Goal: Task Accomplishment & Management: Manage account settings

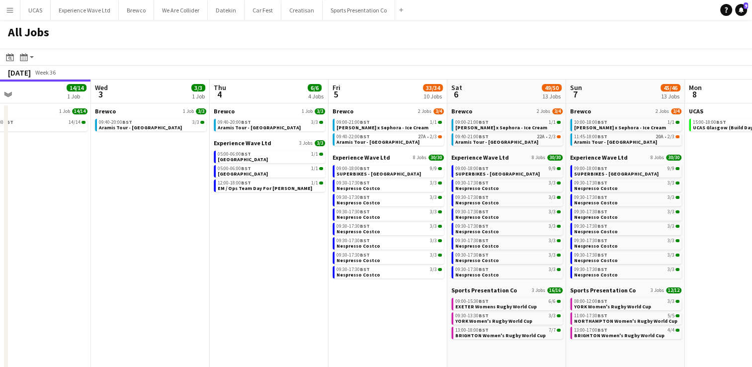
scroll to position [0, 392]
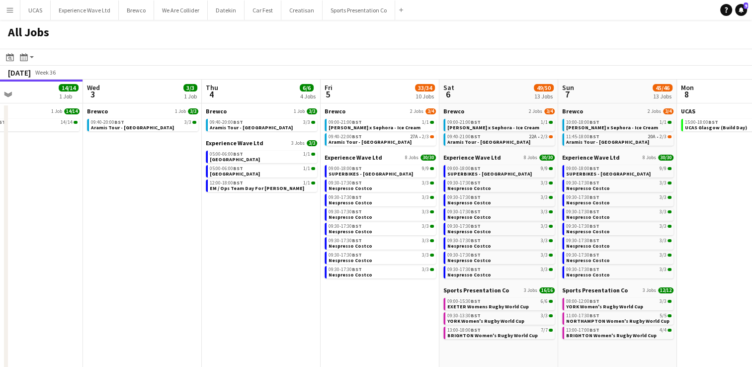
drag, startPoint x: 373, startPoint y: 279, endPoint x: 219, endPoint y: 299, distance: 155.8
click at [219, 299] on app-calendar-viewport "Sat 30 21/21 8 Jobs Sun 31 12/13 3 Jobs Mon 1 7/7 2 Jobs Tue 2 14/14 1 Job Wed …" at bounding box center [376, 298] width 752 height 437
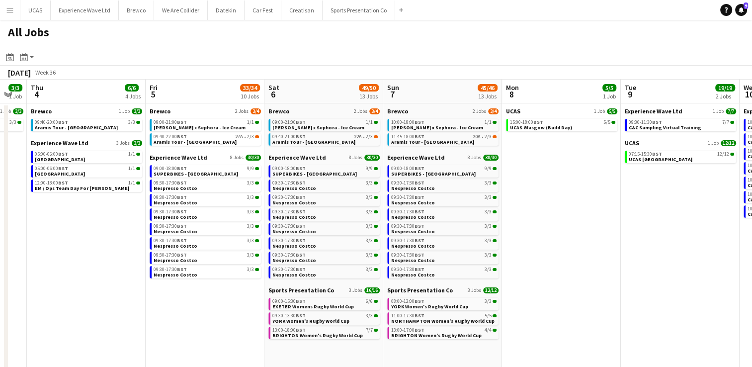
scroll to position [0, 449]
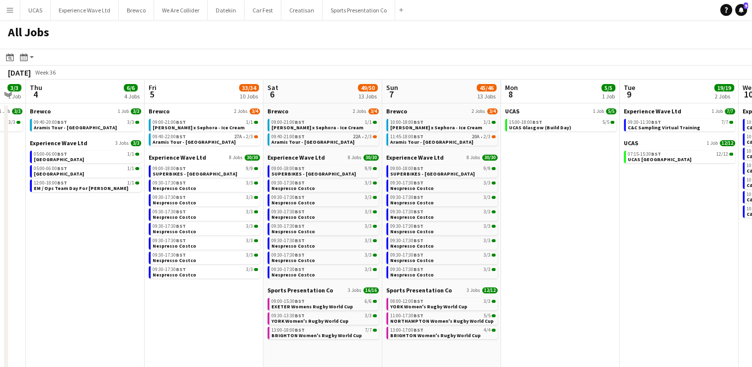
drag, startPoint x: 360, startPoint y: 319, endPoint x: 184, endPoint y: 325, distance: 175.5
click at [184, 325] on app-calendar-viewport "Sun 31 12/13 3 Jobs Mon 1 7/7 2 Jobs Tue 2 14/14 1 Job Wed 3 3/3 1 Job Thu 4 6/…" at bounding box center [376, 298] width 752 height 437
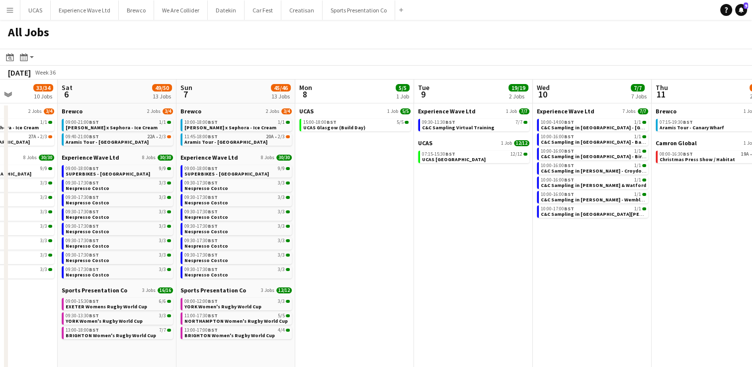
scroll to position [0, 418]
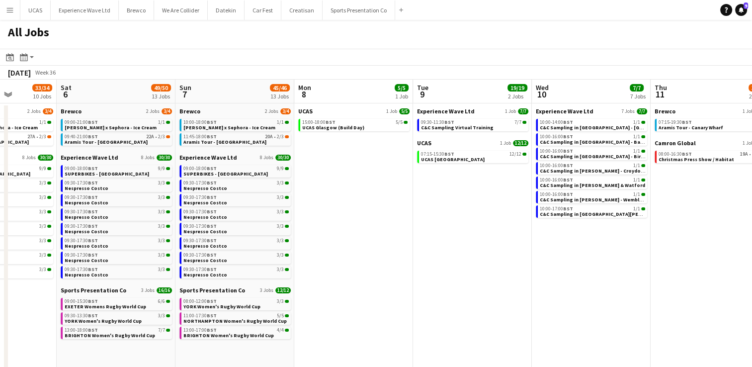
drag, startPoint x: 572, startPoint y: 288, endPoint x: 366, endPoint y: 312, distance: 208.0
click at [366, 312] on app-calendar-viewport "Tue 2 14/14 1 Job Wed 3 3/3 1 Job Thu 4 6/6 4 Jobs Fri 5 33/34 10 Jobs Sat 6 49…" at bounding box center [376, 298] width 752 height 437
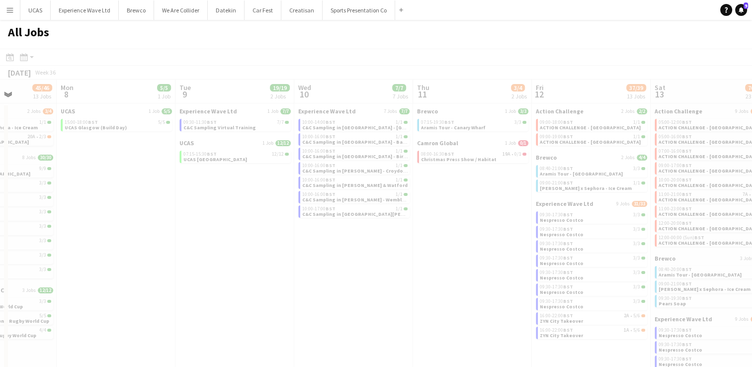
scroll to position [0, 241]
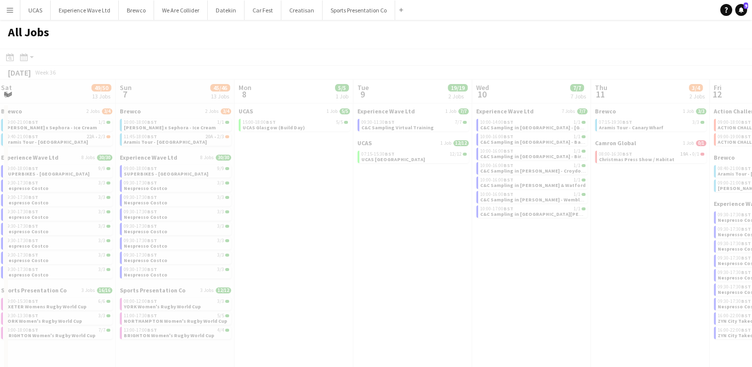
drag, startPoint x: 525, startPoint y: 273, endPoint x: 400, endPoint y: 280, distance: 125.4
click at [400, 280] on app-all-jobs "All Jobs Date picker SEP 2025 SEP 2025 Monday M Tuesday T Wednesday W Thursday …" at bounding box center [376, 268] width 752 height 496
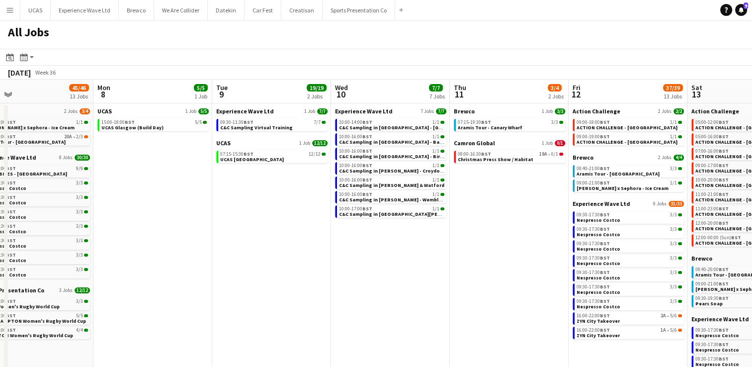
drag, startPoint x: 474, startPoint y: 274, endPoint x: 332, endPoint y: 289, distance: 142.5
click at [332, 289] on app-calendar-viewport "Thu 4 6/6 4 Jobs Fri 5 33/34 10 Jobs Sat 6 49/50 13 Jobs Sun 7 45/46 13 Jobs Mo…" at bounding box center [376, 298] width 752 height 437
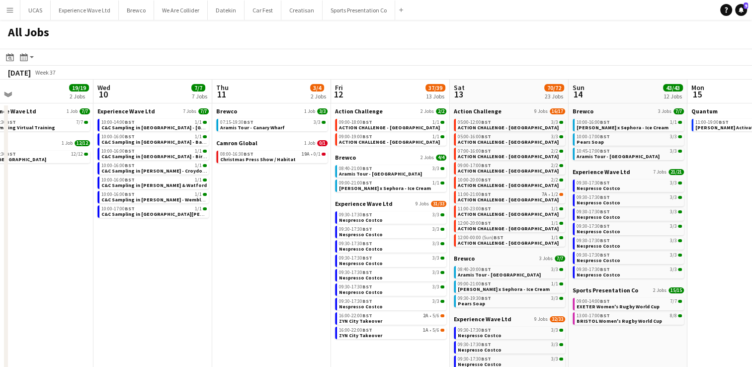
scroll to position [0, 254]
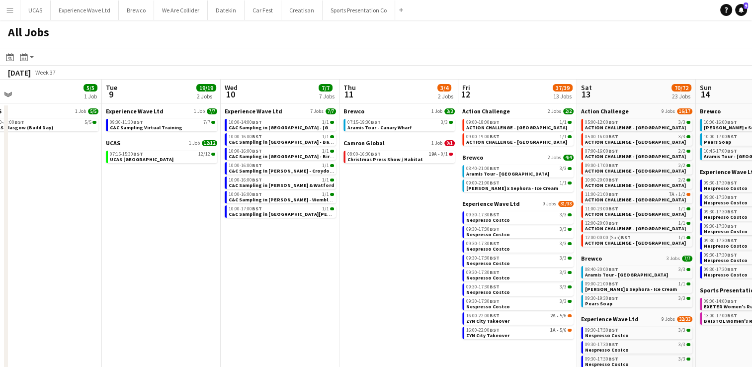
drag, startPoint x: 417, startPoint y: 298, endPoint x: 308, endPoint y: 306, distance: 110.1
click at [308, 306] on app-calendar-viewport "Sat 6 49/50 13 Jobs Sun 7 45/46 13 Jobs Mon 8 5/5 1 Job Tue 9 19/19 2 Jobs Wed …" at bounding box center [376, 298] width 752 height 437
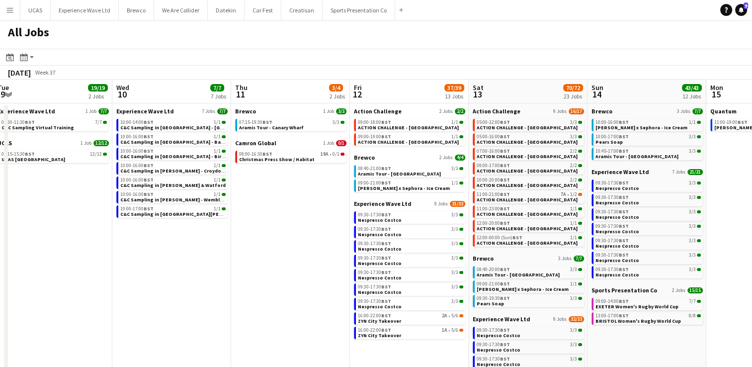
scroll to position [0, 428]
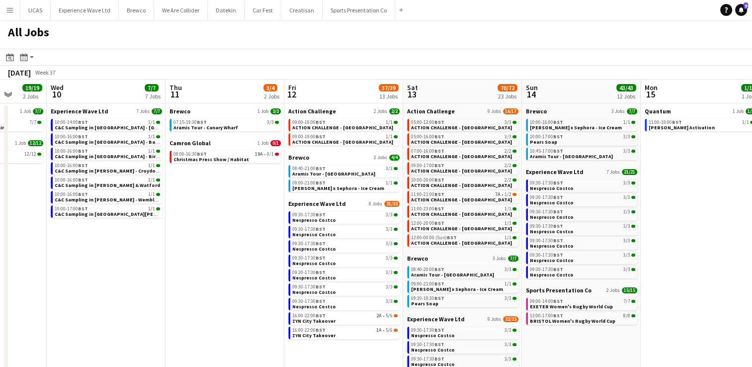
drag, startPoint x: 394, startPoint y: 300, endPoint x: 220, endPoint y: 306, distance: 174.0
click at [220, 306] on app-calendar-viewport "Sat 6 49/50 13 Jobs Sun 7 45/46 13 Jobs Mon 8 5/5 1 Job Tue 9 19/19 2 Jobs Wed …" at bounding box center [376, 298] width 752 height 437
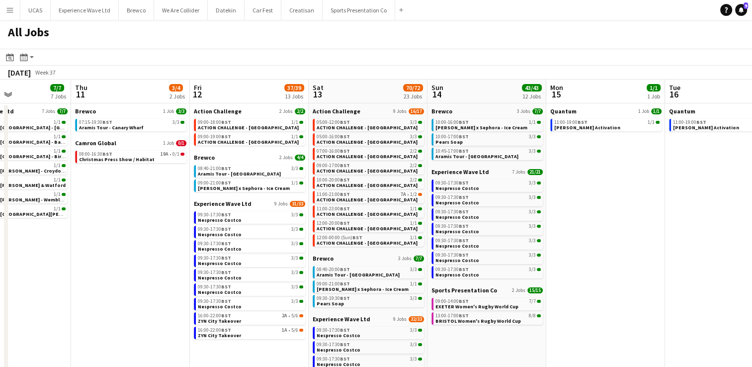
scroll to position [0, 243]
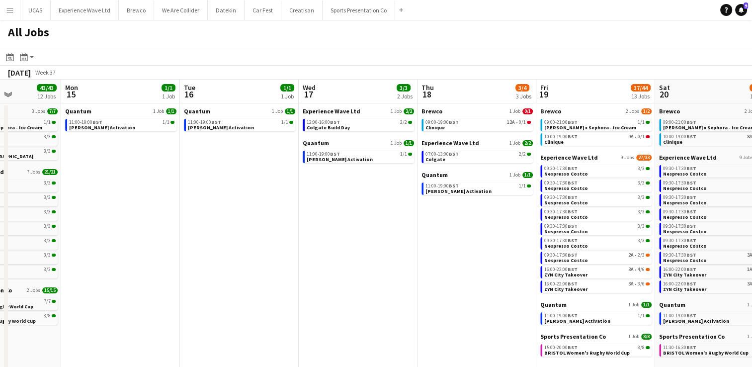
drag, startPoint x: 716, startPoint y: 303, endPoint x: 137, endPoint y: 305, distance: 578.5
click at [137, 305] on app-calendar-viewport "Fri 12 37/39 13 Jobs Sat 13 70/72 23 Jobs Sun 14 43/43 12 Jobs Mon 15 1/1 1 Job…" at bounding box center [376, 298] width 752 height 437
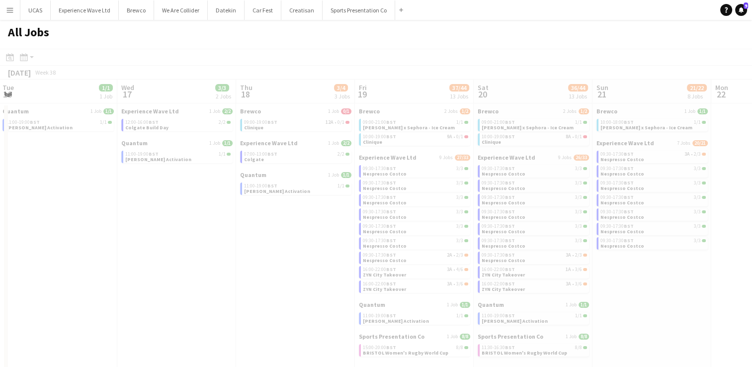
drag, startPoint x: 367, startPoint y: 289, endPoint x: 139, endPoint y: 290, distance: 228.1
click at [138, 291] on app-calendar-viewport "Sun 14 43/43 12 Jobs Mon 15 1/1 1 Job Tue 16 1/1 1 Job Wed 17 3/3 2 Jobs Thu 18…" at bounding box center [376, 298] width 752 height 437
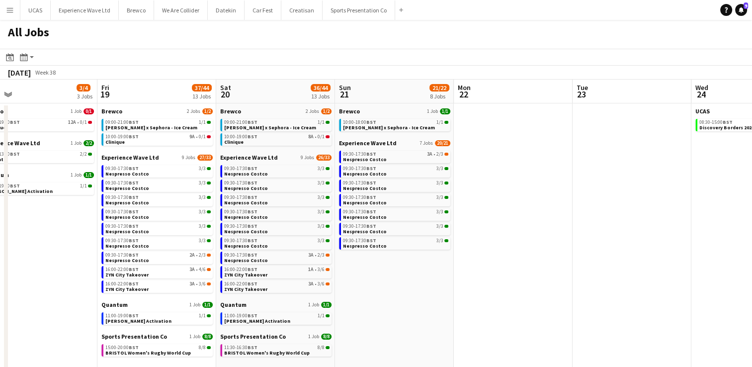
scroll to position [0, 381]
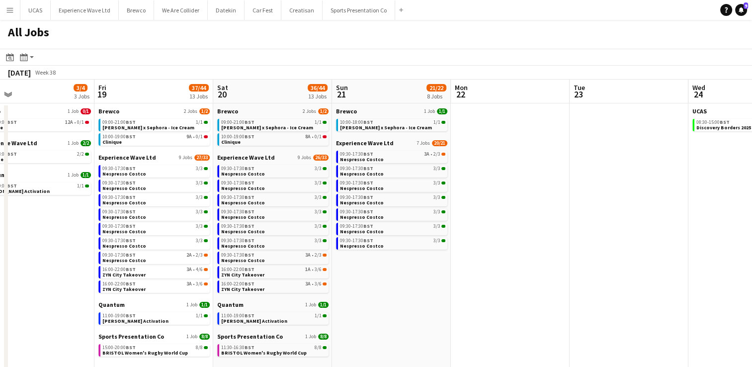
drag, startPoint x: 533, startPoint y: 303, endPoint x: 272, endPoint y: 314, distance: 260.6
click at [272, 314] on app-calendar-viewport "Mon 15 1/1 1 Job Tue 16 1/1 1 Job Wed 17 3/3 2 Jobs Thu 18 3/4 3 Jobs Fri 19 37…" at bounding box center [376, 298] width 752 height 437
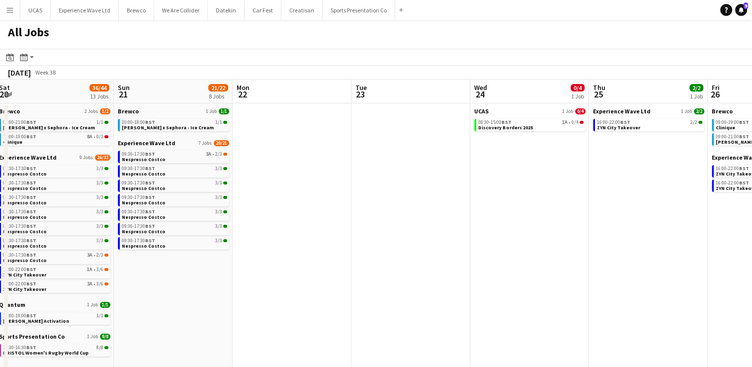
drag, startPoint x: 578, startPoint y: 316, endPoint x: 360, endPoint y: 308, distance: 218.3
click at [360, 308] on app-calendar-viewport "Wed 17 3/3 2 Jobs Thu 18 3/4 3 Jobs Fri 19 37/44 13 Jobs Sat 20 36/44 13 Jobs S…" at bounding box center [376, 298] width 752 height 437
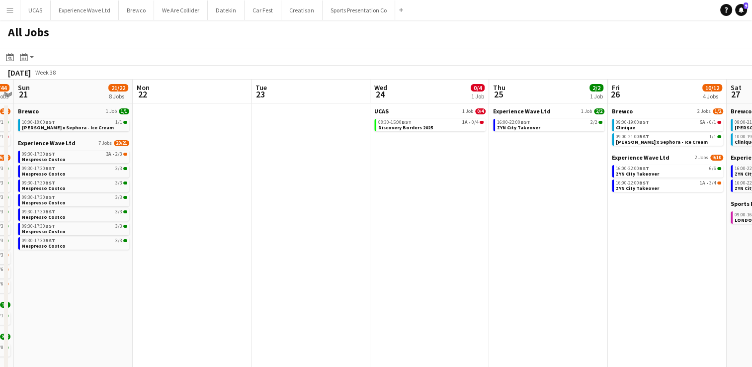
scroll to position [0, 356]
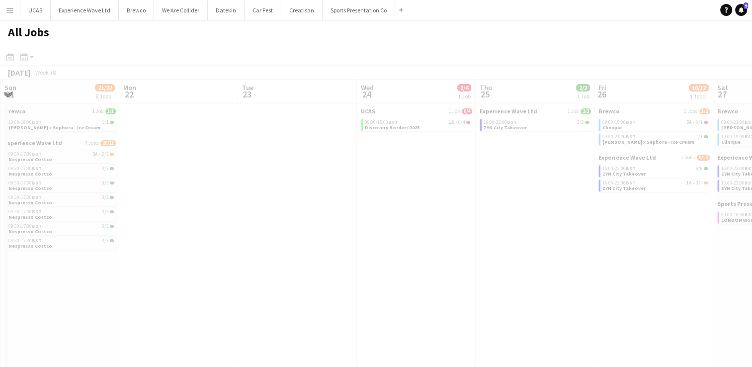
drag, startPoint x: 535, startPoint y: 290, endPoint x: 421, endPoint y: 286, distance: 113.4
click at [356, 279] on app-calendar-viewport "Thu 18 3/4 3 Jobs Fri 19 37/44 13 Jobs Sat 20 36/44 13 Jobs Sun 21 21/22 8 Jobs…" at bounding box center [376, 298] width 752 height 437
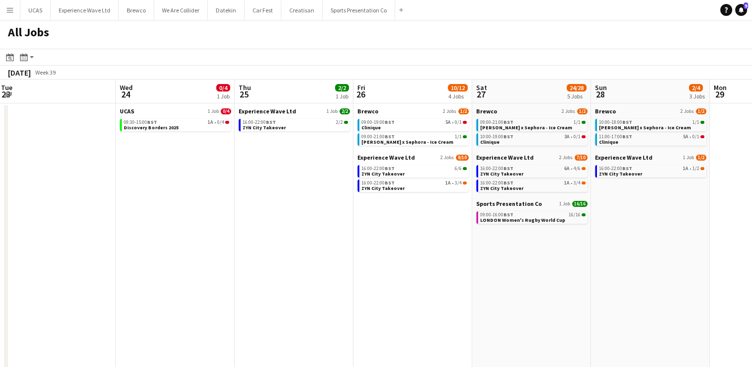
scroll to position [0, 258]
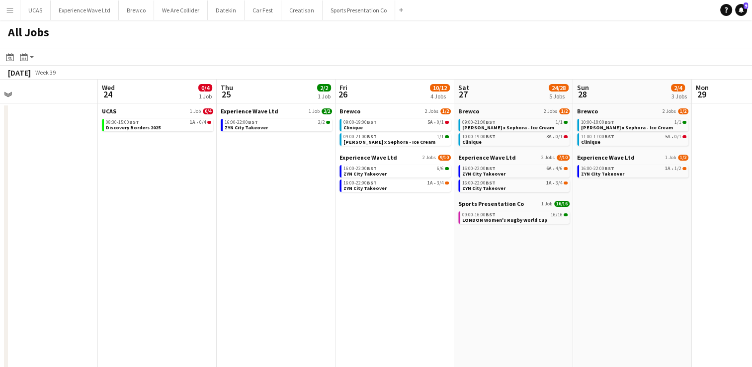
drag, startPoint x: 508, startPoint y: 278, endPoint x: 249, endPoint y: 301, distance: 260.5
click at [249, 301] on app-calendar-viewport "Sun 21 21/22 8 Jobs Mon 22 Tue 23 Wed 24 0/4 1 Job Thu 25 2/2 1 Job Fri 26 10/1…" at bounding box center [376, 298] width 752 height 437
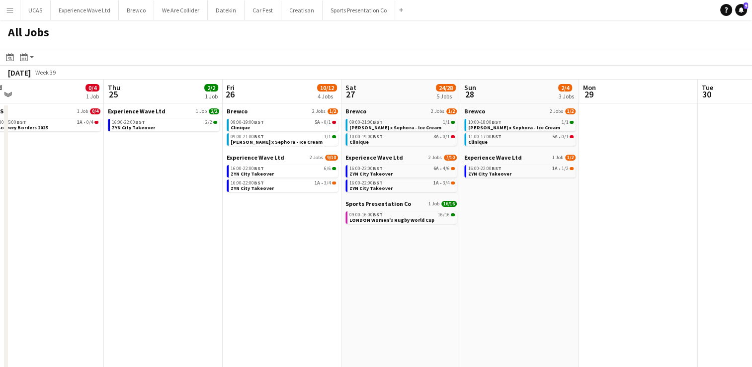
scroll to position [0, 439]
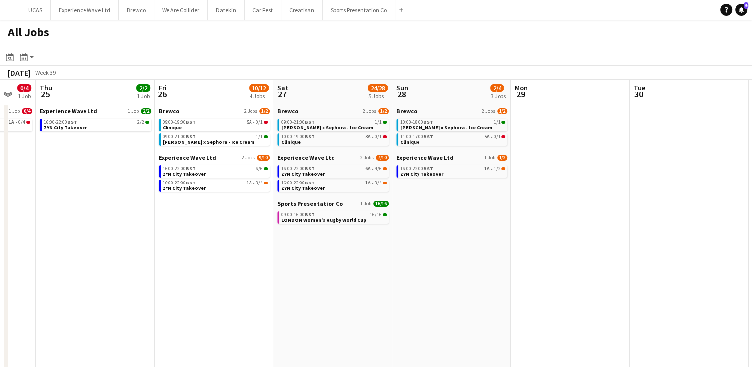
drag, startPoint x: 515, startPoint y: 303, endPoint x: 334, endPoint y: 302, distance: 180.9
click at [334, 302] on app-calendar-viewport "Sun 21 21/22 8 Jobs Mon 22 Tue 23 Wed 24 0/4 1 Job Thu 25 2/2 1 Job Fri 26 10/1…" at bounding box center [376, 298] width 752 height 437
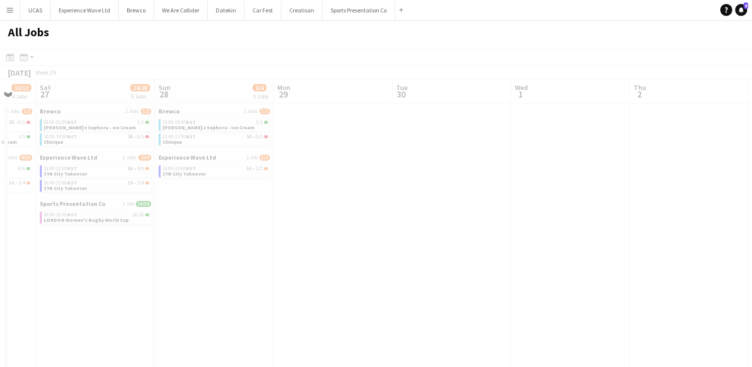
scroll to position [0, 242]
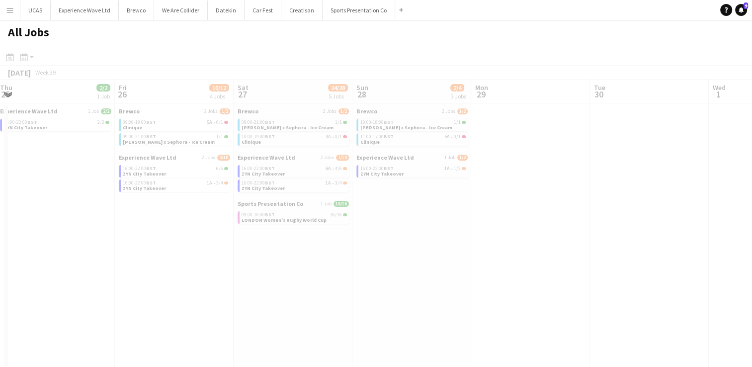
drag, startPoint x: 540, startPoint y: 305, endPoint x: 377, endPoint y: 313, distance: 162.7
click at [377, 313] on app-calendar-viewport "Tue 23 Wed 24 0/4 1 Job Thu 25 2/2 1 Job Fri 26 10/12 4 Jobs Sat 27 24/28 5 Job…" at bounding box center [376, 298] width 752 height 437
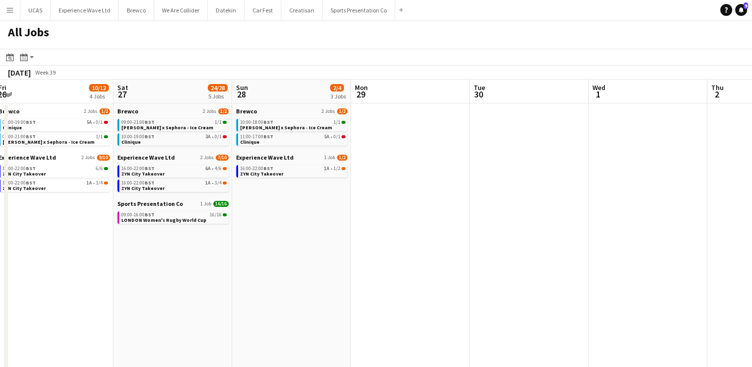
scroll to position [0, 402]
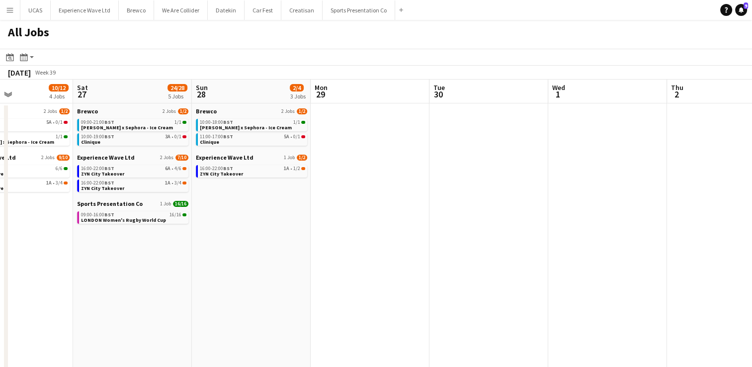
drag, startPoint x: 498, startPoint y: 309, endPoint x: 337, endPoint y: 318, distance: 160.8
click at [337, 318] on app-calendar-viewport "Tue 23 Wed 24 0/4 1 Job Thu 25 2/2 1 Job Fri 26 10/12 4 Jobs Sat 27 24/28 5 Job…" at bounding box center [376, 298] width 752 height 437
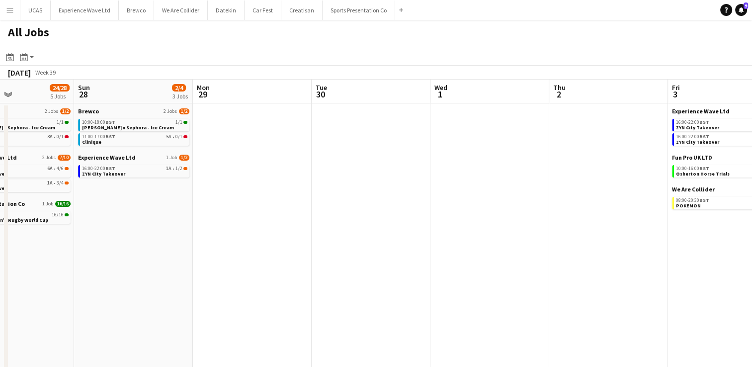
drag, startPoint x: 472, startPoint y: 307, endPoint x: 354, endPoint y: 305, distance: 117.8
click at [354, 305] on app-calendar-viewport "Thu 25 2/2 1 Job Fri 26 10/12 4 Jobs Sat 27 24/28 5 Jobs Sun 28 2/4 3 Jobs Mon …" at bounding box center [376, 298] width 752 height 437
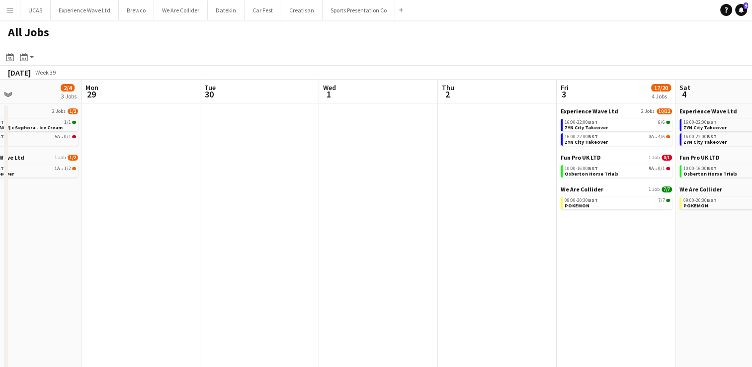
scroll to position [0, 440]
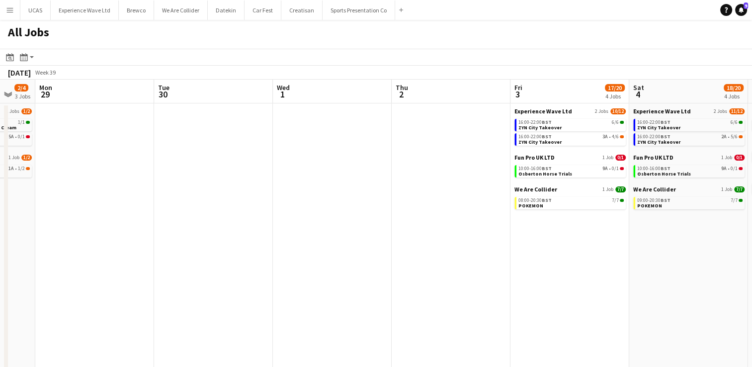
drag, startPoint x: 499, startPoint y: 294, endPoint x: 341, endPoint y: 291, distance: 157.6
click at [341, 291] on app-calendar-viewport "Thu 25 2/2 1 Job Fri 26 10/12 4 Jobs Sat 27 24/28 5 Jobs Sun 28 2/4 3 Jobs Mon …" at bounding box center [376, 298] width 752 height 437
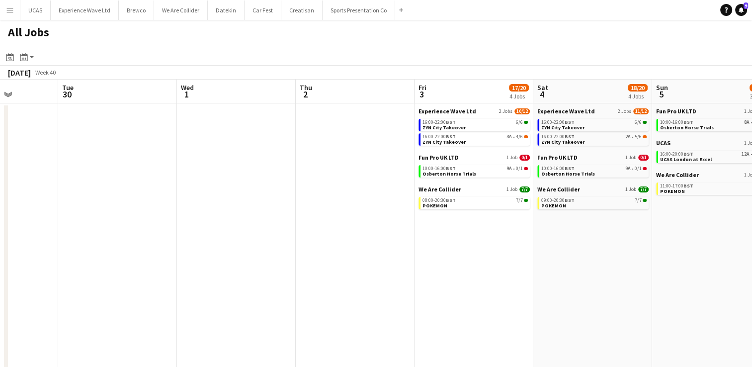
drag, startPoint x: 493, startPoint y: 300, endPoint x: 398, endPoint y: 303, distance: 95.9
click at [398, 303] on app-calendar-viewport "Sat 27 24/28 5 Jobs Sun 28 2/4 3 Jobs Mon 29 Tue 30 Wed 1 Thu 2 Fri 3 17/20 4 J…" at bounding box center [376, 298] width 752 height 437
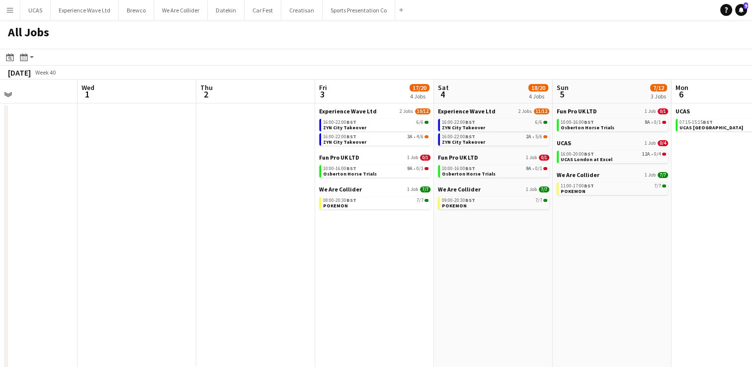
drag, startPoint x: 556, startPoint y: 312, endPoint x: 446, endPoint y: 316, distance: 109.9
click at [446, 316] on app-calendar-viewport "Sat 27 24/28 5 Jobs Sun 28 2/4 3 Jobs Mon 29 Tue 30 Wed 1 Thu 2 Fri 3 17/20 4 J…" at bounding box center [376, 298] width 752 height 437
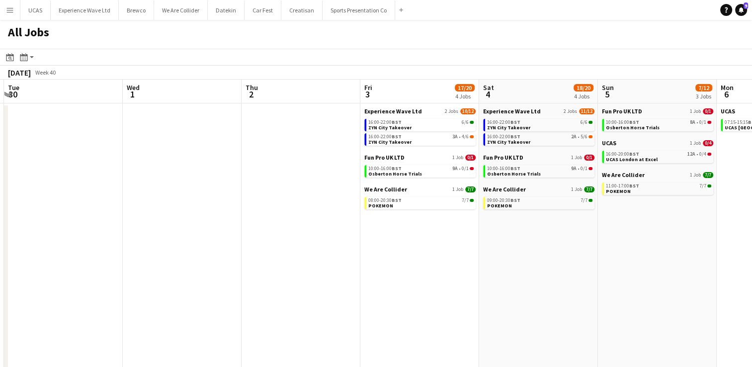
scroll to position [0, 446]
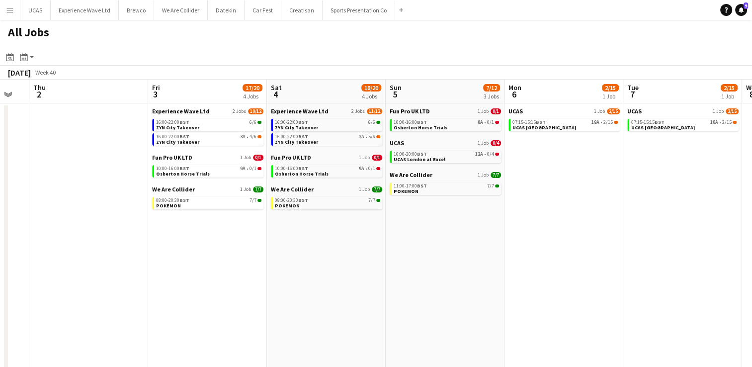
drag, startPoint x: 600, startPoint y: 319, endPoint x: 443, endPoint y: 311, distance: 156.7
click at [443, 311] on app-calendar-viewport "Sun 28 2/4 3 Jobs Mon 29 Tue 30 Wed 1 Thu 2 Fri 3 17/20 4 Jobs Sat 4 18/20 4 Jo…" at bounding box center [376, 298] width 752 height 437
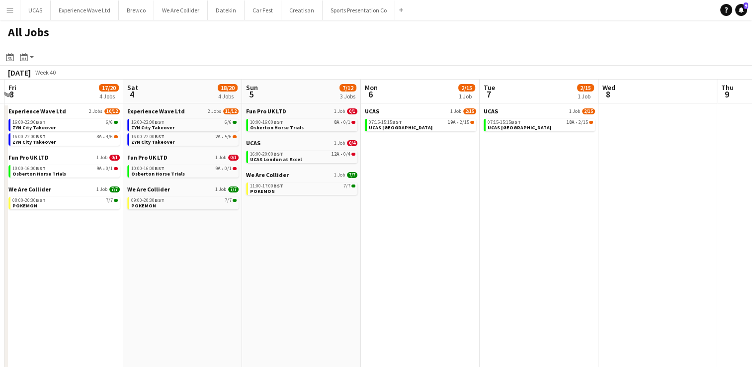
scroll to position [0, 376]
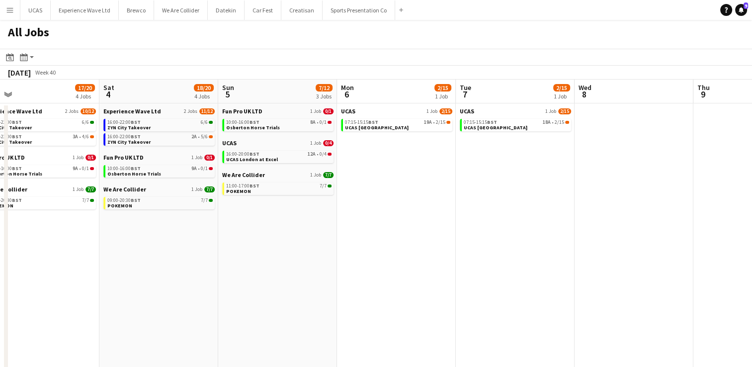
drag, startPoint x: 527, startPoint y: 301, endPoint x: 360, endPoint y: 309, distance: 167.2
click at [360, 309] on app-calendar-viewport "Tue 30 Wed 1 Thu 2 Fri 3 17/20 4 Jobs Sat 4 18/20 4 Jobs Sun 5 7/12 3 Jobs Mon …" at bounding box center [376, 298] width 752 height 437
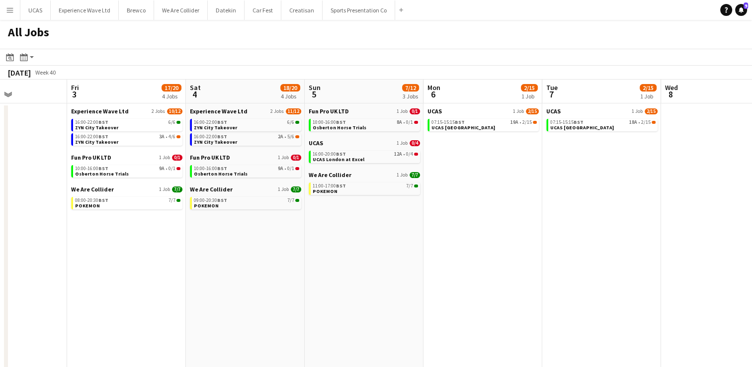
scroll to position [0, 234]
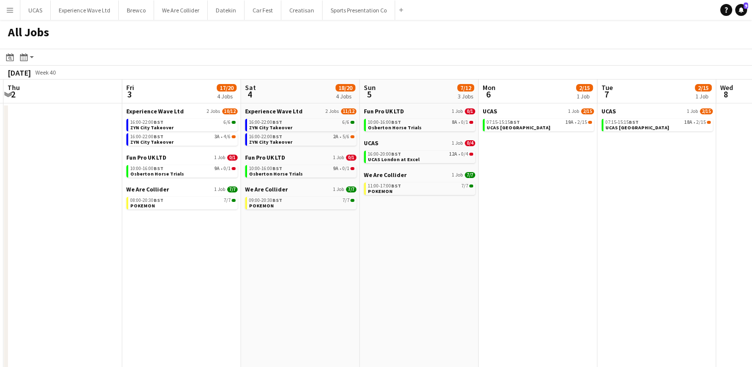
drag, startPoint x: 255, startPoint y: 279, endPoint x: 397, endPoint y: 285, distance: 141.7
click at [397, 285] on app-calendar-viewport "Tue 30 Wed 1 Thu 2 Fri 3 17/20 4 Jobs Sat 4 18/20 4 Jobs Sun 5 7/12 3 Jobs Mon …" at bounding box center [376, 298] width 752 height 437
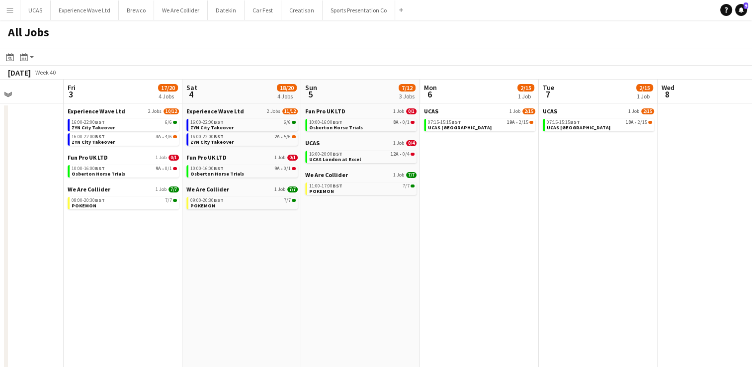
scroll to position [0, 330]
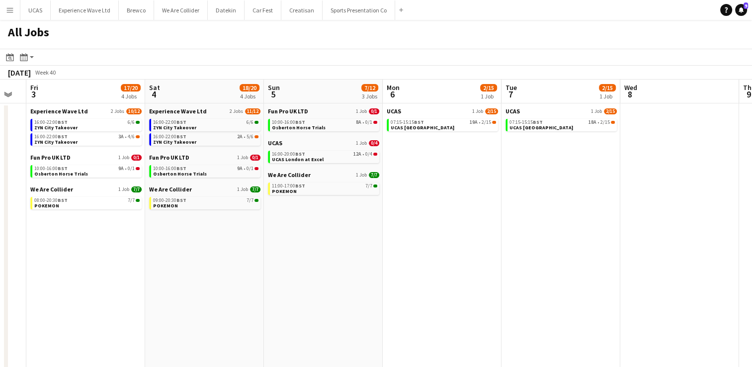
drag, startPoint x: 607, startPoint y: 280, endPoint x: 539, endPoint y: 280, distance: 68.1
click at [539, 280] on app-calendar-viewport "Tue 30 Wed 1 Thu 2 Fri 3 17/20 4 Jobs Sat 4 18/20 4 Jobs Sun 5 7/12 3 Jobs Mon …" at bounding box center [376, 298] width 752 height 437
click at [340, 159] on link "16:00-20:00 BST 12A • 0/4 UCAS London at Excel" at bounding box center [324, 156] width 105 height 11
click at [319, 156] on div "16:00-20:00 BST 12A • 0/4" at bounding box center [324, 154] width 105 height 5
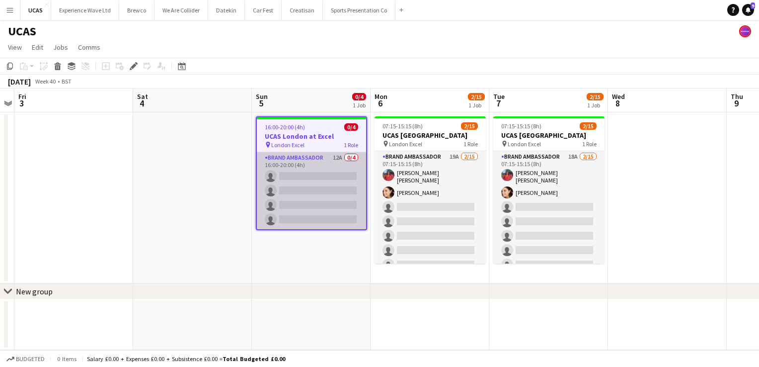
click at [327, 202] on app-card-role "Brand Ambassador 12A 0/4 16:00-20:00 (4h) single-neutral-actions single-neutral…" at bounding box center [311, 190] width 109 height 77
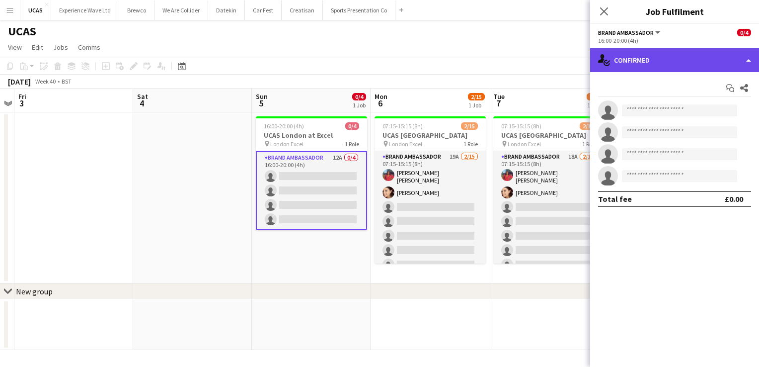
click at [660, 69] on div "single-neutral-actions-check-2 Confirmed" at bounding box center [674, 60] width 169 height 24
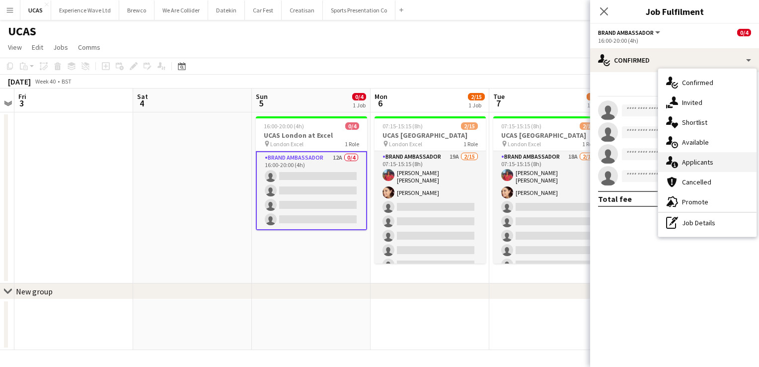
click at [698, 162] on span "Applicants" at bounding box center [697, 162] width 31 height 9
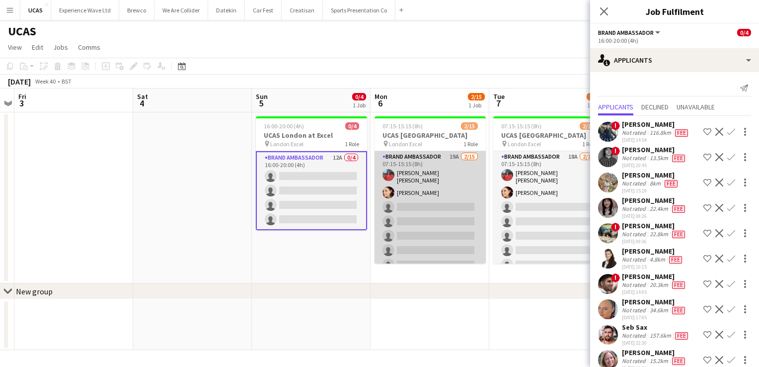
click at [431, 206] on app-card-role "Brand Ambassador 19A 2/15 07:15-15:15 (8h) Jennifer Jonah Natasha Curtis single…" at bounding box center [430, 270] width 111 height 239
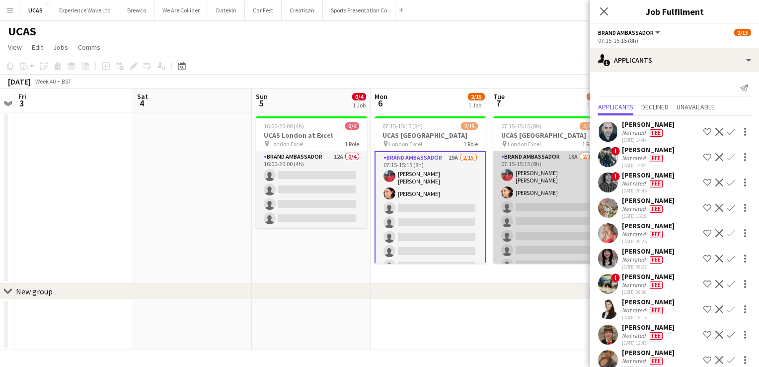
click at [534, 208] on app-card-role "Brand Ambassador 18A 2/15 07:15-15:15 (8h) Jennifer Jonah Natasha Curtis single…" at bounding box center [548, 270] width 111 height 239
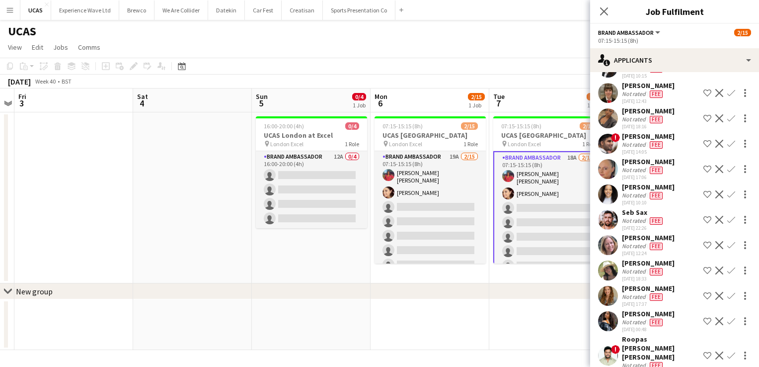
scroll to position [217, 0]
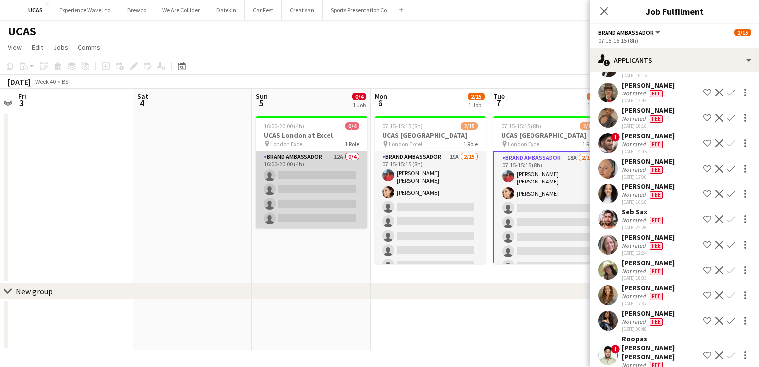
click at [339, 207] on app-card-role "Brand Ambassador 12A 0/4 16:00-20:00 (4h) single-neutral-actions single-neutral…" at bounding box center [311, 189] width 111 height 77
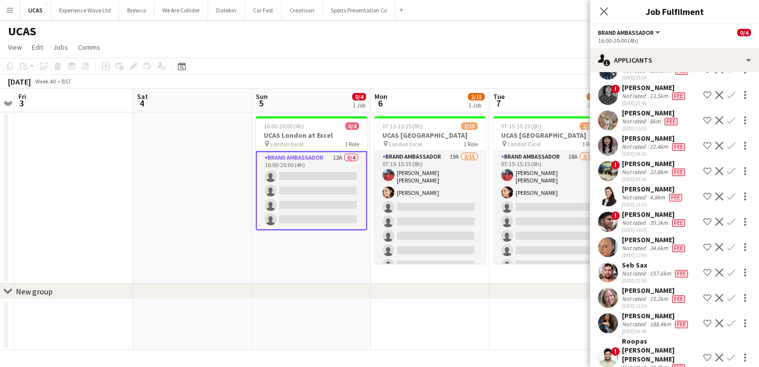
scroll to position [68, 0]
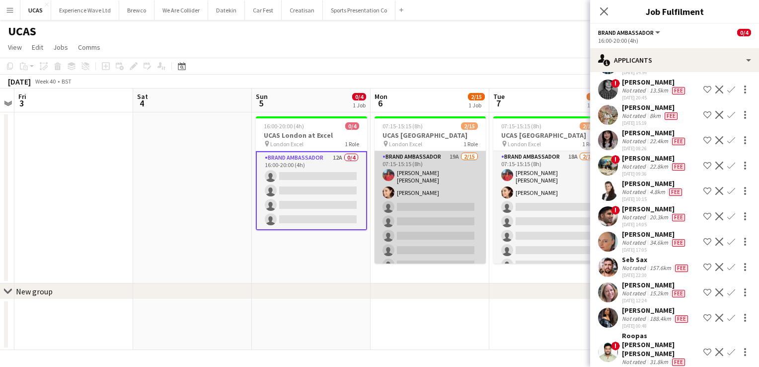
click at [461, 232] on app-card-role "Brand Ambassador 19A 2/15 07:15-15:15 (8h) Jennifer Jonah Natasha Curtis single…" at bounding box center [430, 270] width 111 height 239
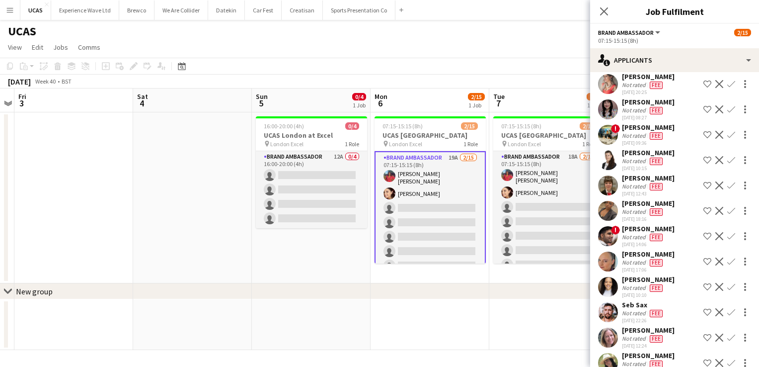
scroll to position [199, 0]
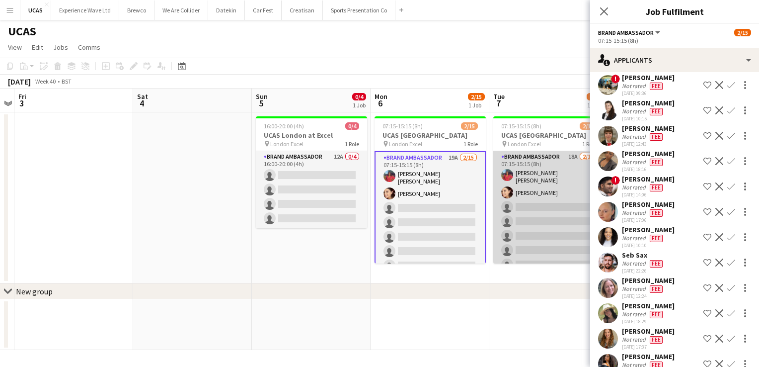
click at [532, 237] on app-card-role "Brand Ambassador 18A 2/15 07:15-15:15 (8h) Jennifer Jonah Natasha Curtis single…" at bounding box center [548, 270] width 111 height 239
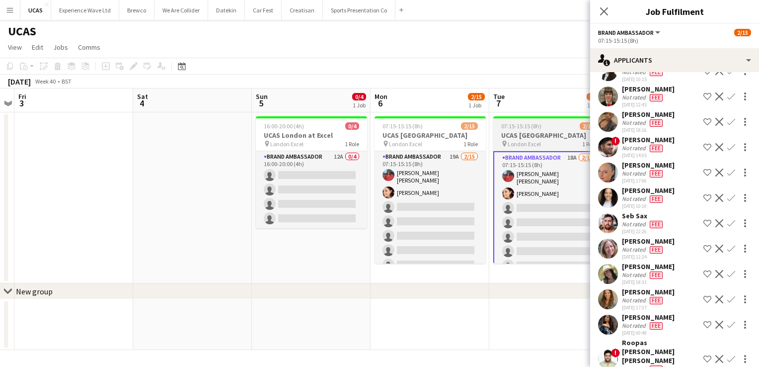
scroll to position [217, 0]
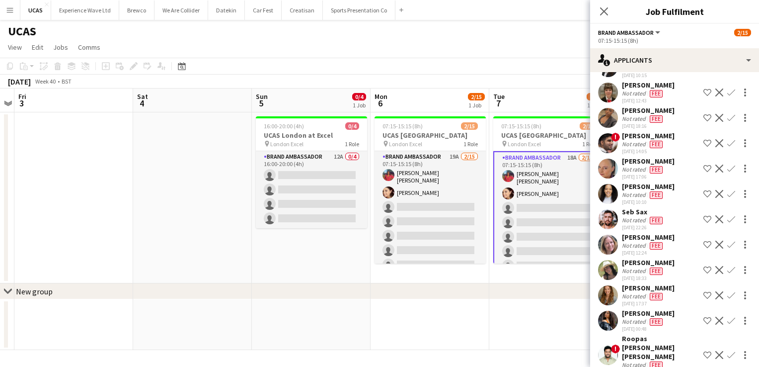
click at [641, 216] on div "Not rated" at bounding box center [635, 220] width 26 height 8
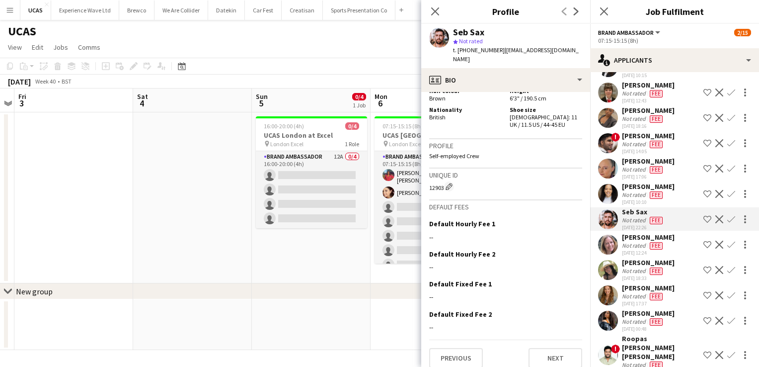
scroll to position [477, 0]
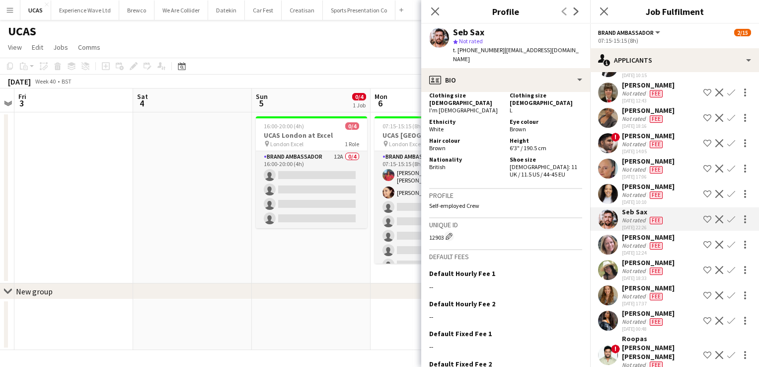
click at [630, 216] on div "Not rated" at bounding box center [635, 220] width 26 height 8
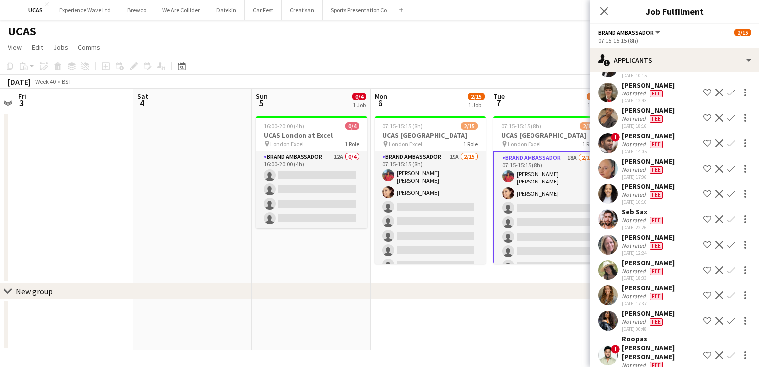
click at [636, 233] on div "Denise Manning" at bounding box center [648, 237] width 53 height 9
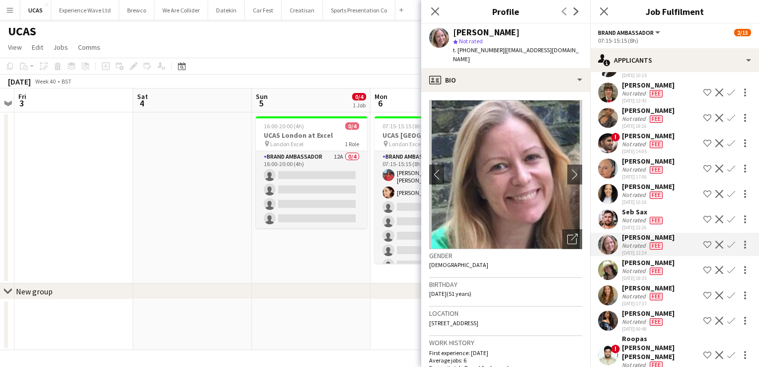
click at [636, 233] on div "Denise Manning" at bounding box center [648, 237] width 53 height 9
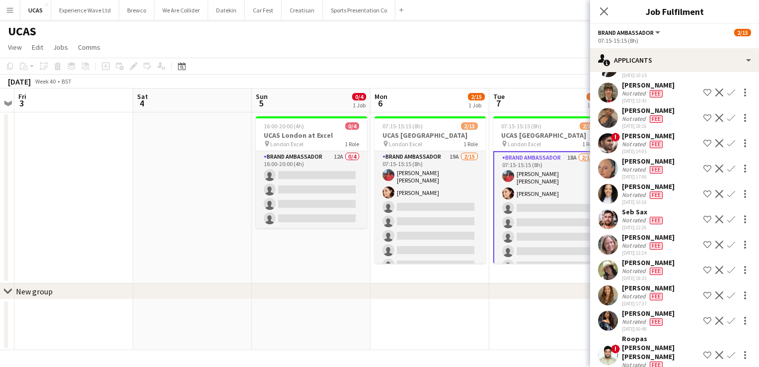
click at [638, 207] on div "Seb Sax" at bounding box center [643, 211] width 43 height 9
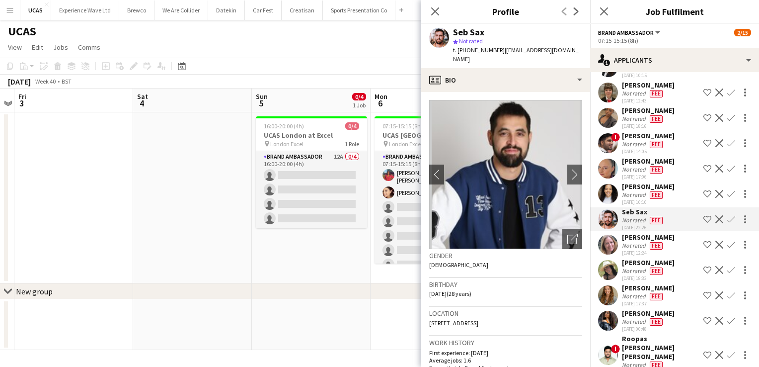
click at [655, 217] on span "Fee" at bounding box center [656, 220] width 13 height 7
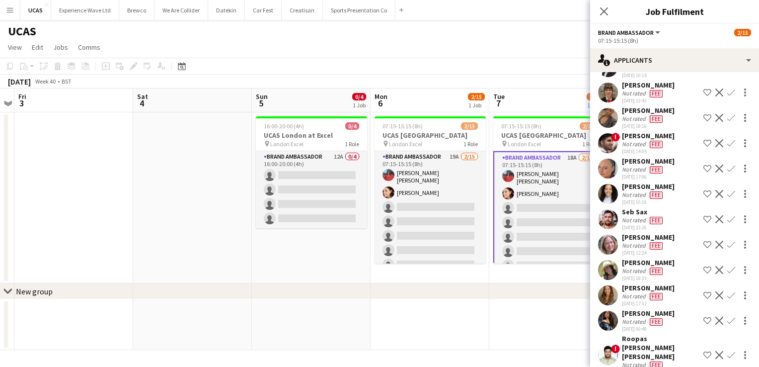
click at [656, 38] on div "07:15-15:15 (8h)" at bounding box center [674, 40] width 153 height 7
click at [660, 34] on button "Brand Ambassador" at bounding box center [630, 32] width 64 height 7
click at [728, 46] on app-options-switcher "Brand Ambassador All roles Brand Ambassador 2/15 07:15-15:15 (8h)" at bounding box center [674, 36] width 169 height 24
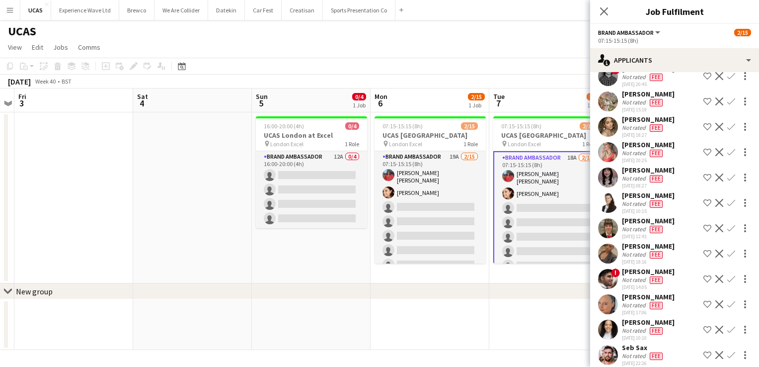
scroll to position [68, 0]
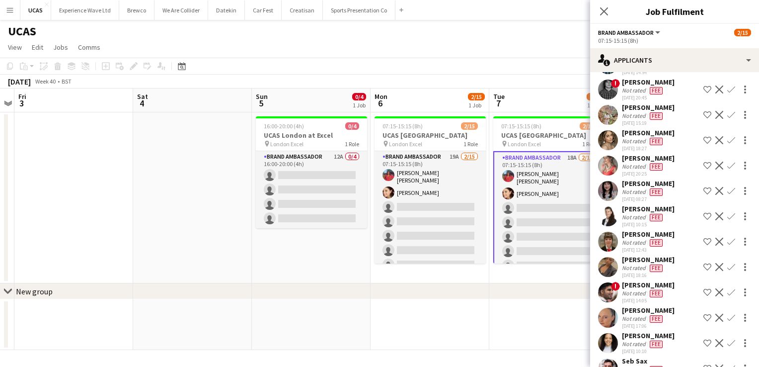
click at [632, 137] on div "Not rated" at bounding box center [635, 141] width 26 height 8
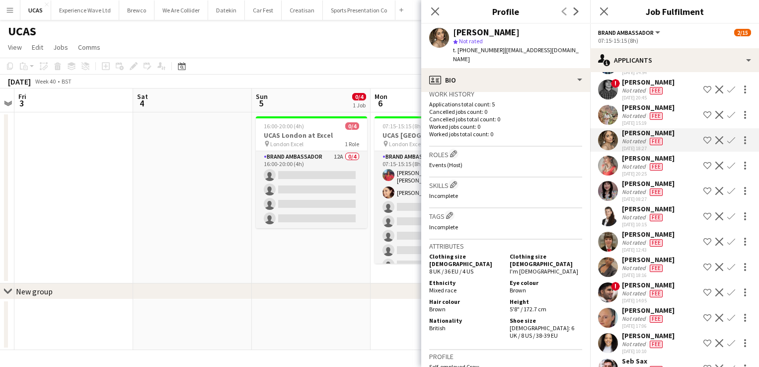
scroll to position [0, 0]
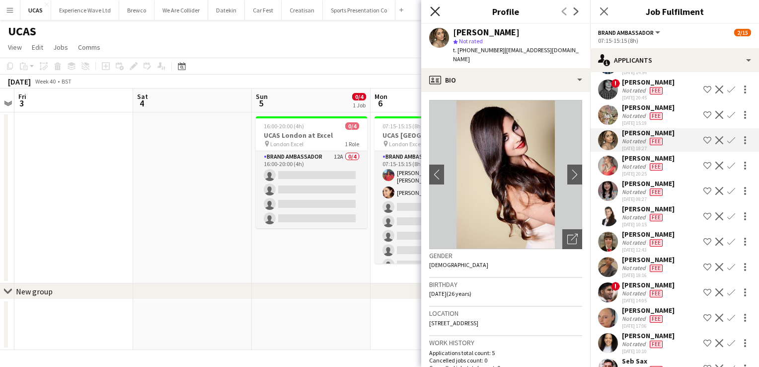
click at [435, 13] on icon "Close pop-in" at bounding box center [434, 10] width 9 height 9
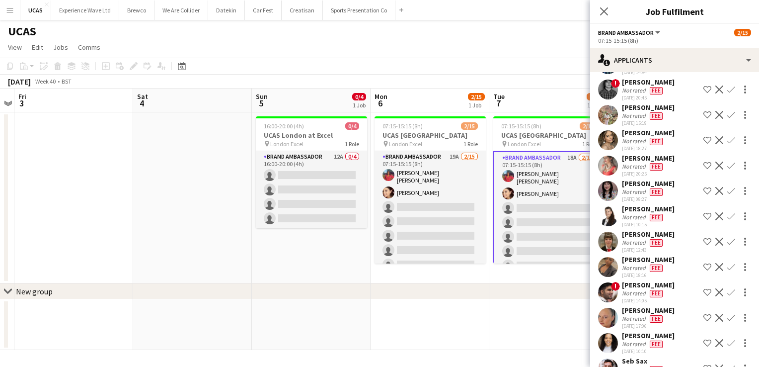
click at [15, 5] on button "Menu" at bounding box center [10, 10] width 20 height 20
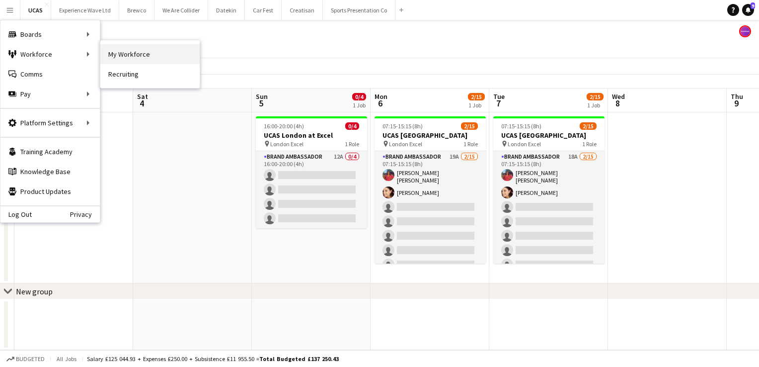
click at [127, 53] on link "My Workforce" at bounding box center [149, 54] width 99 height 20
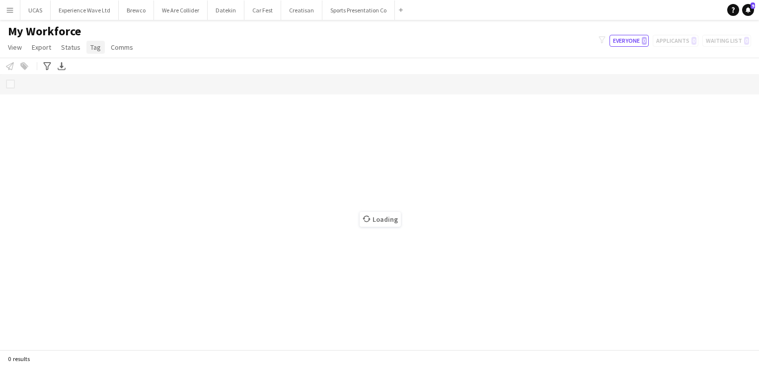
click at [90, 51] on span "Tag" at bounding box center [95, 47] width 10 height 9
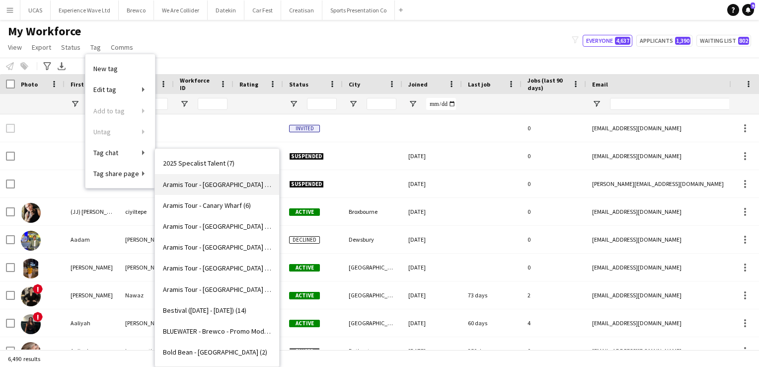
type input "***"
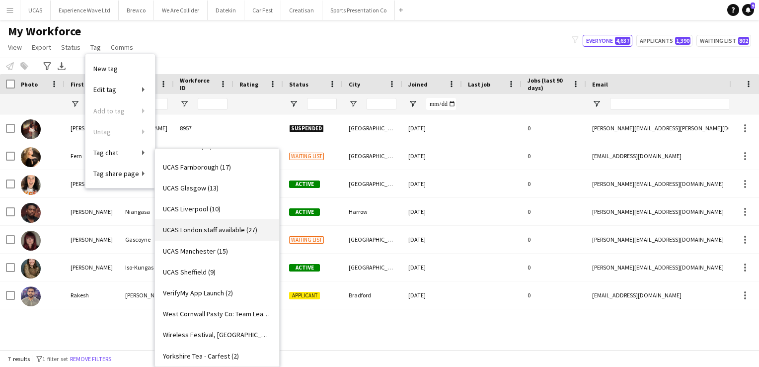
scroll to position [1640, 0]
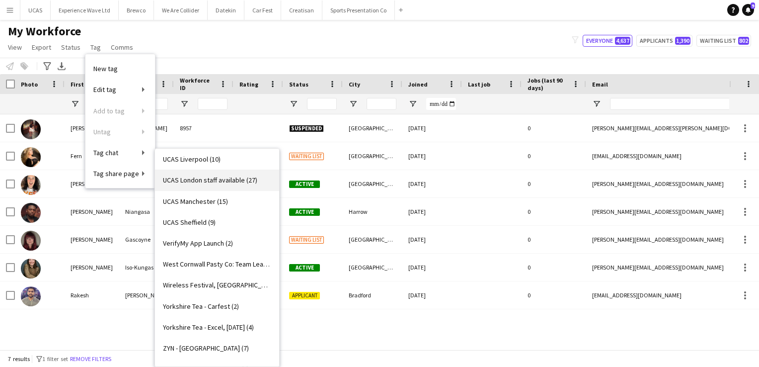
click at [235, 185] on link "UCAS London staff available (27)" at bounding box center [217, 179] width 124 height 21
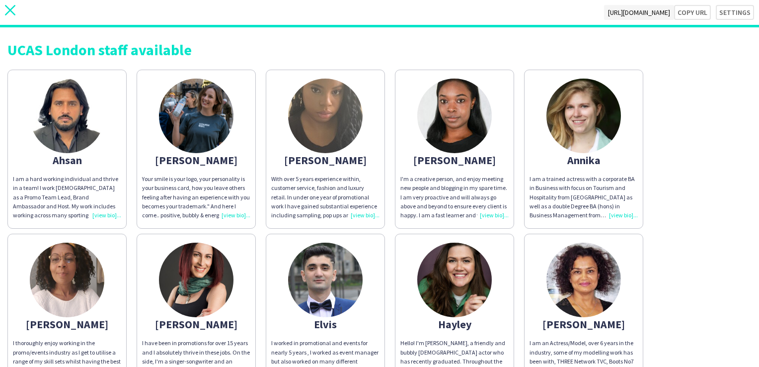
click at [8, 12] on icon at bounding box center [10, 10] width 10 height 10
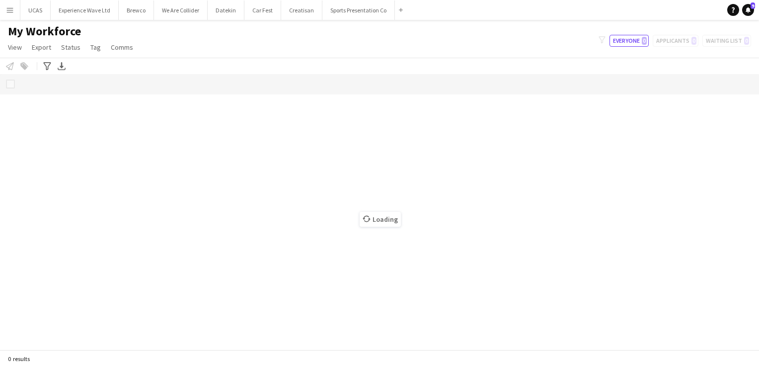
click at [13, 15] on button "Menu" at bounding box center [10, 10] width 20 height 20
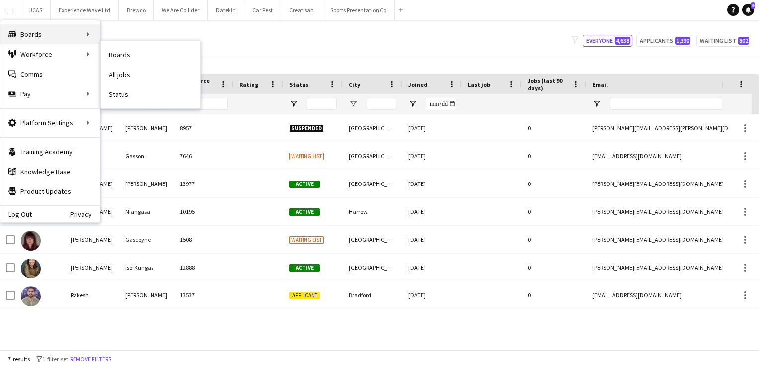
type input "***"
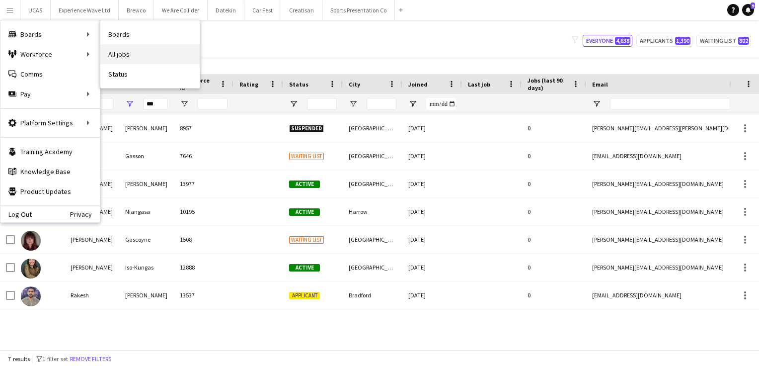
click at [120, 53] on link "All jobs" at bounding box center [149, 54] width 99 height 20
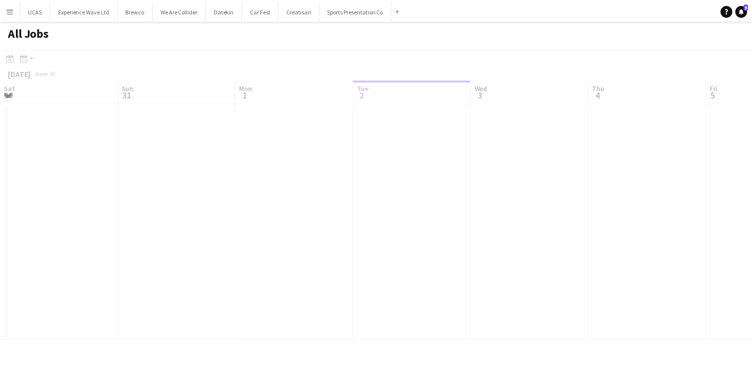
scroll to position [0, 238]
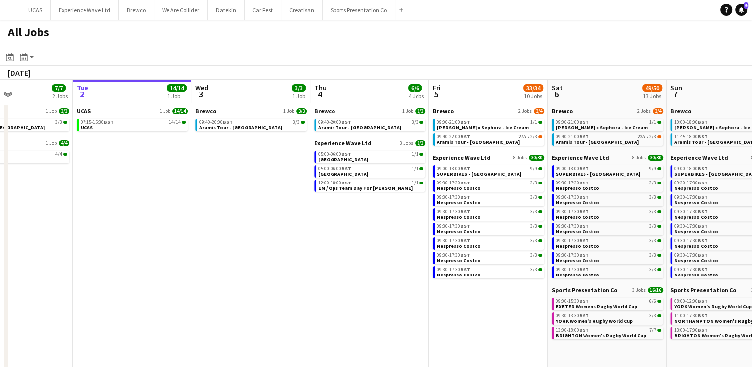
drag, startPoint x: 258, startPoint y: 288, endPoint x: 453, endPoint y: 283, distance: 194.9
click at [453, 283] on app-calendar-viewport "Sat 30 21/21 8 Jobs Sun 31 12/13 3 Jobs Mon 1 7/7 2 Jobs Tue 2 14/14 1 Job Wed …" at bounding box center [376, 298] width 752 height 437
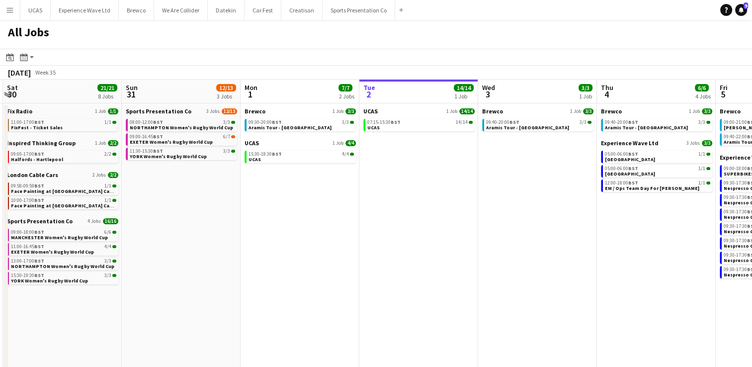
drag, startPoint x: 317, startPoint y: 288, endPoint x: 485, endPoint y: 274, distance: 168.6
click at [485, 274] on app-calendar-viewport "Thu 28 4/4 1 Job Fri 29 16/18 4 Jobs Sat 30 21/21 8 Jobs Sun 31 12/13 3 Jobs Mo…" at bounding box center [376, 298] width 752 height 437
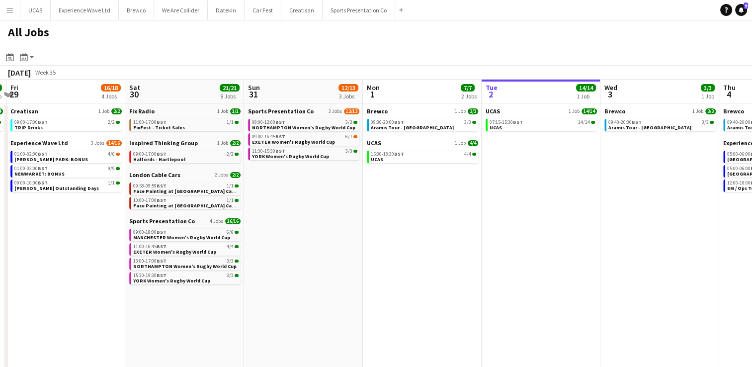
scroll to position [0, 290]
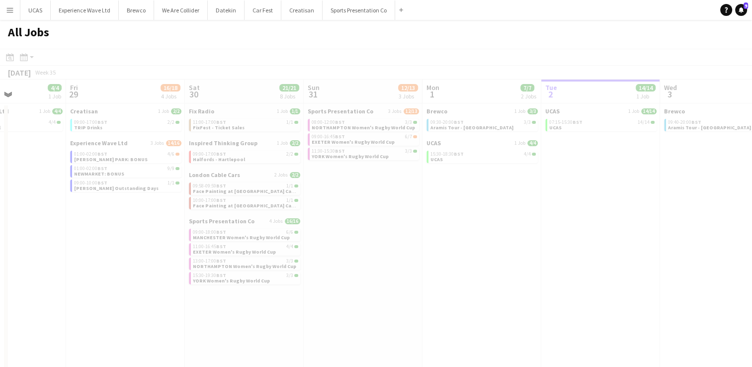
drag, startPoint x: 377, startPoint y: 295, endPoint x: 483, endPoint y: 290, distance: 106.0
click at [483, 290] on app-all-jobs "All Jobs Date picker SEP 2025 SEP 2025 Monday M Tuesday T Wednesday W Thursday …" at bounding box center [376, 268] width 752 height 496
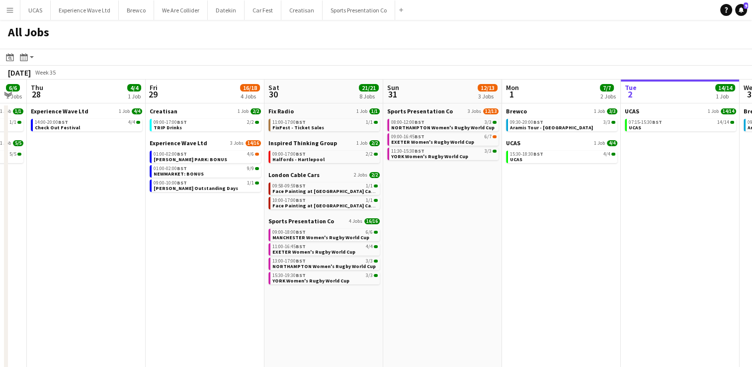
drag, startPoint x: 162, startPoint y: 299, endPoint x: 360, endPoint y: 312, distance: 199.2
click at [360, 312] on app-calendar-viewport "Tue 26 Wed 27 6/6 2 Jobs Thu 28 4/4 1 Job Fri 29 16/18 4 Jobs Sat 30 21/21 8 Jo…" at bounding box center [376, 298] width 752 height 437
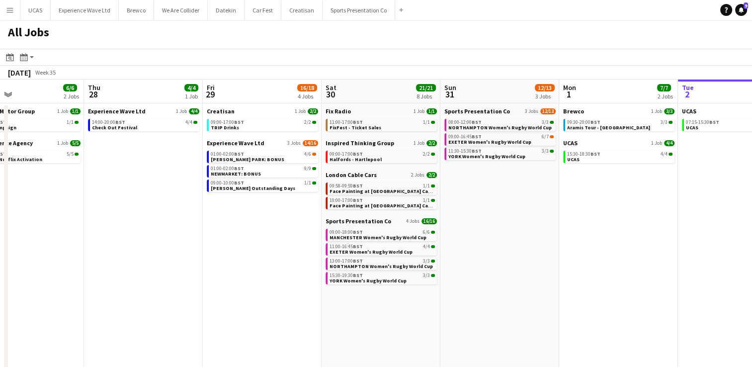
drag, startPoint x: 228, startPoint y: 300, endPoint x: 405, endPoint y: 311, distance: 177.3
click at [405, 311] on app-calendar-viewport "Mon 25 16/16 4 Jobs Tue 26 Wed 27 6/6 2 Jobs Thu 28 4/4 1 Job Fri 29 16/18 4 Jo…" at bounding box center [376, 298] width 752 height 437
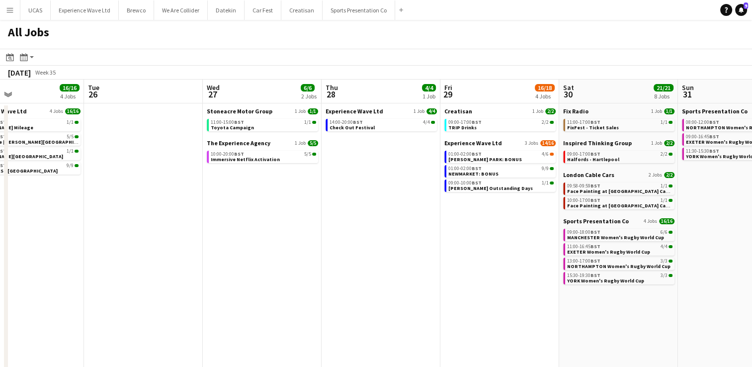
scroll to position [0, 271]
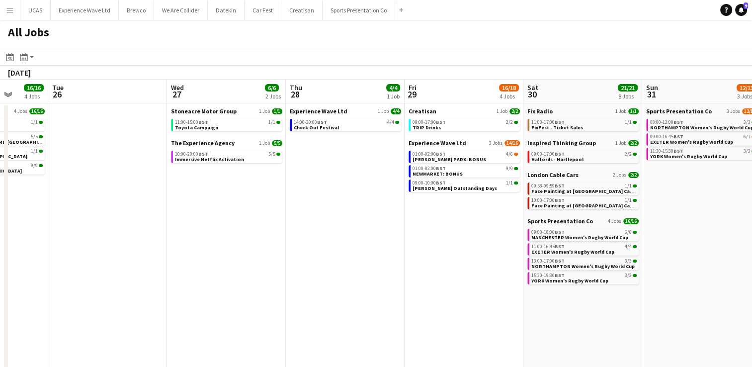
click at [457, 309] on app-all-jobs "All Jobs Date picker SEP 2025 SEP 2025 Monday M Tuesday T Wednesday W Thursday …" at bounding box center [376, 268] width 752 height 496
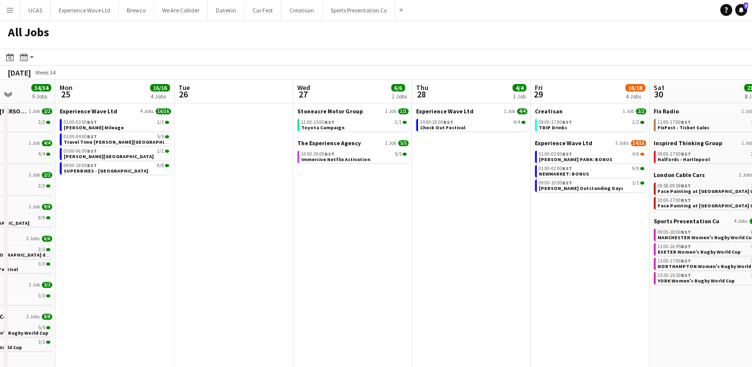
drag, startPoint x: 323, startPoint y: 297, endPoint x: 436, endPoint y: 309, distance: 113.4
click at [458, 308] on app-calendar-viewport "Fri 22 32/33 11 Jobs Sat 23 53/55 15 Jobs Sun 24 34/34 9 Jobs Mon 25 16/16 4 Jo…" at bounding box center [376, 298] width 752 height 437
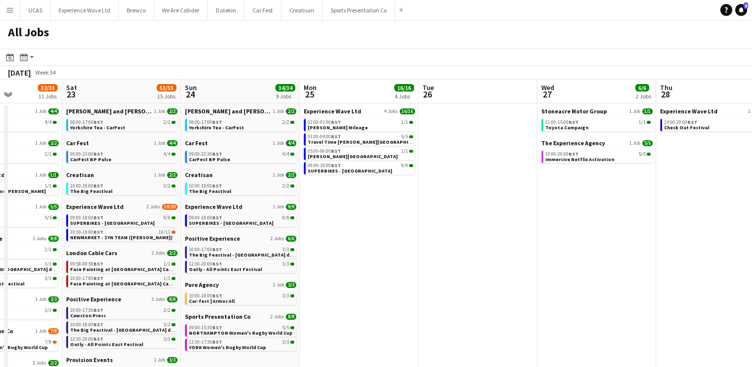
drag, startPoint x: 358, startPoint y: 303, endPoint x: 475, endPoint y: 309, distance: 117.0
click at [475, 309] on app-calendar-viewport "Wed 20 Thu 21 5/5 2 Jobs Fri 22 32/33 11 Jobs Sat 23 53/55 15 Jobs Sun 24 34/34…" at bounding box center [376, 298] width 752 height 437
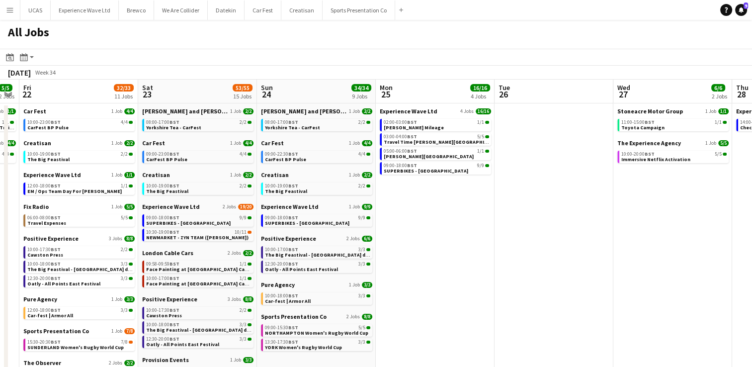
scroll to position [0, 217]
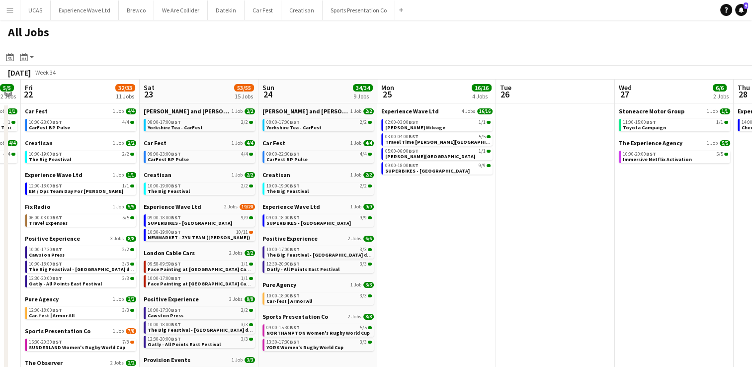
drag, startPoint x: 410, startPoint y: 308, endPoint x: 489, endPoint y: 307, distance: 78.0
click at [489, 307] on app-calendar-viewport "Wed 20 Thu 21 5/5 2 Jobs Fri 22 32/33 11 Jobs Sat 23 53/55 15 Jobs Sun 24 34/34…" at bounding box center [376, 298] width 752 height 437
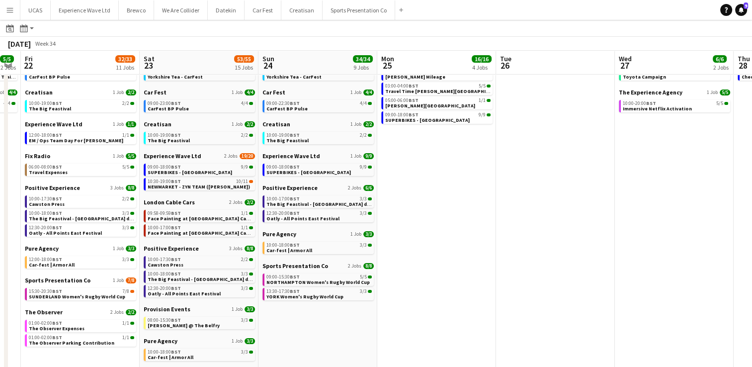
scroll to position [0, 280]
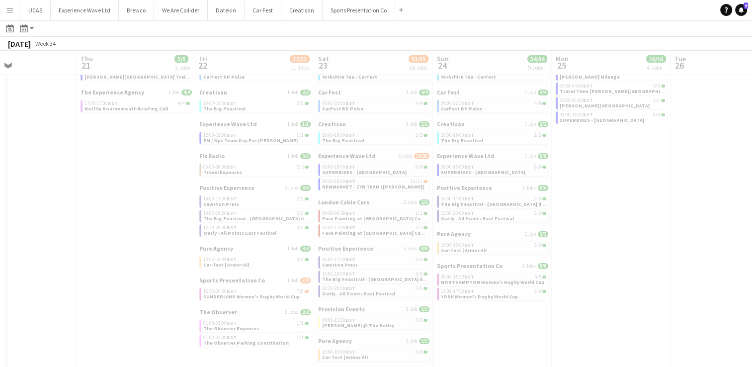
drag, startPoint x: 451, startPoint y: 303, endPoint x: 626, endPoint y: 295, distance: 174.6
click at [628, 295] on app-all-jobs "All Jobs Date picker SEP 2025 SEP 2025 Monday M Tuesday T Wednesday W Thursday …" at bounding box center [376, 217] width 752 height 495
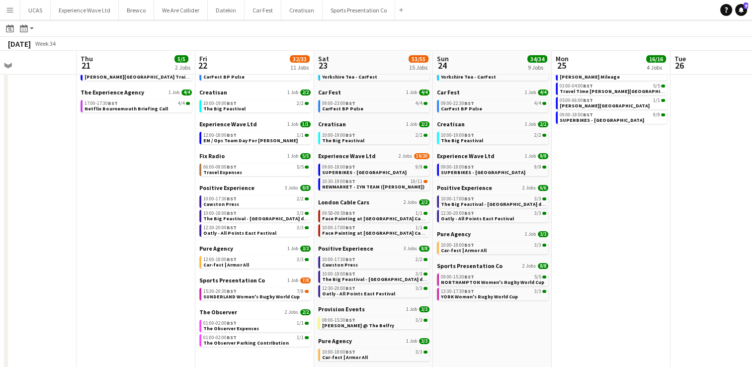
scroll to position [0, 227]
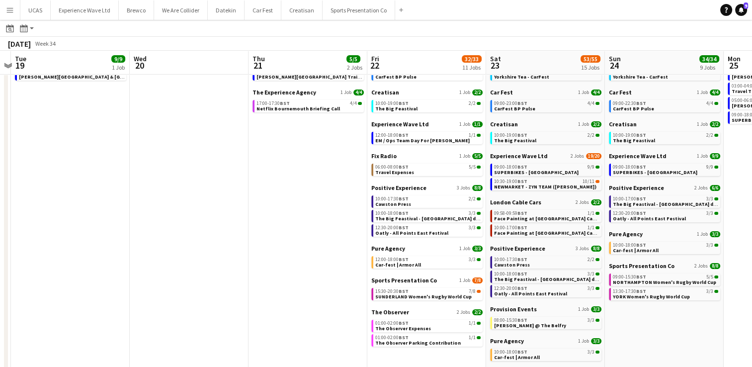
drag, startPoint x: 224, startPoint y: 262, endPoint x: 396, endPoint y: 281, distance: 173.0
click at [396, 281] on app-calendar-viewport "Sun 17 1/1 1 Job Mon 18 Tue 19 9/9 1 Job Wed 20 Thu 21 5/5 2 Jobs Fri 22 32/33 …" at bounding box center [376, 232] width 752 height 467
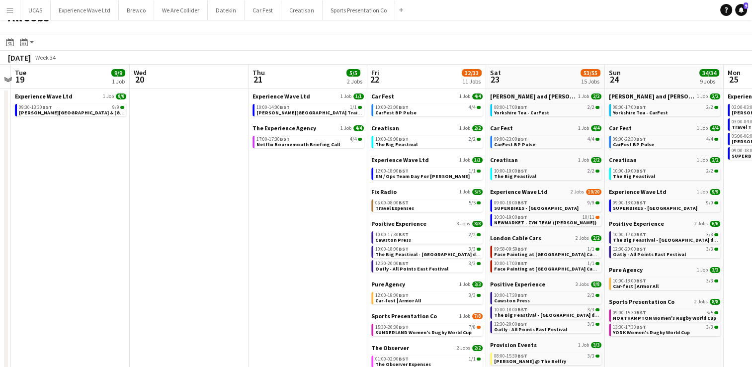
scroll to position [0, 0]
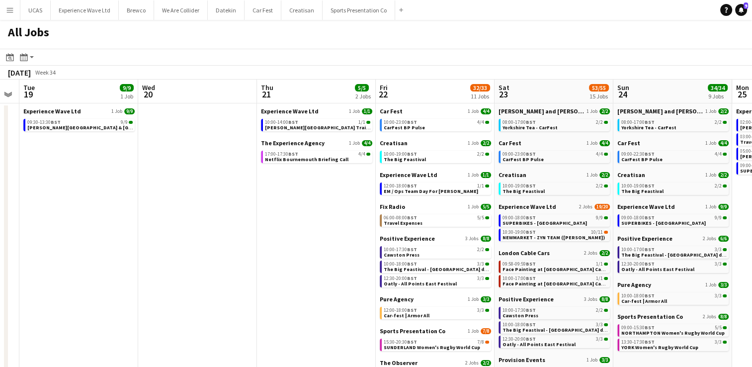
click at [462, 265] on app-calendar-viewport "Sun 17 1/1 1 Job Mon 18 Tue 19 9/9 1 Job Wed 20 Thu 21 5/5 2 Jobs Fri 22 32/33 …" at bounding box center [376, 298] width 752 height 437
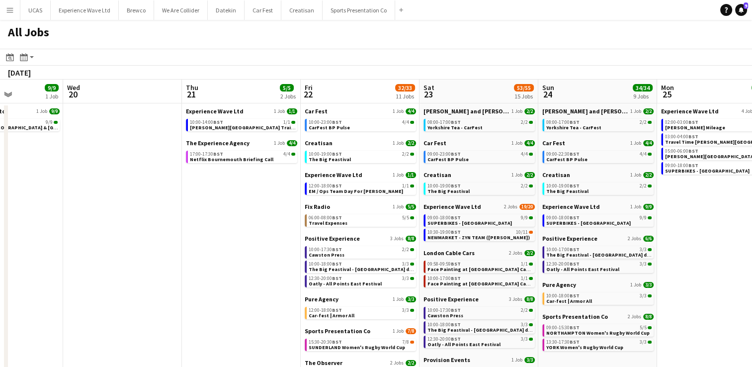
drag, startPoint x: 322, startPoint y: 275, endPoint x: 462, endPoint y: 275, distance: 139.6
click at [479, 274] on app-calendar-viewport "Sun 17 1/1 1 Job Mon 18 Tue 19 9/9 1 Job Wed 20 Thu 21 5/5 2 Jobs Fri 22 32/33 …" at bounding box center [376, 298] width 752 height 437
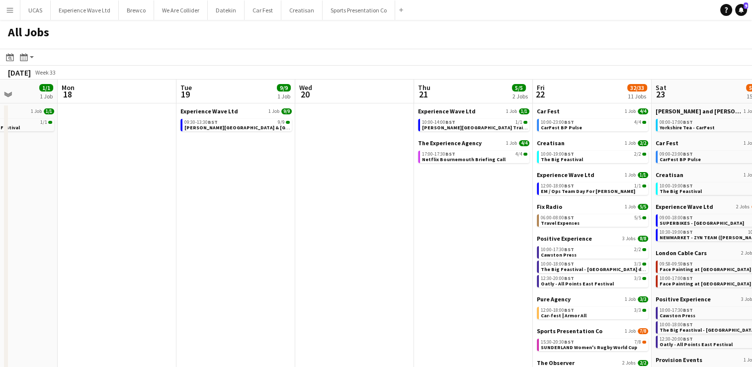
scroll to position [0, 275]
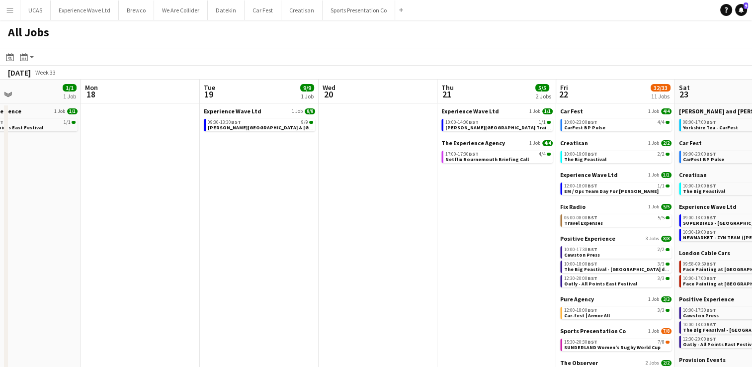
click at [485, 267] on app-all-jobs "All Jobs Date picker SEP 2025 SEP 2025 Monday M Tuesday T Wednesday W Thursday …" at bounding box center [376, 268] width 752 height 496
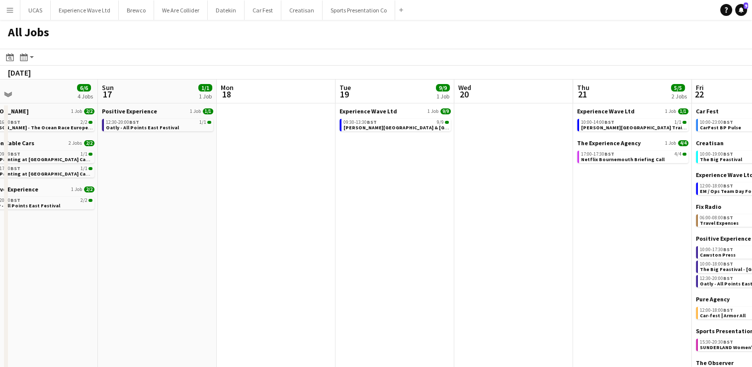
scroll to position [0, 262]
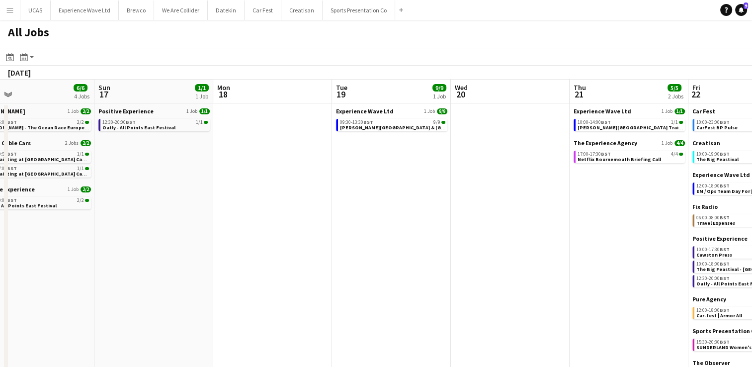
drag, startPoint x: 536, startPoint y: 266, endPoint x: 312, endPoint y: 266, distance: 224.1
click at [312, 266] on app-calendar-viewport "Thu 14 6/6 1 Job Fri 15 49/49 10 Jobs Sat 16 6/6 4 Jobs Sun 17 1/1 1 Job Mon 18…" at bounding box center [376, 298] width 752 height 437
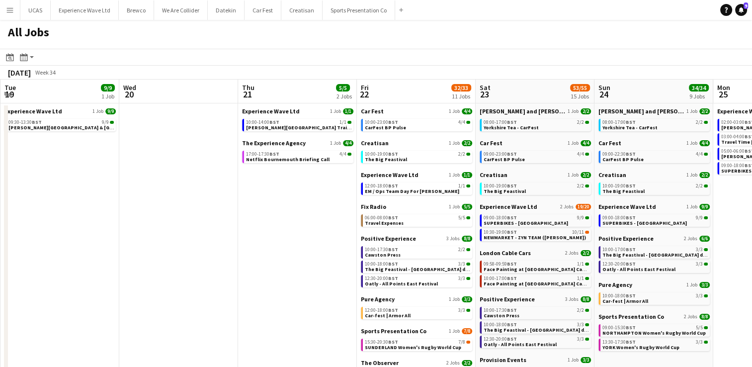
scroll to position [0, 357]
drag, startPoint x: 571, startPoint y: 270, endPoint x: 476, endPoint y: 261, distance: 95.3
click at [476, 261] on app-calendar-viewport "Sat 16 6/6 4 Jobs Sun 17 1/1 1 Job Mon 18 Tue 19 9/9 1 Job Wed 20 Thu 21 5/5 2 …" at bounding box center [376, 298] width 752 height 437
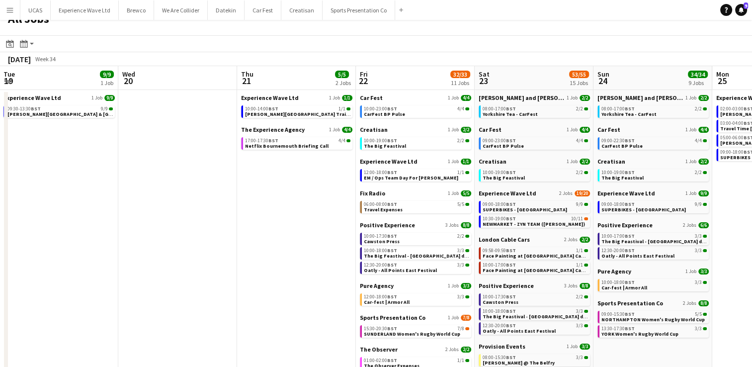
scroll to position [0, 0]
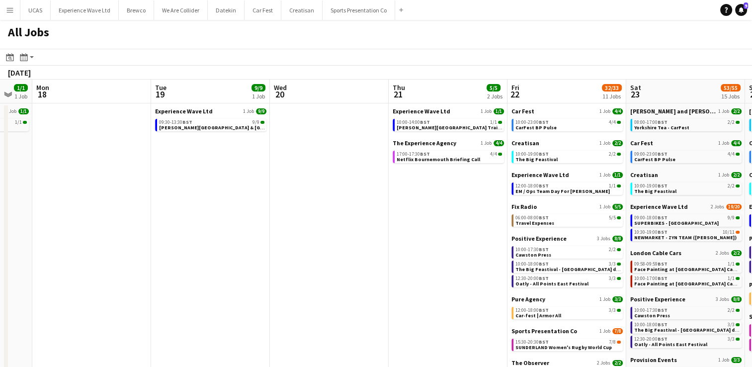
drag, startPoint x: 323, startPoint y: 245, endPoint x: 495, endPoint y: 240, distance: 172.5
click at [506, 238] on app-calendar-viewport "Sat 16 6/6 4 Jobs Sun 17 1/1 1 Job Mon 18 Tue 19 9/9 1 Job Wed 20 Thu 21 5/5 2 …" at bounding box center [376, 298] width 752 height 437
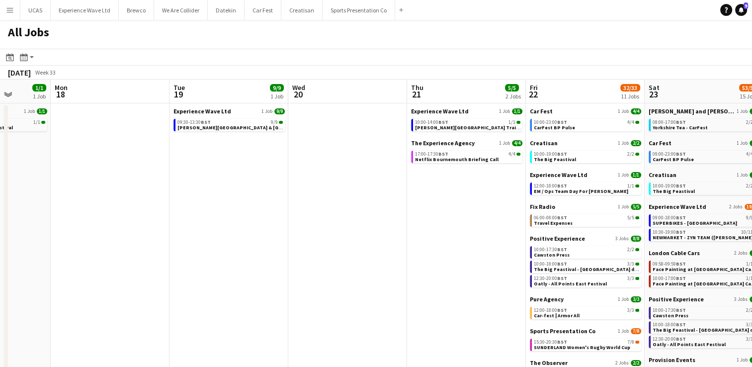
drag, startPoint x: 300, startPoint y: 251, endPoint x: 485, endPoint y: 262, distance: 185.2
click at [525, 263] on app-calendar-viewport "Fri 15 49/49 10 Jobs Sat 16 6/6 4 Jobs Sun 17 1/1 1 Job Mon 18 Tue 19 9/9 1 Job…" at bounding box center [376, 298] width 752 height 437
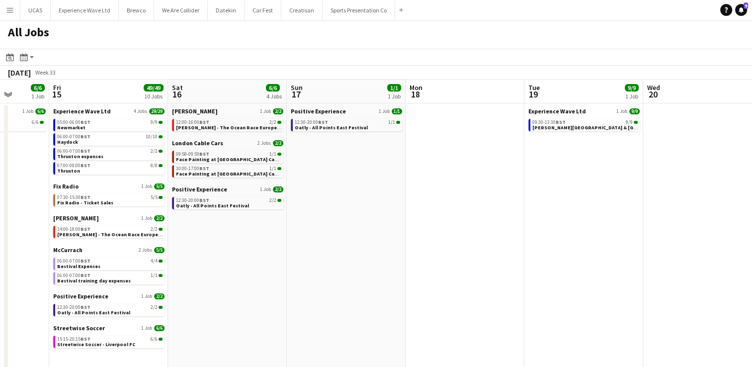
drag, startPoint x: 347, startPoint y: 255, endPoint x: 498, endPoint y: 258, distance: 151.1
click at [498, 258] on app-calendar-viewport "Wed 13 11/11 2 Jobs Thu 14 6/6 1 Job Fri 15 49/49 10 Jobs Sat 16 6/6 4 Jobs Sun…" at bounding box center [376, 298] width 752 height 437
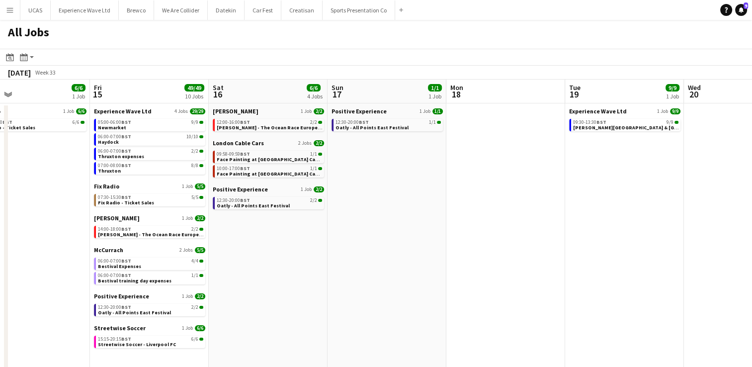
scroll to position [0, 316]
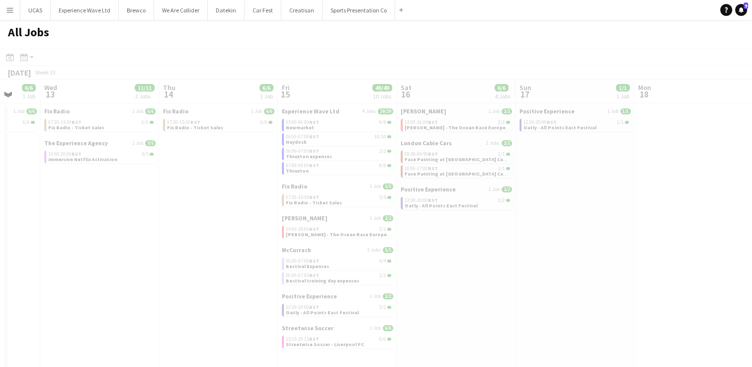
drag, startPoint x: 322, startPoint y: 269, endPoint x: 510, endPoint y: 263, distance: 187.9
click at [510, 263] on app-all-jobs "All Jobs Date picker SEP 2025 SEP 2025 Monday M Tuesday T Wednesday W Thursday …" at bounding box center [376, 268] width 752 height 496
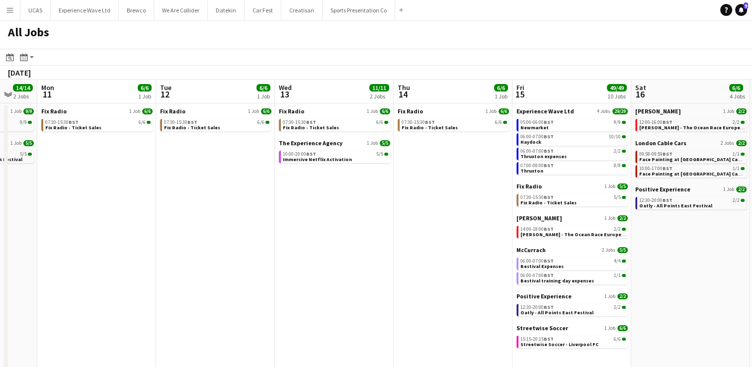
drag, startPoint x: 498, startPoint y: 271, endPoint x: 474, endPoint y: 269, distance: 24.4
click at [724, 276] on app-calendar-viewport "Sat 9 13/13 4 Jobs Sun 10 14/14 2 Jobs Mon 11 6/6 1 Job Tue 12 6/6 1 Job Wed 13…" at bounding box center [376, 298] width 752 height 437
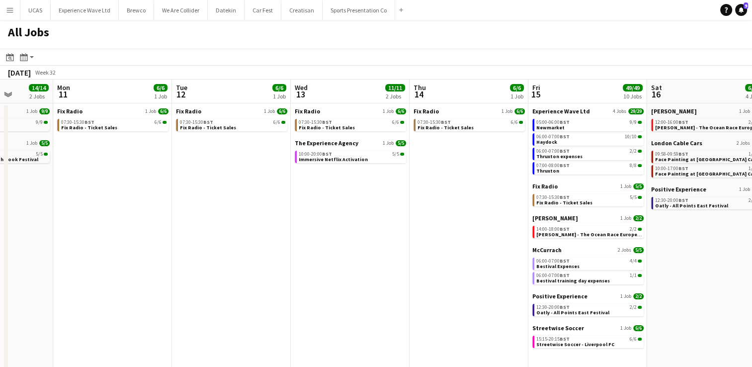
drag, startPoint x: 459, startPoint y: 267, endPoint x: 425, endPoint y: 267, distance: 33.8
click at [523, 265] on app-calendar-viewport "Fri 8 43/47 5 Jobs Sat 9 13/13 4 Jobs Sun 10 14/14 2 Jobs Mon 11 6/6 1 Job Tue …" at bounding box center [376, 298] width 752 height 437
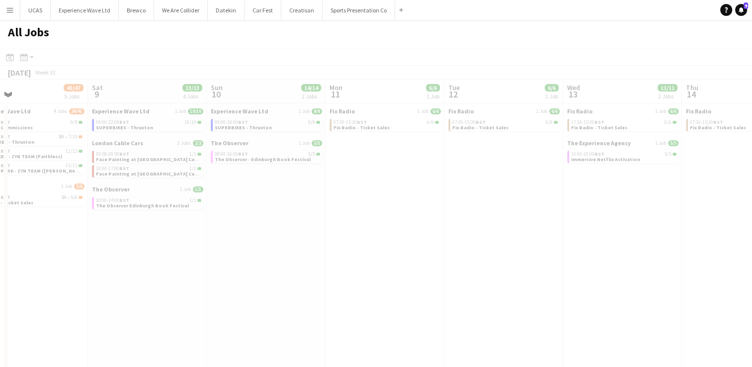
drag, startPoint x: 406, startPoint y: 268, endPoint x: 537, endPoint y: 265, distance: 130.7
click at [637, 270] on app-all-jobs "All Jobs Date picker SEP 2025 SEP 2025 Monday M Tuesday T Wednesday W Thursday …" at bounding box center [376, 268] width 752 height 496
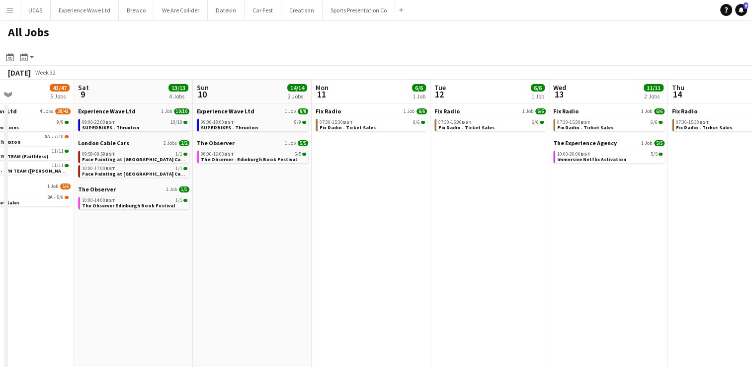
drag, startPoint x: 433, startPoint y: 266, endPoint x: 544, endPoint y: 265, distance: 110.3
click at [544, 265] on app-calendar-viewport "Wed 6 8/9 2 Jobs Thu 7 25/25 8 Jobs Fri 8 43/47 5 Jobs Sat 9 13/13 4 Jobs Sun 1…" at bounding box center [376, 298] width 752 height 437
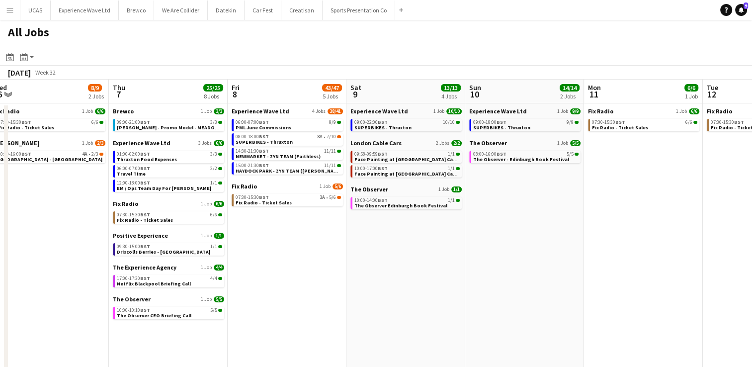
drag, startPoint x: 408, startPoint y: 271, endPoint x: 556, endPoint y: 266, distance: 148.2
click at [556, 266] on app-calendar-viewport "Mon 4 13/13 2 Jobs Tue 5 2/2 1 Job Wed 6 8/9 2 Jobs Thu 7 25/25 8 Jobs Fri 8 43…" at bounding box center [376, 298] width 752 height 437
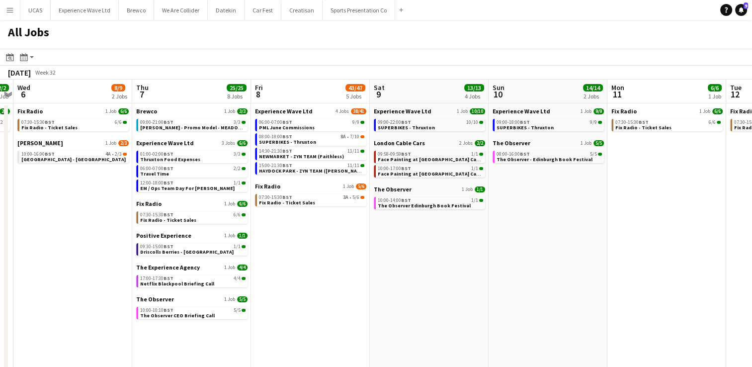
scroll to position [0, 344]
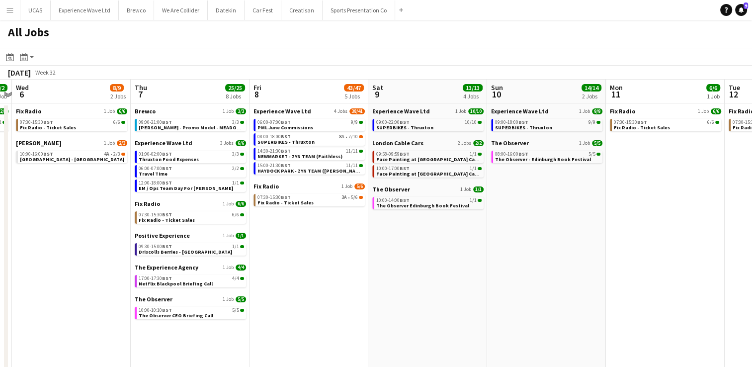
drag, startPoint x: 442, startPoint y: 277, endPoint x: 464, endPoint y: 272, distance: 22.5
click at [464, 272] on app-calendar-viewport "Sun 3 3/3 2 Jobs Mon 4 13/13 2 Jobs Tue 5 2/2 1 Job Wed 6 8/9 2 Jobs Thu 7 25/2…" at bounding box center [376, 298] width 752 height 437
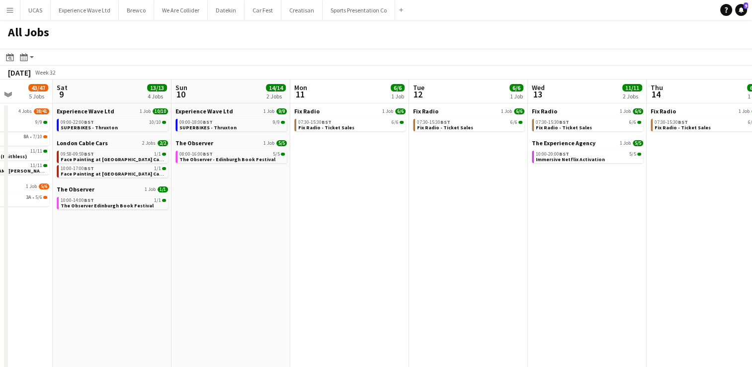
drag, startPoint x: 670, startPoint y: 278, endPoint x: 371, endPoint y: 262, distance: 299.6
click at [352, 265] on app-calendar-viewport "Tue 5 2/2 1 Job Wed 6 8/9 2 Jobs Thu 7 25/25 8 Jobs Fri 8 43/47 5 Jobs Sat 9 13…" at bounding box center [376, 298] width 752 height 437
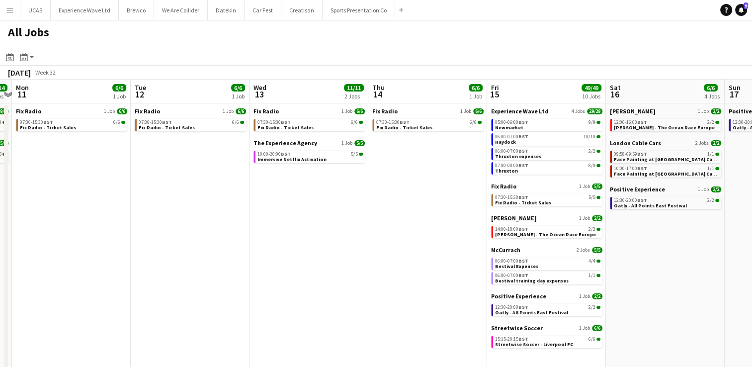
drag, startPoint x: 622, startPoint y: 259, endPoint x: 347, endPoint y: 254, distance: 275.4
click at [345, 253] on app-calendar-viewport "Thu 7 25/25 8 Jobs Fri 8 43/47 5 Jobs Sat 9 13/13 4 Jobs Sun 10 14/14 2 Jobs Mo…" at bounding box center [376, 298] width 752 height 437
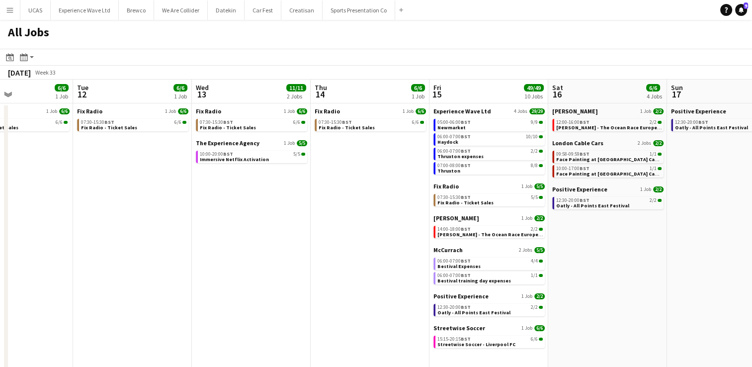
drag, startPoint x: 475, startPoint y: 258, endPoint x: 302, endPoint y: 267, distance: 173.1
click at [304, 267] on app-calendar-viewport "Sat 9 13/13 4 Jobs Sun 10 14/14 2 Jobs Mon 11 6/6 1 Job Tue 12 6/6 1 Job Wed 13…" at bounding box center [376, 298] width 752 height 437
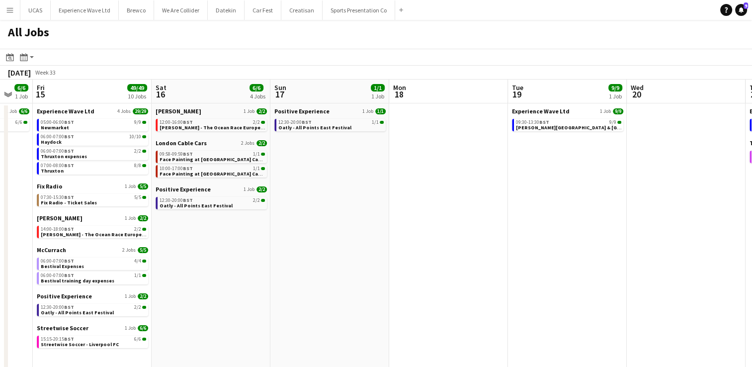
drag, startPoint x: 516, startPoint y: 259, endPoint x: 314, endPoint y: 256, distance: 201.8
click at [314, 256] on app-calendar-viewport "Mon 11 6/6 1 Job Tue 12 6/6 1 Job Wed 13 11/11 2 Jobs Thu 14 6/6 1 Job Fri 15 4…" at bounding box center [376, 298] width 752 height 437
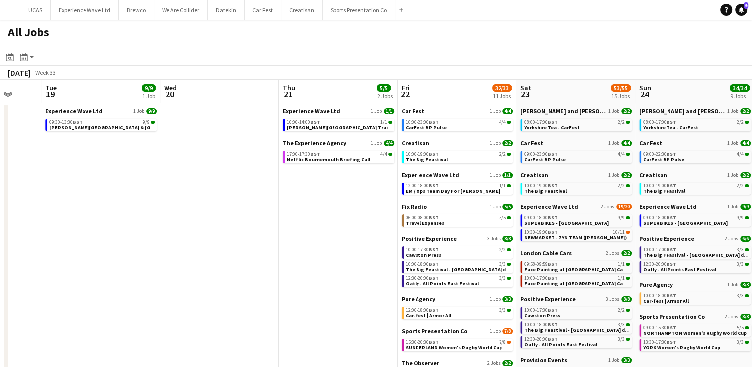
drag, startPoint x: 447, startPoint y: 245, endPoint x: 342, endPoint y: 244, distance: 105.4
click at [342, 244] on app-calendar-viewport "Fri 15 49/49 10 Jobs Sat 16 6/6 4 Jobs Sun 17 1/1 1 Job Mon 18 Tue 19 9/9 1 Job…" at bounding box center [376, 298] width 752 height 437
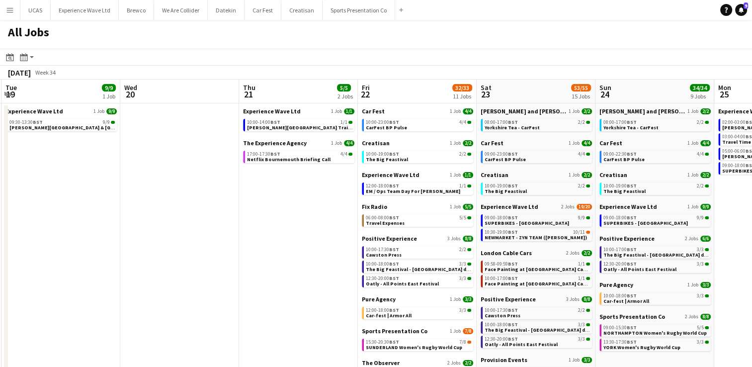
drag, startPoint x: 613, startPoint y: 245, endPoint x: 395, endPoint y: 252, distance: 218.8
click at [395, 252] on app-calendar-viewport "Sat 16 6/6 4 Jobs Sun 17 1/1 1 Job Mon 18 Tue 19 9/9 1 Job Wed 20 Thu 21 5/5 2 …" at bounding box center [376, 298] width 752 height 437
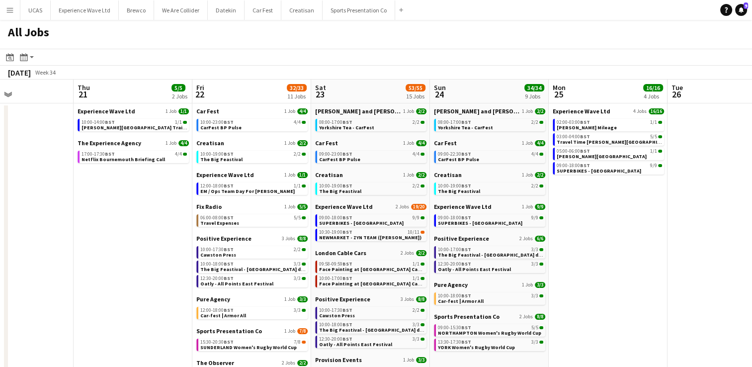
scroll to position [0, 404]
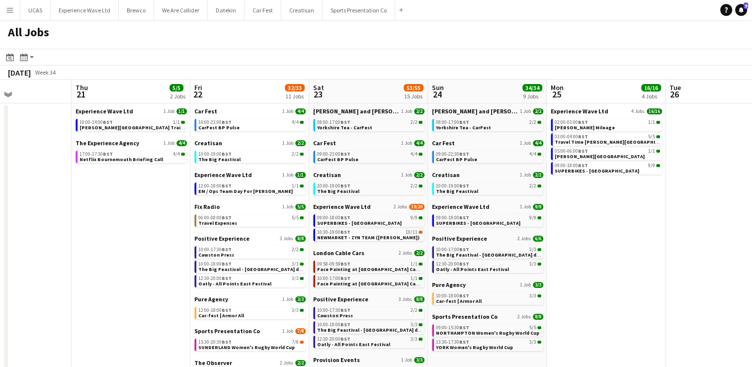
drag, startPoint x: 626, startPoint y: 261, endPoint x: 505, endPoint y: 257, distance: 121.3
click at [505, 257] on app-calendar-viewport "Sun 17 1/1 1 Job Mon 18 Tue 19 9/9 1 Job Wed 20 Thu 21 5/5 2 Jobs Fri 22 32/33 …" at bounding box center [376, 298] width 752 height 437
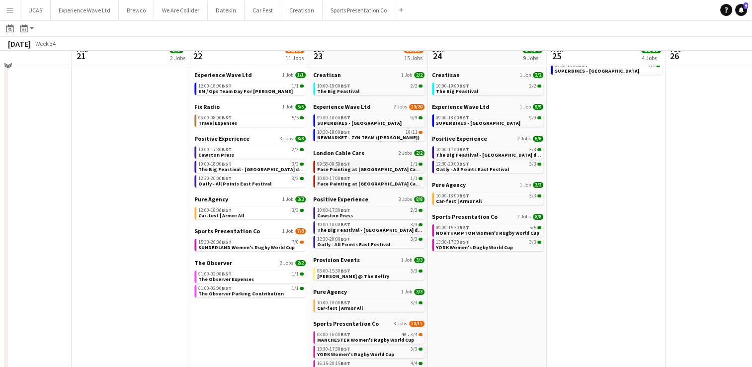
scroll to position [99, 0]
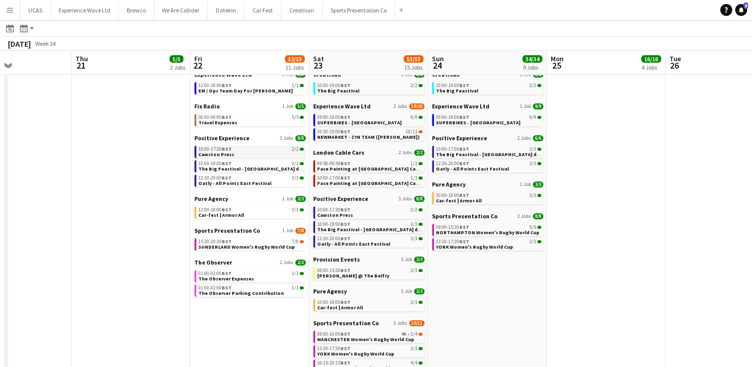
click at [219, 154] on span "Cawston Press" at bounding box center [216, 154] width 36 height 6
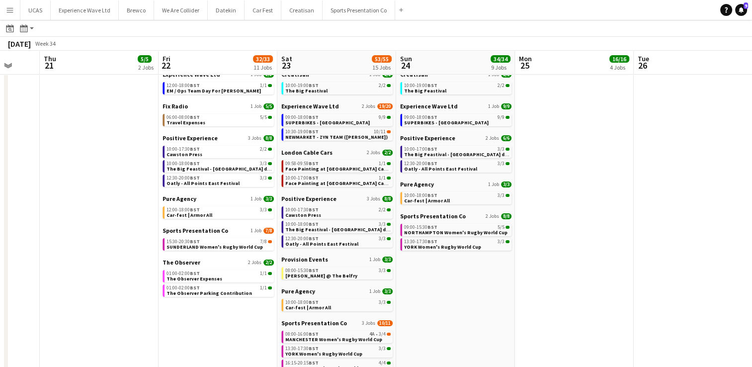
drag, startPoint x: 601, startPoint y: 238, endPoint x: 378, endPoint y: 229, distance: 223.8
click at [330, 241] on app-calendar-viewport "Sun 17 1/1 1 Job Mon 18 Tue 19 9/9 1 Job Wed 20 Thu 21 5/5 2 Jobs Fri 22 32/33 …" at bounding box center [376, 182] width 752 height 467
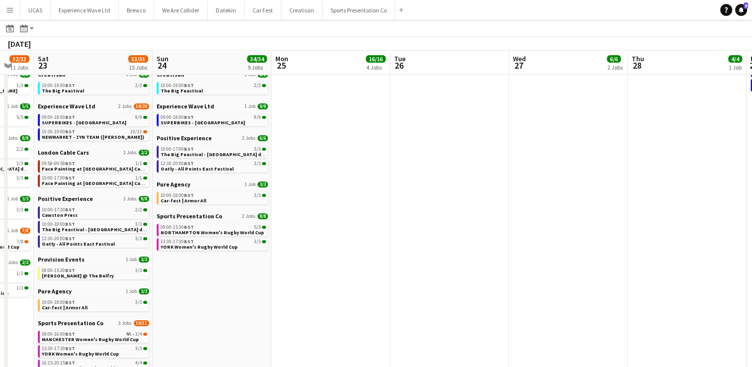
drag, startPoint x: 552, startPoint y: 201, endPoint x: 282, endPoint y: 206, distance: 269.9
click at [282, 206] on app-calendar-viewport "Tue 19 9/9 1 Job Wed 20 Thu 21 5/5 2 Jobs Fri 22 32/33 11 Jobs Sat 23 53/55 15 …" at bounding box center [376, 182] width 752 height 467
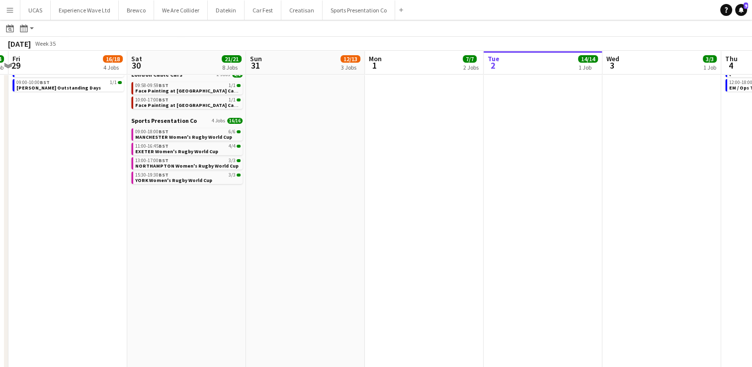
drag, startPoint x: 443, startPoint y: 188, endPoint x: 188, endPoint y: 204, distance: 255.5
click at [188, 204] on app-calendar-viewport "Mon 25 16/16 4 Jobs Tue 26 Wed 27 6/6 2 Jobs Thu 28 4/4 1 Job Fri 29 16/18 4 Jo…" at bounding box center [376, 182] width 752 height 467
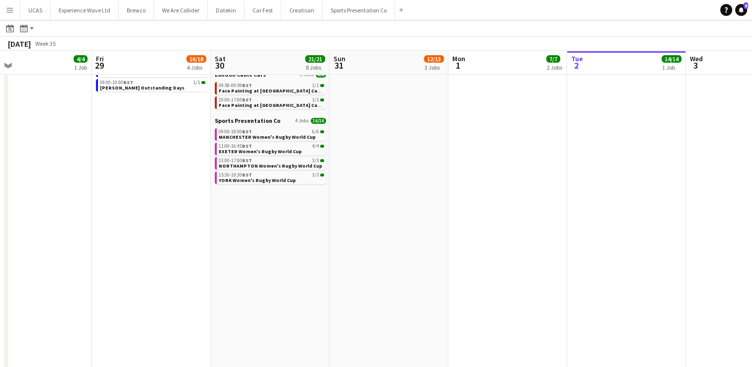
drag, startPoint x: 497, startPoint y: 220, endPoint x: 178, endPoint y: 221, distance: 319.5
click at [178, 221] on app-calendar-viewport "Mon 25 16/16 4 Jobs Tue 26 Wed 27 6/6 2 Jobs Thu 28 4/4 1 Job Fri 29 16/18 4 Jo…" at bounding box center [376, 182] width 752 height 467
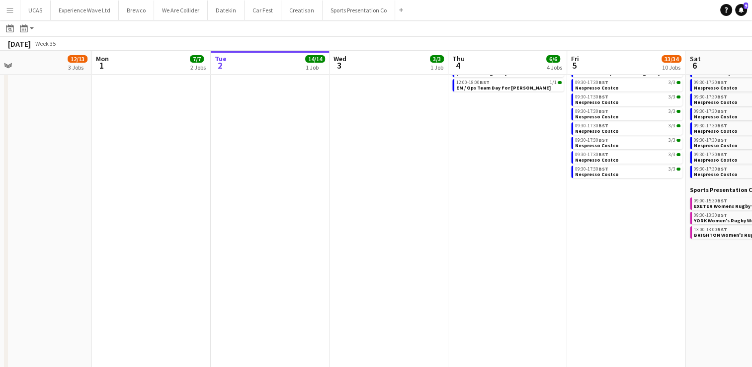
scroll to position [0, 401]
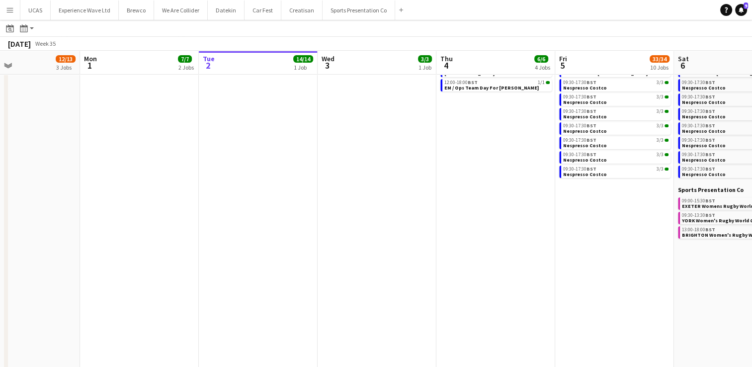
drag, startPoint x: 328, startPoint y: 229, endPoint x: 281, endPoint y: 229, distance: 47.7
click at [278, 229] on app-calendar-viewport "Thu 28 4/4 1 Job Fri 29 16/18 4 Jobs Sat 30 21/21 8 Jobs Sun 31 12/13 3 Jobs Mo…" at bounding box center [376, 182] width 752 height 467
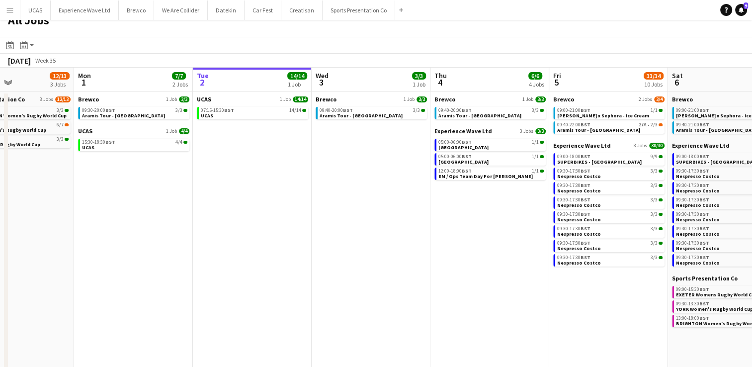
scroll to position [0, 0]
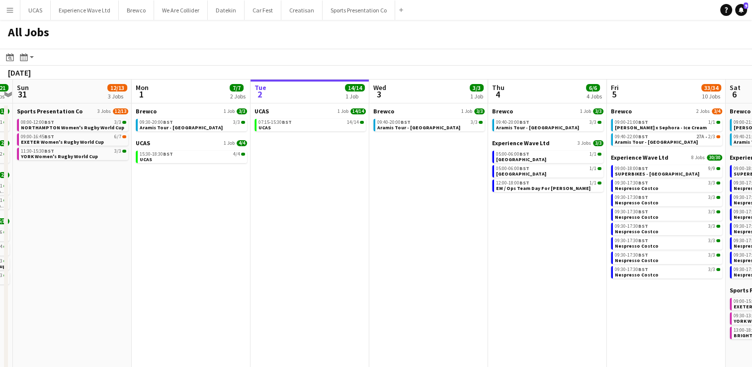
drag, startPoint x: 358, startPoint y: 265, endPoint x: 170, endPoint y: 246, distance: 188.3
click at [170, 246] on app-calendar-viewport "Thu 28 4/4 1 Job Fri 29 16/18 4 Jobs Sat 30 21/21 8 Jobs Sun 31 12/13 3 Jobs Mo…" at bounding box center [376, 298] width 752 height 437
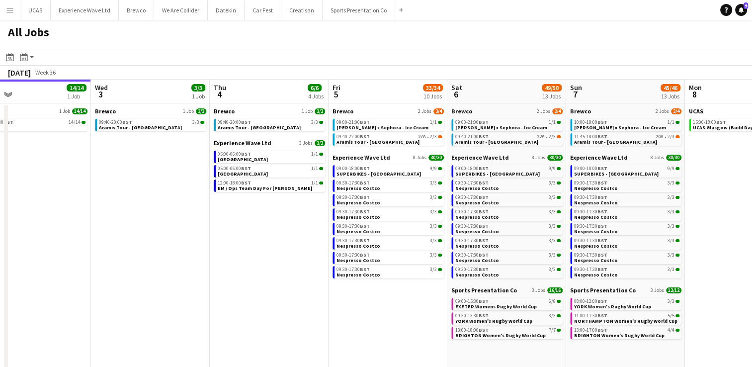
drag, startPoint x: 446, startPoint y: 245, endPoint x: 172, endPoint y: 243, distance: 274.3
click at [172, 243] on app-calendar-viewport "Sat 30 21/21 8 Jobs Sun 31 12/13 3 Jobs Mon 1 7/7 2 Jobs Tue 2 14/14 1 Job Wed …" at bounding box center [376, 298] width 752 height 437
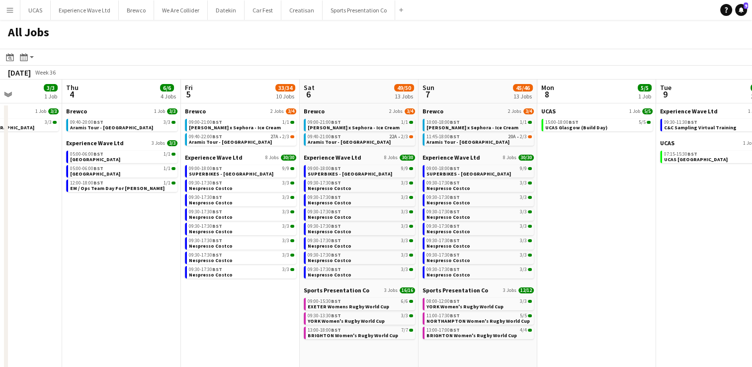
click at [195, 223] on app-all-jobs "All Jobs Date picker SEP 2025 SEP 2025 Monday M Tuesday T Wednesday W Thursday …" at bounding box center [376, 268] width 752 height 496
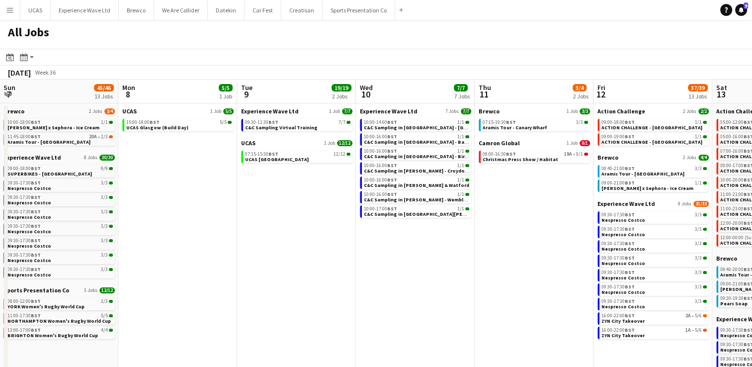
drag, startPoint x: 416, startPoint y: 245, endPoint x: 230, endPoint y: 243, distance: 185.9
click at [230, 243] on app-calendar-viewport "Wed 3 3/3 1 Job Thu 4 6/6 4 Jobs Fri 5 33/34 10 Jobs Sat 6 49/50 13 Jobs Sun 7 …" at bounding box center [376, 298] width 752 height 437
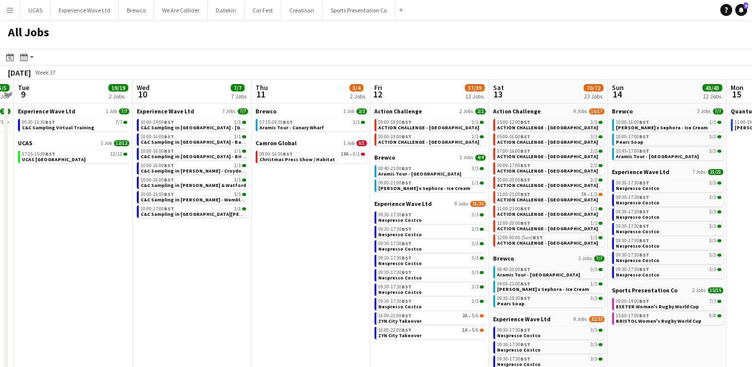
drag, startPoint x: 472, startPoint y: 267, endPoint x: 269, endPoint y: 250, distance: 202.9
click at [231, 254] on app-calendar-viewport "Fri 5 33/34 10 Jobs Sat 6 49/50 13 Jobs Sun 7 45/46 13 Jobs Mon 8 5/5 1 Job Tue…" at bounding box center [376, 298] width 752 height 437
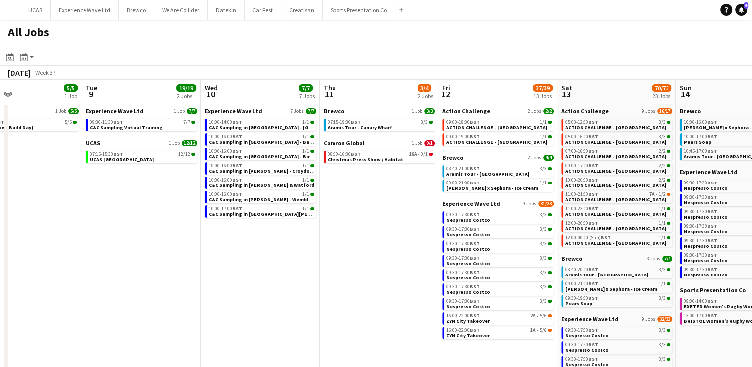
click at [260, 215] on app-all-jobs "All Jobs Date picker SEP 2025 SEP 2025 Monday M Tuesday T Wednesday W Thursday …" at bounding box center [376, 268] width 752 height 496
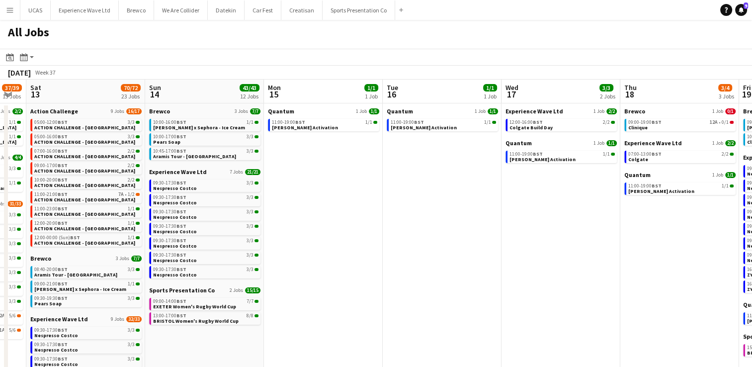
drag, startPoint x: 552, startPoint y: 233, endPoint x: 259, endPoint y: 220, distance: 293.5
click at [259, 220] on app-calendar-viewport "Wed 10 7/7 7 Jobs Thu 11 3/4 2 Jobs Fri 12 37/39 13 Jobs Sat 13 70/72 23 Jobs S…" at bounding box center [376, 298] width 752 height 437
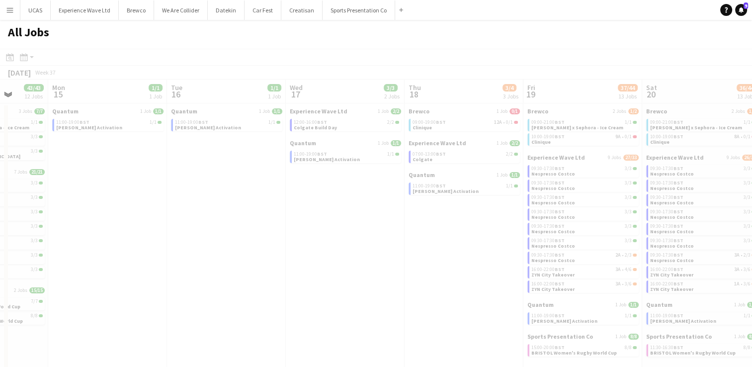
drag, startPoint x: 553, startPoint y: 234, endPoint x: 338, endPoint y: 220, distance: 215.7
click at [315, 218] on app-all-jobs "All Jobs Date picker SEP 2025 SEP 2025 Monday M Tuesday T Wednesday W Thursday …" at bounding box center [376, 268] width 752 height 496
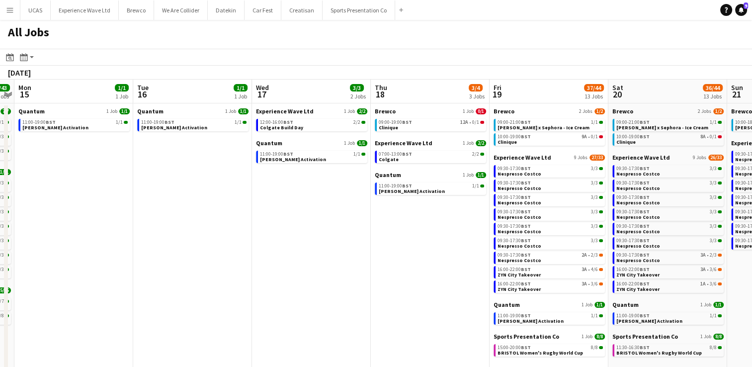
drag, startPoint x: 410, startPoint y: 229, endPoint x: 258, endPoint y: 227, distance: 151.6
click at [258, 227] on app-calendar-viewport "Fri 12 37/39 13 Jobs Sat 13 70/72 23 Jobs Sun 14 43/43 12 Jobs Mon 15 1/1 1 Job…" at bounding box center [376, 298] width 752 height 437
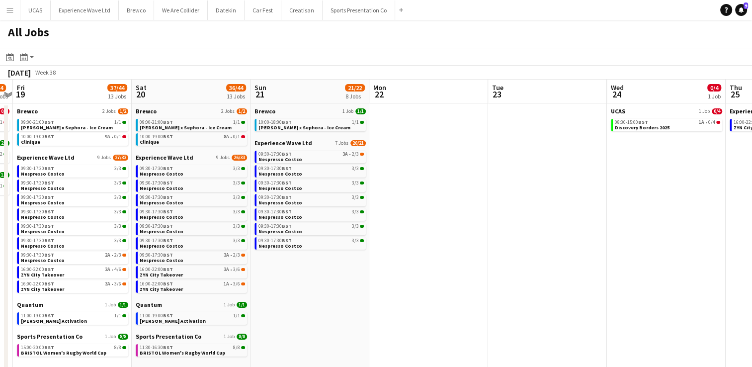
drag, startPoint x: 389, startPoint y: 228, endPoint x: 317, endPoint y: 226, distance: 72.1
click at [317, 226] on app-calendar-viewport "Mon 15 1/1 1 Job Tue 16 1/1 1 Job Wed 17 3/3 2 Jobs Thu 18 3/4 3 Jobs Fri 19 37…" at bounding box center [376, 298] width 752 height 437
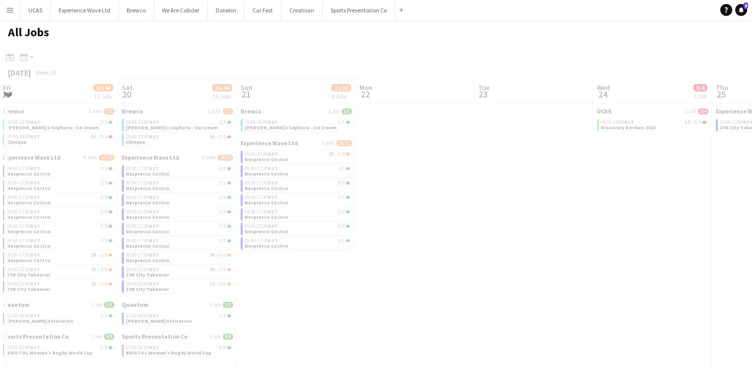
click at [345, 225] on app-calendar-viewport "Wed 17 3/3 2 Jobs Thu 18 3/4 3 Jobs Fri 19 37/44 13 Jobs Sat 20 36/44 13 Jobs S…" at bounding box center [376, 298] width 752 height 437
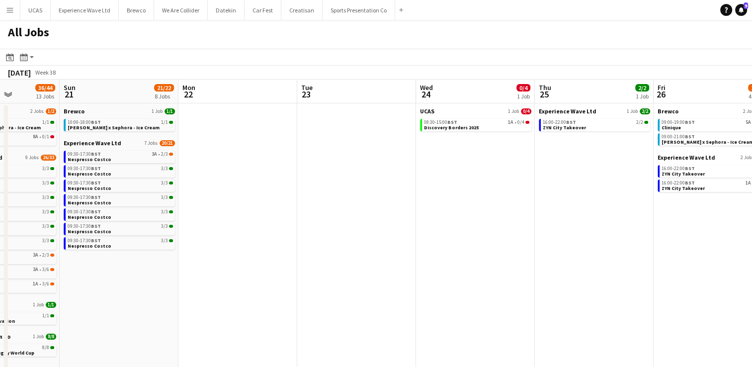
drag, startPoint x: 341, startPoint y: 210, endPoint x: 292, endPoint y: 211, distance: 49.2
click at [292, 211] on app-calendar-viewport "Wed 17 3/3 2 Jobs Thu 18 3/4 3 Jobs Fri 19 37/44 13 Jobs Sat 20 36/44 13 Jobs S…" at bounding box center [376, 298] width 752 height 437
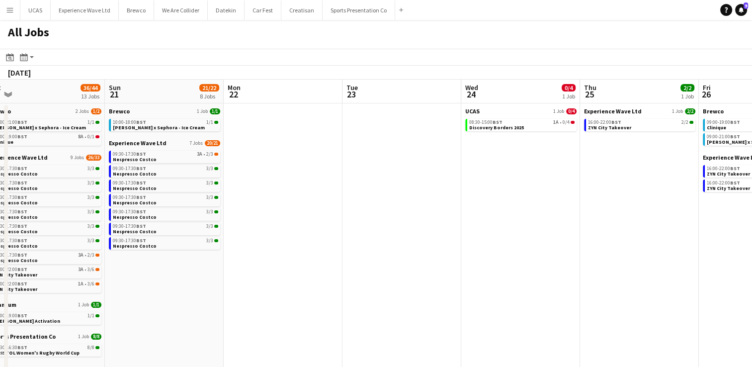
drag, startPoint x: 367, startPoint y: 221, endPoint x: 280, endPoint y: 220, distance: 87.0
click at [280, 220] on app-calendar-viewport "Thu 18 3/4 3 Jobs Fri 19 37/44 13 Jobs Sat 20 36/44 13 Jobs Sun 21 21/22 8 Jobs…" at bounding box center [376, 298] width 752 height 437
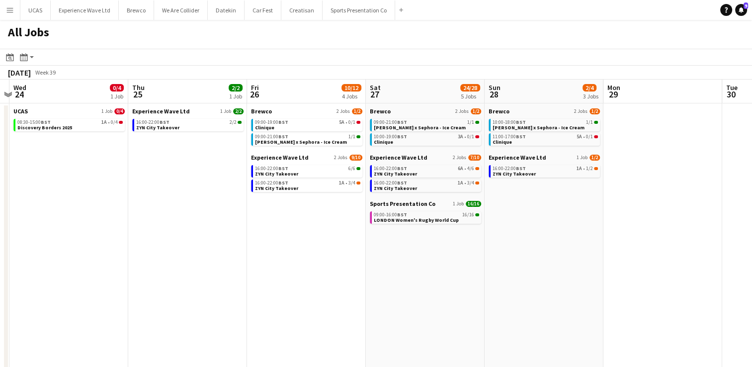
drag, startPoint x: 410, startPoint y: 234, endPoint x: 215, endPoint y: 227, distance: 195.4
click at [215, 227] on app-calendar-viewport "Sat 20 36/44 13 Jobs Sun 21 21/22 8 Jobs Mon 22 Tue 23 Wed 24 0/4 1 Job Thu 25 …" at bounding box center [376, 298] width 752 height 437
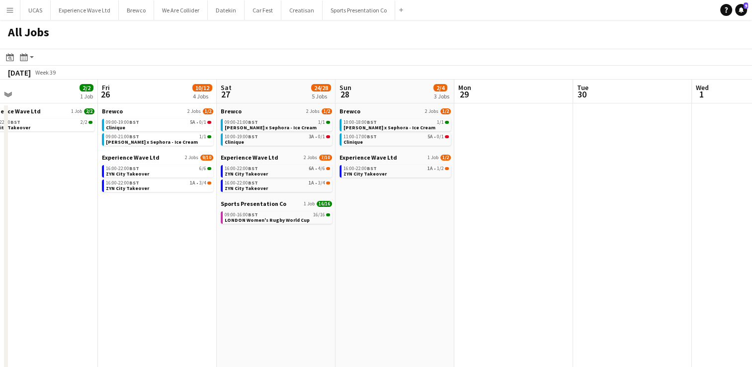
drag, startPoint x: 516, startPoint y: 238, endPoint x: 371, endPoint y: 239, distance: 145.6
click at [371, 239] on app-calendar-viewport "Tue 23 Wed 24 0/4 1 Job Thu 25 2/2 1 Job Fri 26 10/12 4 Jobs Sat 27 24/28 5 Job…" at bounding box center [376, 298] width 752 height 437
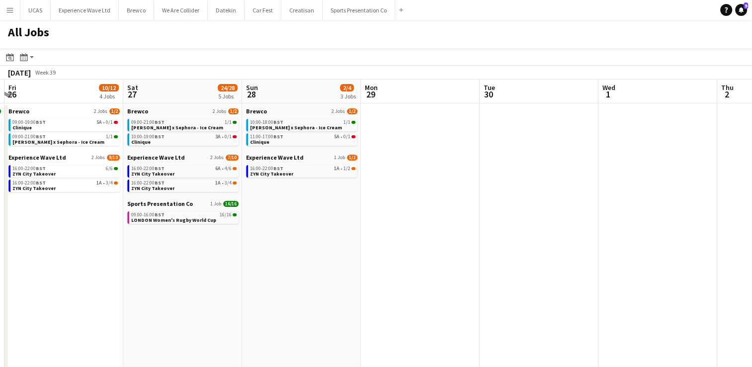
drag, startPoint x: 422, startPoint y: 247, endPoint x: 362, endPoint y: 247, distance: 60.1
click at [363, 247] on app-calendar-viewport "Tue 23 Wed 24 0/4 1 Job Thu 25 2/2 1 Job Fri 26 10/12 4 Jobs Sat 27 24/28 5 Job…" at bounding box center [376, 298] width 752 height 437
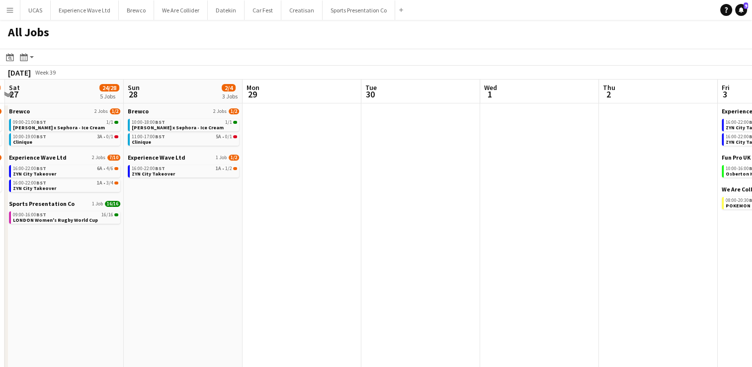
click at [319, 234] on app-all-jobs "All Jobs Date picker SEP 2025 SEP 2025 Monday M Tuesday T Wednesday W Thursday …" at bounding box center [376, 268] width 752 height 496
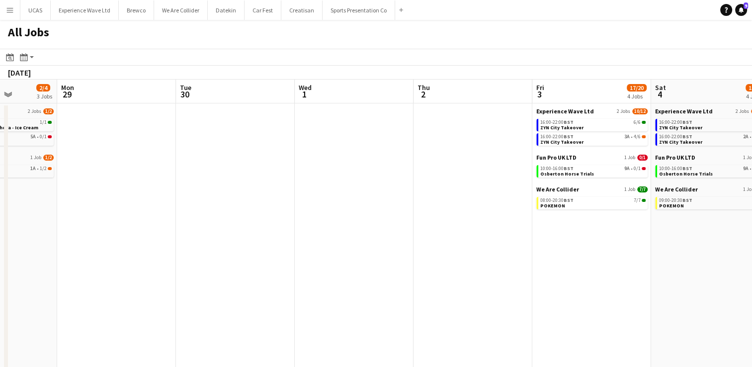
drag, startPoint x: 489, startPoint y: 243, endPoint x: 284, endPoint y: 244, distance: 205.2
click at [284, 244] on app-calendar-viewport "Thu 25 2/2 1 Job Fri 26 10/12 4 Jobs Sat 27 24/28 5 Jobs Sun 28 2/4 3 Jobs Mon …" at bounding box center [376, 298] width 752 height 437
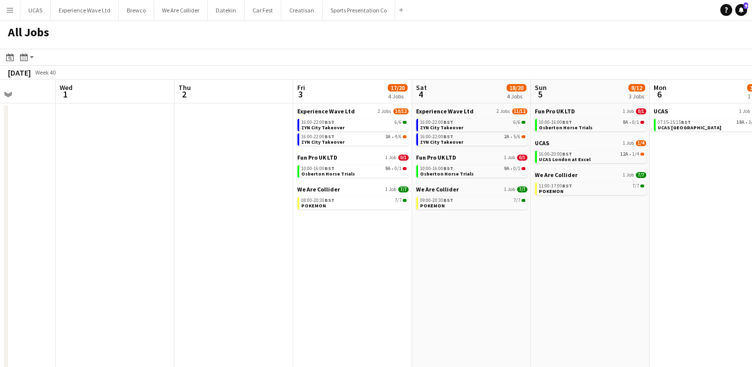
scroll to position [0, 283]
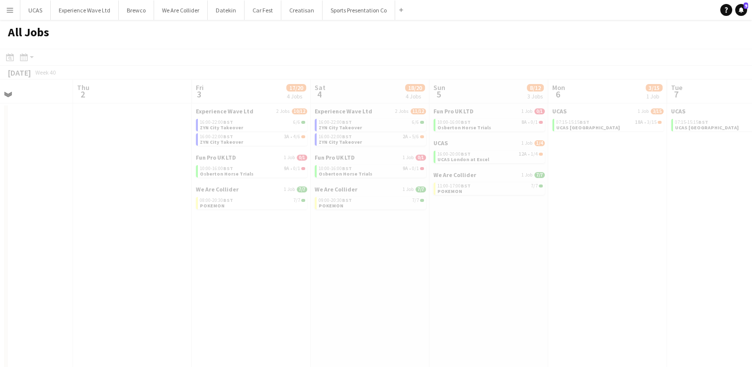
click at [415, 236] on app-calendar-viewport "Mon 29 Tue 30 Wed 1 Thu 2 Fri 3 17/20 4 Jobs Sat 4 18/20 4 Jobs Sun 5 8/12 3 Jo…" at bounding box center [376, 298] width 752 height 437
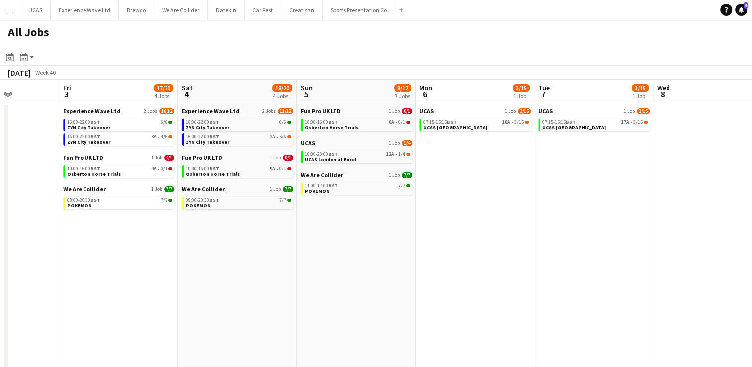
scroll to position [0, 349]
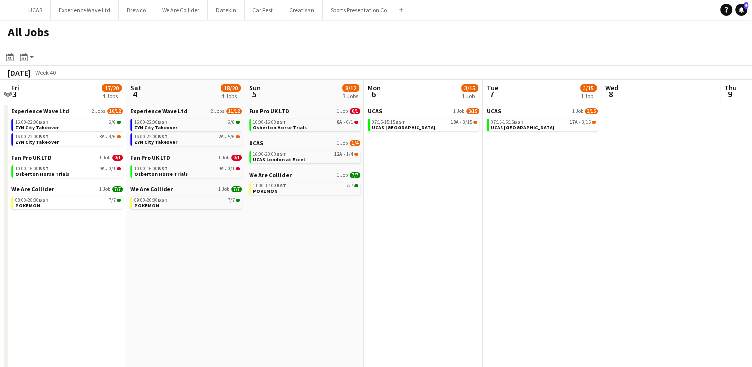
drag, startPoint x: 615, startPoint y: 246, endPoint x: 430, endPoint y: 242, distance: 184.4
click at [430, 242] on app-calendar-viewport "Tue 30 Wed 1 Thu 2 Fri 3 17/20 4 Jobs Sat 4 18/20 4 Jobs Sun 5 8/12 3 Jobs Mon …" at bounding box center [376, 298] width 752 height 437
click at [278, 156] on span "BST" at bounding box center [281, 154] width 10 height 6
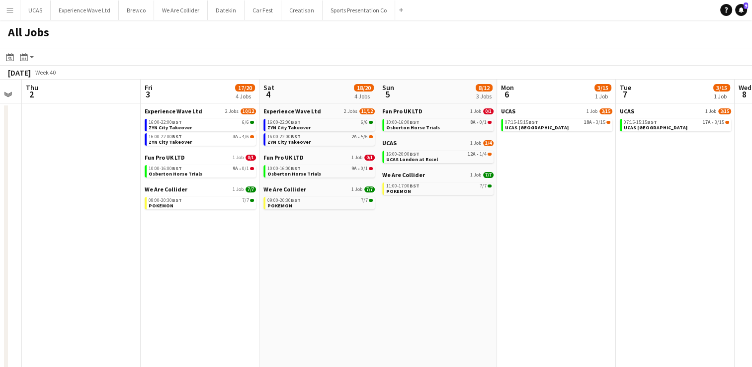
drag, startPoint x: 215, startPoint y: 252, endPoint x: 348, endPoint y: 255, distance: 133.2
click at [348, 255] on app-calendar-viewport "Tue 30 Wed 1 Thu 2 Fri 3 17/20 4 Jobs Sat 4 18/20 4 Jobs Sun 5 8/12 3 Jobs Mon …" at bounding box center [376, 298] width 752 height 437
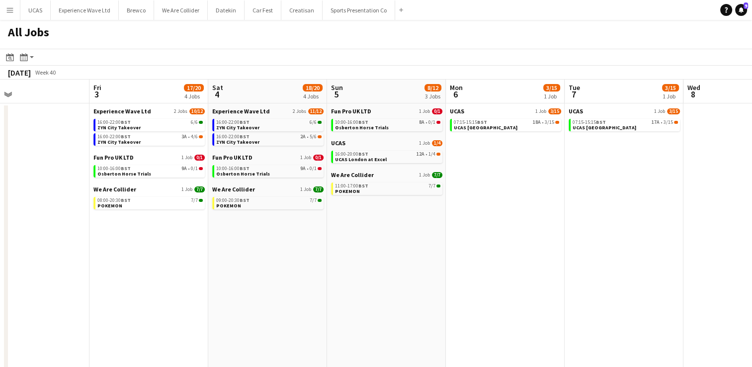
drag, startPoint x: 216, startPoint y: 265, endPoint x: 223, endPoint y: 274, distance: 11.3
click at [398, 259] on app-calendar-viewport "Tue 30 Wed 1 Thu 2 Fri 3 17/20 4 Jobs Sat 4 18/20 4 Jobs Sun 5 8/12 3 Jobs Mon …" at bounding box center [376, 298] width 752 height 437
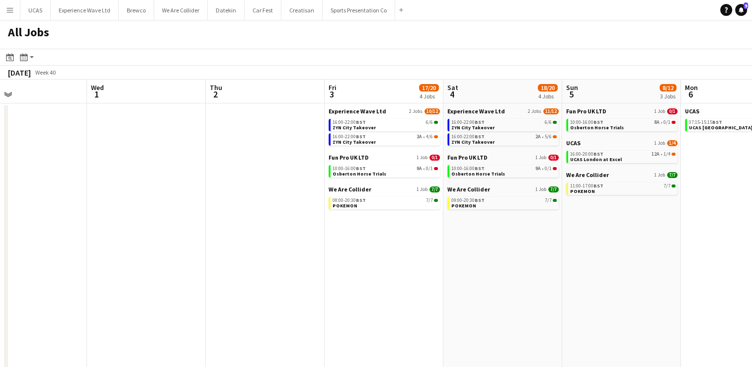
drag, startPoint x: 304, startPoint y: 259, endPoint x: 339, endPoint y: 255, distance: 35.5
click at [342, 255] on app-calendar-viewport "Sun 28 2/4 3 Jobs Mon 29 Tue 30 Wed 1 Thu 2 Fri 3 17/20 4 Jobs Sat 4 18/20 4 Jo…" at bounding box center [376, 298] width 752 height 437
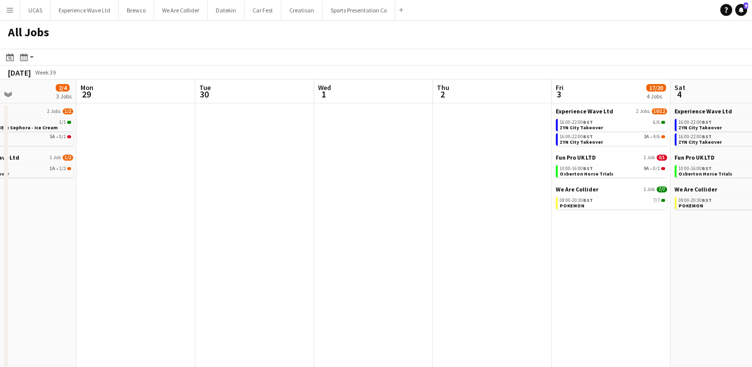
drag, startPoint x: 249, startPoint y: 253, endPoint x: 325, endPoint y: 242, distance: 75.8
click at [376, 238] on app-calendar-viewport "Fri 26 10/12 4 Jobs Sat 27 24/28 5 Jobs Sun 28 2/4 3 Jobs Mon 29 Tue 30 Wed 1 T…" at bounding box center [376, 298] width 752 height 437
drag, startPoint x: 175, startPoint y: 244, endPoint x: 296, endPoint y: 235, distance: 120.6
click at [296, 235] on app-calendar-viewport "Fri 26 10/12 4 Jobs Sat 27 24/28 5 Jobs Sun 28 2/4 3 Jobs Mon 29 Tue 30 Wed 1 T…" at bounding box center [376, 298] width 752 height 437
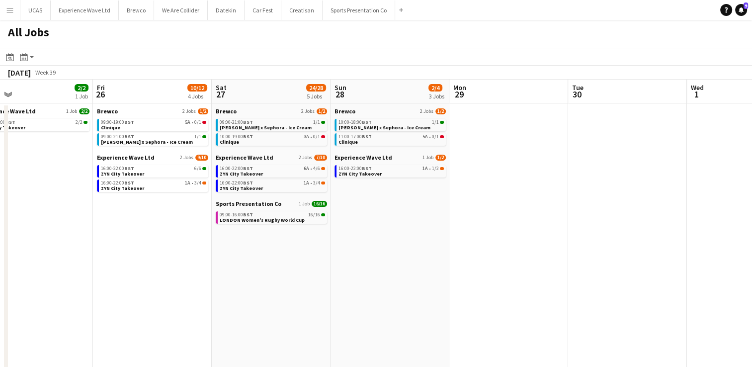
drag, startPoint x: 201, startPoint y: 244, endPoint x: 325, endPoint y: 243, distance: 123.8
click at [325, 243] on app-calendar-viewport "Tue 23 Wed 24 0/4 1 Job Thu 25 2/2 1 Job Fri 26 10/12 4 Jobs Sat 27 24/28 5 Job…" at bounding box center [376, 298] width 752 height 437
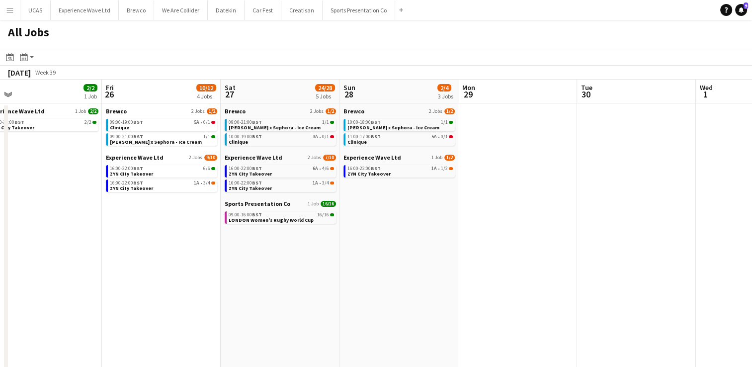
drag, startPoint x: 260, startPoint y: 251, endPoint x: 323, endPoint y: 251, distance: 62.6
click at [323, 251] on app-calendar-viewport "Tue 23 Wed 24 0/4 1 Job Thu 25 2/2 1 Job Fri 26 10/12 4 Jobs Sat 27 24/28 5 Job…" at bounding box center [376, 298] width 752 height 437
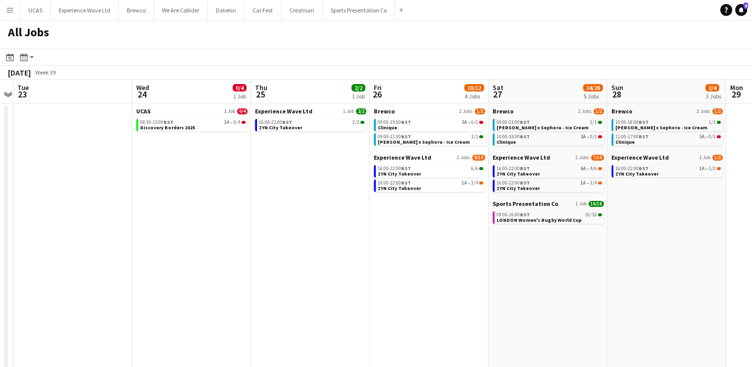
drag, startPoint x: 174, startPoint y: 260, endPoint x: 324, endPoint y: 250, distance: 149.9
click at [324, 250] on app-calendar-viewport "Sun 21 21/22 8 Jobs Mon 22 Tue 23 Wed 24 0/4 1 Job Thu 25 2/2 1 Job Fri 26 10/1…" at bounding box center [376, 298] width 752 height 437
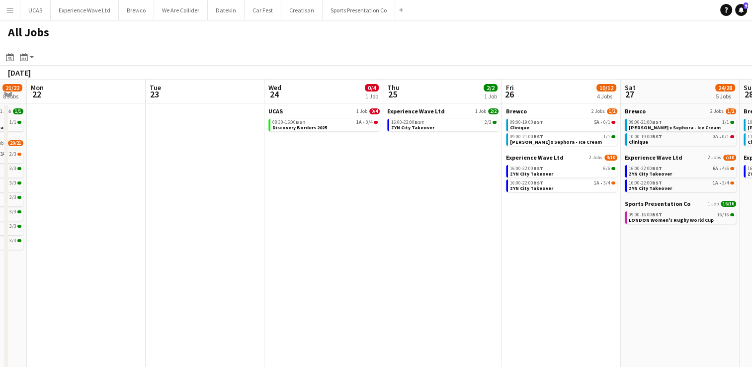
drag, startPoint x: 183, startPoint y: 258, endPoint x: 313, endPoint y: 245, distance: 130.3
click at [313, 245] on app-calendar-viewport "Sat 20 36/44 13 Jobs Sun 21 21/22 8 Jobs Mon 22 Tue 23 Wed 24 0/4 1 Job Thu 25 …" at bounding box center [376, 298] width 752 height 437
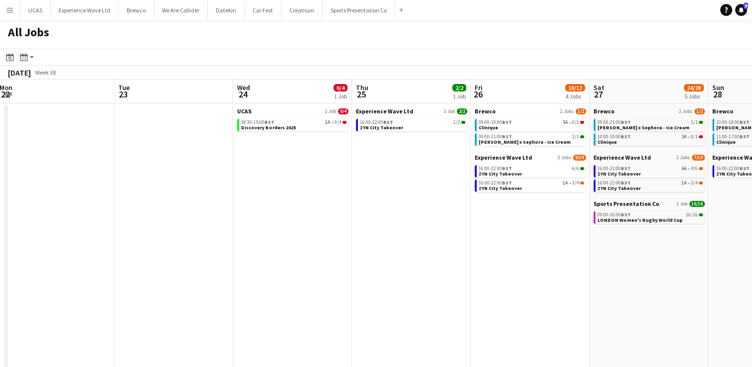
drag, startPoint x: 479, startPoint y: 253, endPoint x: 474, endPoint y: 252, distance: 5.7
click at [480, 252] on app-calendar-viewport "Sat 20 36/44 13 Jobs Sun 21 21/22 8 Jobs Mon 22 Tue 23 Wed 24 0/4 1 Job Thu 25 …" at bounding box center [376, 298] width 752 height 437
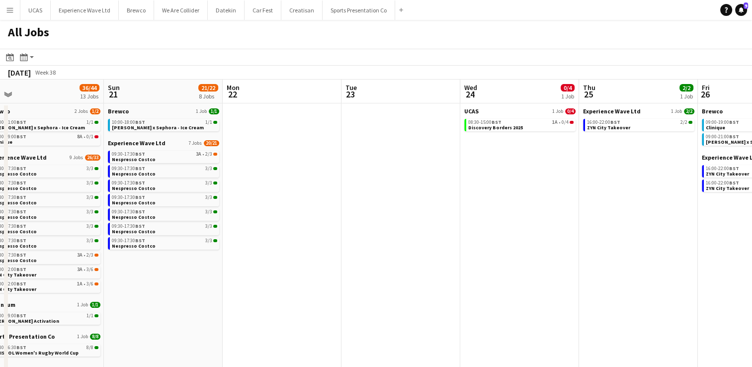
drag, startPoint x: 260, startPoint y: 257, endPoint x: 363, endPoint y: 245, distance: 103.5
click at [381, 242] on app-calendar-viewport "Thu 18 3/4 3 Jobs Fri 19 37/44 13 Jobs Sat 20 36/44 13 Jobs Sun 21 21/22 8 Jobs…" at bounding box center [376, 298] width 752 height 437
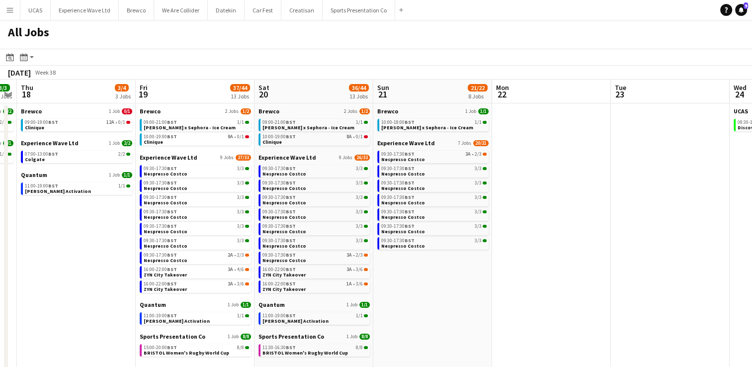
drag, startPoint x: 175, startPoint y: 265, endPoint x: 325, endPoint y: 251, distance: 150.2
click at [325, 251] on app-calendar-viewport "Tue 16 1/1 1 Job Wed 17 3/3 2 Jobs Thu 18 3/4 3 Jobs Fri 19 37/44 13 Jobs Sat 2…" at bounding box center [376, 298] width 752 height 437
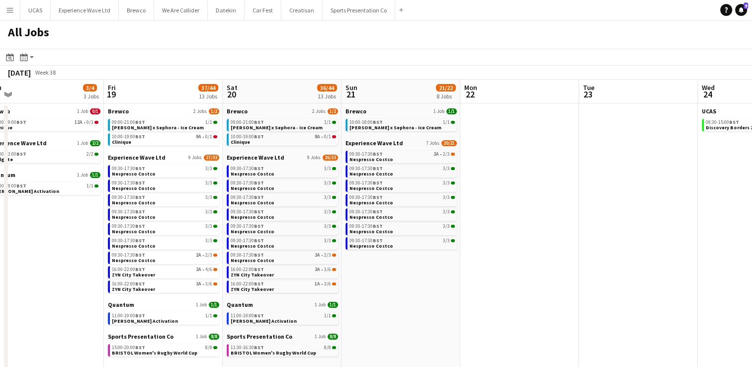
click at [320, 234] on app-calendar-viewport "Tue 16 1/1 1 Job Wed 17 3/3 2 Jobs Thu 18 3/4 3 Jobs Fri 19 37/44 13 Jobs Sat 2…" at bounding box center [376, 298] width 752 height 437
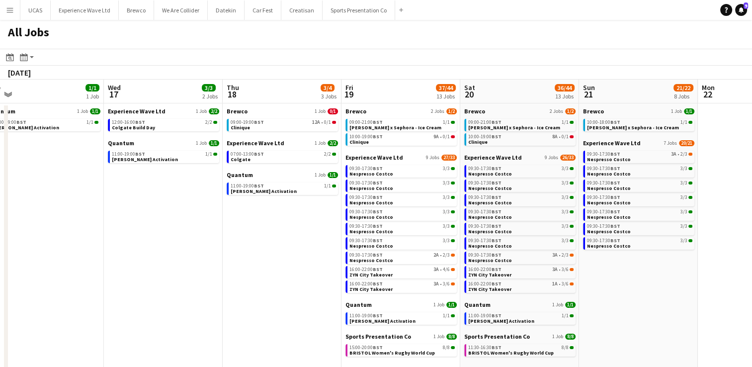
drag, startPoint x: 45, startPoint y: 229, endPoint x: 251, endPoint y: 201, distance: 208.2
click at [256, 202] on app-calendar-viewport "Sun 14 43/43 12 Jobs Mon 15 1/1 1 Job Tue 16 1/1 1 Job Wed 17 3/3 2 Jobs Thu 18…" at bounding box center [376, 298] width 752 height 437
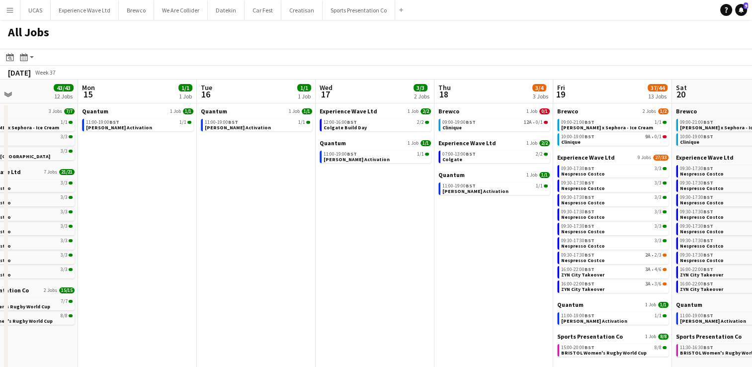
drag, startPoint x: 113, startPoint y: 214, endPoint x: 84, endPoint y: 208, distance: 29.4
click at [219, 202] on app-calendar-viewport "Fri 12 37/39 13 Jobs Sat 13 70/72 23 Jobs Sun 14 43/43 12 Jobs Mon 15 1/1 1 Job…" at bounding box center [376, 298] width 752 height 437
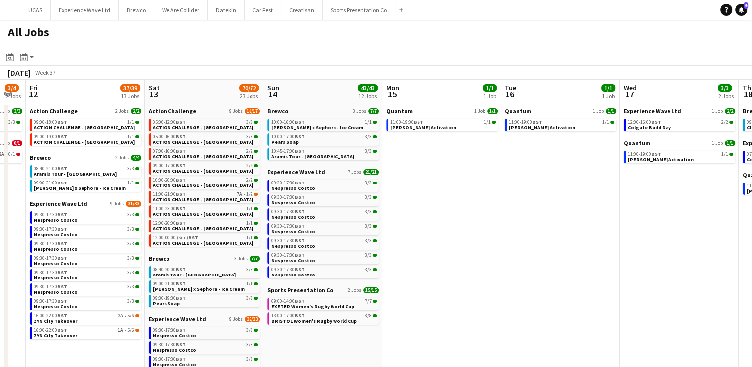
drag, startPoint x: 134, startPoint y: 212, endPoint x: 241, endPoint y: 199, distance: 107.1
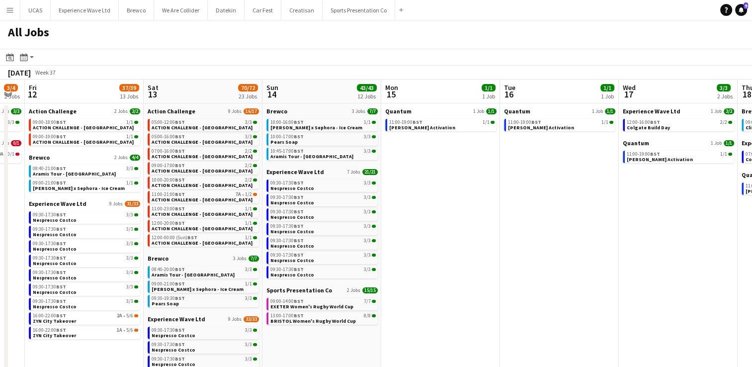
click at [241, 199] on app-calendar-viewport "Wed 10 7/7 7 Jobs Thu 11 3/4 2 Jobs Fri 12 37/39 13 Jobs Sat 13 70/72 23 Jobs S…" at bounding box center [376, 298] width 752 height 437
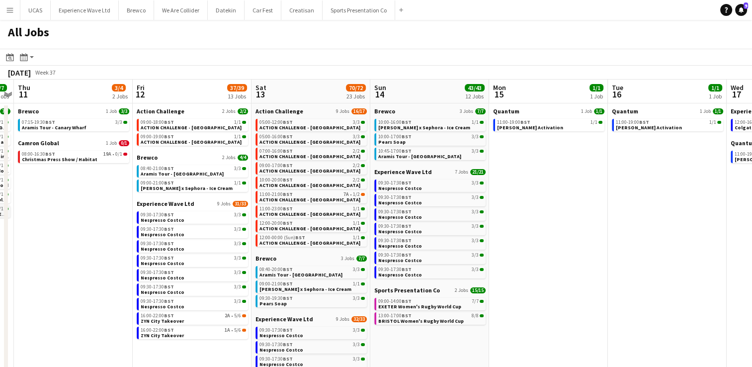
drag, startPoint x: 166, startPoint y: 205, endPoint x: 85, endPoint y: 210, distance: 80.7
click at [286, 182] on app-calendar-viewport "Tue 9 19/19 2 Jobs Wed 10 7/7 7 Jobs Thu 11 3/4 2 Jobs Fri 12 37/39 13 Jobs Sat…" at bounding box center [376, 298] width 752 height 437
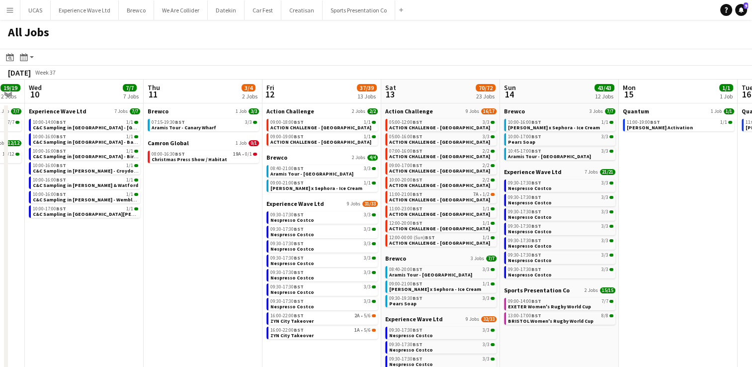
drag, startPoint x: 239, startPoint y: 205, endPoint x: 248, endPoint y: 204, distance: 10.0
click at [256, 203] on app-calendar-viewport "Mon 8 5/5 1 Job Tue 9 19/19 2 Jobs Wed 10 7/7 7 Jobs Thu 11 3/4 2 Jobs Fri 12 3…" at bounding box center [376, 298] width 752 height 437
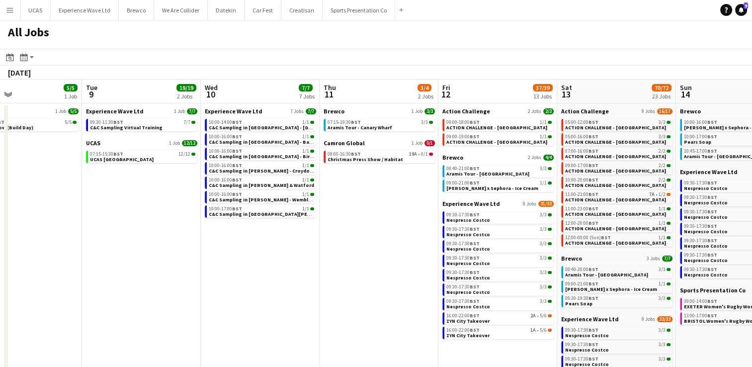
drag, startPoint x: 222, startPoint y: 211, endPoint x: 249, endPoint y: 208, distance: 28.0
click at [249, 208] on app-calendar-viewport "Sat 6 49/50 13 Jobs Sun 7 45/46 13 Jobs Mon 8 5/5 1 Job Tue 9 19/19 2 Jobs Wed …" at bounding box center [376, 298] width 752 height 437
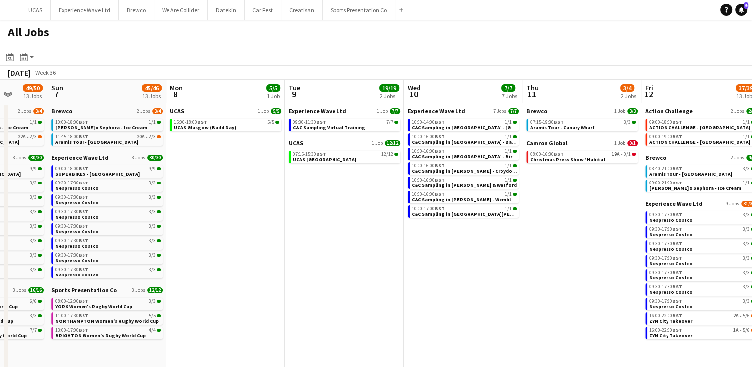
click at [292, 216] on app-calendar-viewport "Thu 4 6/6 4 Jobs Fri 5 33/34 10 Jobs Sat 6 49/50 13 Jobs Sun 7 45/46 13 Jobs Mo…" at bounding box center [376, 298] width 752 height 437
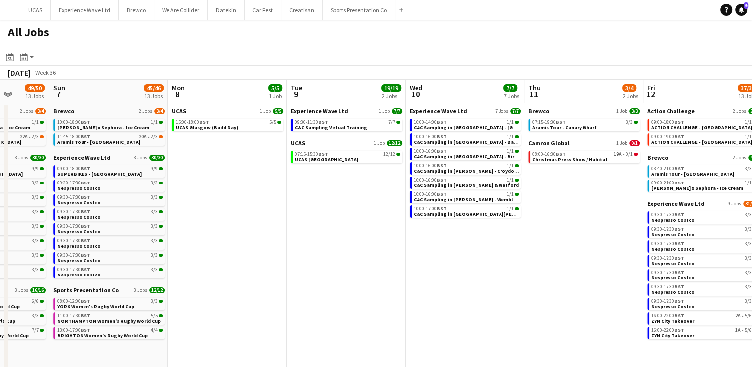
drag, startPoint x: 179, startPoint y: 234, endPoint x: 315, endPoint y: 226, distance: 135.9
click at [315, 226] on app-calendar-viewport "Thu 4 6/6 4 Jobs Fri 5 33/34 10 Jobs Sat 6 49/50 13 Jobs Sun 7 45/46 13 Jobs Mo…" at bounding box center [376, 298] width 752 height 437
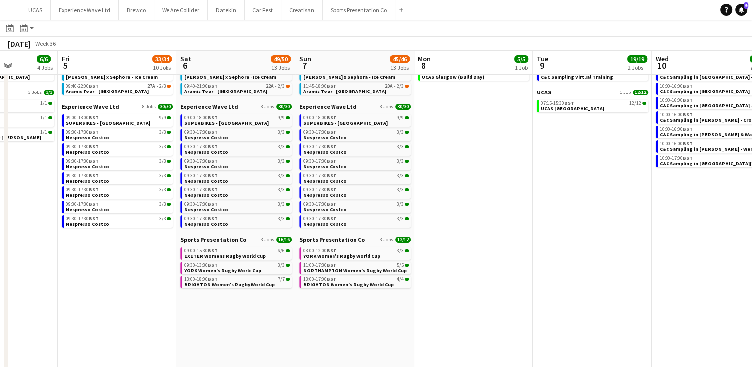
scroll to position [0, 303]
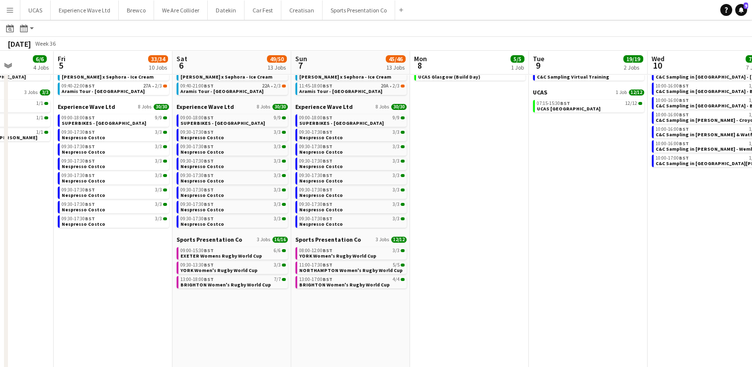
drag, startPoint x: 82, startPoint y: 308, endPoint x: 190, endPoint y: 300, distance: 108.7
click at [190, 300] on app-calendar-viewport "Tue 2 14/14 1 Job Wed 3 3/3 1 Job Thu 4 6/6 4 Jobs Fri 5 33/34 10 Jobs Sat 6 49…" at bounding box center [376, 232] width 752 height 467
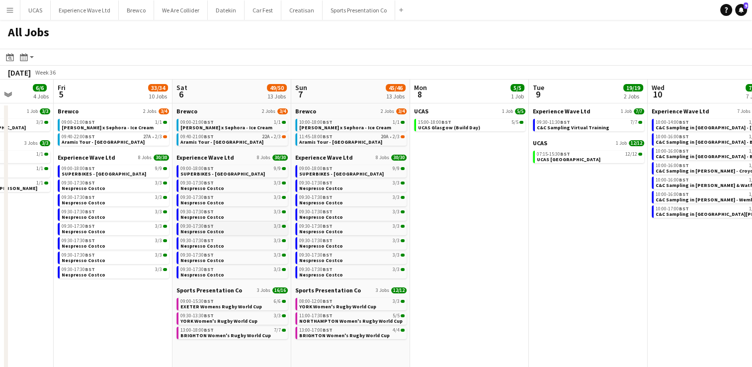
scroll to position [50, 0]
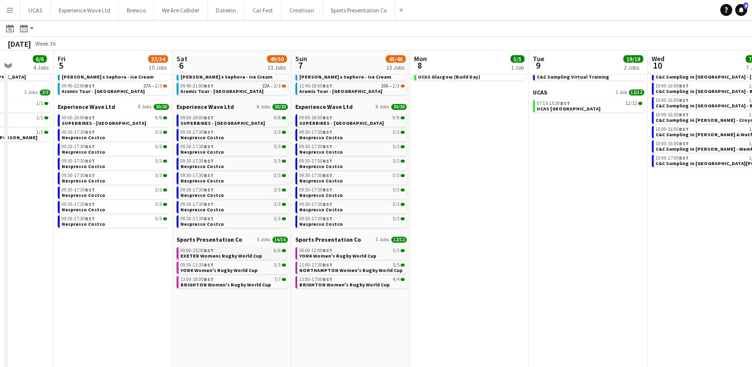
click at [203, 254] on span "EXETER Womens Rugby World Cup" at bounding box center [221, 255] width 82 height 6
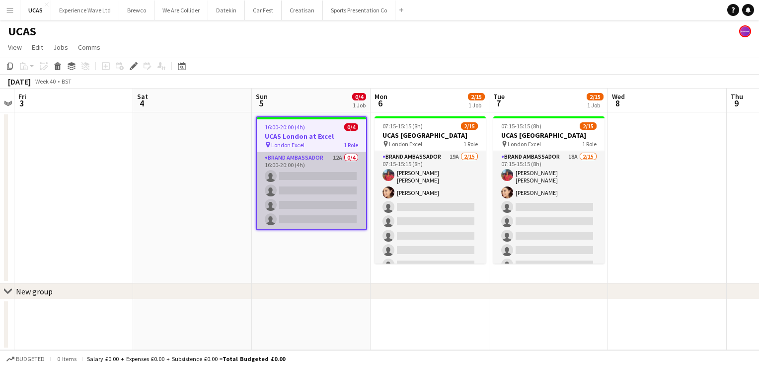
click at [337, 212] on app-card-role "Brand Ambassador 12A 0/4 16:00-20:00 (4h) single-neutral-actions single-neutral…" at bounding box center [311, 190] width 109 height 77
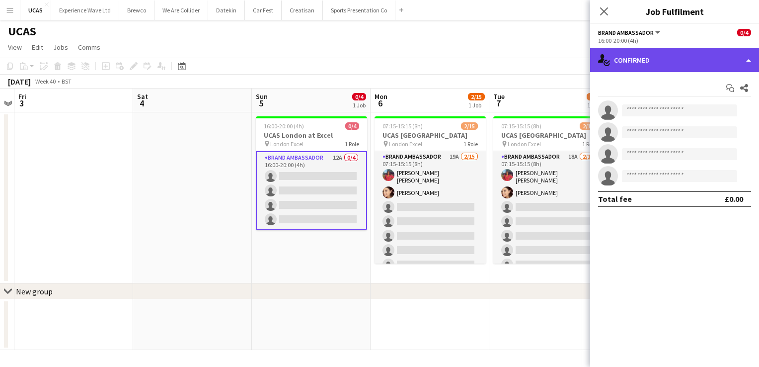
click at [656, 63] on div "single-neutral-actions-check-2 Confirmed" at bounding box center [674, 60] width 169 height 24
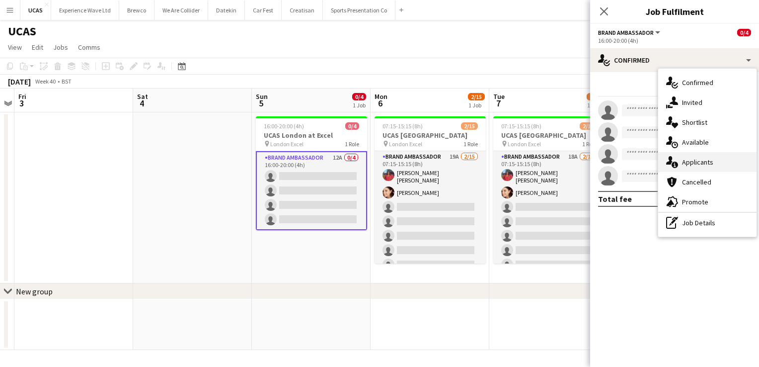
click at [697, 159] on span "Applicants" at bounding box center [697, 162] width 31 height 9
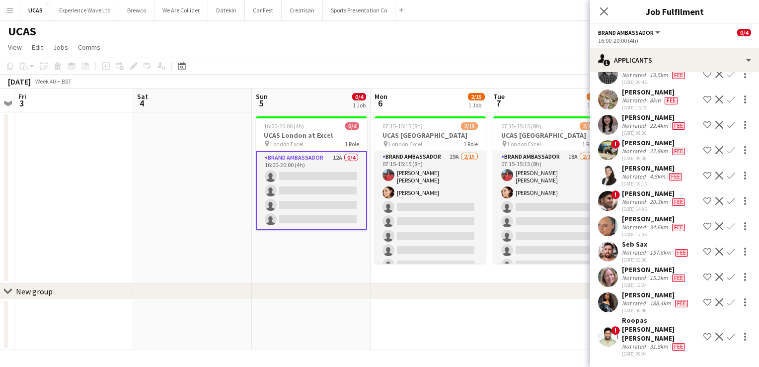
scroll to position [92, 0]
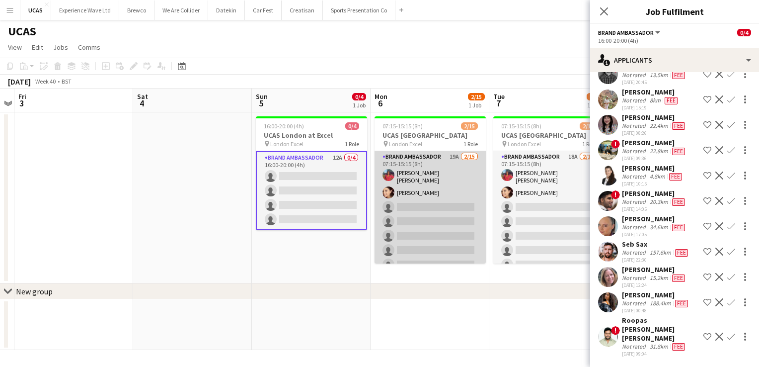
click at [467, 215] on app-card-role "Brand Ambassador 19A 2/15 07:15-15:15 (8h) Jennifer Jonah Natasha Curtis single…" at bounding box center [430, 270] width 111 height 239
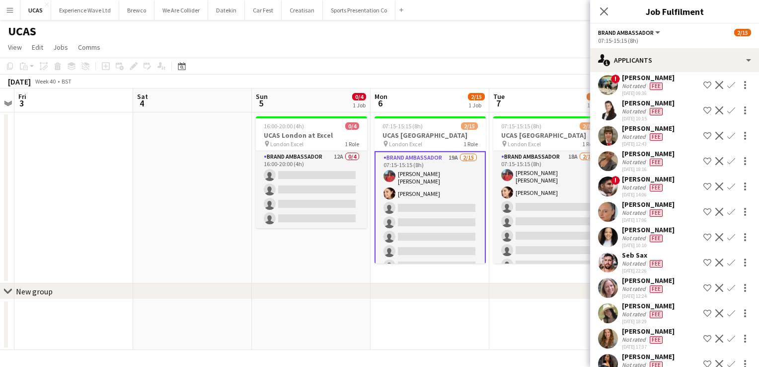
scroll to position [242, 0]
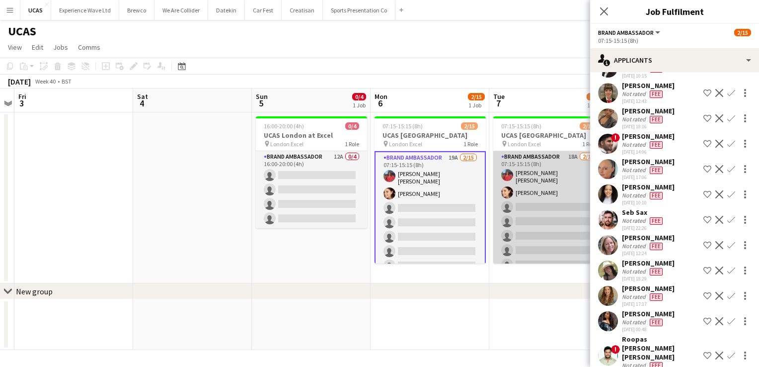
click at [556, 229] on app-card-role "Brand Ambassador 18A 2/15 07:15-15:15 (8h) Jennifer Jonah Natasha Curtis single…" at bounding box center [548, 270] width 111 height 239
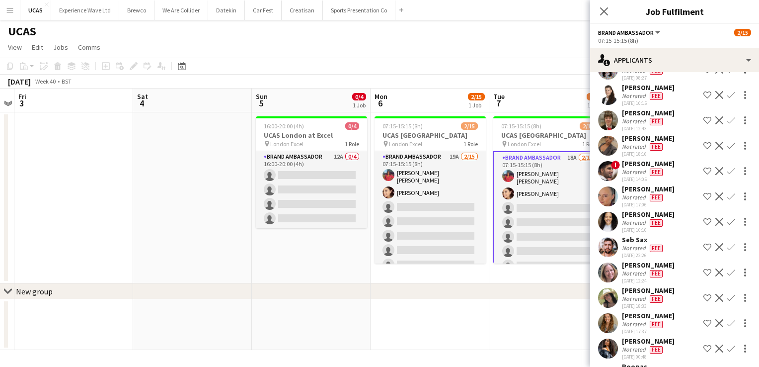
scroll to position [217, 0]
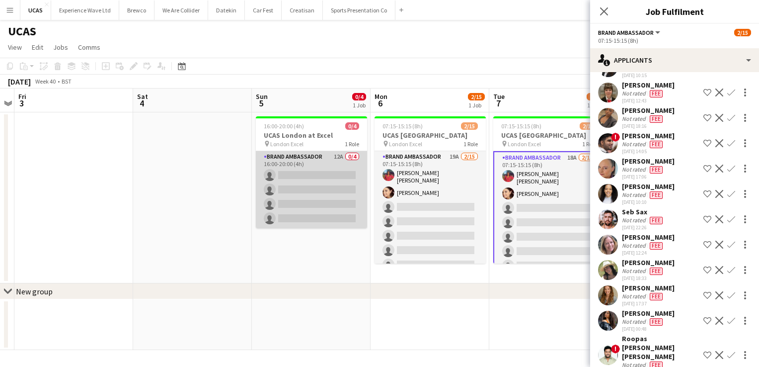
click at [357, 214] on app-card-role "Brand Ambassador 12A 0/4 16:00-20:00 (4h) single-neutral-actions single-neutral…" at bounding box center [311, 189] width 111 height 77
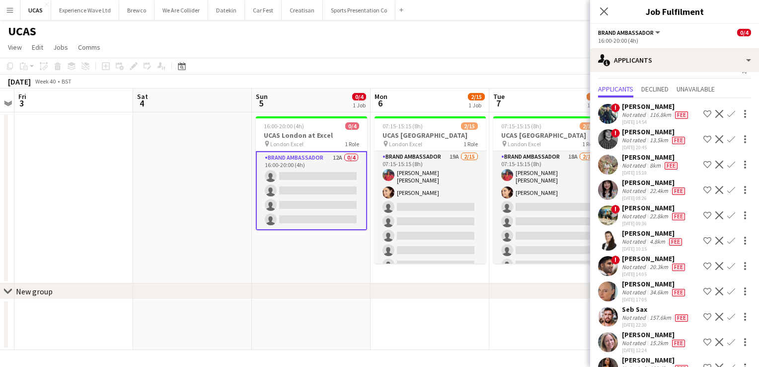
scroll to position [0, 0]
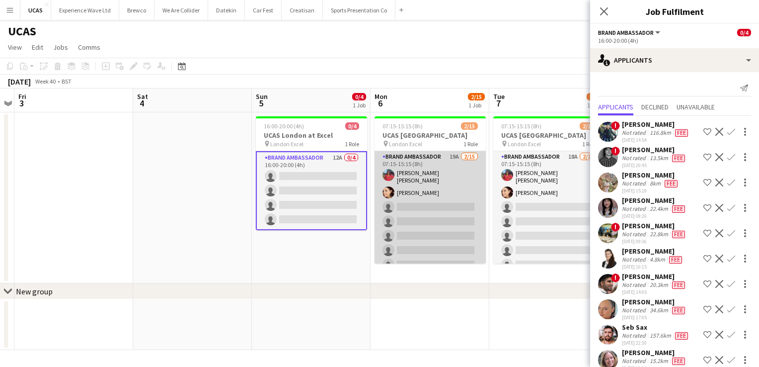
click at [462, 247] on app-card-role "Brand Ambassador 19A 2/15 07:15-15:15 (8h) Jennifer Jonah Natasha Curtis single…" at bounding box center [430, 270] width 111 height 239
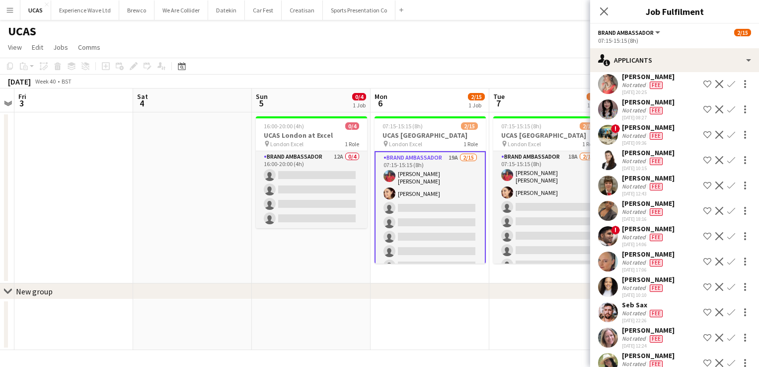
scroll to position [242, 0]
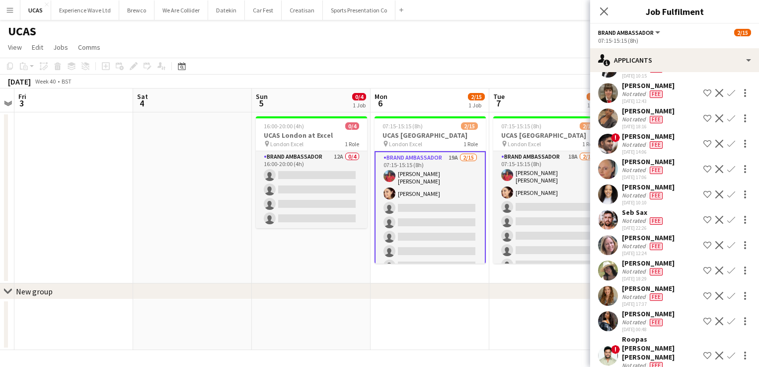
click at [633, 267] on div "Not rated" at bounding box center [635, 271] width 26 height 8
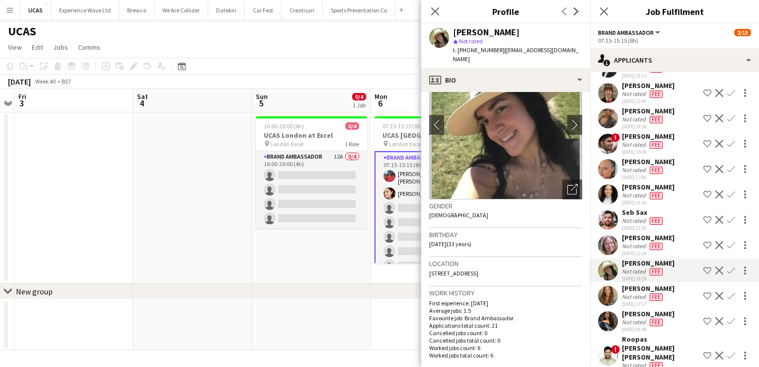
scroll to position [0, 0]
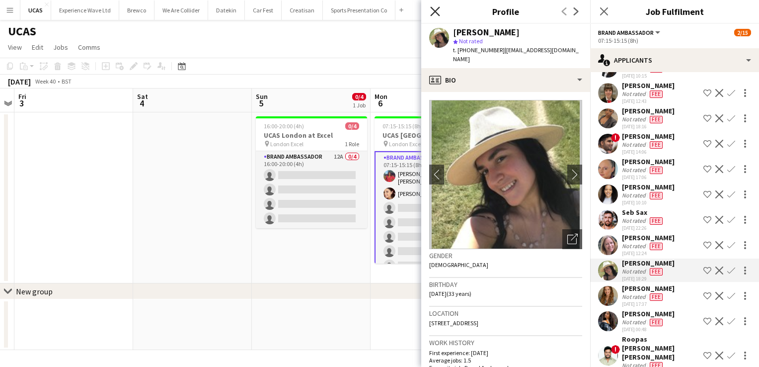
click at [438, 10] on icon "Close pop-in" at bounding box center [434, 10] width 9 height 9
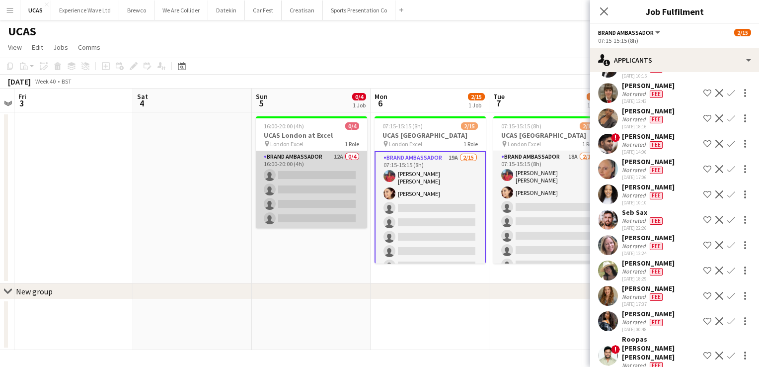
click at [297, 177] on app-card-role "Brand Ambassador 12A 0/4 16:00-20:00 (4h) single-neutral-actions single-neutral…" at bounding box center [311, 189] width 111 height 77
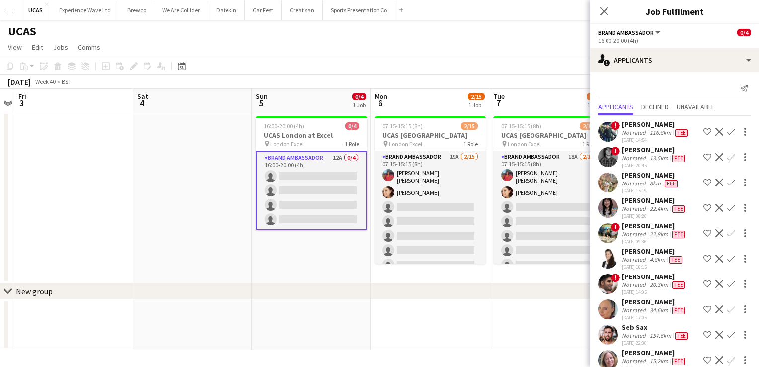
click at [308, 204] on app-card-role "Brand Ambassador 12A 0/4 16:00-20:00 (4h) single-neutral-actions single-neutral…" at bounding box center [311, 190] width 111 height 79
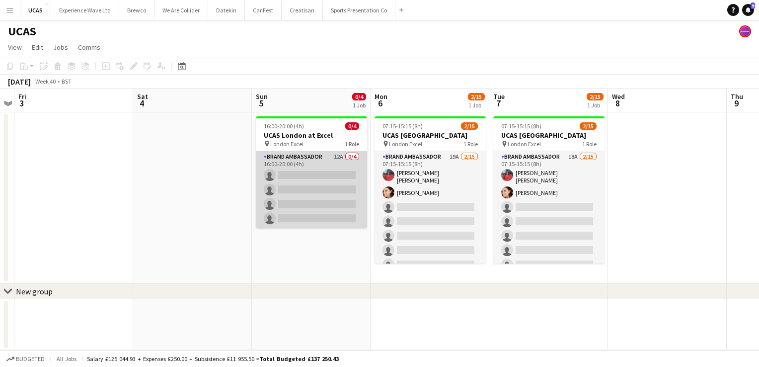
click at [308, 204] on app-card-role "Brand Ambassador 12A 0/4 16:00-20:00 (4h) single-neutral-actions single-neutral…" at bounding box center [311, 189] width 111 height 77
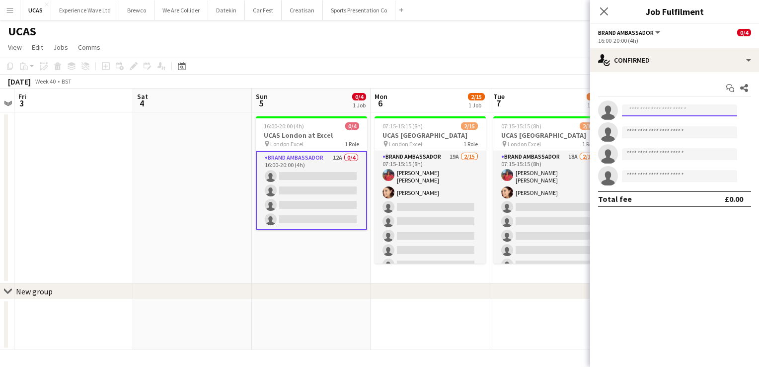
click at [637, 109] on input at bounding box center [679, 110] width 115 height 12
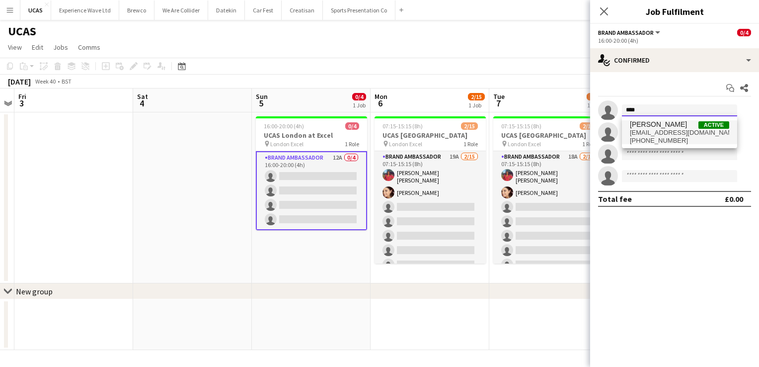
type input "****"
click at [646, 126] on span "rocio cejas" at bounding box center [658, 124] width 57 height 8
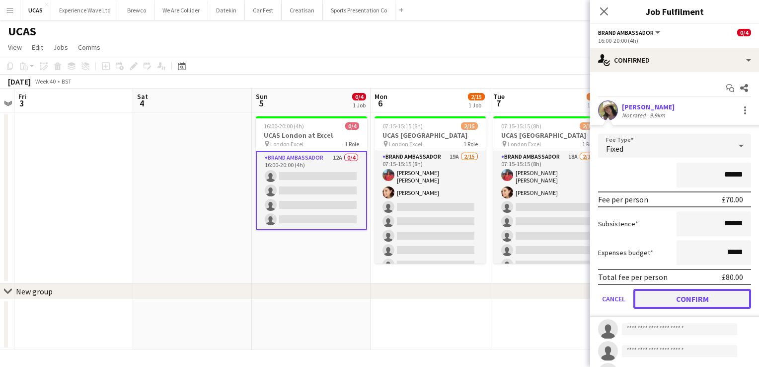
click at [685, 291] on button "Confirm" at bounding box center [693, 299] width 118 height 20
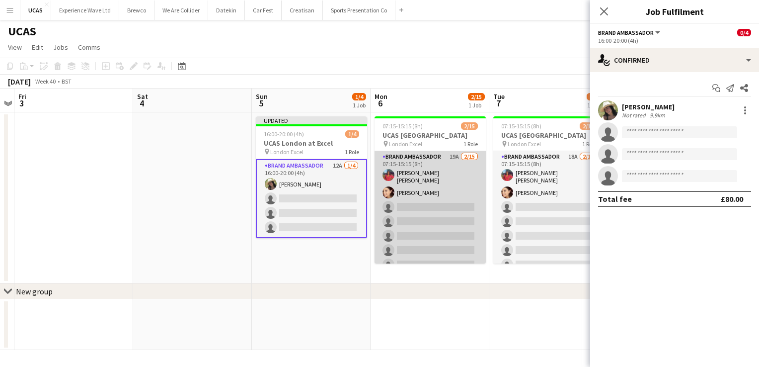
click at [451, 240] on app-card-role "Brand Ambassador 19A 2/15 07:15-15:15 (8h) Jennifer Jonah Natasha Curtis single…" at bounding box center [430, 270] width 111 height 239
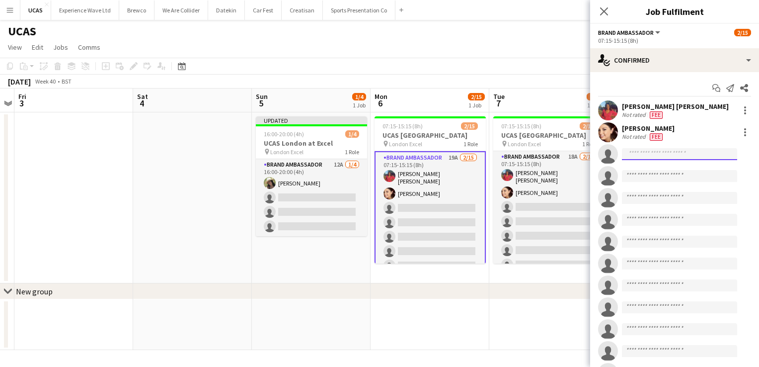
click at [638, 155] on input at bounding box center [679, 154] width 115 height 12
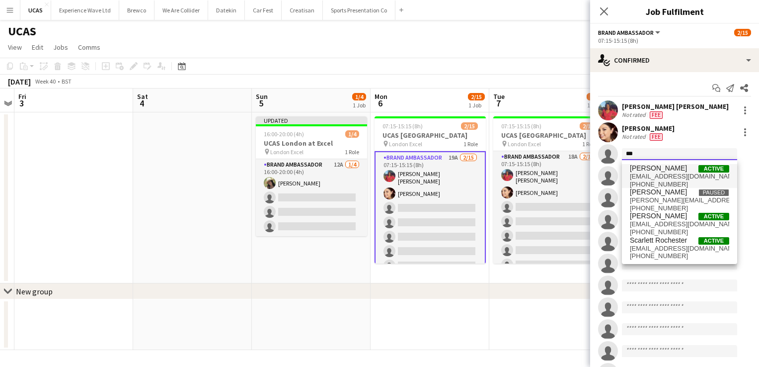
type input "***"
click at [644, 176] on span "r.0cy91@hotmail.com" at bounding box center [679, 176] width 99 height 8
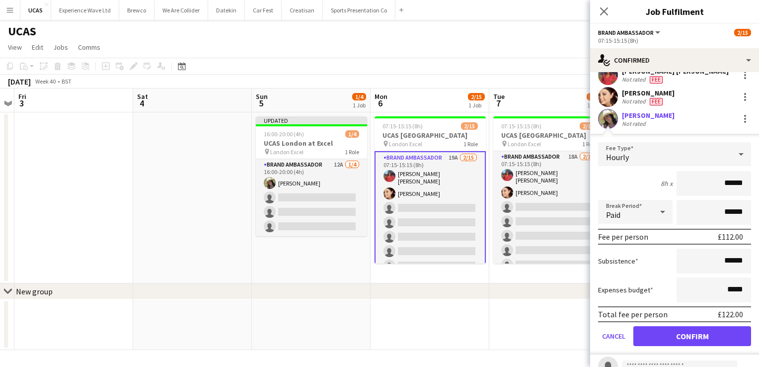
scroll to position [99, 0]
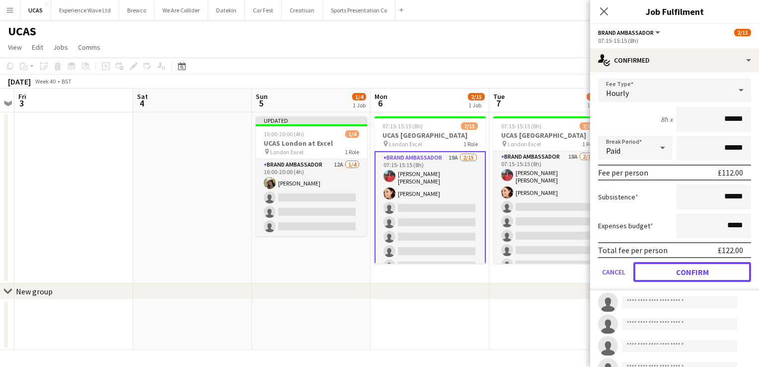
click at [678, 270] on button "Confirm" at bounding box center [693, 272] width 118 height 20
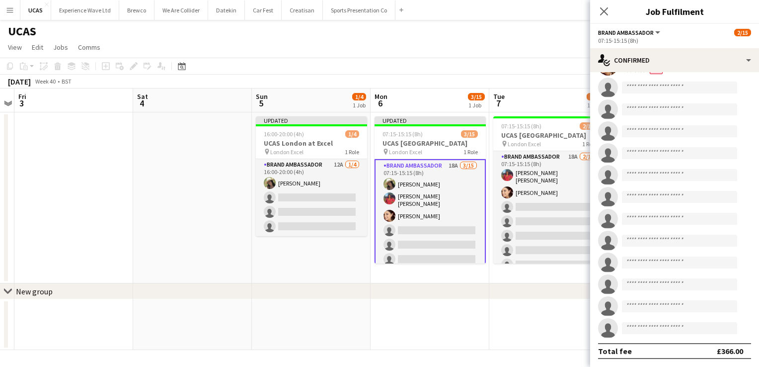
scroll to position [0, 0]
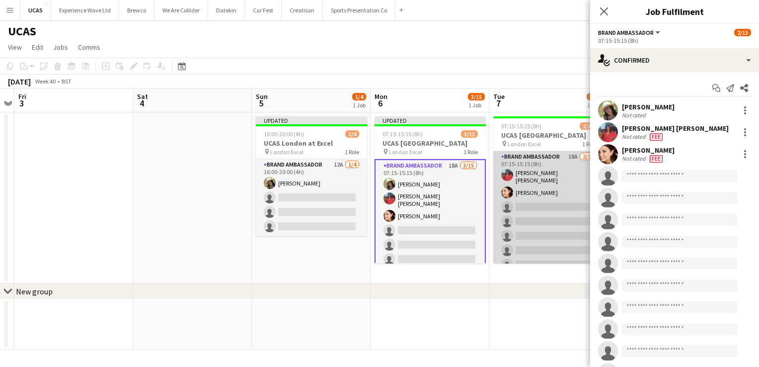
click at [576, 183] on app-card-role "Brand Ambassador 18A 2/15 07:15-15:15 (8h) Jennifer Jonah Natasha Curtis single…" at bounding box center [548, 270] width 111 height 239
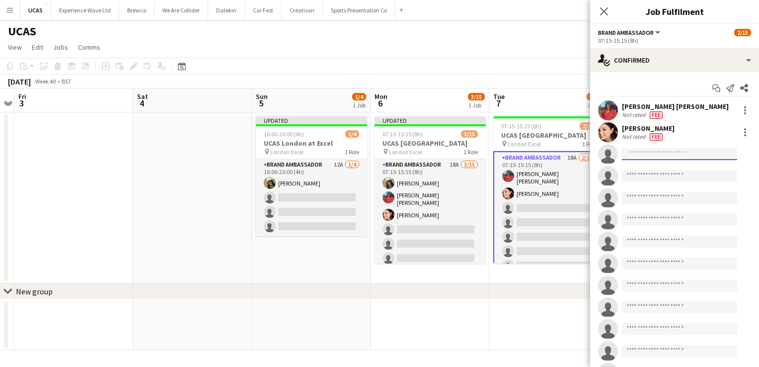
click at [640, 154] on input at bounding box center [679, 154] width 115 height 12
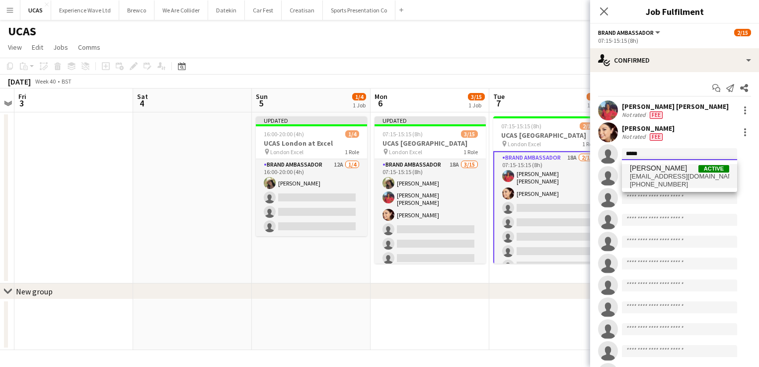
type input "*****"
click at [644, 171] on span "rocio cejas" at bounding box center [658, 168] width 57 height 8
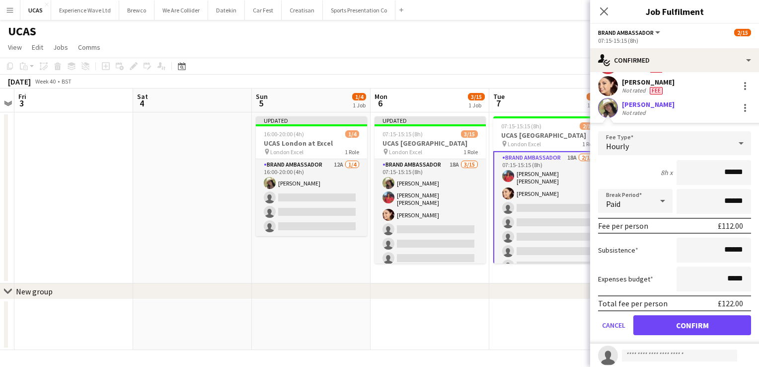
scroll to position [99, 0]
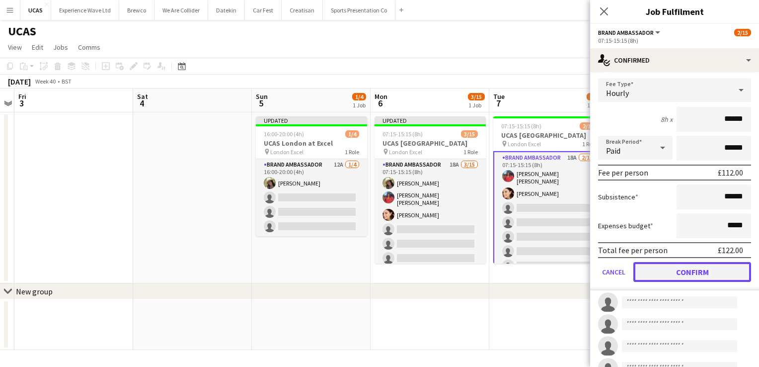
click at [674, 270] on button "Confirm" at bounding box center [693, 272] width 118 height 20
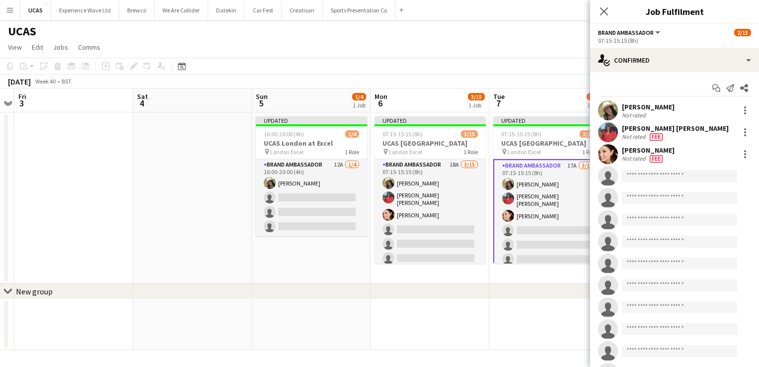
click at [550, 76] on div "October 2025 Week 40 • BST Publish 1 job Revert 1 job" at bounding box center [379, 82] width 759 height 14
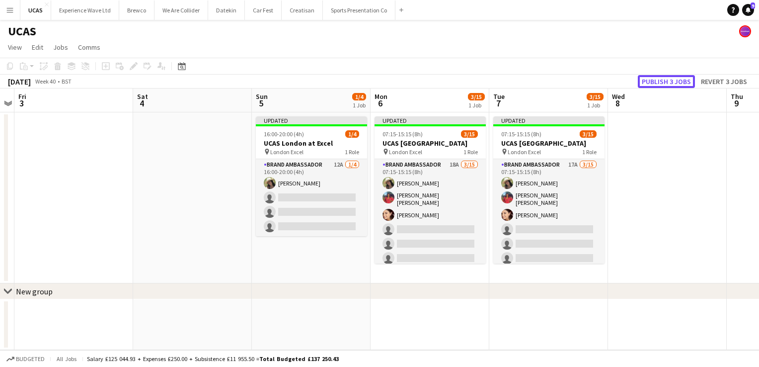
click at [660, 81] on button "Publish 3 jobs" at bounding box center [666, 81] width 57 height 13
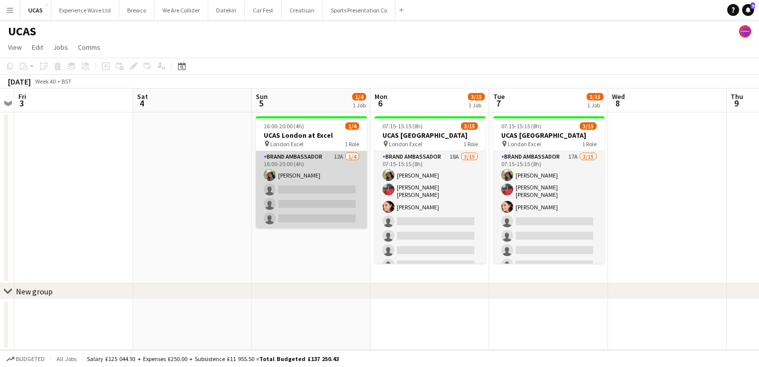
click at [296, 186] on app-card-role "Brand Ambassador 12A 1/4 16:00-20:00 (4h) rocio cejas single-neutral-actions si…" at bounding box center [311, 189] width 111 height 77
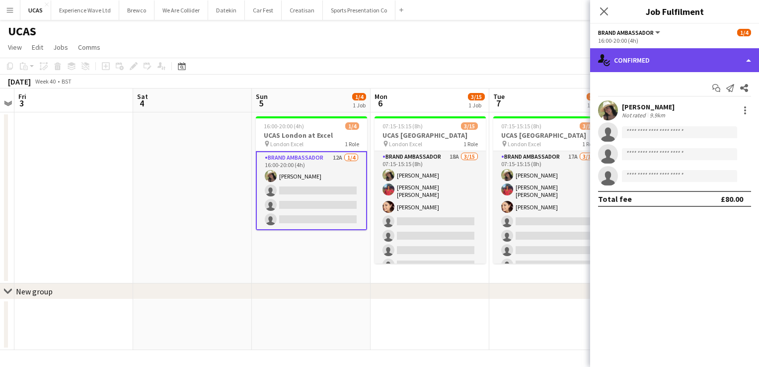
click at [659, 64] on div "single-neutral-actions-check-2 Confirmed" at bounding box center [674, 60] width 169 height 24
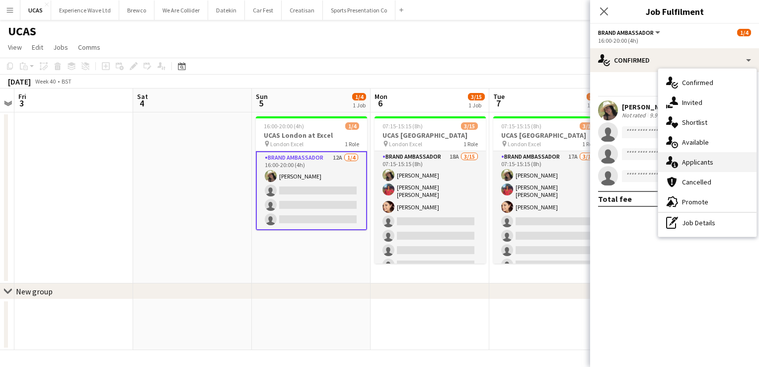
click at [684, 158] on span "Applicants" at bounding box center [697, 162] width 31 height 9
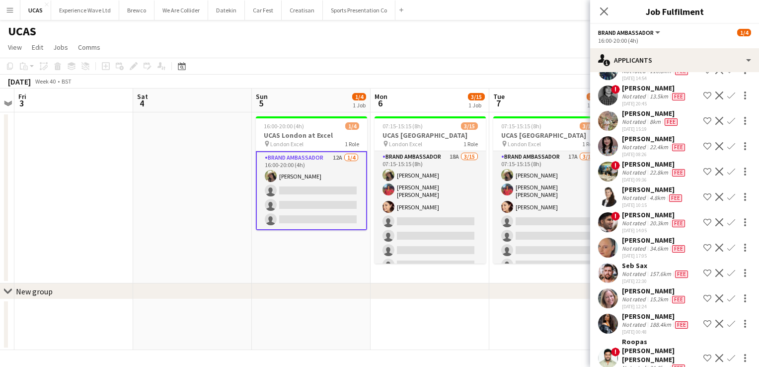
scroll to position [68, 0]
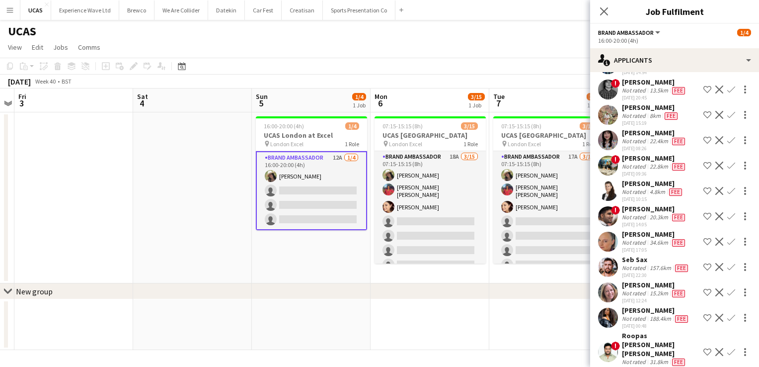
click at [636, 230] on div "Julia WEBB" at bounding box center [654, 234] width 65 height 9
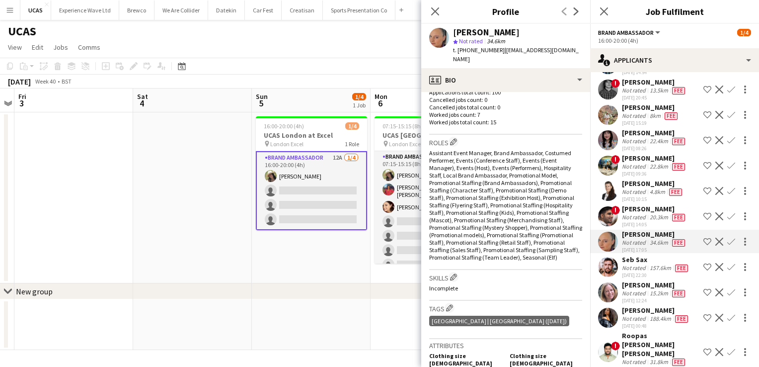
scroll to position [298, 0]
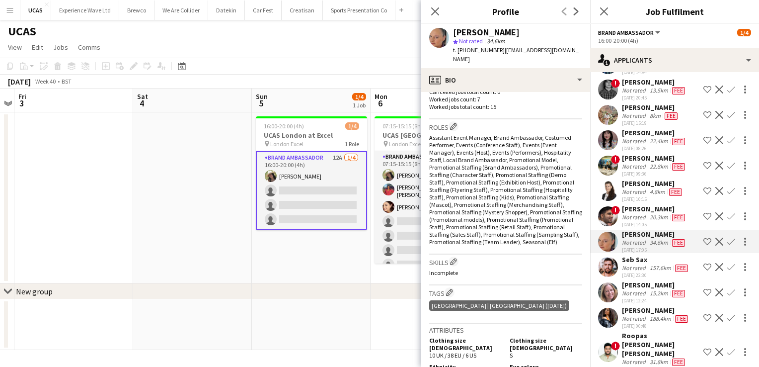
click at [631, 290] on div "Not rated" at bounding box center [635, 293] width 26 height 8
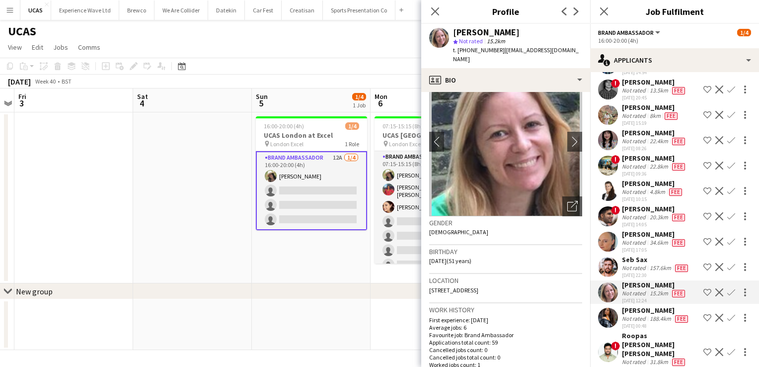
scroll to position [50, 0]
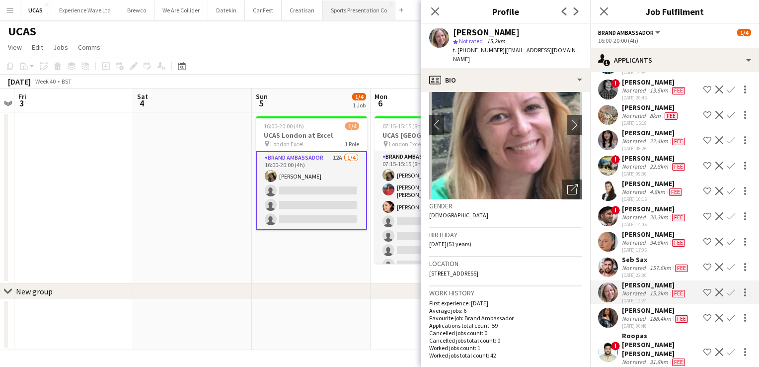
click at [340, 10] on button "Sports Presentation Co Close" at bounding box center [359, 9] width 73 height 19
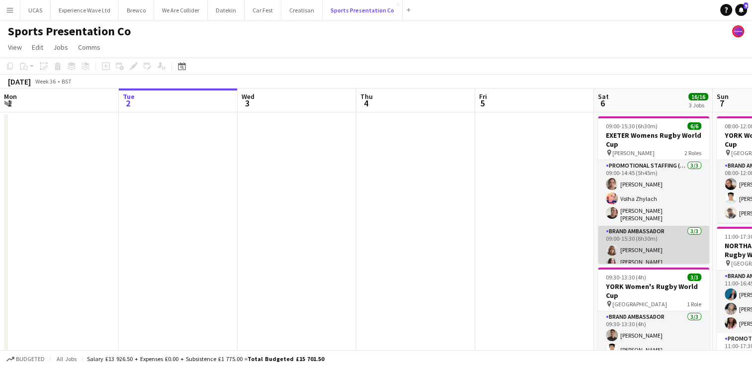
scroll to position [22, 0]
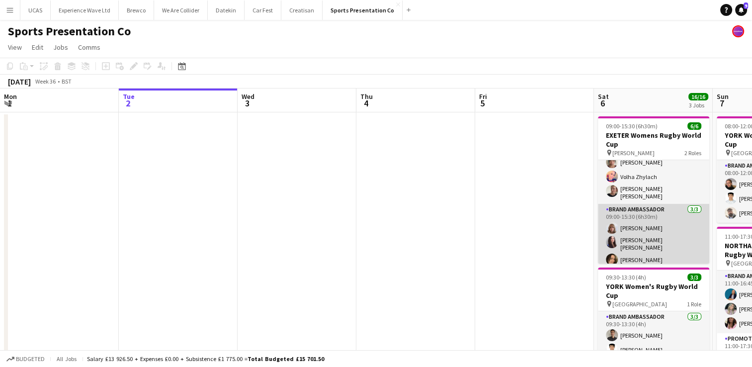
click at [650, 258] on app-card-role "Brand Ambassador 3/3 09:00-15:30 (6h30m) Caitlyn Chapman Mireia Quingles Nicola…" at bounding box center [653, 237] width 111 height 66
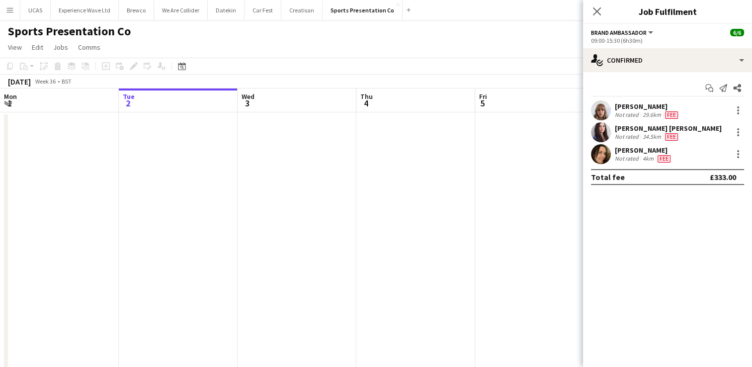
click at [636, 148] on div "Anna Platten" at bounding box center [644, 150] width 58 height 9
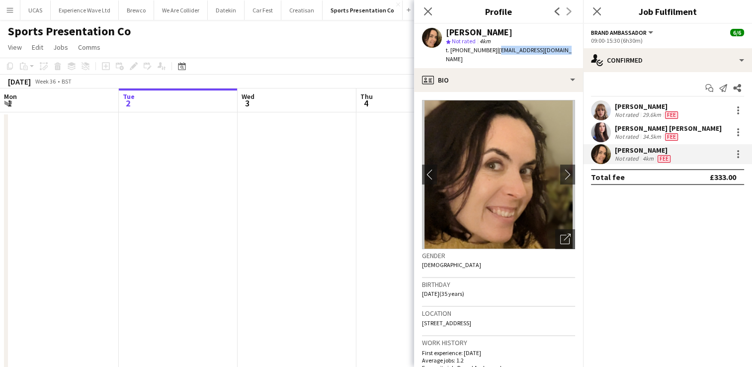
drag, startPoint x: 557, startPoint y: 53, endPoint x: 493, endPoint y: 53, distance: 63.6
click at [493, 53] on div "Anna Platten star Not rated 4km t. +447508275818 | annaplatten3@gmail.com" at bounding box center [498, 46] width 169 height 44
copy span "annaplatten3@gmail.com"
click at [430, 5] on app-icon "Close pop-in" at bounding box center [428, 11] width 14 height 14
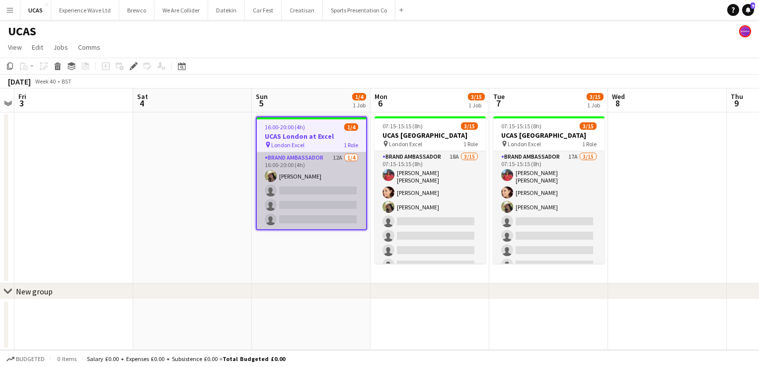
click at [314, 206] on app-card-role "Brand Ambassador 12A [DATE] 16:00-20:00 (4h) [PERSON_NAME] single-neutral-actio…" at bounding box center [311, 190] width 109 height 77
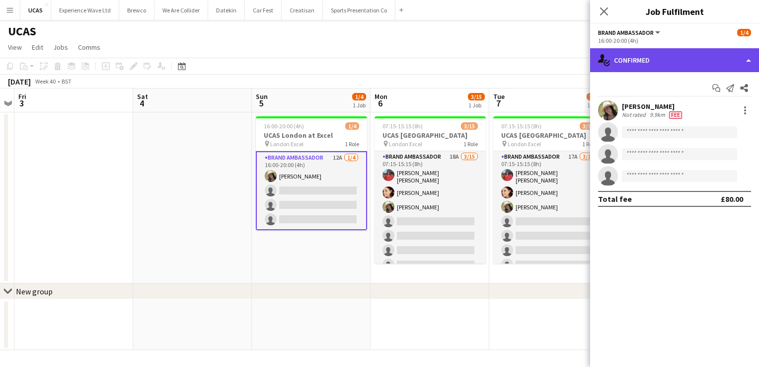
click at [662, 59] on div "single-neutral-actions-check-2 Confirmed" at bounding box center [674, 60] width 169 height 24
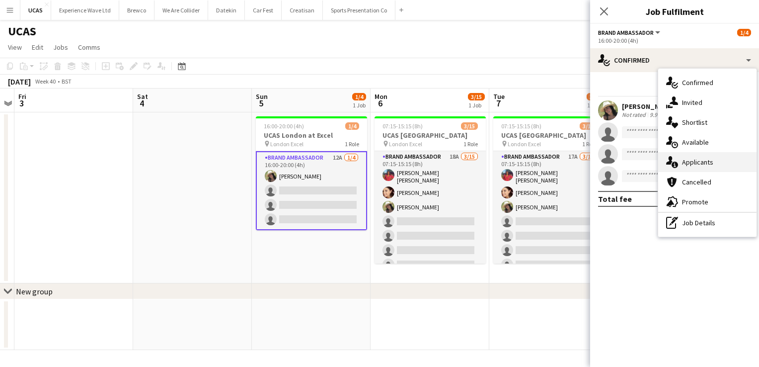
click at [702, 166] on span "Applicants" at bounding box center [697, 162] width 31 height 9
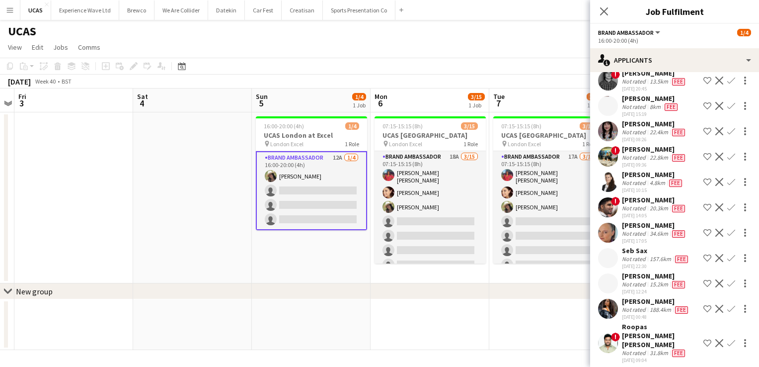
scroll to position [99, 0]
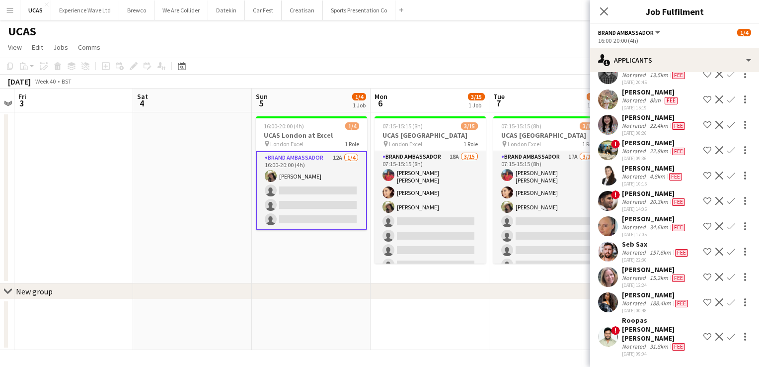
click at [631, 274] on div "Not rated" at bounding box center [635, 278] width 26 height 8
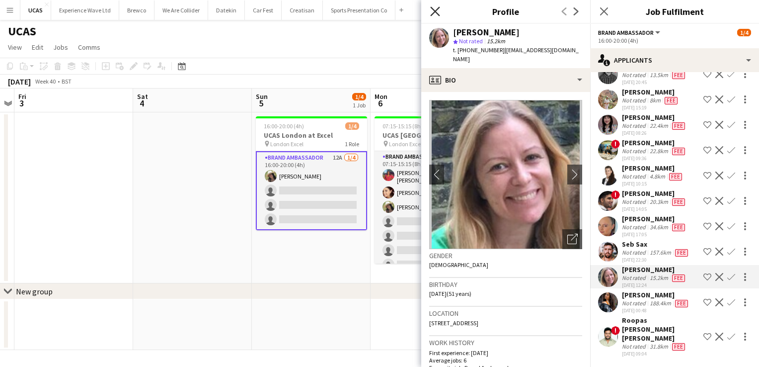
click at [438, 13] on icon "Close pop-in" at bounding box center [434, 10] width 9 height 9
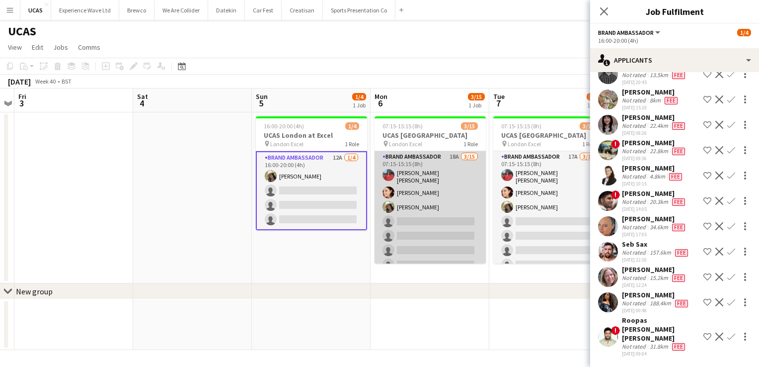
click at [416, 248] on app-card-role "Brand Ambassador 18A [DATE] 07:15-15:15 (8h) [PERSON_NAME] [PERSON_NAME] [PERSO…" at bounding box center [430, 270] width 111 height 239
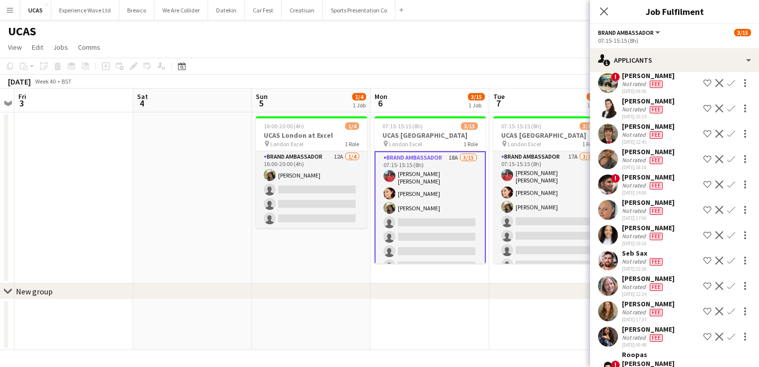
scroll to position [217, 0]
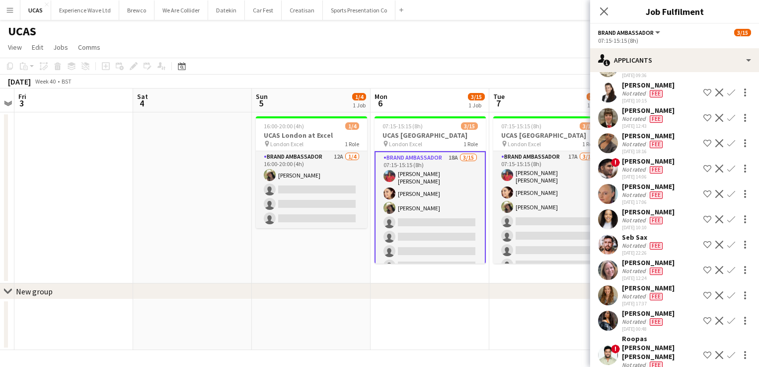
click at [639, 267] on div "Not rated" at bounding box center [635, 271] width 26 height 8
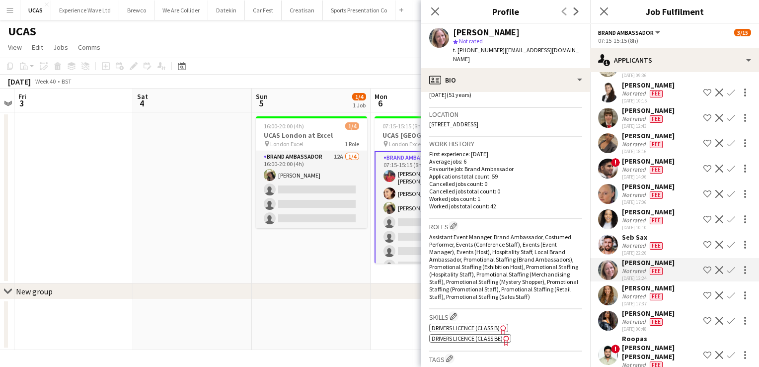
scroll to position [0, 0]
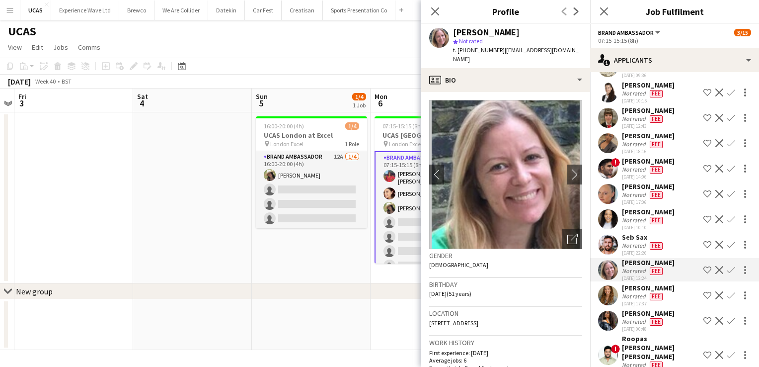
click at [511, 280] on h3 "Birthday" at bounding box center [505, 284] width 153 height 9
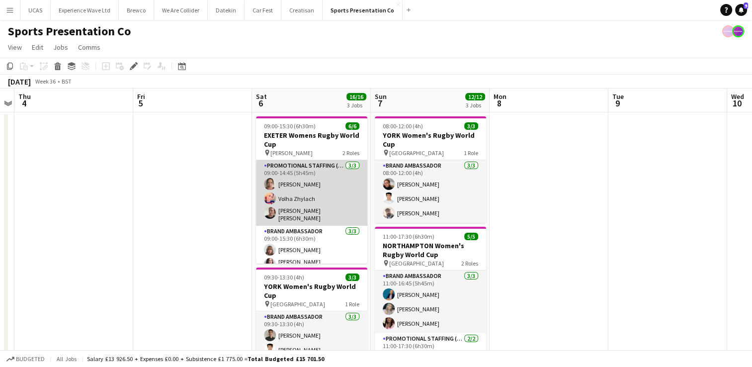
scroll to position [22, 0]
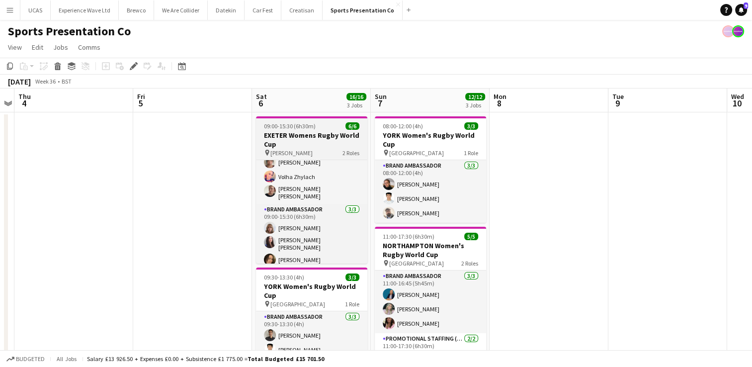
click at [302, 141] on h3 "EXETER Womens Rugby World Cup" at bounding box center [311, 140] width 111 height 18
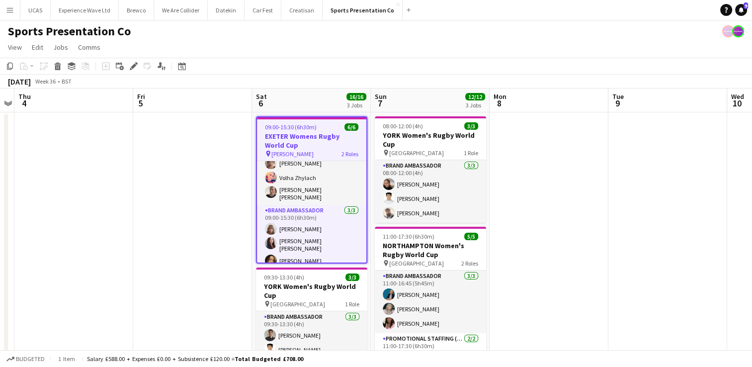
click at [302, 141] on h3 "EXETER Womens Rugby World Cup" at bounding box center [311, 141] width 109 height 18
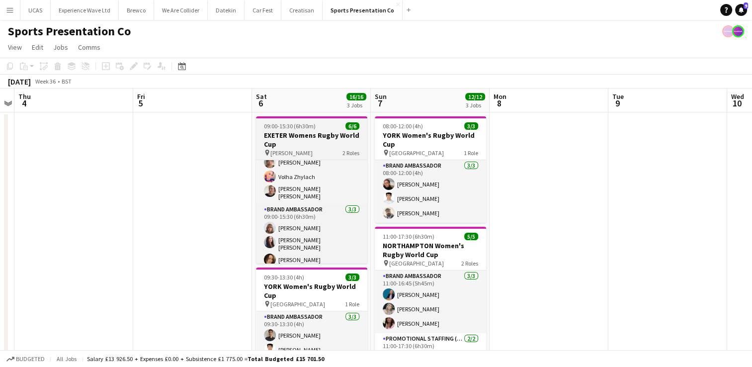
click at [302, 141] on h3 "EXETER Womens Rugby World Cup" at bounding box center [311, 140] width 111 height 18
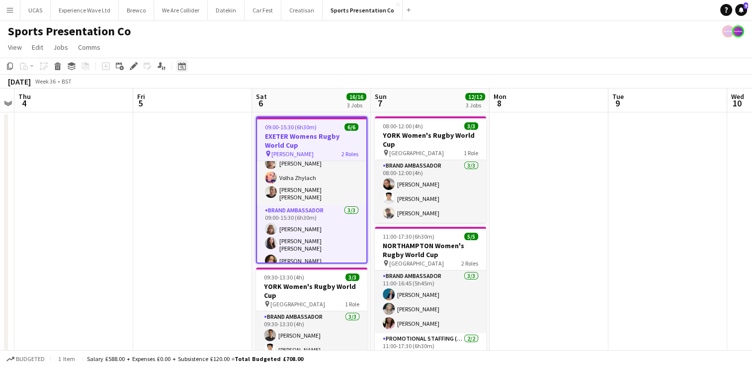
click at [185, 70] on icon at bounding box center [181, 66] width 7 height 8
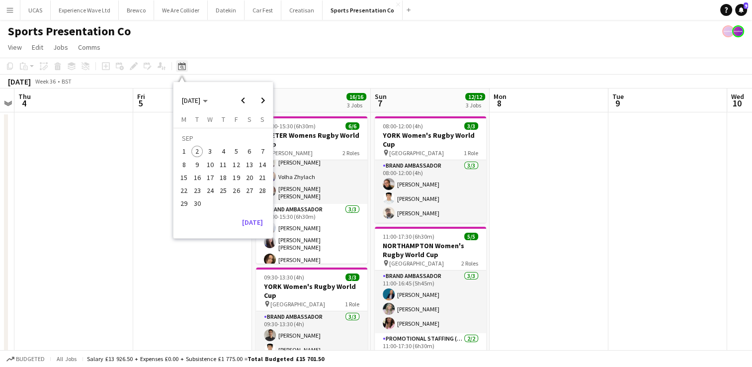
click at [185, 70] on icon at bounding box center [181, 66] width 7 height 8
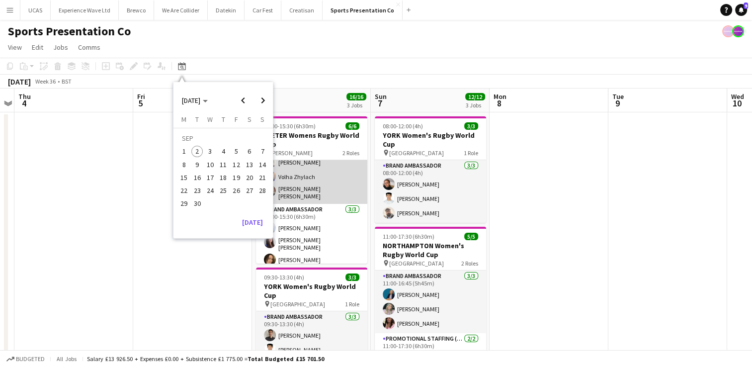
click at [322, 167] on app-card-role "Promotional Staffing (Brand Ambassadors) [DATE] 09:00-14:45 (5h45m) [PERSON_NAM…" at bounding box center [311, 171] width 111 height 66
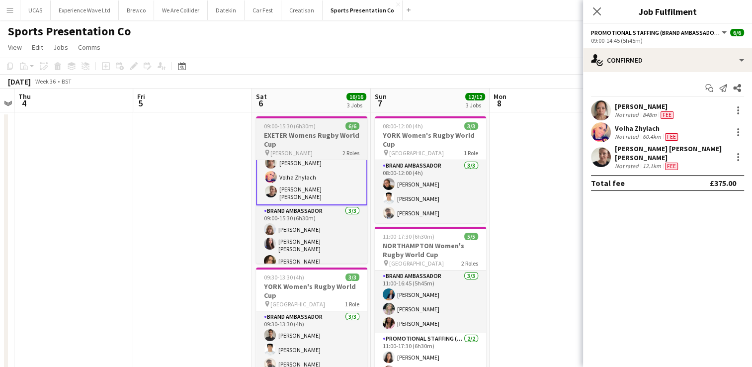
click at [326, 153] on div "pin [PERSON_NAME] 2 Roles" at bounding box center [311, 153] width 111 height 8
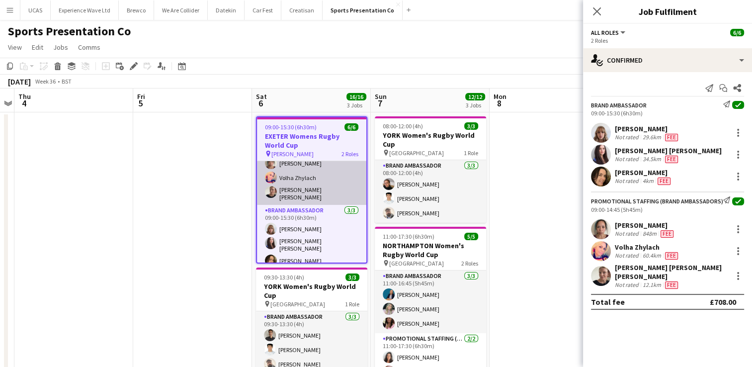
scroll to position [0, 0]
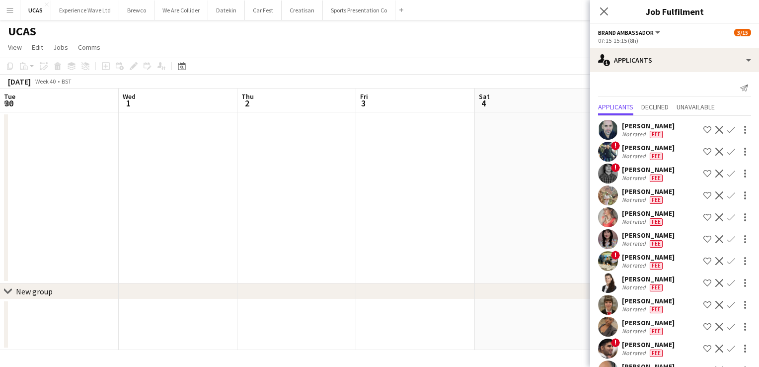
scroll to position [0, 342]
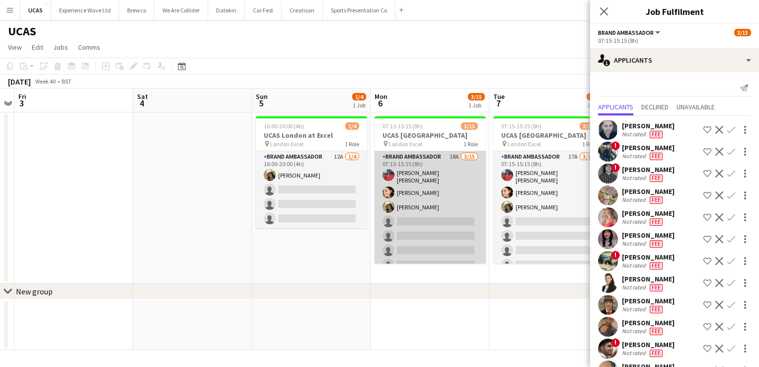
click at [423, 230] on app-card-role "Brand Ambassador 18A [DATE] 07:15-15:15 (8h) [PERSON_NAME] [PERSON_NAME] [PERSO…" at bounding box center [430, 270] width 111 height 239
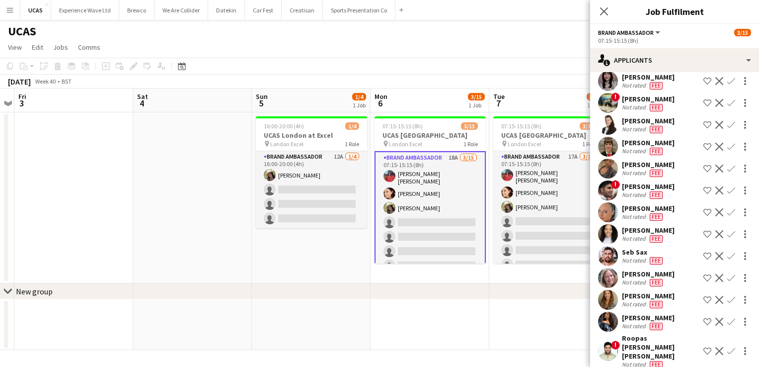
scroll to position [159, 0]
click at [632, 277] on div "Not rated" at bounding box center [635, 281] width 26 height 8
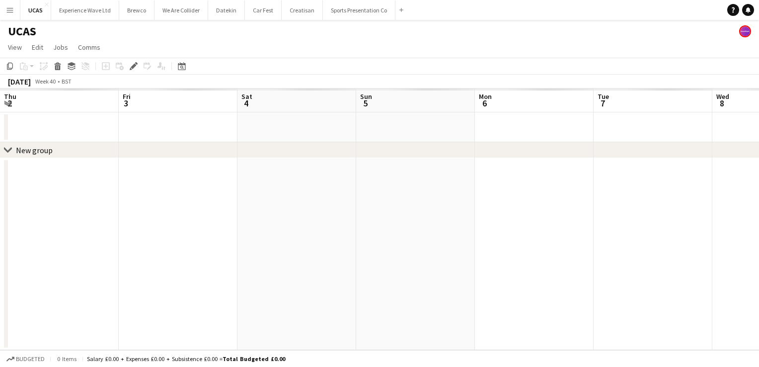
scroll to position [0, 342]
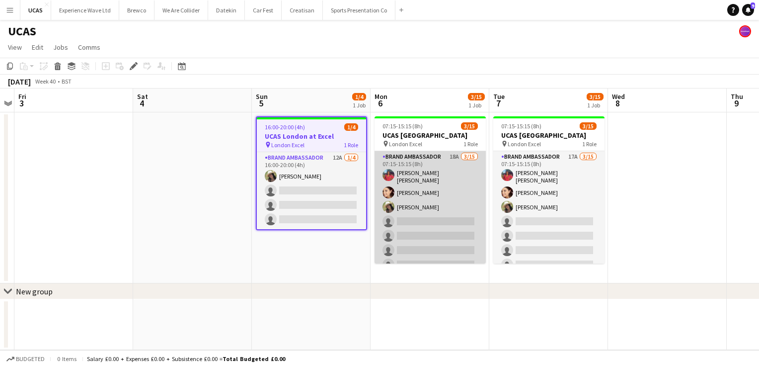
click at [443, 232] on app-card-role "Brand Ambassador 18A [DATE] 07:15-15:15 (8h) [PERSON_NAME] [PERSON_NAME] [PERSO…" at bounding box center [430, 270] width 111 height 239
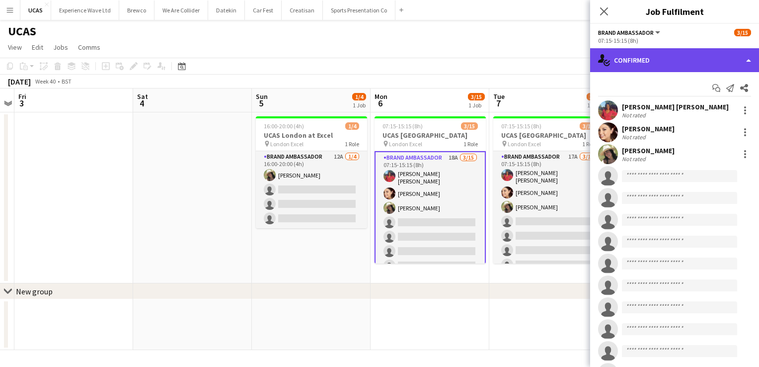
click at [668, 66] on div "single-neutral-actions-check-2 Confirmed" at bounding box center [674, 60] width 169 height 24
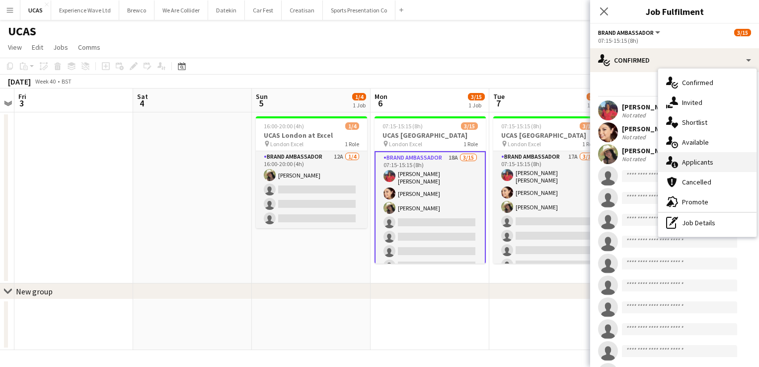
click at [706, 163] on span "Applicants" at bounding box center [697, 162] width 31 height 9
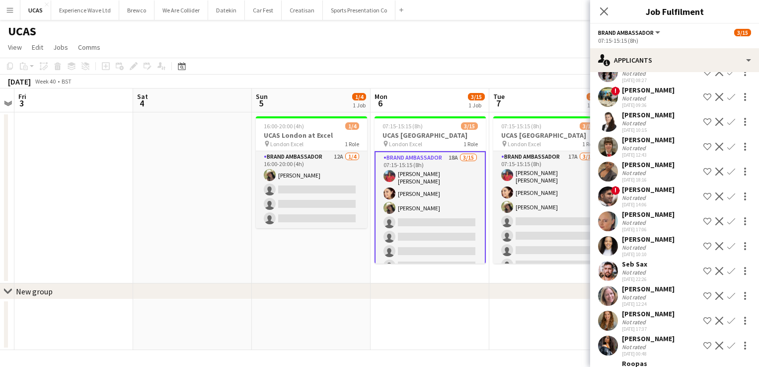
scroll to position [199, 0]
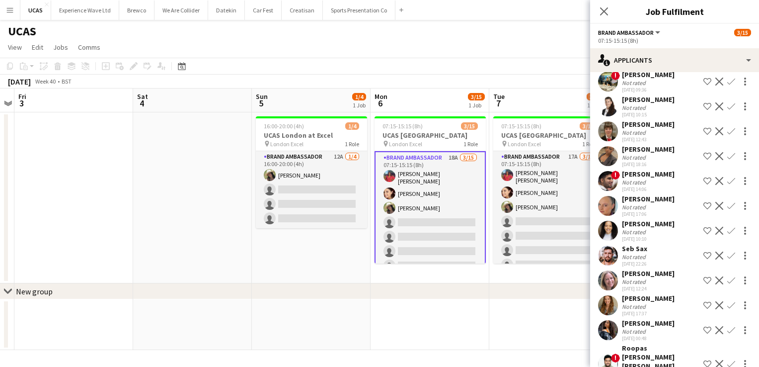
click at [643, 282] on div "Not rated" at bounding box center [635, 281] width 26 height 7
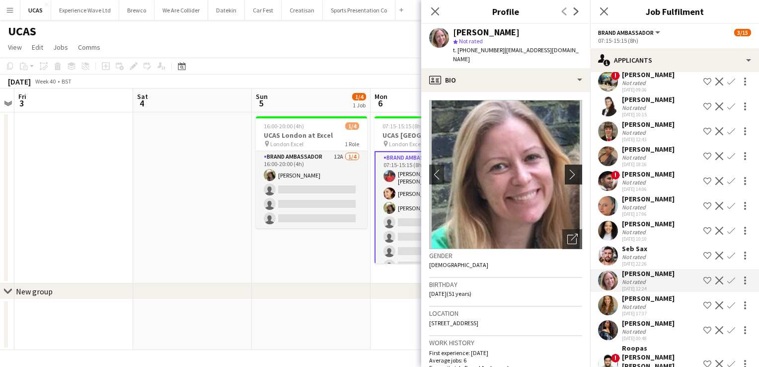
click at [570, 169] on app-icon "chevron-right" at bounding box center [575, 174] width 15 height 10
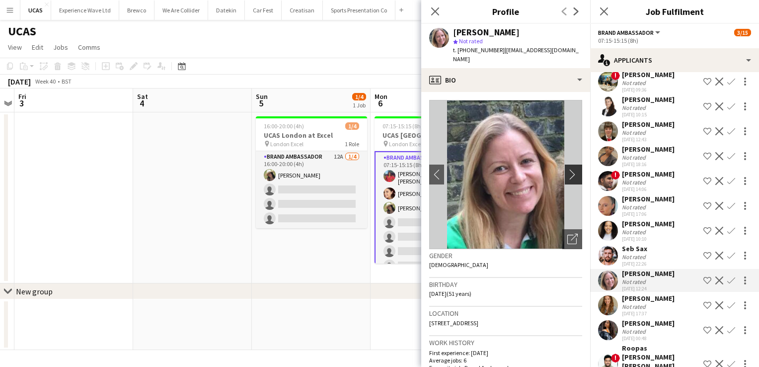
click at [568, 169] on app-icon "chevron-right" at bounding box center [575, 174] width 15 height 10
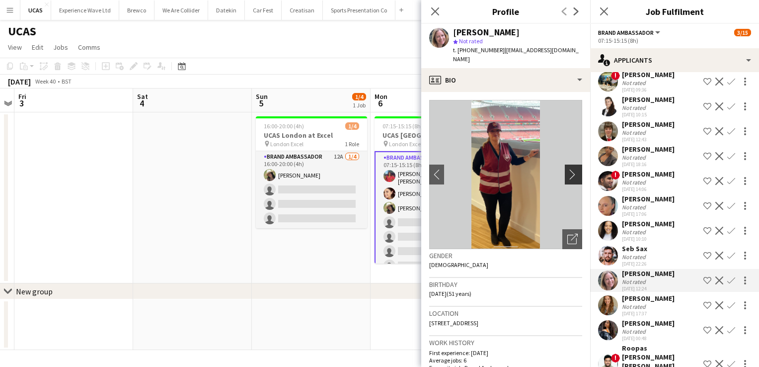
click at [568, 169] on app-icon "chevron-right" at bounding box center [575, 174] width 15 height 10
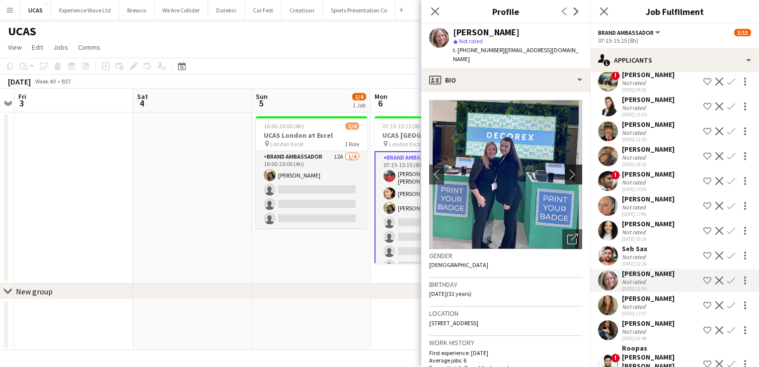
click at [568, 169] on app-icon "chevron-right" at bounding box center [575, 174] width 15 height 10
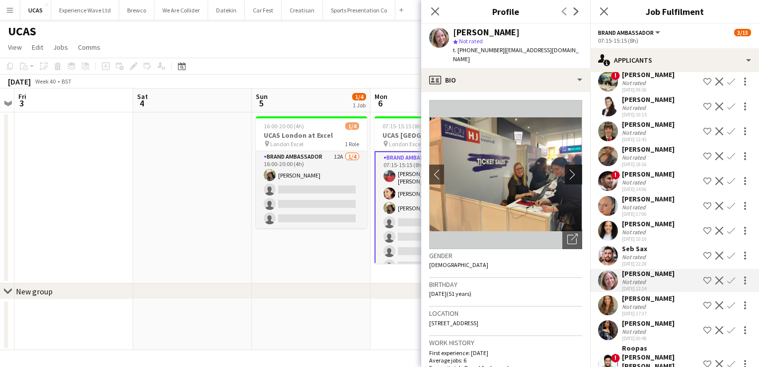
click at [568, 169] on app-icon "chevron-right" at bounding box center [575, 174] width 15 height 10
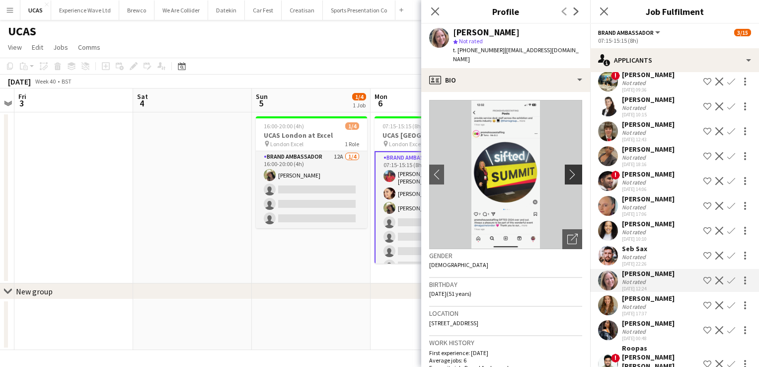
click at [568, 169] on app-icon "chevron-right" at bounding box center [575, 174] width 15 height 10
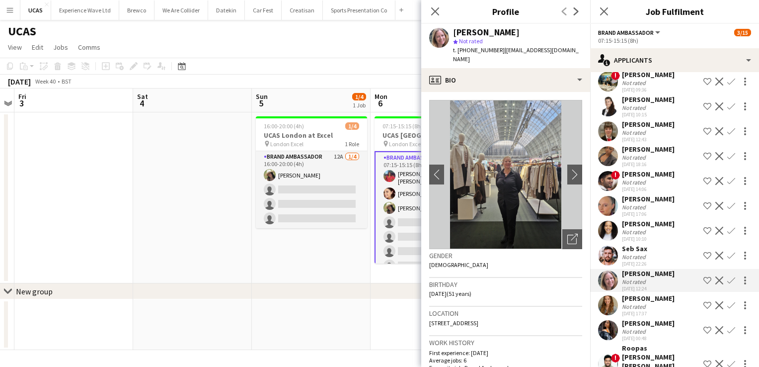
click at [644, 310] on div "01-09-2025 17:37" at bounding box center [648, 313] width 53 height 6
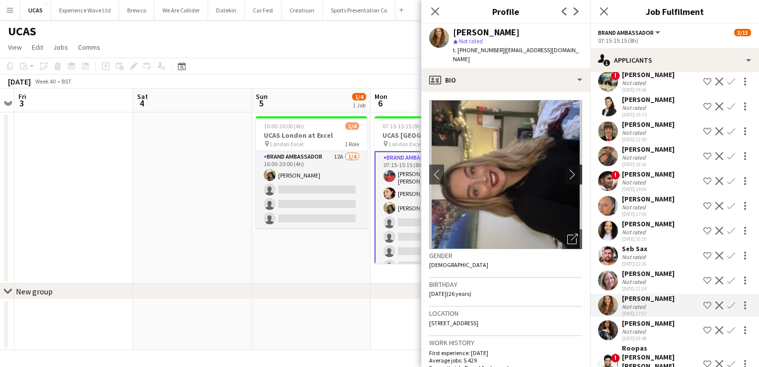
click at [568, 169] on app-icon "chevron-right" at bounding box center [575, 174] width 15 height 10
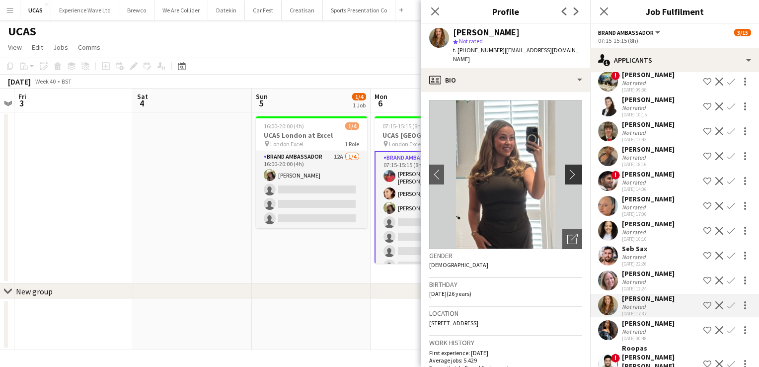
click at [568, 169] on app-icon "chevron-right" at bounding box center [575, 174] width 15 height 10
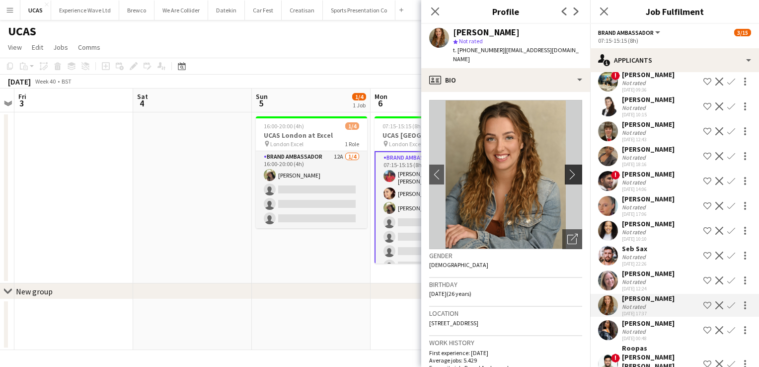
click at [568, 169] on app-icon "chevron-right" at bounding box center [575, 174] width 15 height 10
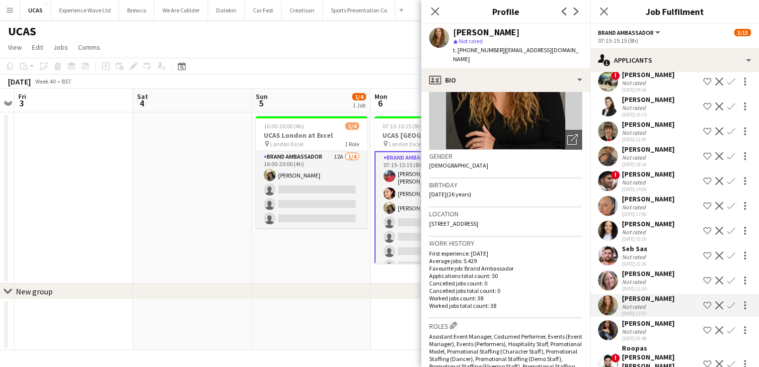
scroll to position [0, 0]
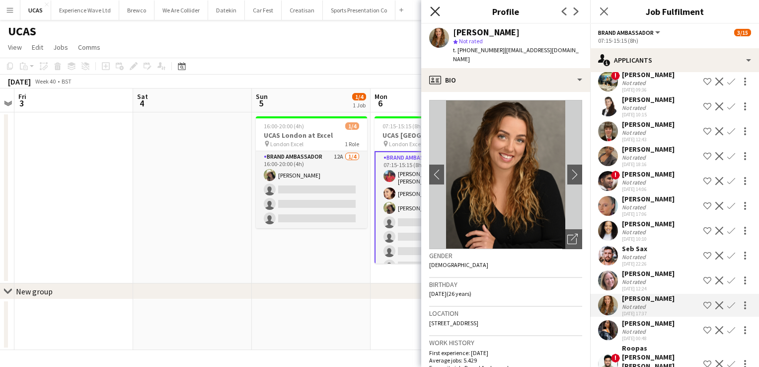
click at [433, 9] on icon at bounding box center [434, 10] width 9 height 9
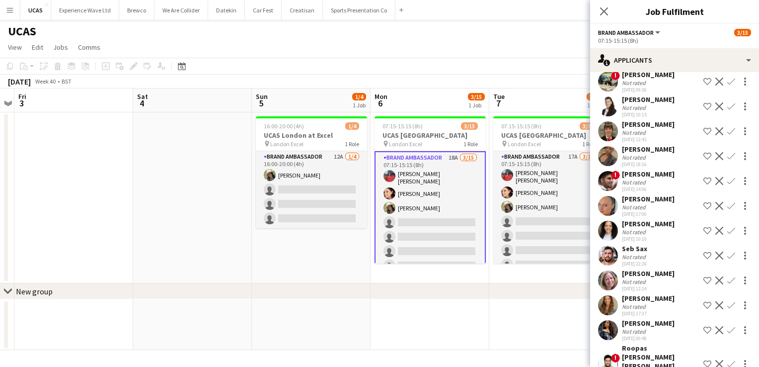
click at [728, 307] on app-icon "Confirm" at bounding box center [732, 305] width 8 height 8
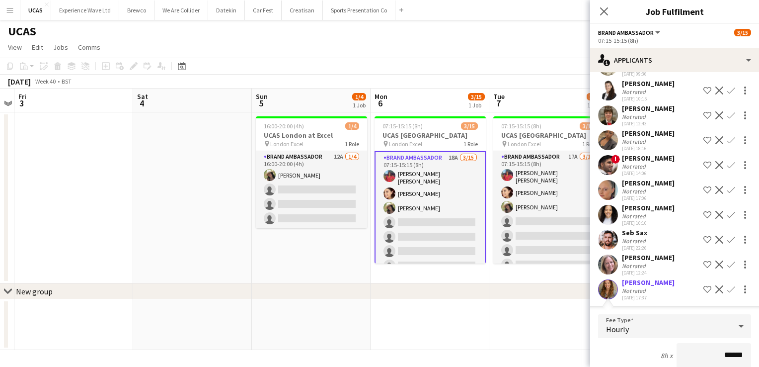
scroll to position [441, 0]
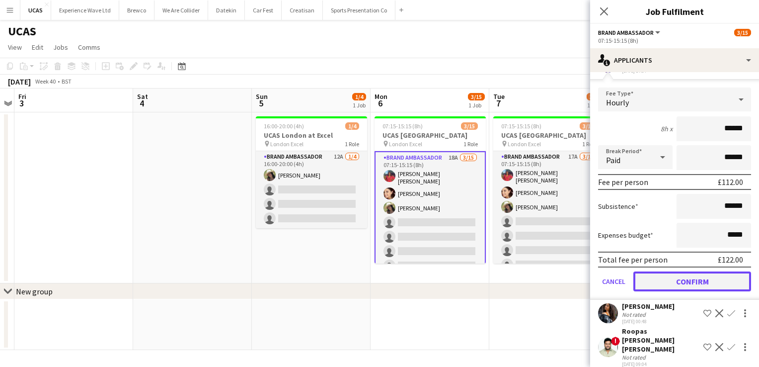
click at [675, 282] on button "Confirm" at bounding box center [693, 281] width 118 height 20
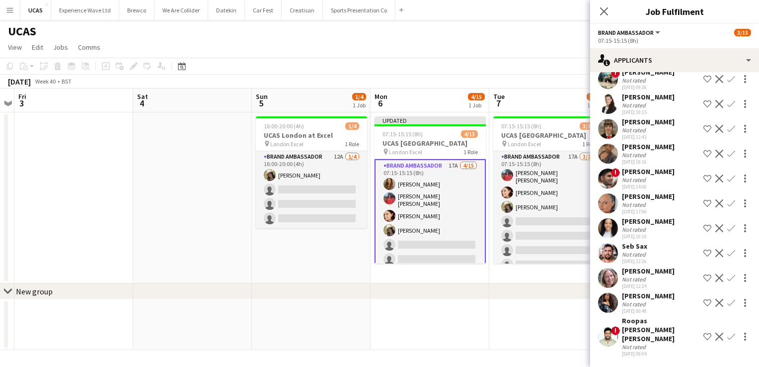
scroll to position [192, 0]
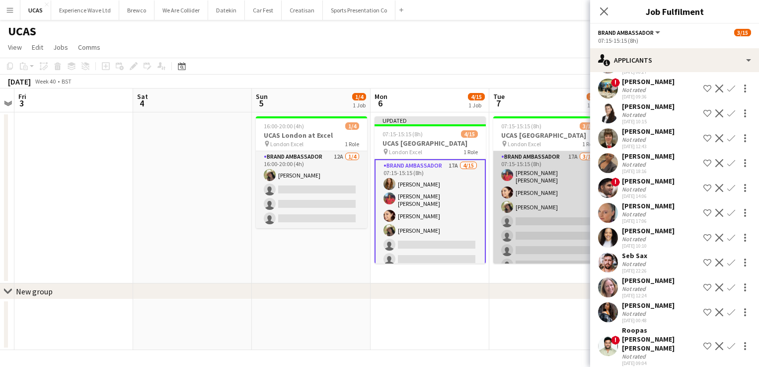
click at [561, 238] on app-card-role "Brand Ambassador 17A 3/15 07:15-15:15 (8h) Jennifer Jonah Natasha Curtis rocio …" at bounding box center [548, 270] width 111 height 239
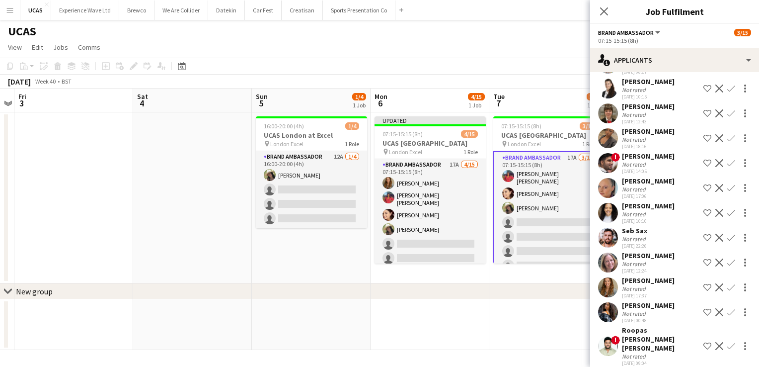
click at [728, 284] on app-icon "Confirm" at bounding box center [732, 287] width 8 height 8
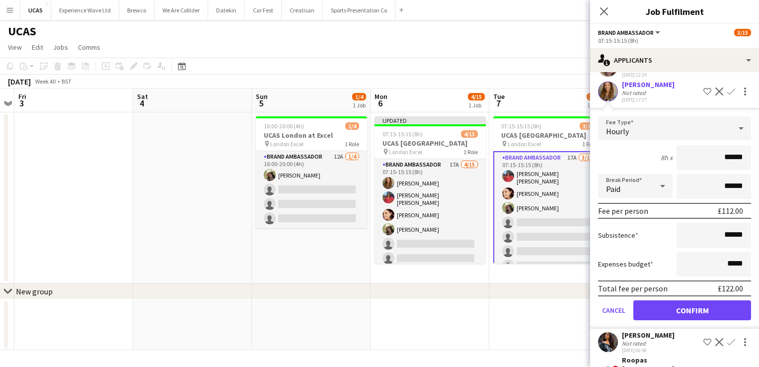
scroll to position [416, 0]
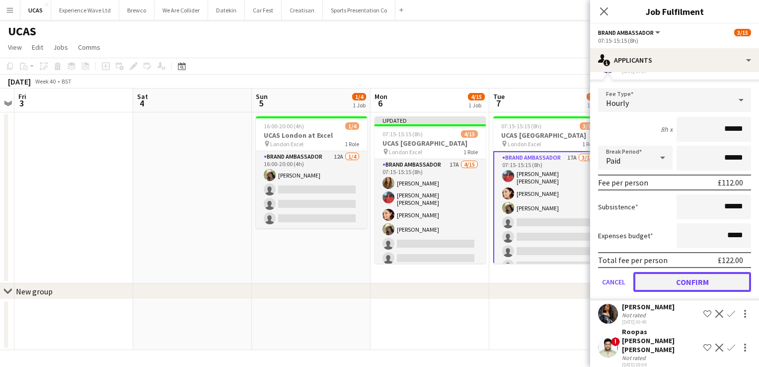
click at [665, 283] on button "Confirm" at bounding box center [693, 282] width 118 height 20
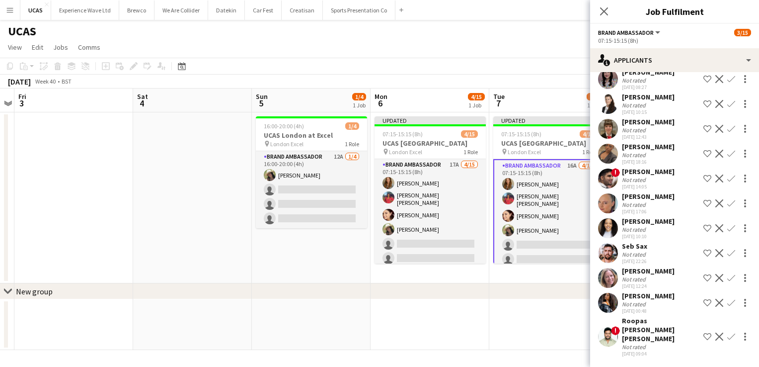
scroll to position [167, 0]
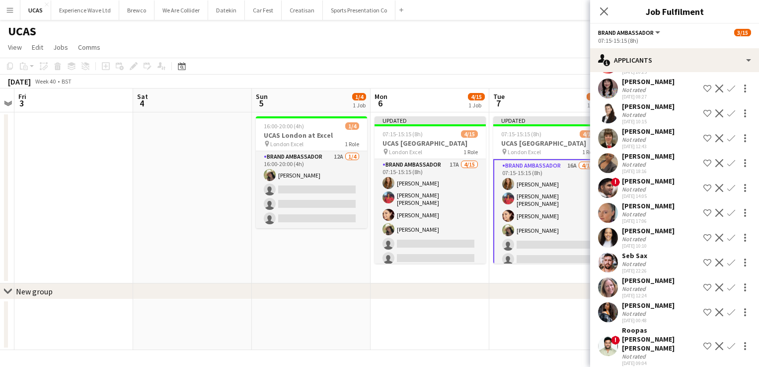
click at [554, 278] on app-date-cell "Updated 07:15-15:15 (8h) 4/15 UCAS London pin London Excel 1 Role Brand Ambassa…" at bounding box center [549, 197] width 119 height 171
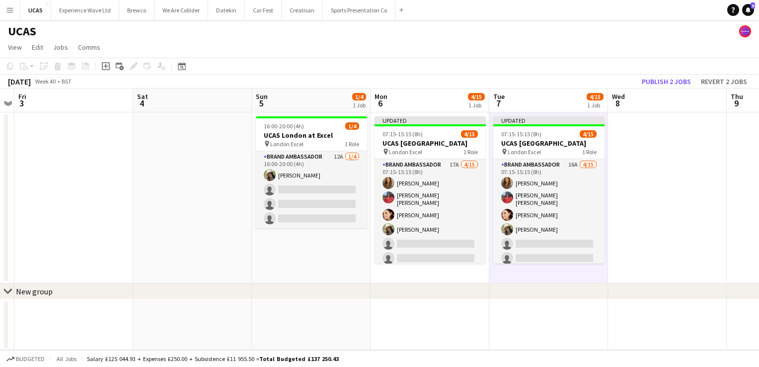
scroll to position [0, 342]
click at [655, 84] on button "Publish 2 jobs" at bounding box center [666, 81] width 57 height 13
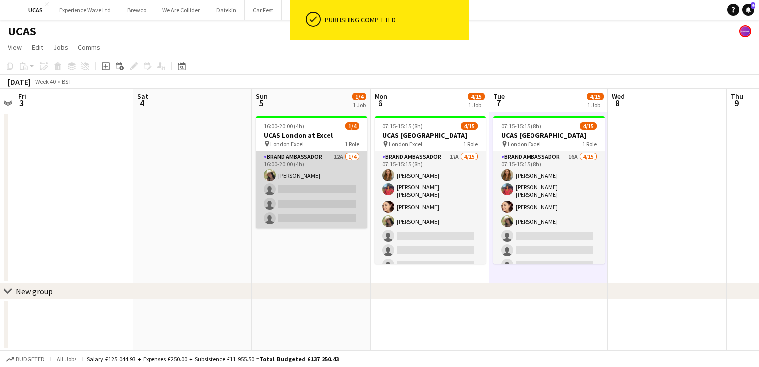
click at [310, 202] on app-card-role "Brand Ambassador 12A 1/4 16:00-20:00 (4h) rocio cejas single-neutral-actions si…" at bounding box center [311, 189] width 111 height 77
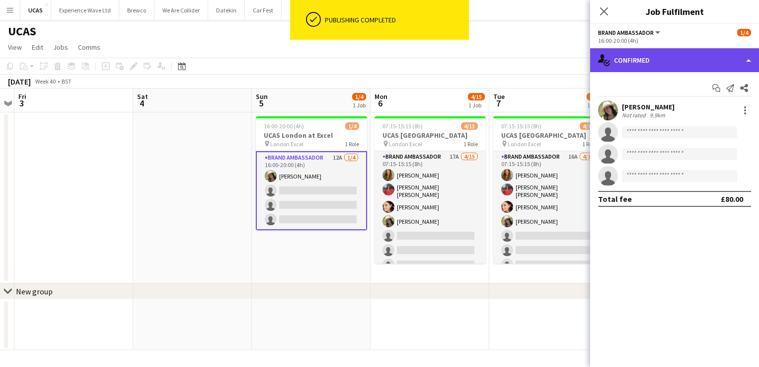
click at [650, 59] on div "single-neutral-actions-check-2 Confirmed" at bounding box center [674, 60] width 169 height 24
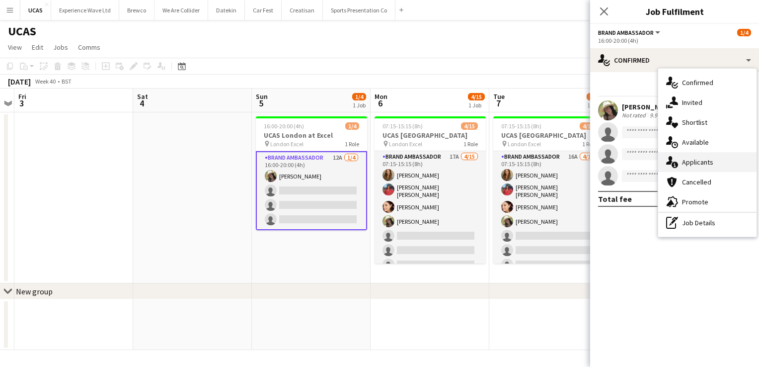
click at [687, 166] on span "Applicants" at bounding box center [697, 162] width 31 height 9
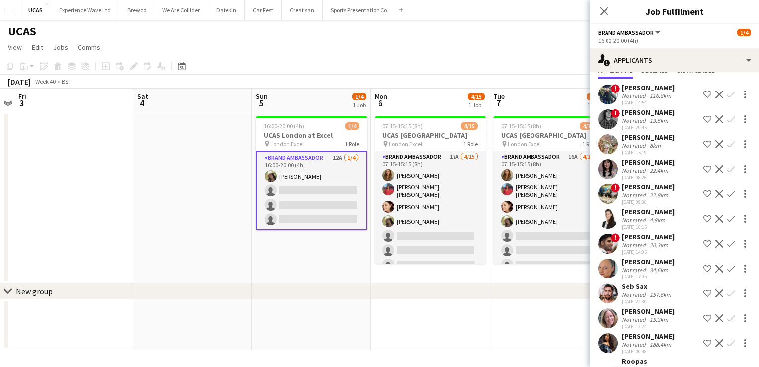
scroll to position [68, 0]
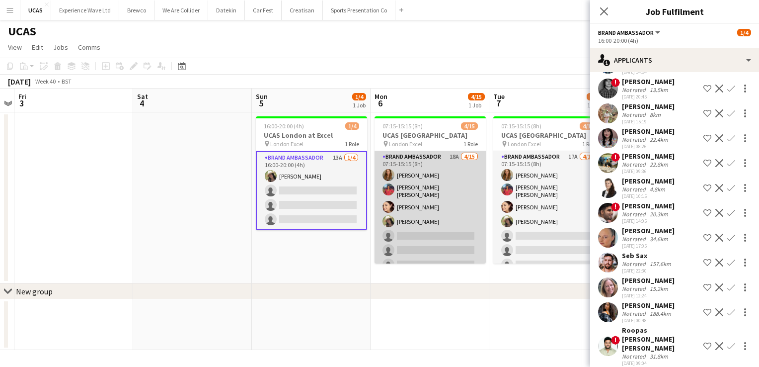
click at [448, 228] on app-card-role "Brand Ambassador 18A 4/15 07:15-15:15 (8h) Kim Oliver Jennifer Jonah Natasha Cu…" at bounding box center [430, 270] width 111 height 239
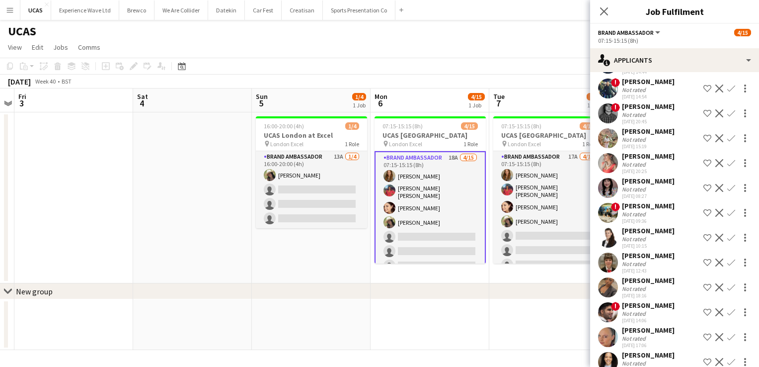
click at [421, 232] on app-card-role "Brand Ambassador 18A 4/15 07:15-15:15 (8h) Kim Oliver Jennifer Jonah Natasha Cu…" at bounding box center [430, 271] width 111 height 241
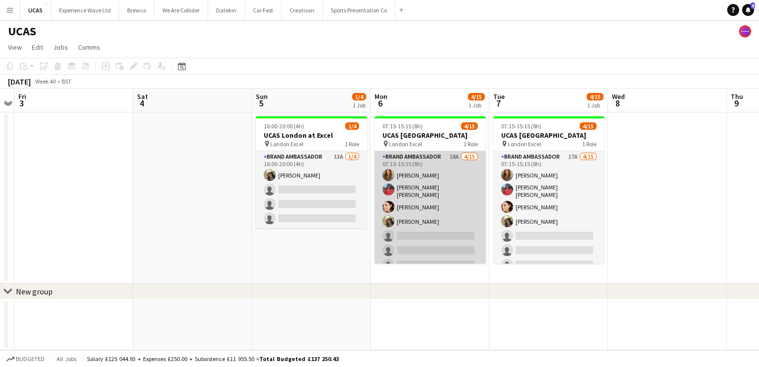
click at [421, 232] on app-card-role "Brand Ambassador 18A 4/15 07:15-15:15 (8h) Kim Oliver Jennifer Jonah Natasha Cu…" at bounding box center [430, 270] width 111 height 239
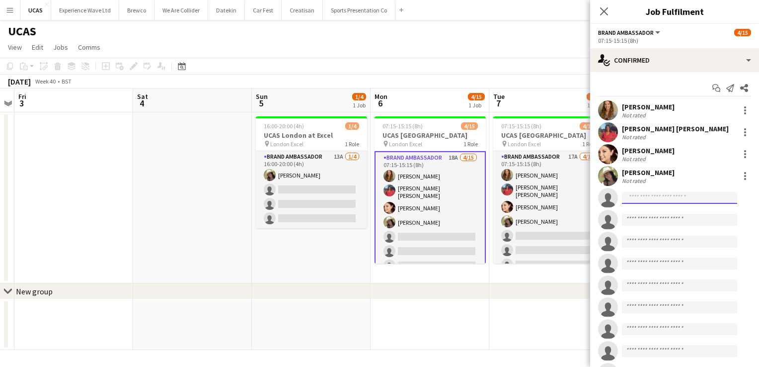
click at [645, 202] on input at bounding box center [679, 198] width 115 height 12
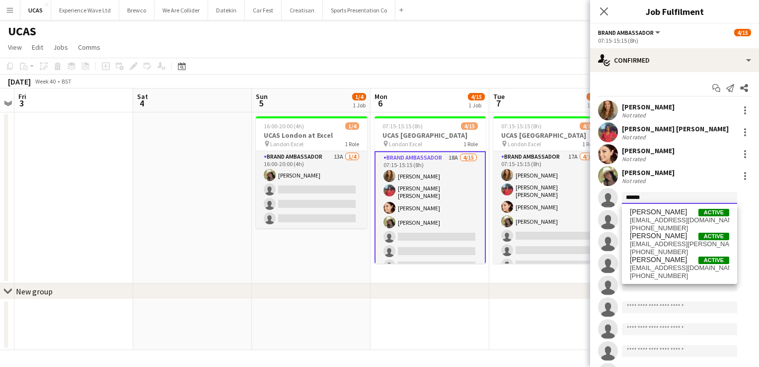
scroll to position [50, 0]
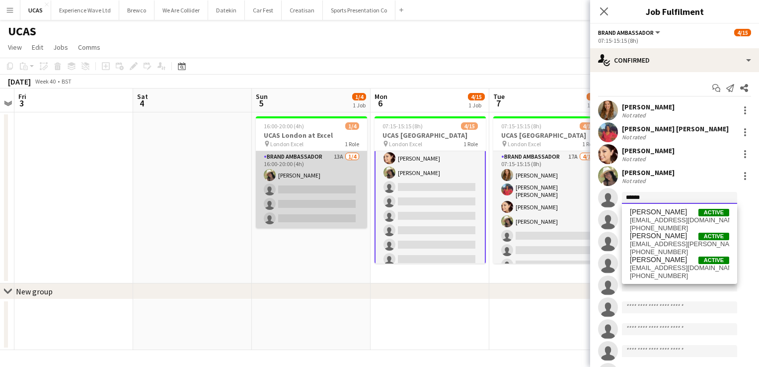
type input "******"
click at [320, 212] on app-card-role "Brand Ambassador 13A 1/4 16:00-20:00 (4h) rocio cejas single-neutral-actions si…" at bounding box center [311, 189] width 111 height 77
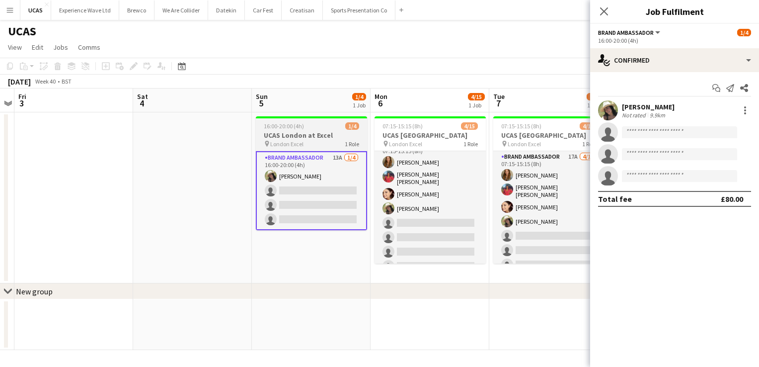
scroll to position [0, 0]
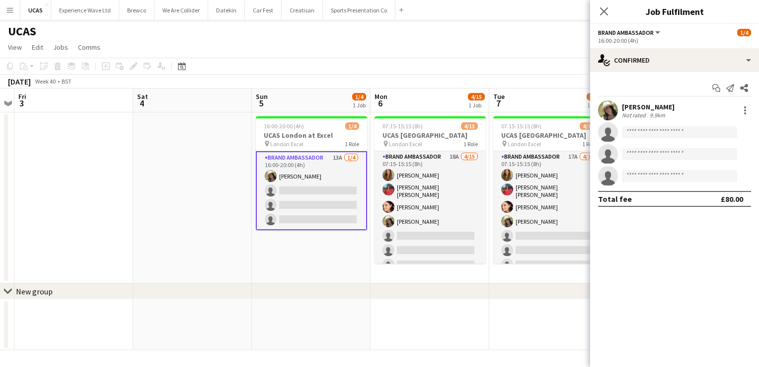
click at [336, 192] on app-card-role "Brand Ambassador 13A 1/4 16:00-20:00 (4h) rocio cejas single-neutral-actions si…" at bounding box center [311, 190] width 111 height 79
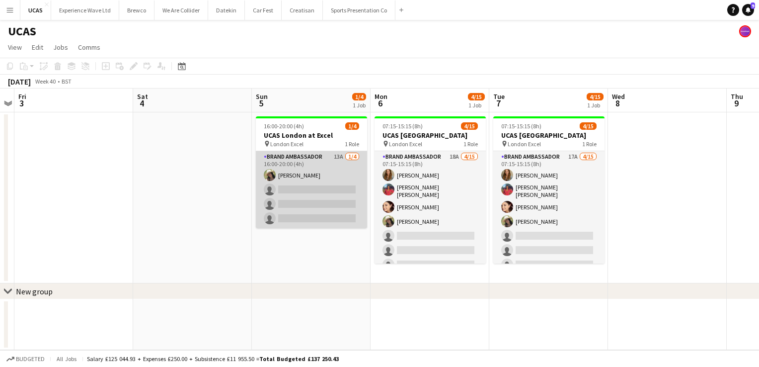
click at [336, 192] on app-card-role "Brand Ambassador 13A 1/4 16:00-20:00 (4h) rocio cejas single-neutral-actions si…" at bounding box center [311, 189] width 111 height 77
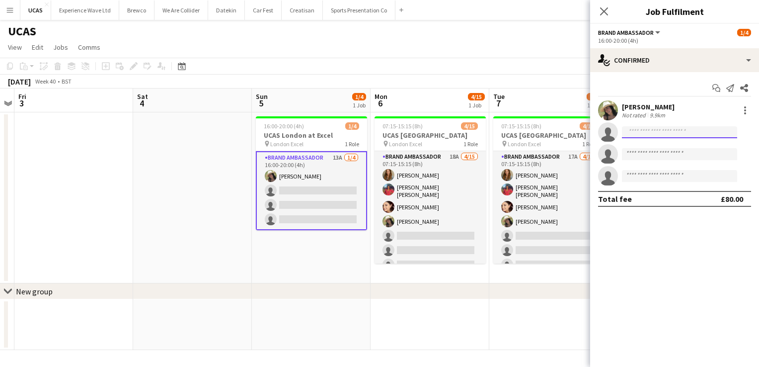
click at [649, 132] on input at bounding box center [679, 132] width 115 height 12
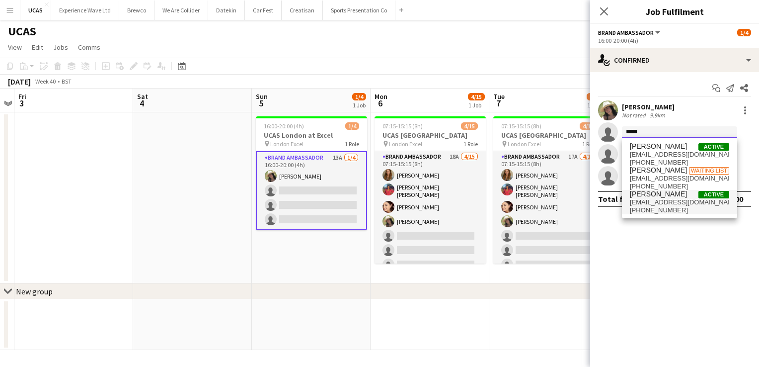
type input "****"
click at [656, 197] on span "Tony Stokes" at bounding box center [658, 194] width 57 height 8
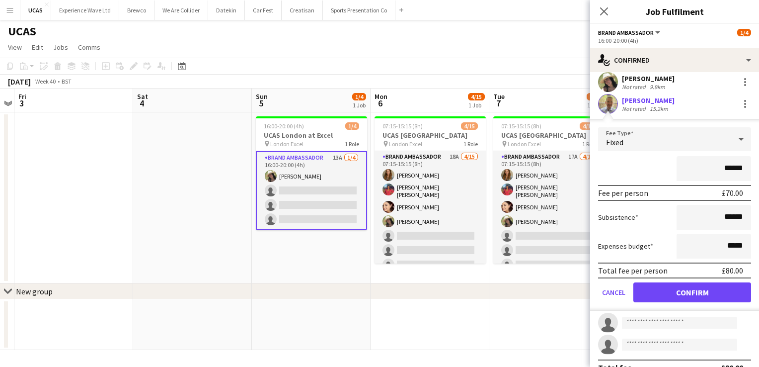
scroll to position [43, 0]
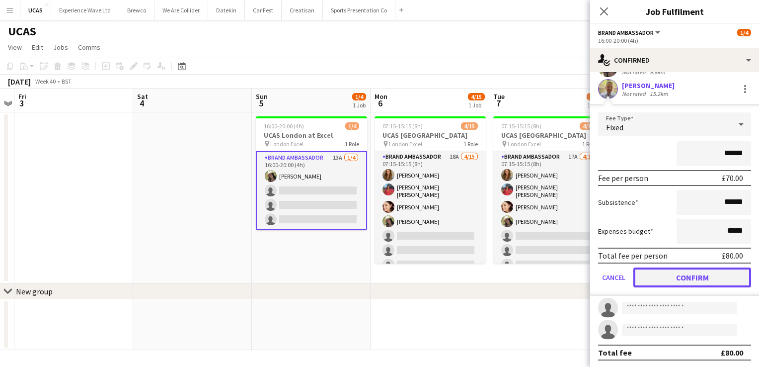
click at [674, 272] on button "Confirm" at bounding box center [693, 277] width 118 height 20
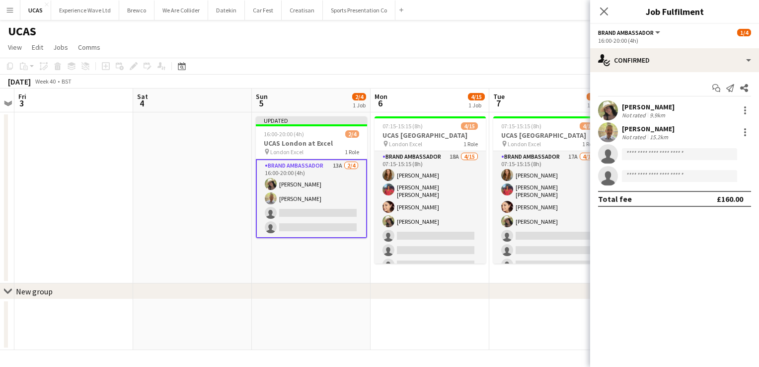
scroll to position [0, 0]
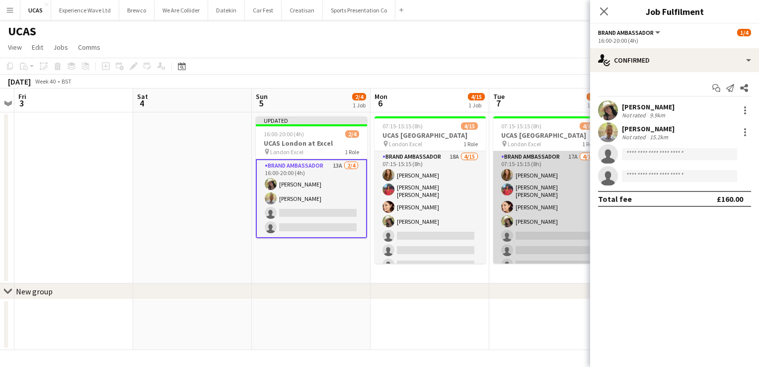
click at [543, 229] on app-card-role "Brand Ambassador 17A 4/15 07:15-15:15 (8h) Kim Oliver Jennifer Jonah Natasha Cu…" at bounding box center [548, 270] width 111 height 239
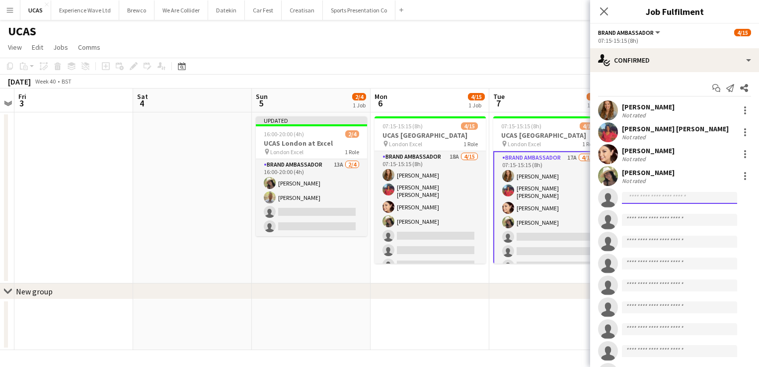
click at [634, 192] on input at bounding box center [679, 198] width 115 height 12
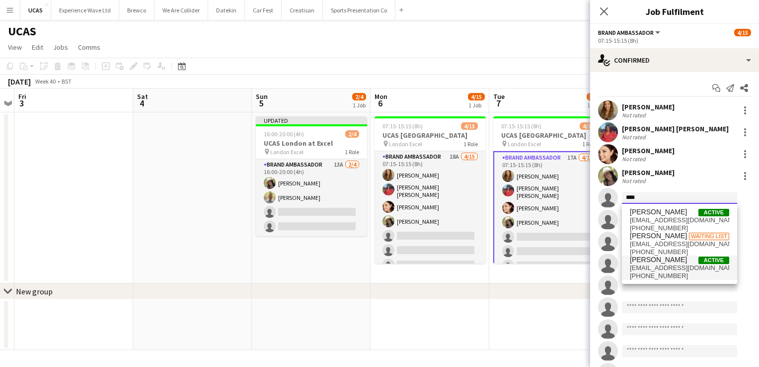
type input "****"
click at [656, 268] on span "tcstokes2020@gmail.com" at bounding box center [679, 268] width 99 height 8
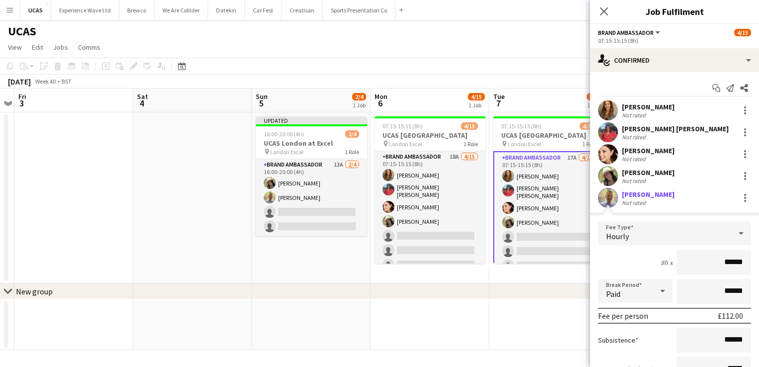
click at [634, 265] on div "8h x ******" at bounding box center [674, 262] width 153 height 25
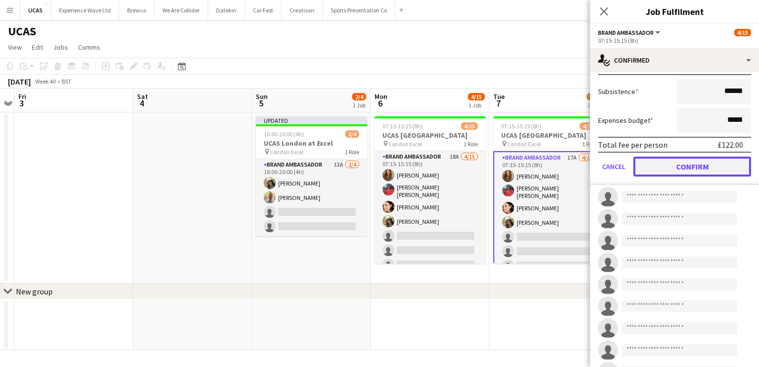
click at [702, 157] on button "Confirm" at bounding box center [693, 167] width 118 height 20
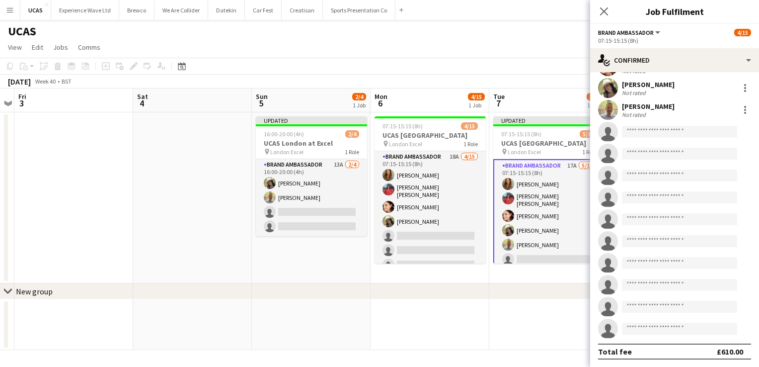
scroll to position [50, 0]
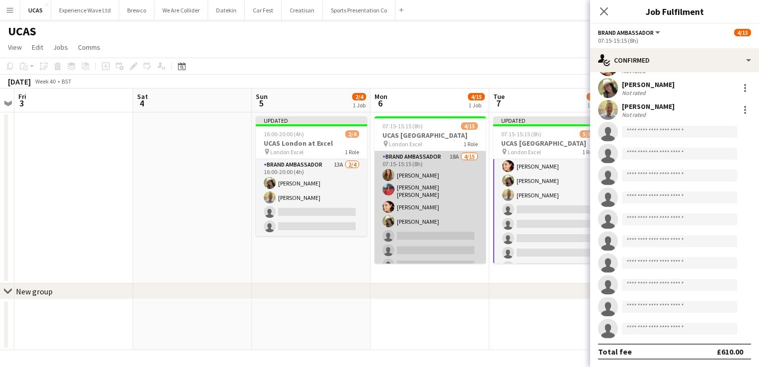
click at [401, 233] on app-card-role "Brand Ambassador 18A 4/15 07:15-15:15 (8h) Kim Oliver Jennifer Jonah Natasha Cu…" at bounding box center [430, 270] width 111 height 239
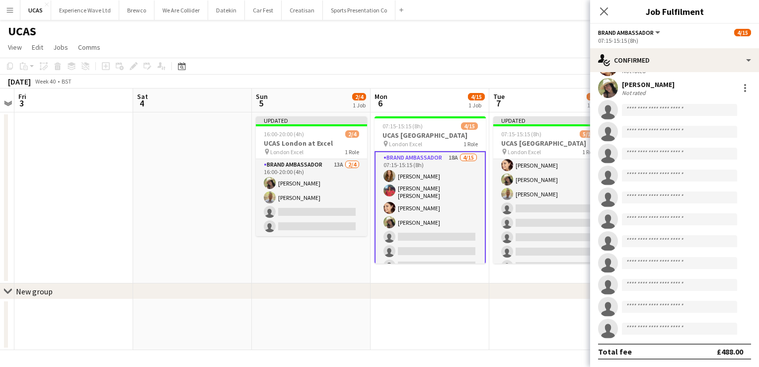
scroll to position [49, 0]
click at [640, 112] on input at bounding box center [679, 110] width 115 height 12
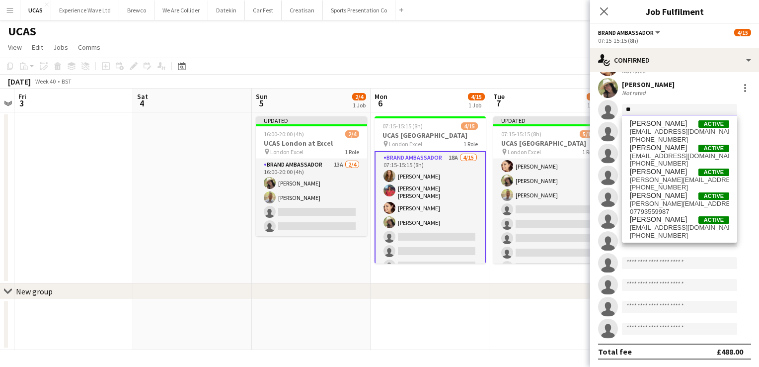
type input "*"
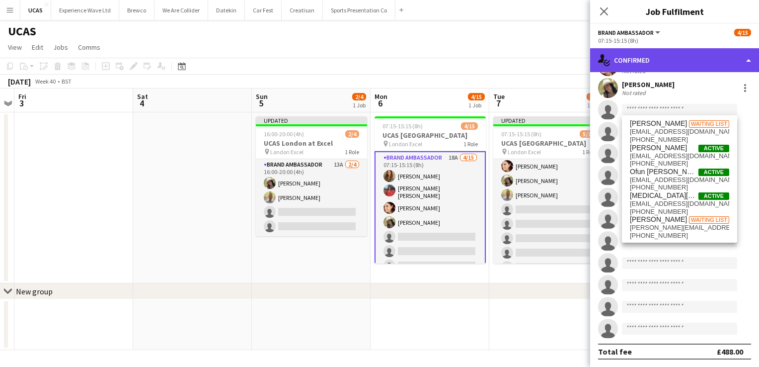
click at [668, 59] on div "single-neutral-actions-check-2 Confirmed" at bounding box center [674, 60] width 169 height 24
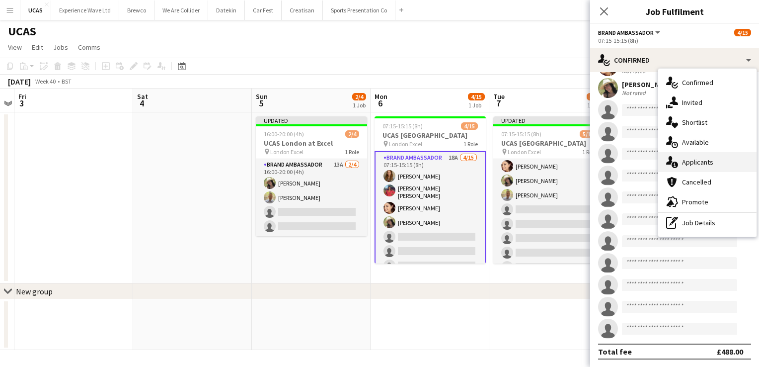
click at [707, 161] on span "Applicants" at bounding box center [697, 162] width 31 height 9
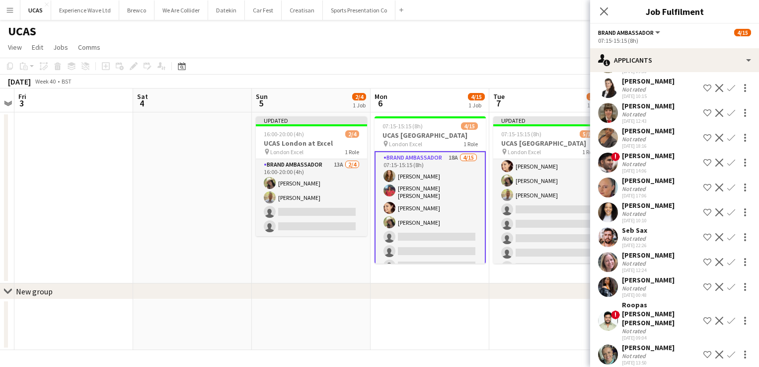
scroll to position [226, 0]
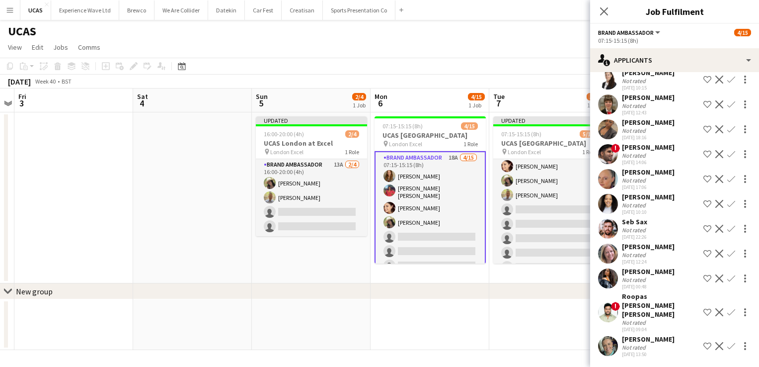
click at [728, 253] on app-icon "Confirm" at bounding box center [732, 253] width 8 height 8
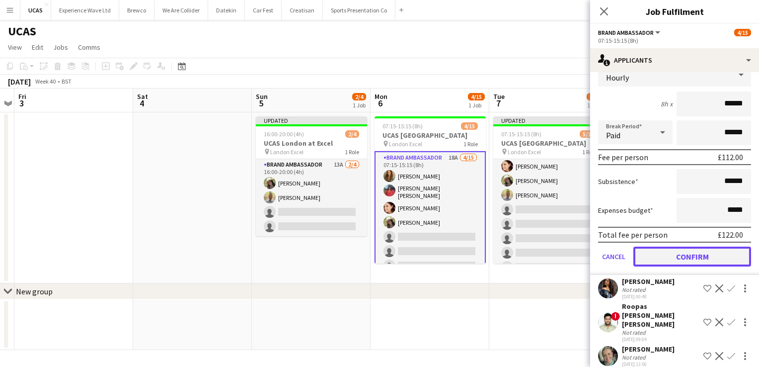
click at [668, 255] on button "Confirm" at bounding box center [693, 256] width 118 height 20
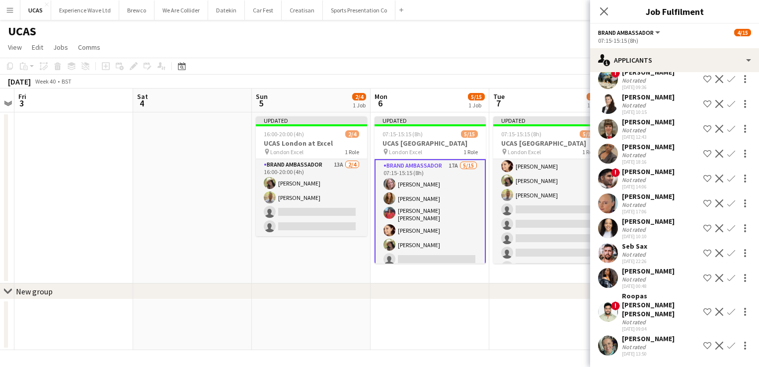
scroll to position [192, 0]
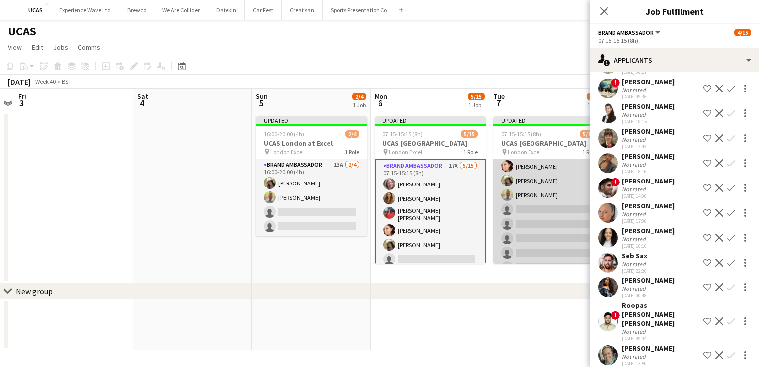
click at [546, 228] on app-card-role "Brand Ambassador 17A 5/15 07:15-15:15 (8h) Kim Oliver Jennifer Jonah Natasha Cu…" at bounding box center [548, 229] width 111 height 239
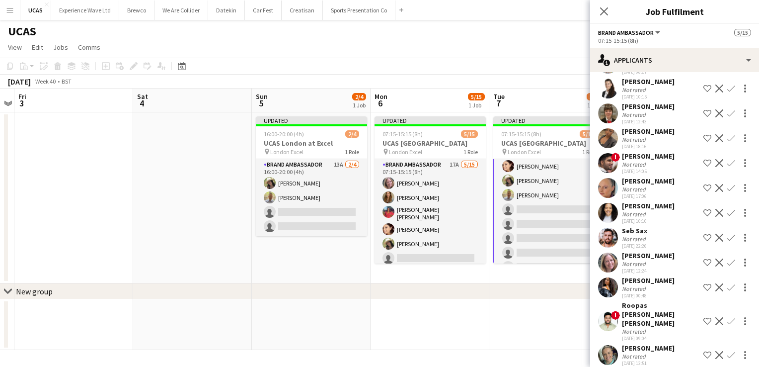
click at [728, 263] on app-icon "Confirm" at bounding box center [732, 262] width 8 height 8
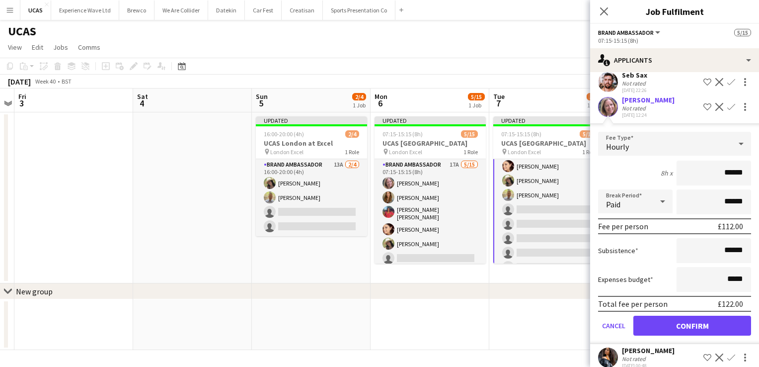
scroll to position [416, 0]
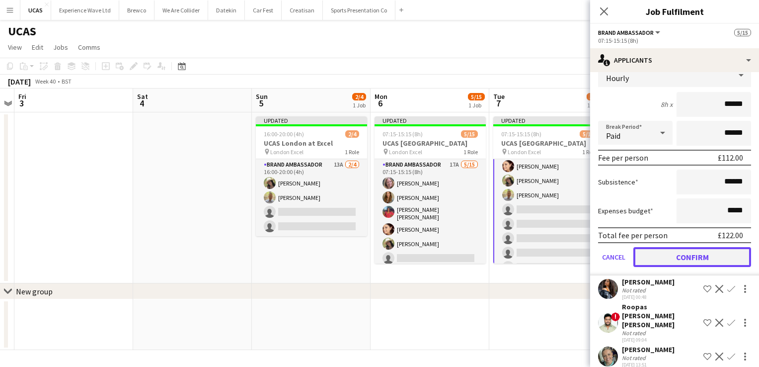
click at [689, 259] on button "Confirm" at bounding box center [693, 257] width 118 height 20
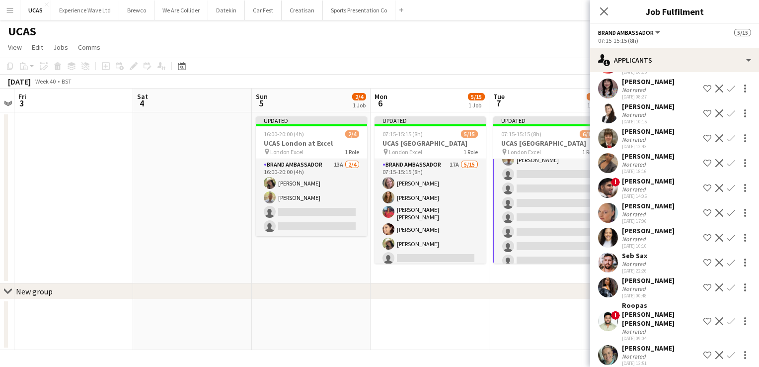
scroll to position [0, 0]
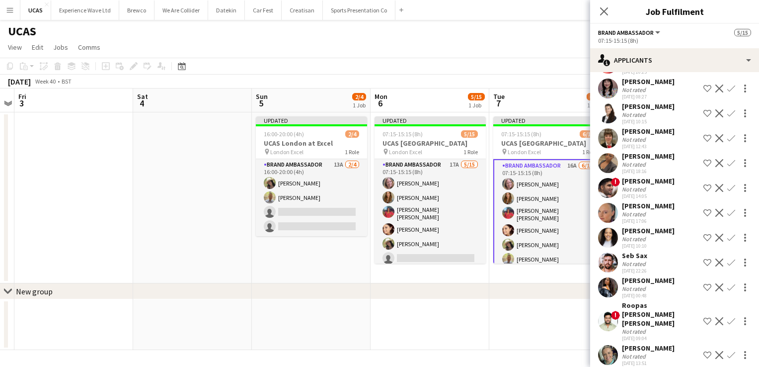
click at [583, 62] on app-toolbar "Copy Paste Paste Ctrl+V Paste with crew Ctrl+Shift+V Paste linked Job Delete Gr…" at bounding box center [379, 66] width 759 height 17
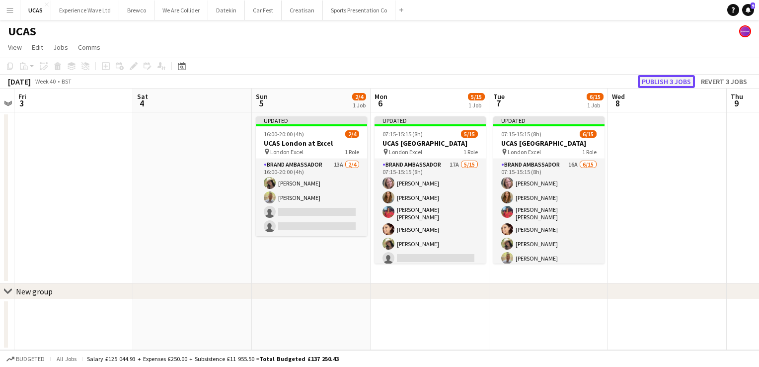
click at [656, 84] on button "Publish 3 jobs" at bounding box center [666, 81] width 57 height 13
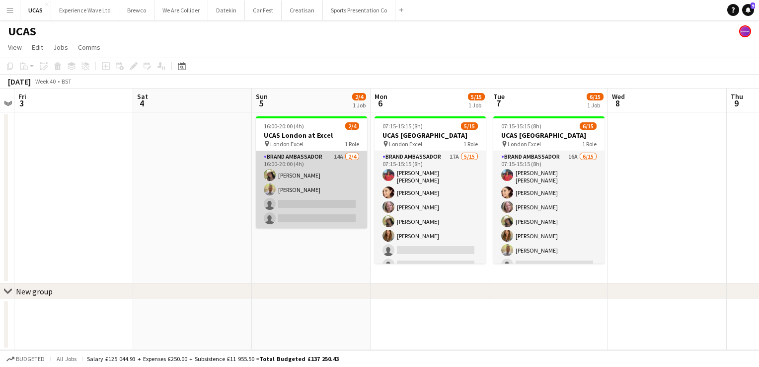
click at [328, 211] on app-card-role "Brand Ambassador 14A 2/4 16:00-20:00 (4h) rocio cejas Tony Stokes single-neutra…" at bounding box center [311, 189] width 111 height 77
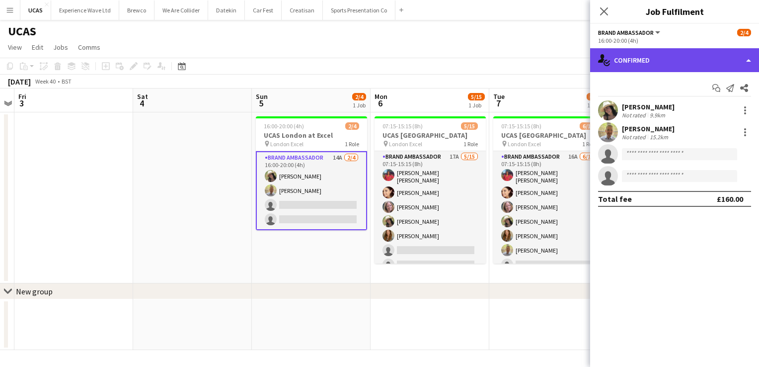
click at [665, 64] on div "single-neutral-actions-check-2 Confirmed" at bounding box center [674, 60] width 169 height 24
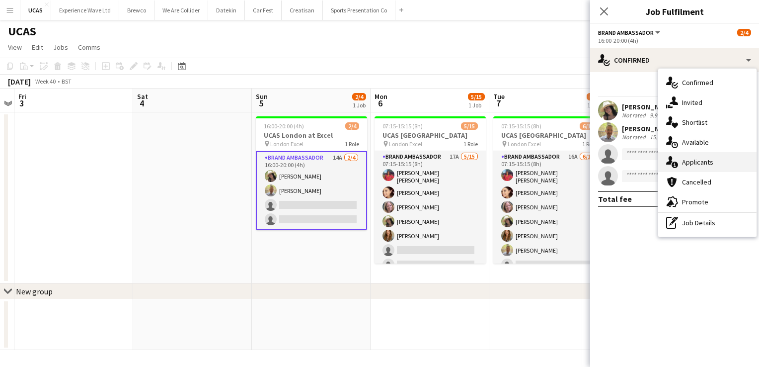
click at [698, 167] on div "single-neutral-actions-information Applicants" at bounding box center [707, 162] width 98 height 20
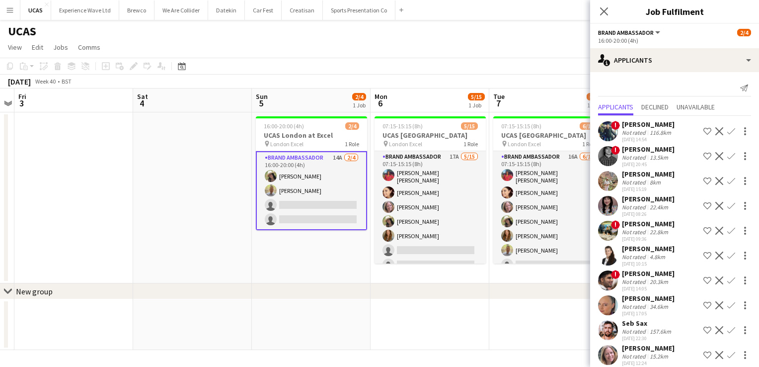
scroll to position [50, 0]
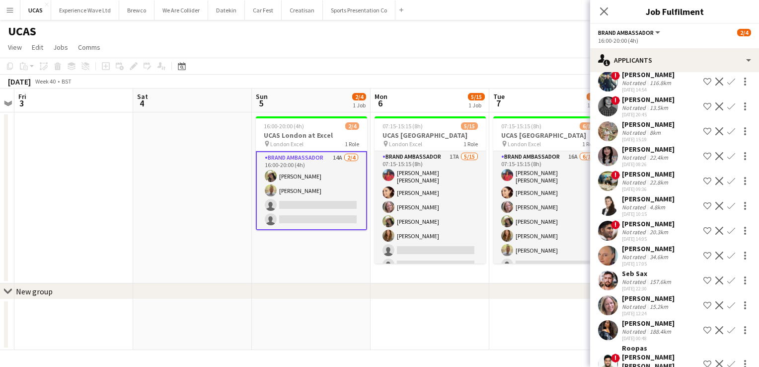
click at [654, 156] on div "22.4km" at bounding box center [659, 157] width 22 height 7
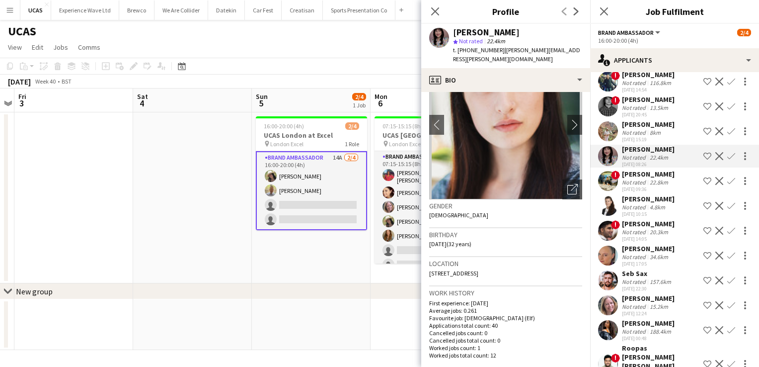
click at [649, 210] on div "4.8km" at bounding box center [657, 206] width 19 height 7
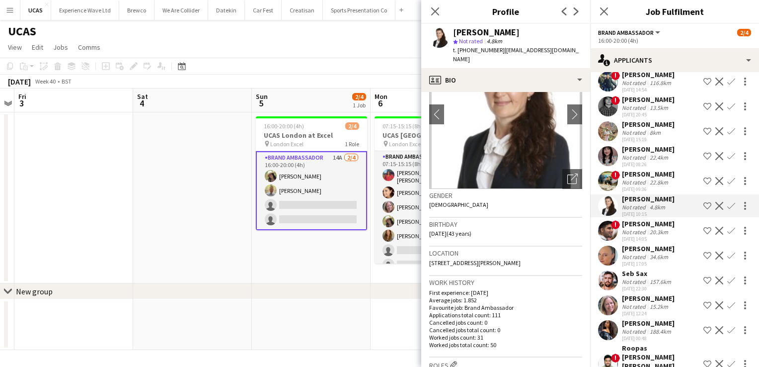
scroll to position [0, 0]
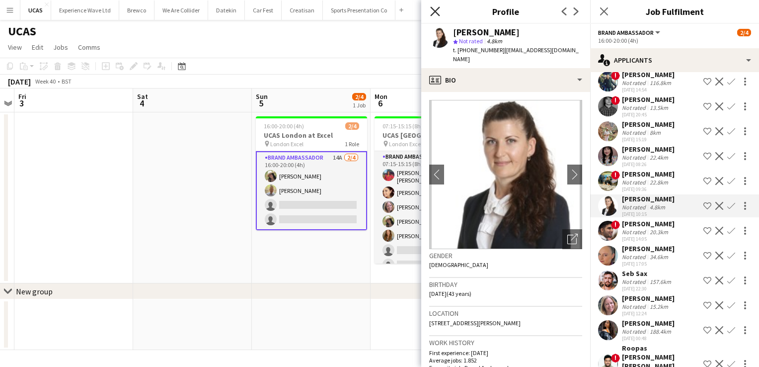
click at [431, 12] on icon "Close pop-in" at bounding box center [434, 10] width 9 height 9
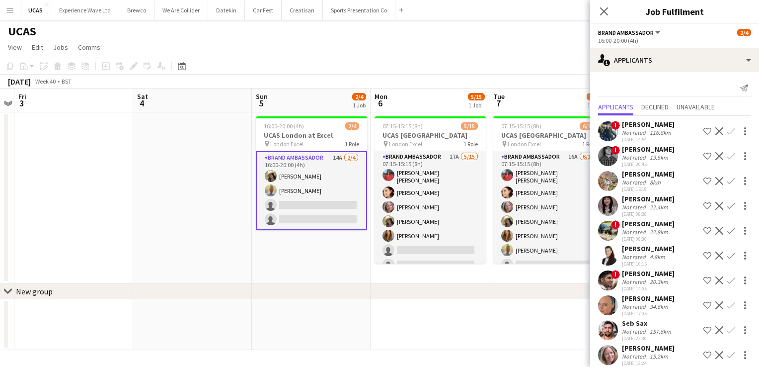
click at [728, 256] on app-icon "Confirm" at bounding box center [732, 255] width 8 height 8
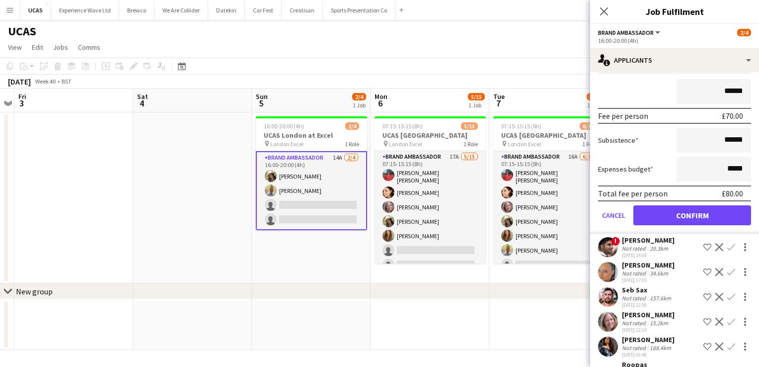
scroll to position [214, 0]
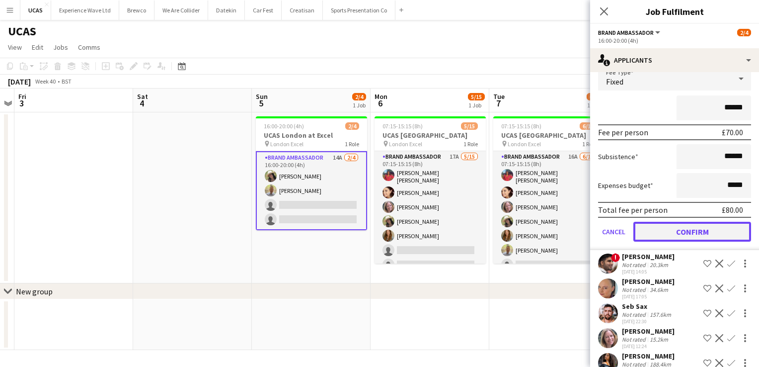
click at [680, 236] on button "Confirm" at bounding box center [693, 232] width 118 height 20
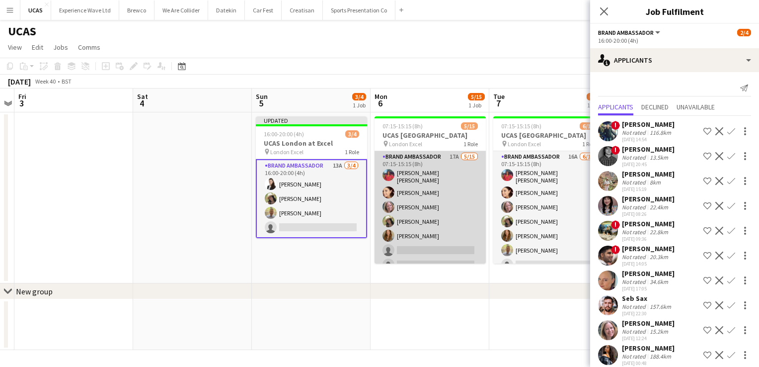
click at [462, 234] on app-card-role "Brand Ambassador 17A 5/15 07:15-15:15 (8h) Jennifer Jonah Natasha Curtis Denise…" at bounding box center [430, 270] width 111 height 239
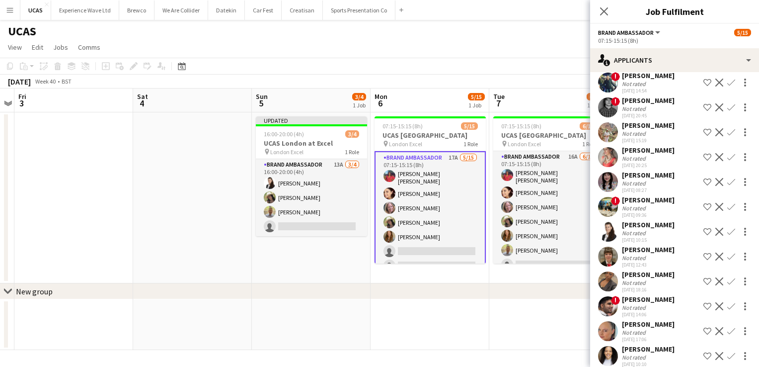
scroll to position [99, 0]
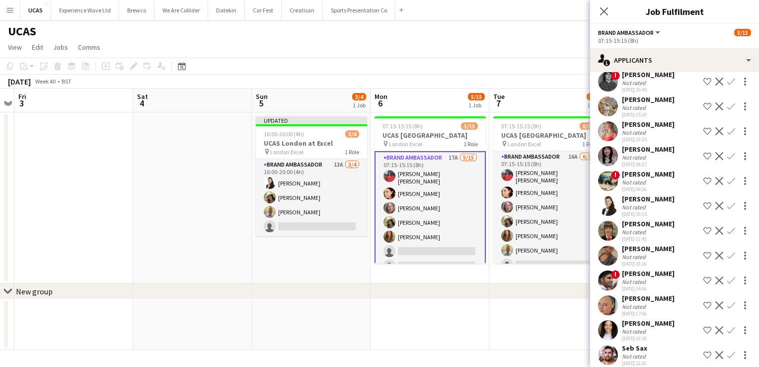
click at [728, 207] on app-icon "Confirm" at bounding box center [732, 206] width 8 height 8
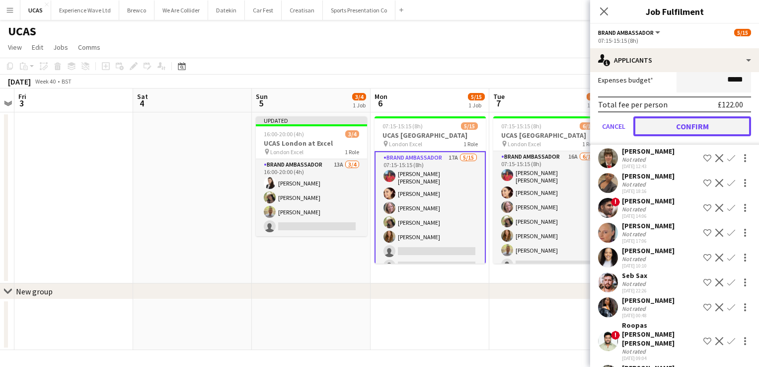
click at [685, 119] on button "Confirm" at bounding box center [693, 126] width 118 height 20
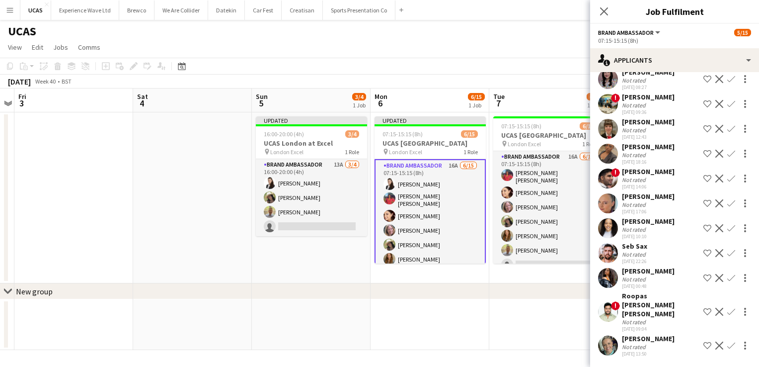
scroll to position [148, 0]
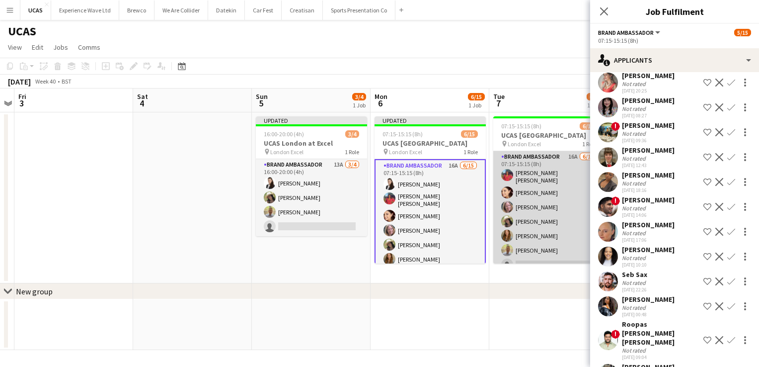
click at [561, 238] on app-card-role "Brand Ambassador 16A 6/15 07:15-15:15 (8h) Jennifer Jonah Natasha Curtis Denise…" at bounding box center [548, 270] width 111 height 239
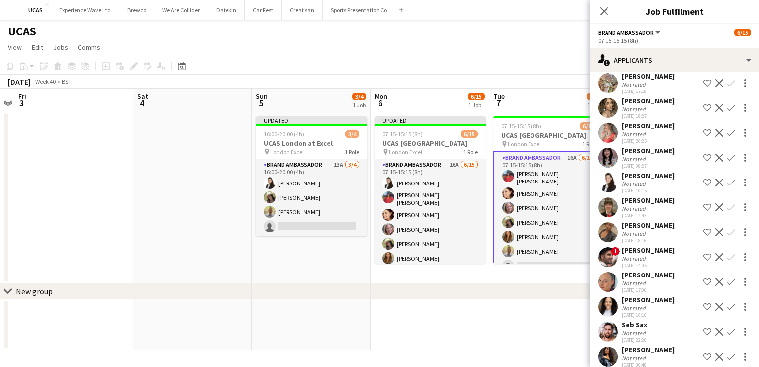
scroll to position [99, 0]
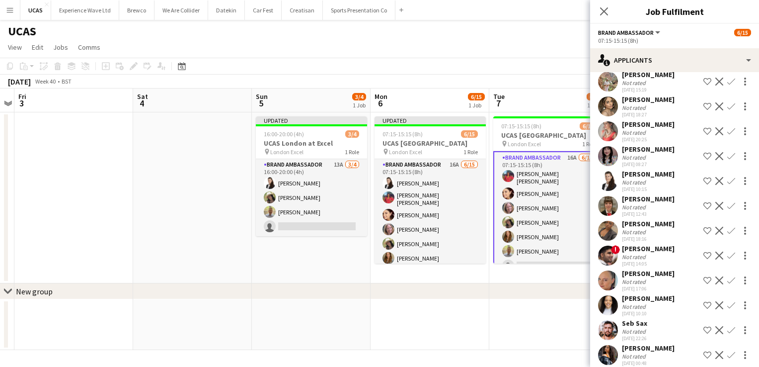
click at [728, 184] on app-icon "Confirm" at bounding box center [732, 181] width 8 height 8
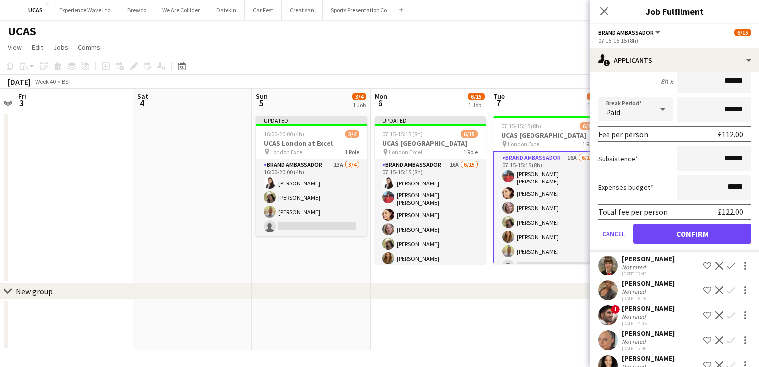
scroll to position [392, 0]
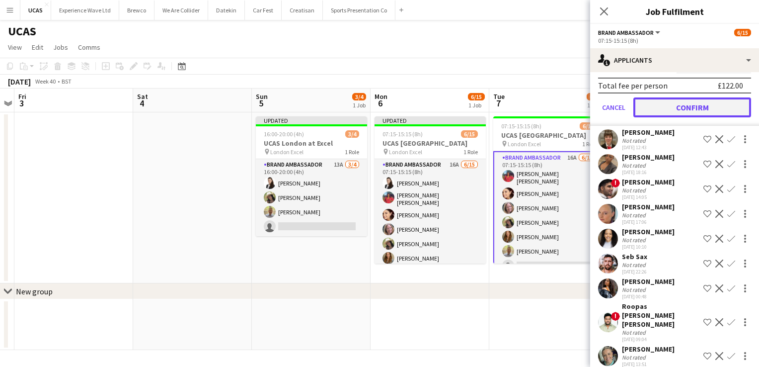
click at [694, 106] on button "Confirm" at bounding box center [693, 107] width 118 height 20
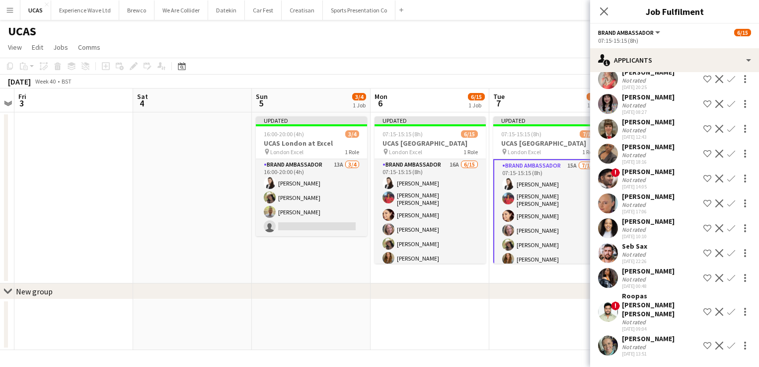
scroll to position [142, 0]
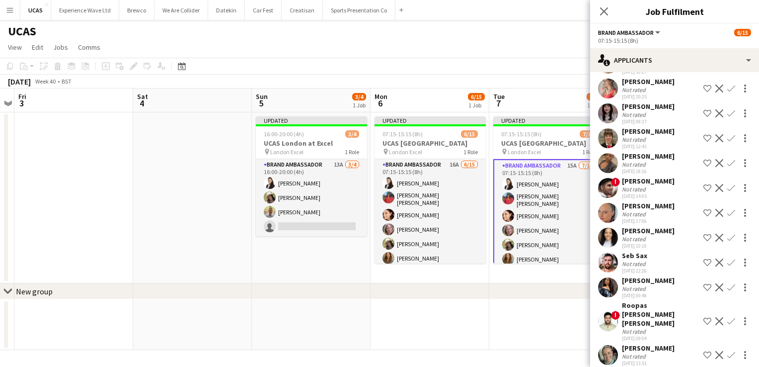
click at [549, 49] on app-page-menu "View Day view expanded Day view collapsed Month view Date picker Jump to [DATE]…" at bounding box center [379, 48] width 759 height 19
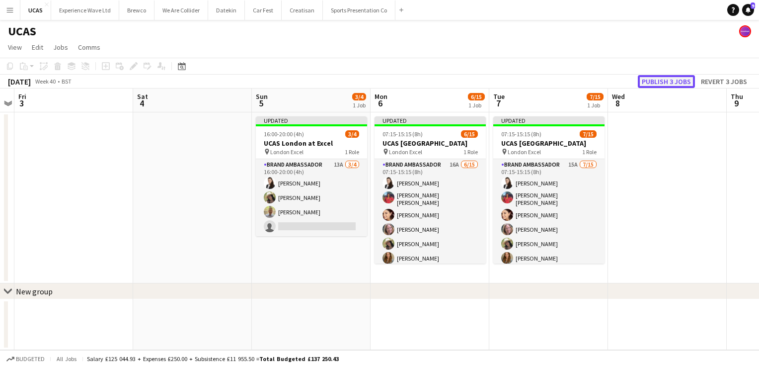
click at [667, 82] on button "Publish 3 jobs" at bounding box center [666, 81] width 57 height 13
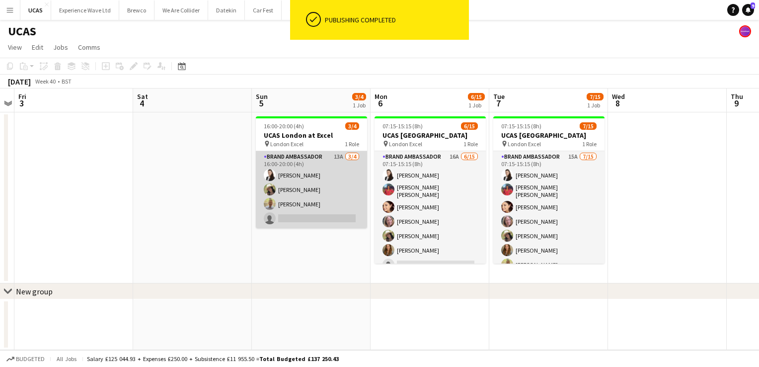
click at [329, 214] on app-card-role "Brand Ambassador 13A 3/4 16:00-20:00 (4h) Mariia Legun rocio cejas Tony Stokes …" at bounding box center [311, 189] width 111 height 77
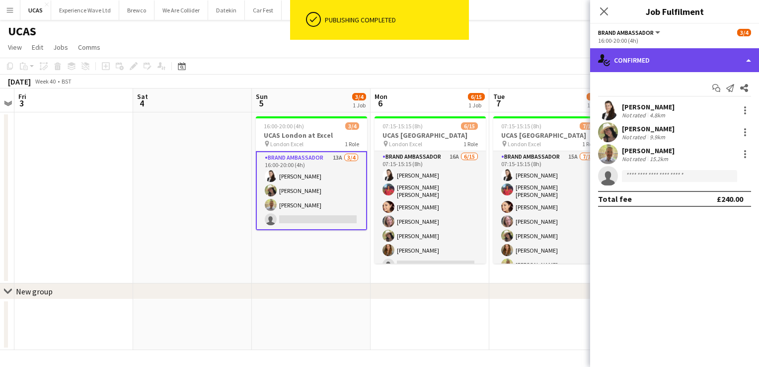
click at [696, 55] on div "single-neutral-actions-check-2 Confirmed" at bounding box center [674, 60] width 169 height 24
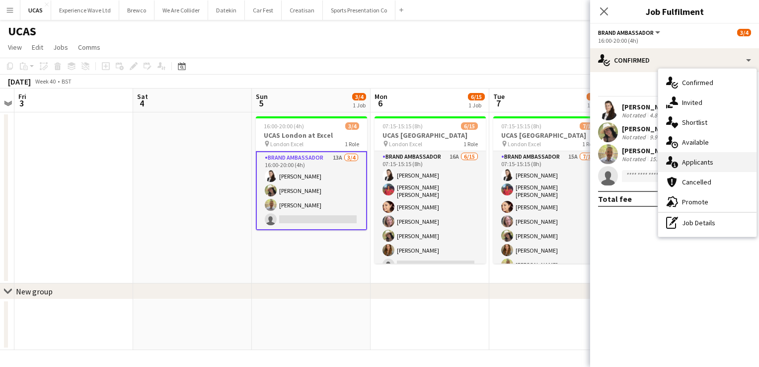
click at [697, 160] on span "Applicants" at bounding box center [697, 162] width 31 height 9
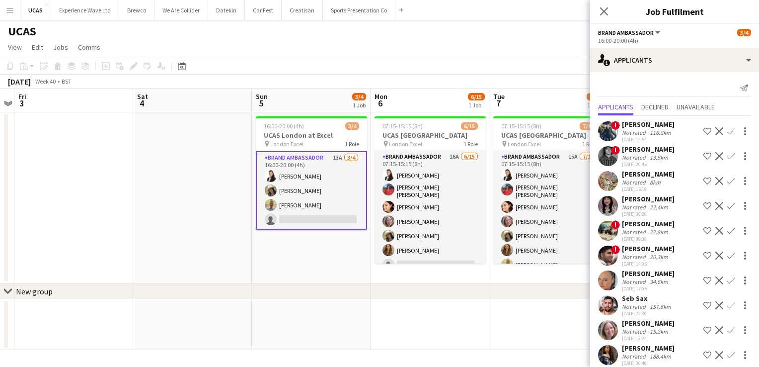
click at [642, 186] on div "27-08-2025 15:19" at bounding box center [648, 189] width 53 height 6
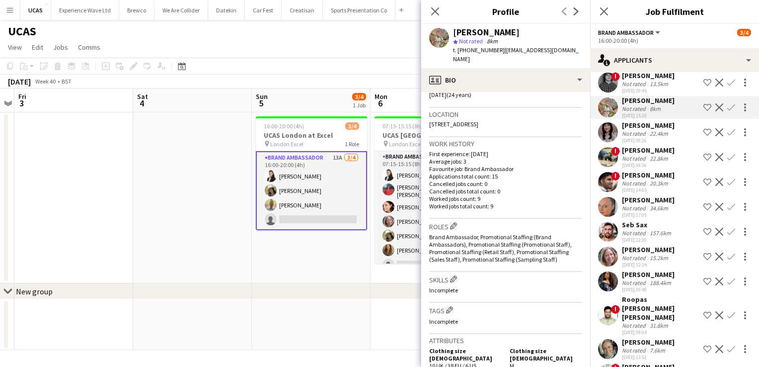
scroll to position [92, 0]
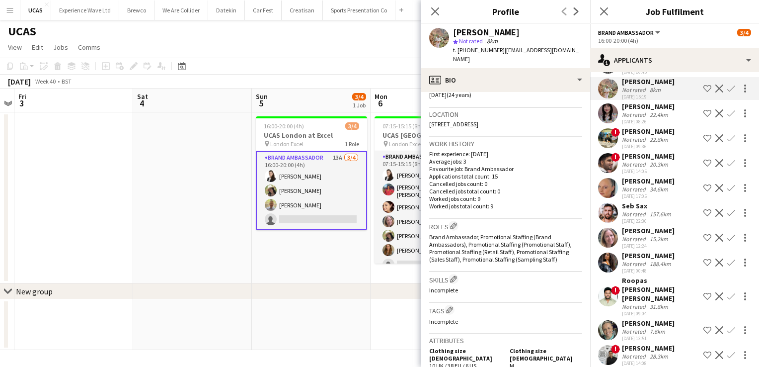
click at [649, 327] on div "7.6km" at bounding box center [657, 330] width 19 height 7
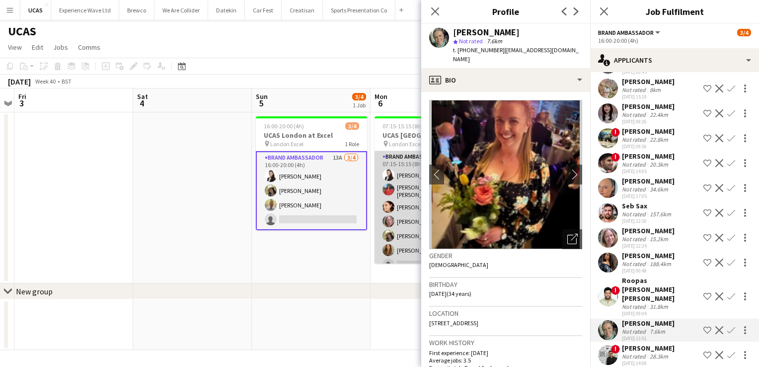
click at [403, 233] on app-card-role "Brand Ambassador 16A 6/15 07:15-15:15 (8h) Mariia Legun Jennifer Jonah Natasha …" at bounding box center [430, 270] width 111 height 239
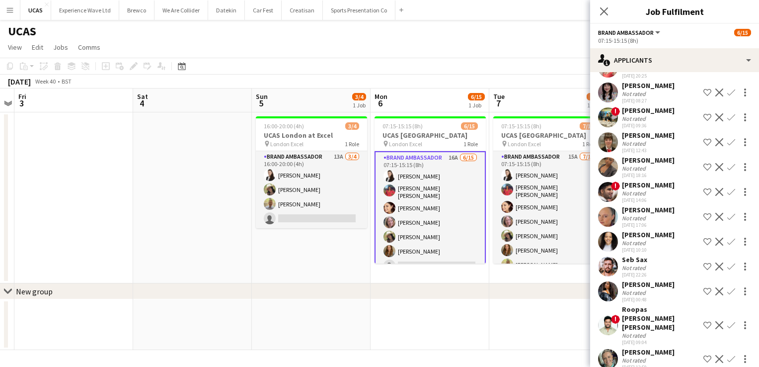
scroll to position [167, 0]
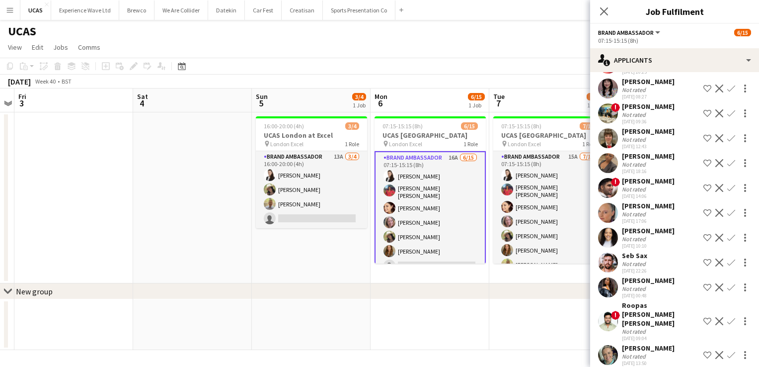
click at [654, 343] on div "Kimberley Hirst-Jones" at bounding box center [648, 347] width 53 height 9
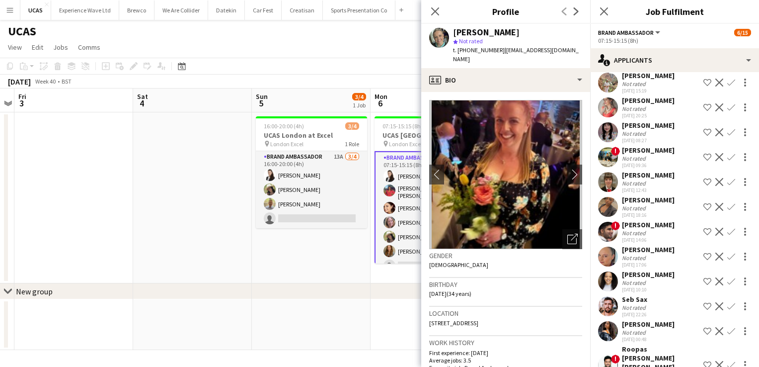
scroll to position [68, 0]
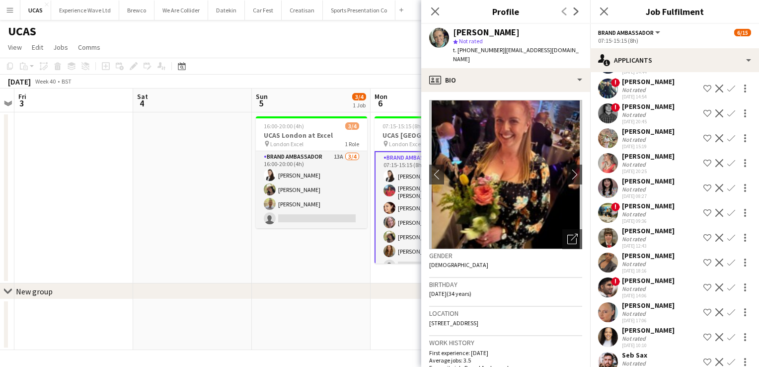
click at [650, 239] on div "Not rated" at bounding box center [648, 238] width 53 height 7
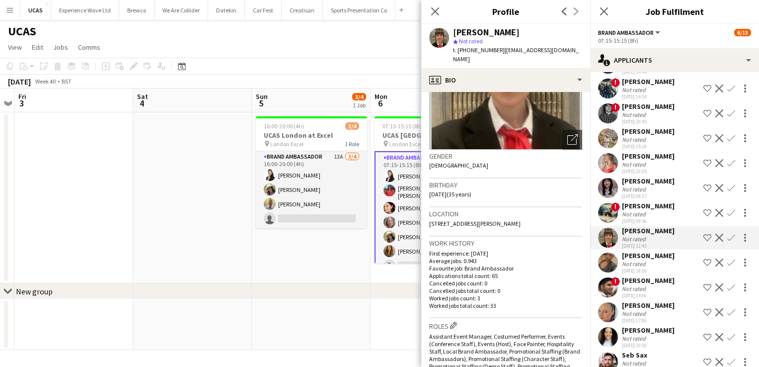
scroll to position [149, 0]
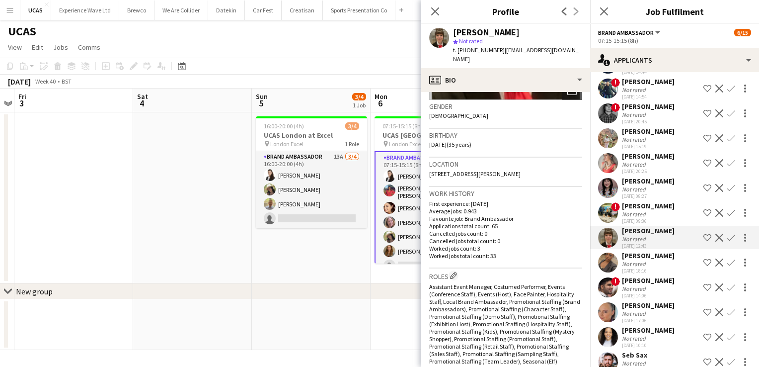
click at [728, 236] on app-icon "Confirm" at bounding box center [732, 238] width 8 height 8
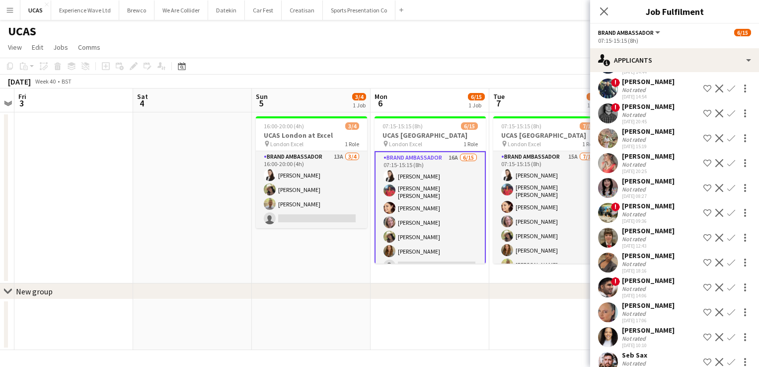
click at [728, 239] on app-icon "Confirm" at bounding box center [732, 238] width 8 height 8
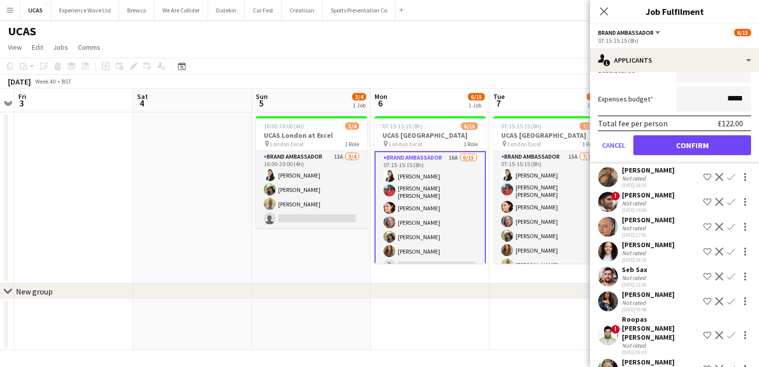
scroll to position [392, 0]
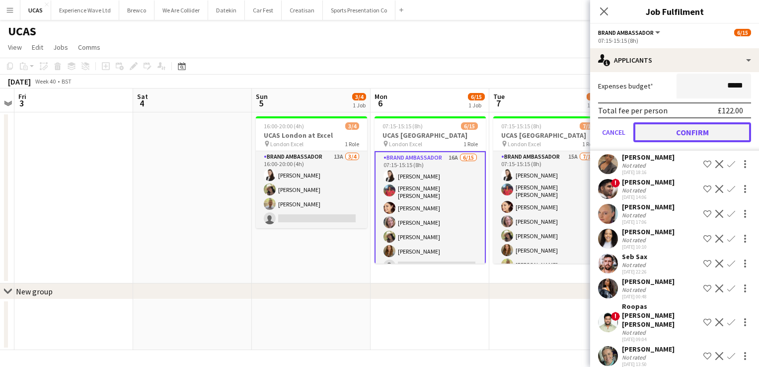
click at [684, 136] on button "Confirm" at bounding box center [693, 132] width 118 height 20
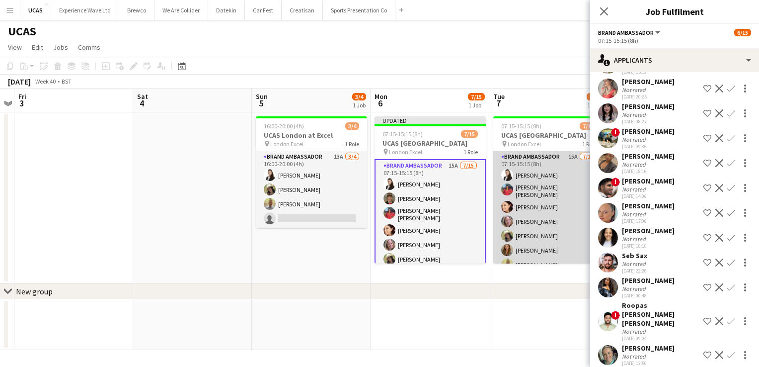
click at [542, 219] on app-card-role "Brand Ambassador 15A 7/15 07:15-15:15 (8h) Mariia Legun Jennifer Jonah Natasha …" at bounding box center [548, 270] width 111 height 239
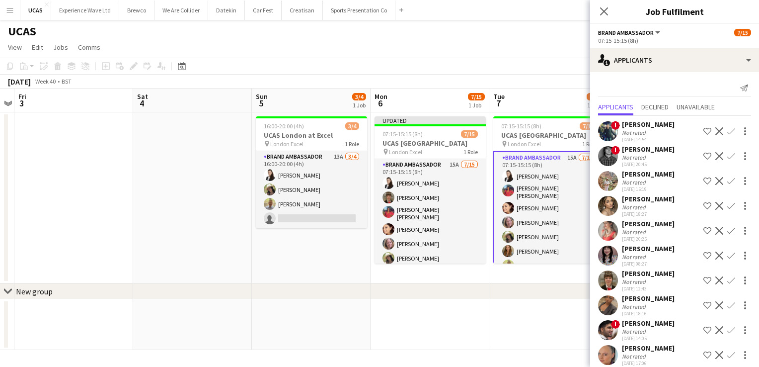
scroll to position [50, 0]
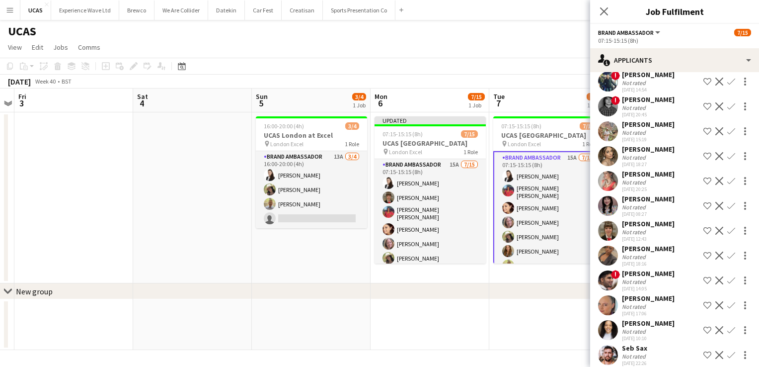
click at [728, 232] on app-icon "Confirm" at bounding box center [732, 231] width 8 height 8
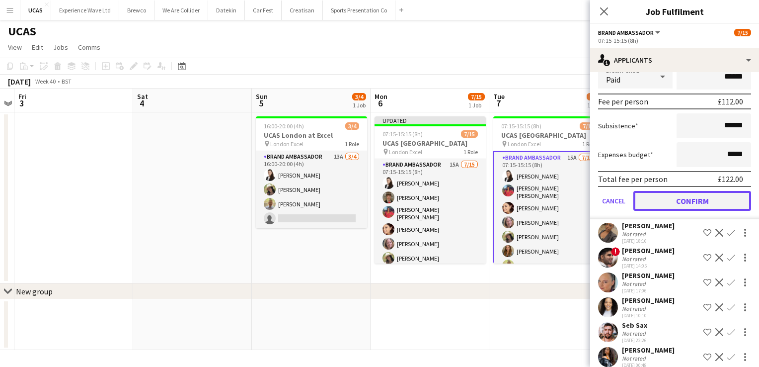
click at [683, 204] on button "Confirm" at bounding box center [693, 201] width 118 height 20
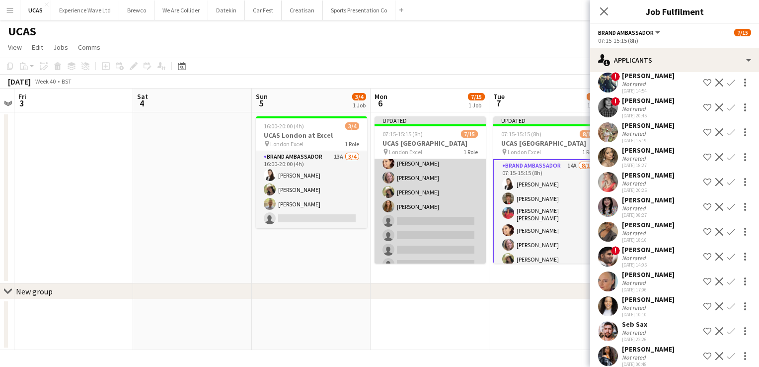
scroll to position [82, 0]
click at [445, 215] on app-card-role "Brand Ambassador 15A 7/15 07:15-15:15 (8h) Mariia Legun Heather Jardine Jennife…" at bounding box center [430, 197] width 111 height 239
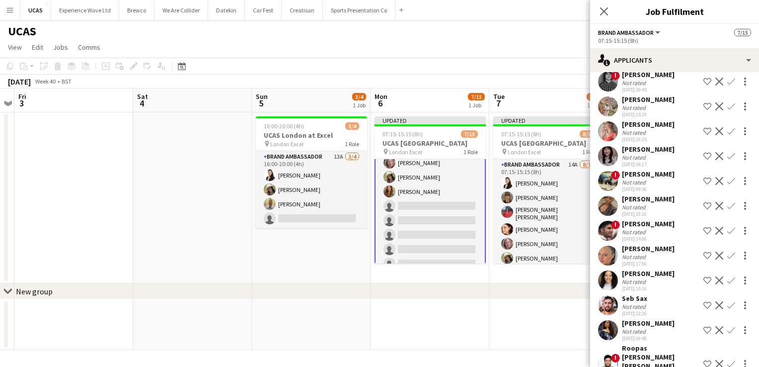
scroll to position [142, 0]
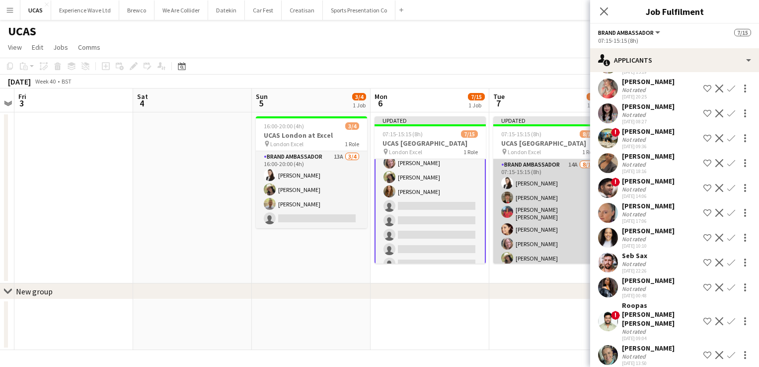
click at [555, 244] on app-card-role "Brand Ambassador 14A 8/15 07:15-15:15 (8h) Mariia Legun Heather Jardine Jennife…" at bounding box center [548, 278] width 111 height 239
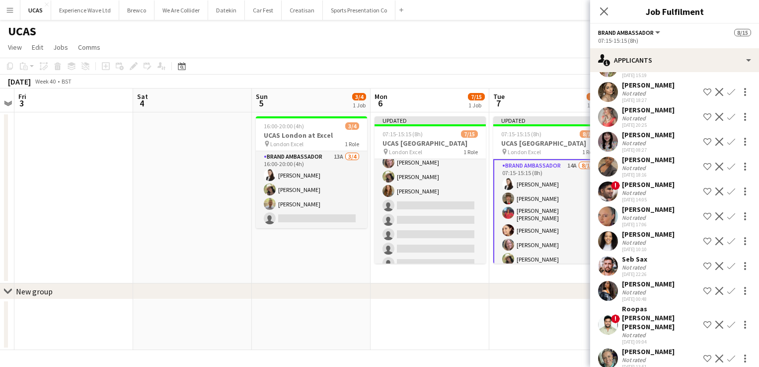
scroll to position [117, 0]
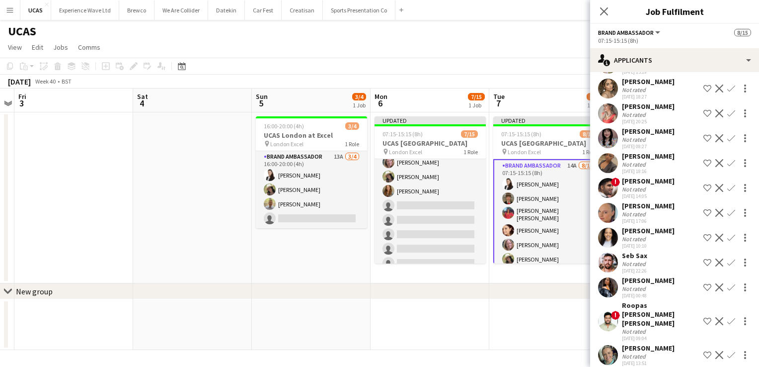
click at [657, 234] on div "Deonne Newby" at bounding box center [648, 230] width 53 height 9
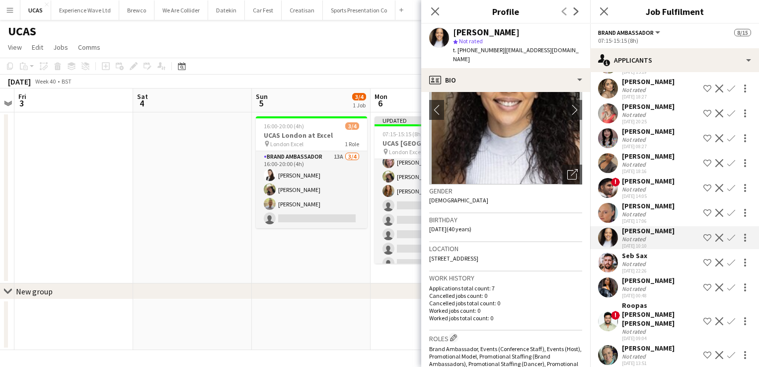
scroll to position [50, 0]
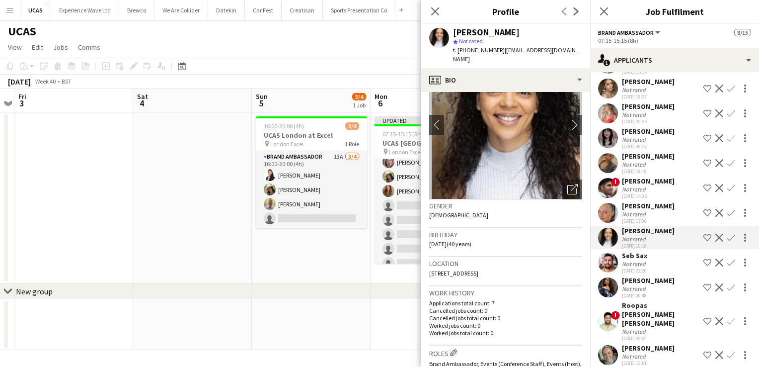
click at [653, 343] on div "Kimberley Hirst-Jones" at bounding box center [648, 347] width 53 height 9
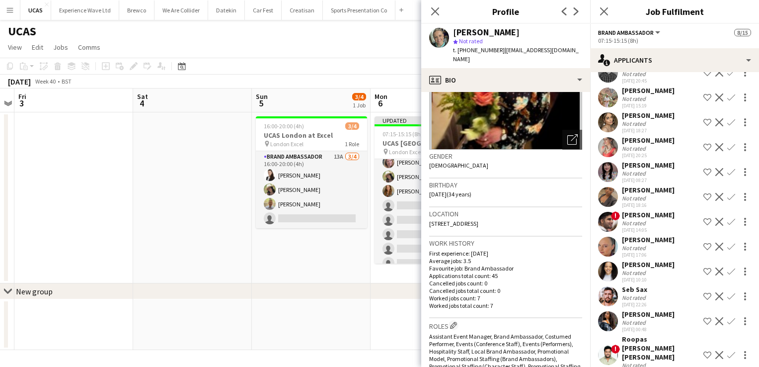
scroll to position [68, 0]
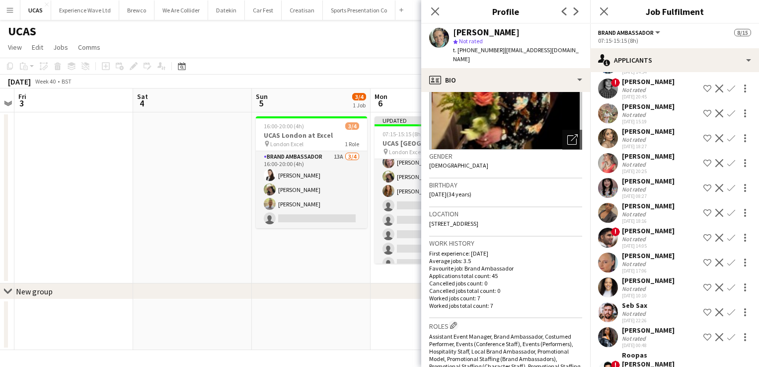
click at [642, 131] on div "Ella McNulty" at bounding box center [648, 131] width 53 height 9
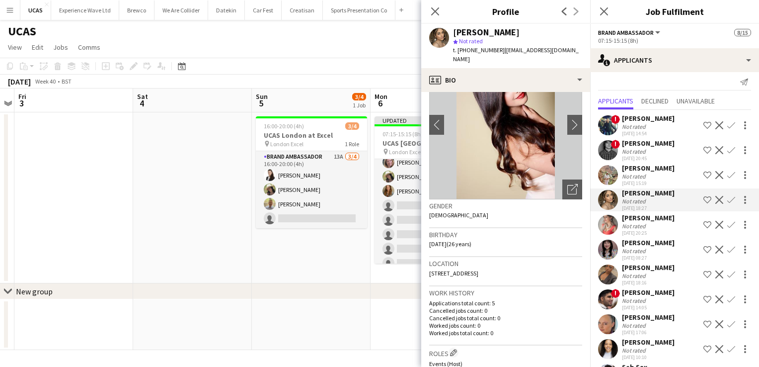
scroll to position [0, 0]
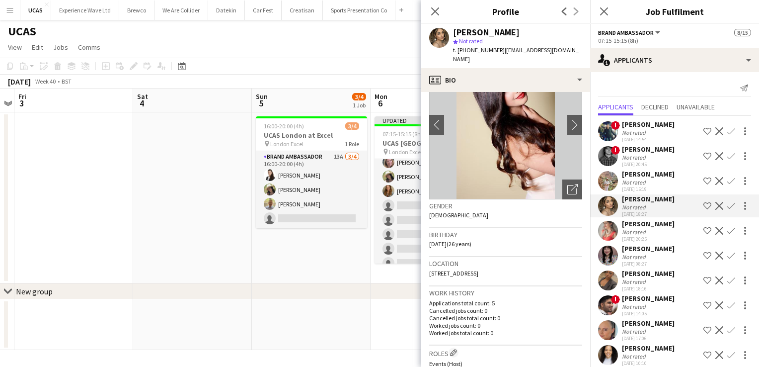
click at [671, 150] on div "! Alex Tuohy Not rated 26-08-2025 20:45 Shortlist crew Decline Confirm" at bounding box center [674, 156] width 169 height 23
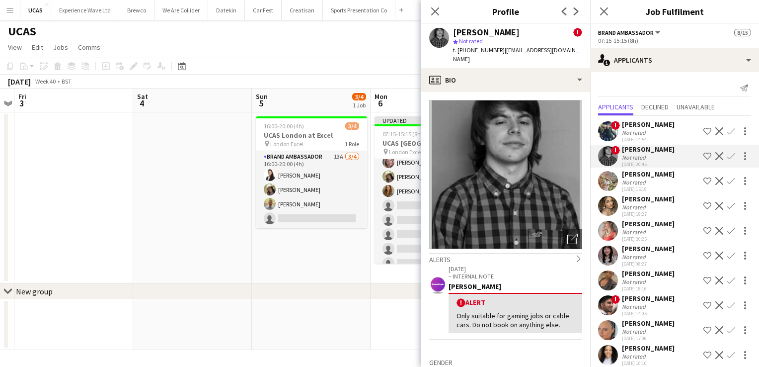
click at [664, 129] on div "! Ali Ehsan Not rated 26-08-2025 14:54 Shortlist crew Decline Confirm" at bounding box center [674, 131] width 169 height 23
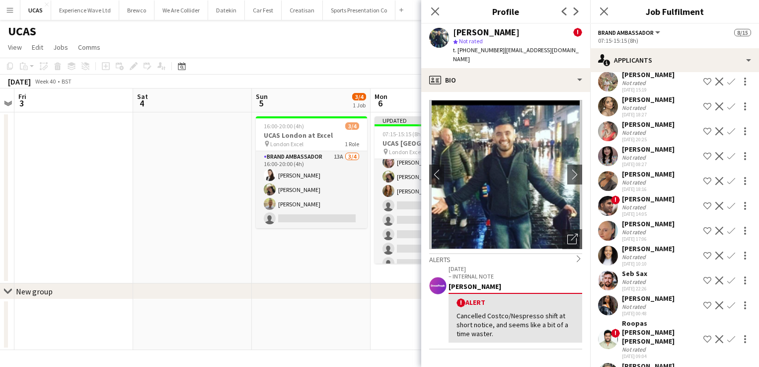
scroll to position [117, 0]
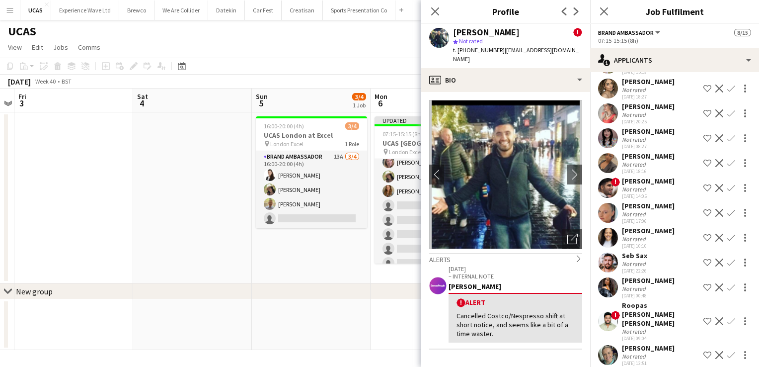
click at [639, 313] on div "Roopas [PERSON_NAME] [PERSON_NAME]" at bounding box center [661, 314] width 78 height 27
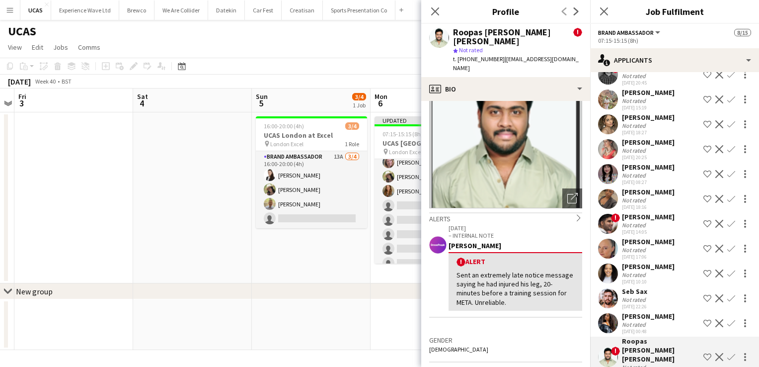
scroll to position [68, 0]
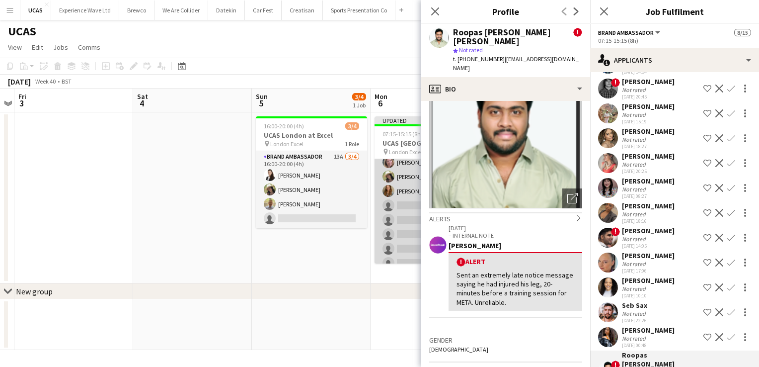
click at [408, 232] on app-card-role "Brand Ambassador 15A 7/15 07:15-15:15 (8h) Mariia Legun Heather Jardine Jennife…" at bounding box center [430, 197] width 111 height 239
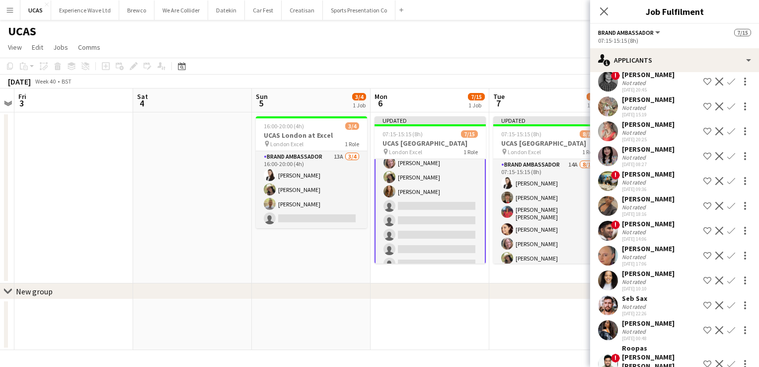
scroll to position [142, 0]
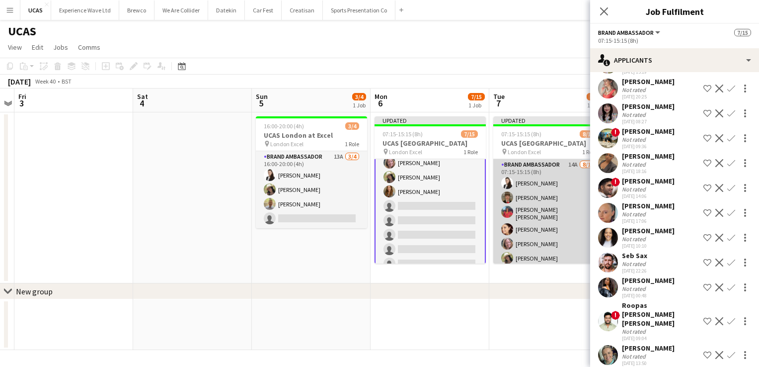
click at [527, 234] on app-card-role "Brand Ambassador 14A 8/15 07:15-15:15 (8h) Mariia Legun Heather Jardine Jennife…" at bounding box center [548, 278] width 111 height 239
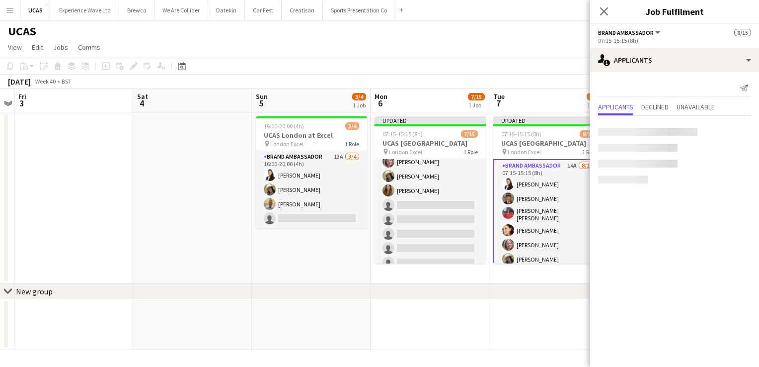
scroll to position [82, 0]
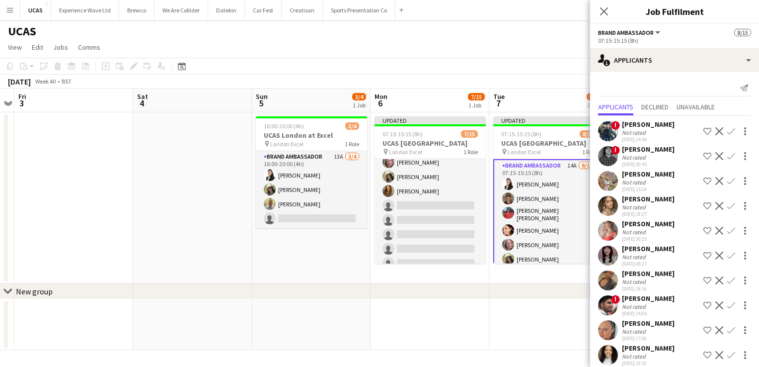
click at [648, 274] on div "[PERSON_NAME]" at bounding box center [648, 273] width 53 height 9
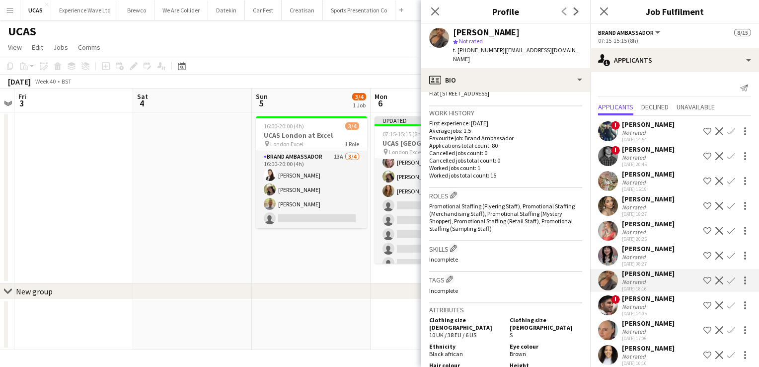
scroll to position [248, 0]
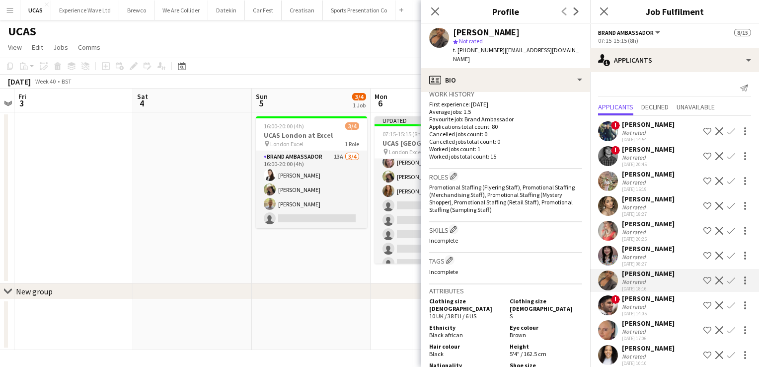
click at [728, 278] on app-icon "Confirm" at bounding box center [732, 280] width 8 height 8
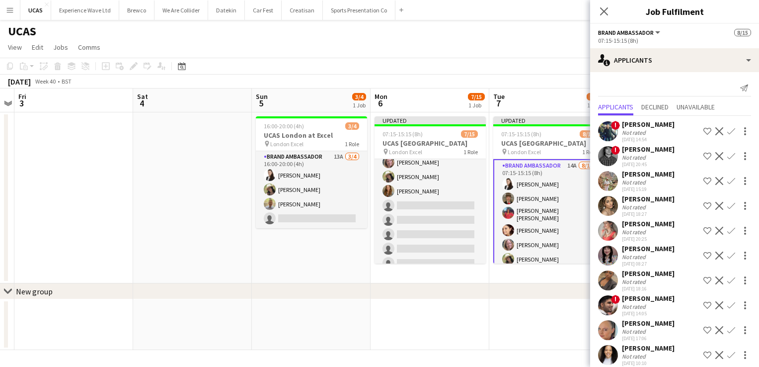
click at [728, 281] on app-icon "Confirm" at bounding box center [732, 280] width 8 height 8
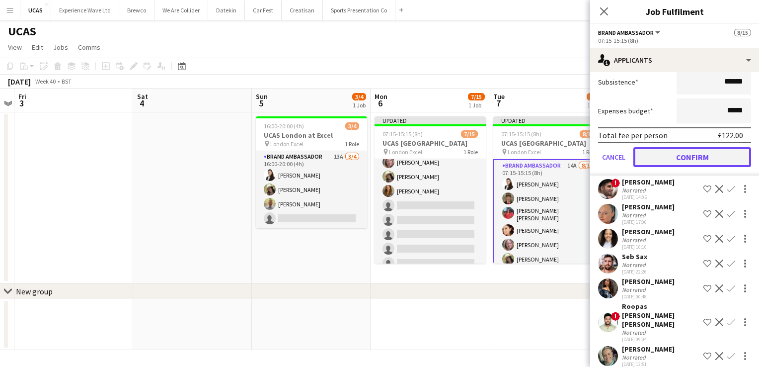
click at [683, 155] on button "Confirm" at bounding box center [693, 157] width 118 height 20
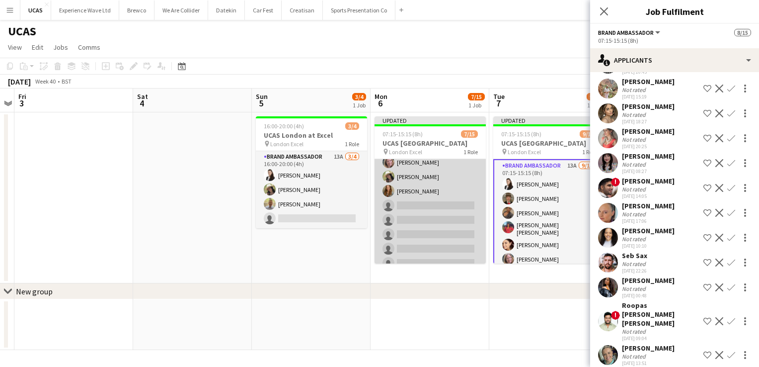
click at [433, 239] on app-card-role "Brand Ambassador 15A 7/15 07:15-15:15 (8h) Mariia Legun Heather Jardine Jennife…" at bounding box center [430, 197] width 111 height 239
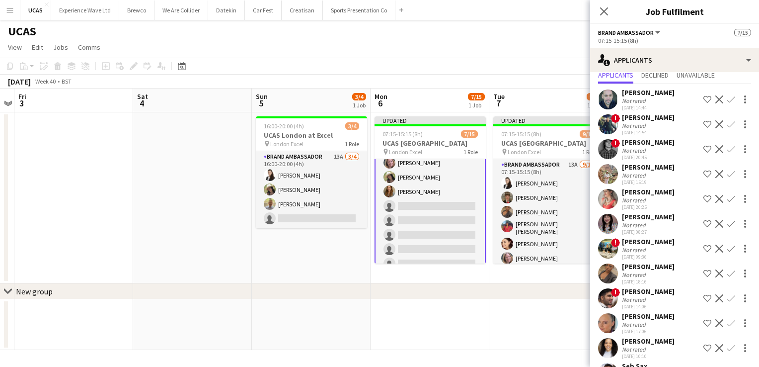
scroll to position [50, 0]
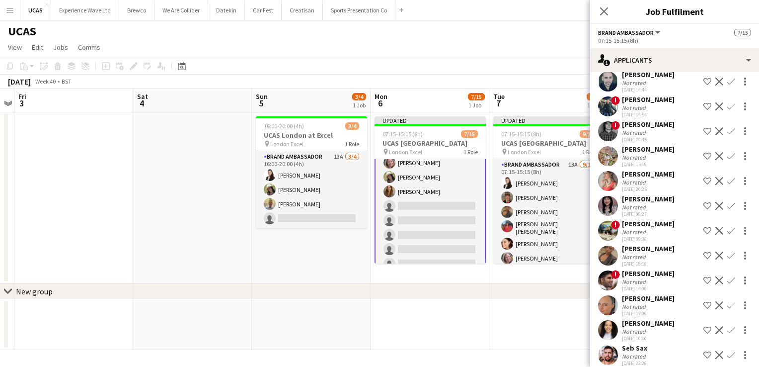
click at [728, 256] on app-icon "Confirm" at bounding box center [732, 255] width 8 height 8
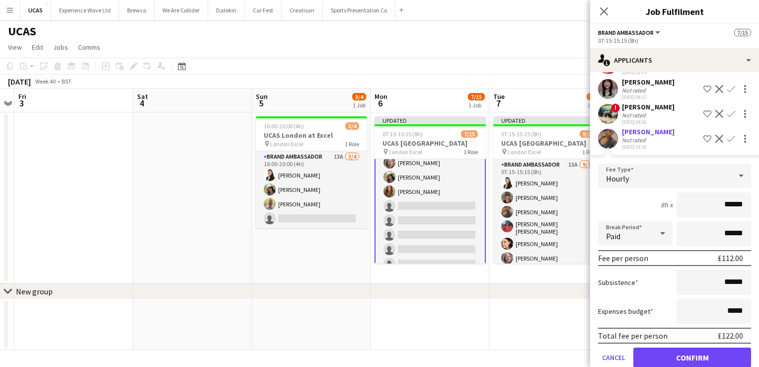
scroll to position [298, 0]
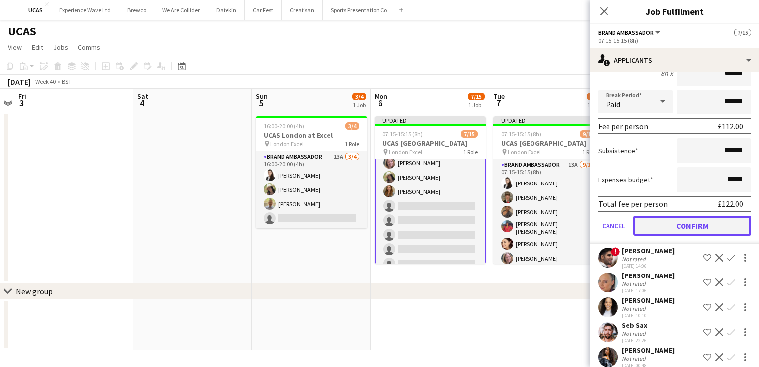
click at [680, 225] on button "Confirm" at bounding box center [693, 226] width 118 height 20
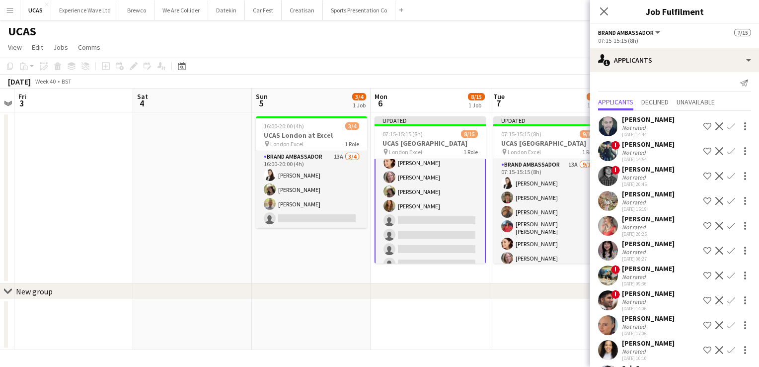
scroll to position [0, 0]
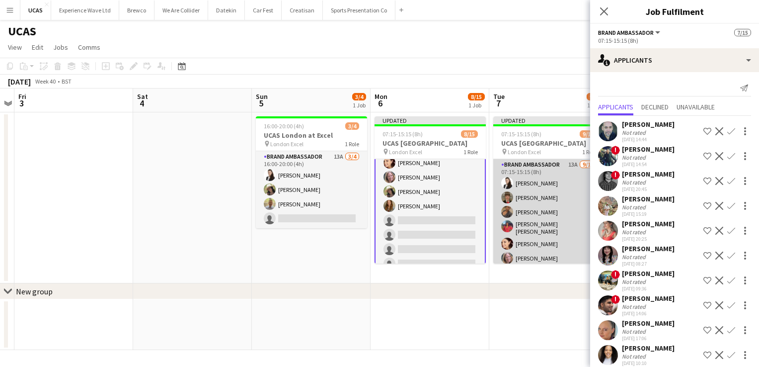
click at [553, 245] on app-card-role "Brand Ambassador 13A 9/15 07:15-15:15 (8h) Mariia Legun Heather Jardine Sara En…" at bounding box center [548, 278] width 111 height 239
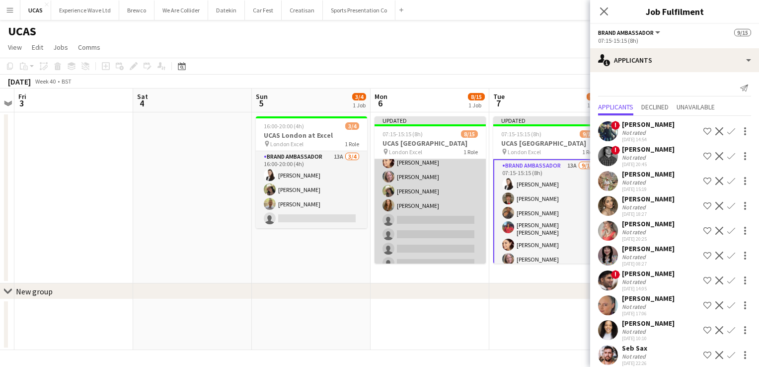
click at [438, 240] on app-card-role "Brand Ambassador 14A 8/15 07:15-15:15 (8h) Mariia Legun Heather Jardine Sara En…" at bounding box center [430, 197] width 111 height 239
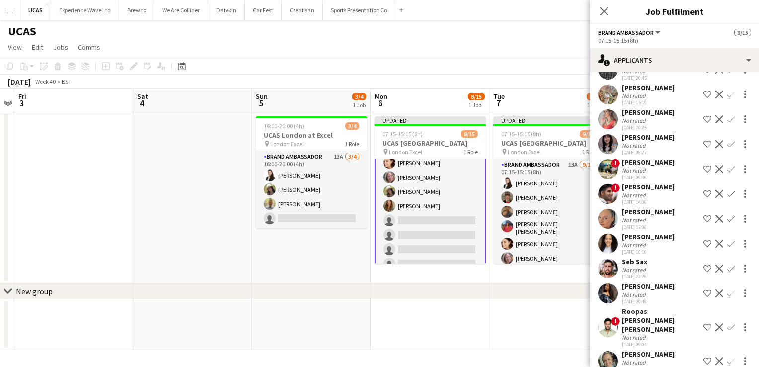
scroll to position [117, 0]
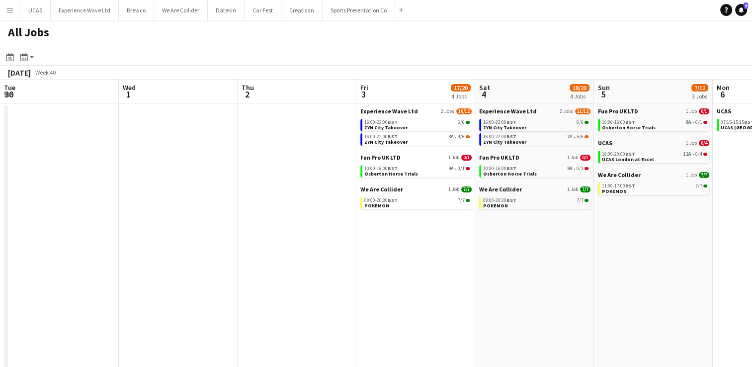
scroll to position [0, 330]
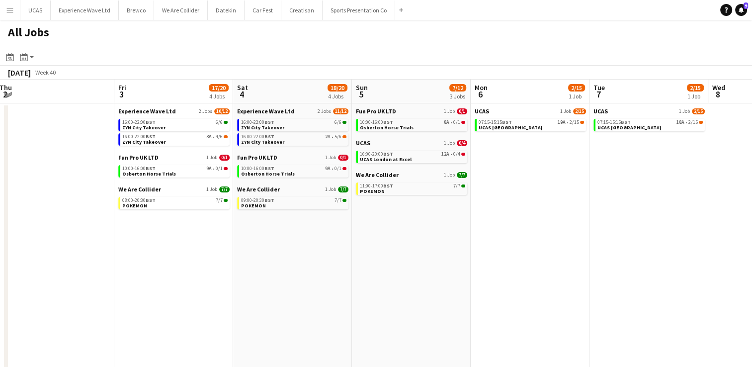
drag, startPoint x: 255, startPoint y: 251, endPoint x: 347, endPoint y: 243, distance: 92.8
click at [347, 243] on app-calendar-viewport "Tue 30 Wed 1 Thu 2 Fri 3 17/20 4 Jobs Sat 4 18/20 4 Jobs Sun 5 7/12 3 Jobs Mon …" at bounding box center [376, 298] width 752 height 437
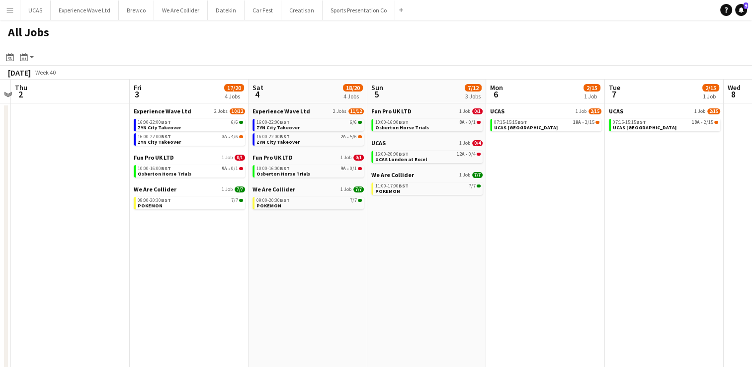
drag, startPoint x: 262, startPoint y: 258, endPoint x: 392, endPoint y: 251, distance: 129.9
click at [392, 251] on app-calendar-viewport "Tue 30 Wed 1 Thu 2 Fri 3 17/20 4 Jobs Sat 4 18/20 4 Jobs Sun 5 7/12 3 Jobs Mon …" at bounding box center [376, 298] width 752 height 437
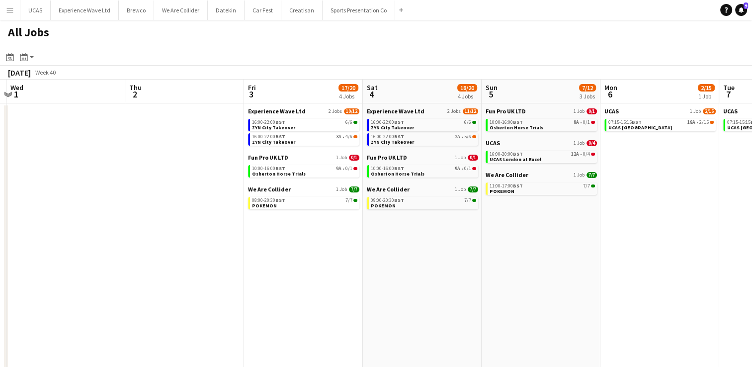
drag, startPoint x: 256, startPoint y: 265, endPoint x: 361, endPoint y: 254, distance: 105.0
click at [361, 254] on app-calendar-viewport "Mon 29 Tue 30 Wed 1 Thu 2 Fri 3 17/20 4 Jobs Sat 4 18/20 4 Jobs Sun 5 7/12 3 Jo…" at bounding box center [376, 298] width 752 height 437
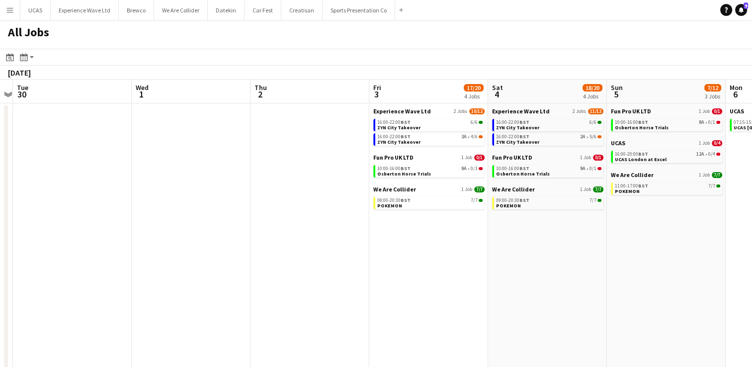
drag, startPoint x: 221, startPoint y: 266, endPoint x: 392, endPoint y: 249, distance: 171.8
click at [392, 249] on app-calendar-viewport "Sun 28 2/4 3 Jobs Mon 29 Tue 30 Wed 1 Thu 2 Fri 3 17/20 4 Jobs Sat 4 18/20 4 Jo…" at bounding box center [376, 298] width 752 height 437
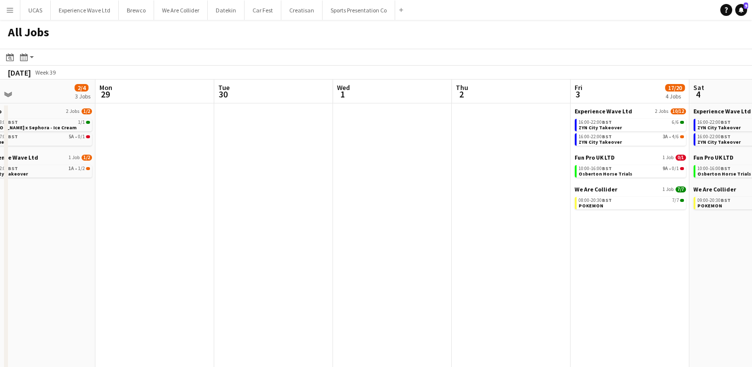
click at [404, 238] on app-calendar-viewport "Fri 26 10/12 4 Jobs Sat 27 24/28 5 Jobs Sun 28 2/4 3 Jobs Mon 29 Tue 30 Wed 1 T…" at bounding box center [376, 298] width 752 height 437
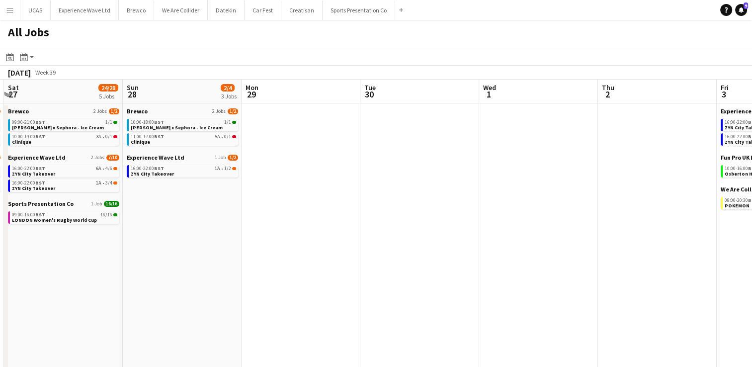
drag, startPoint x: 247, startPoint y: 254, endPoint x: 355, endPoint y: 247, distance: 108.1
click at [369, 244] on app-calendar-viewport "Thu 25 2/2 1 Job Fri 26 10/12 4 Jobs Sat 27 24/28 5 Jobs Sun 28 2/4 3 Jobs Mon …" at bounding box center [376, 298] width 752 height 437
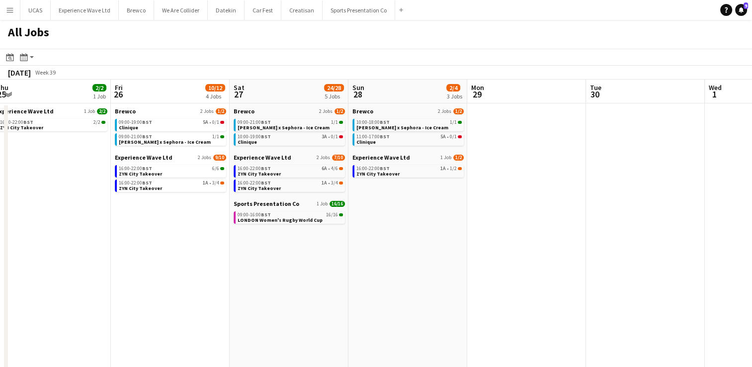
drag, startPoint x: 240, startPoint y: 262, endPoint x: 384, endPoint y: 244, distance: 144.9
click at [384, 244] on app-calendar-viewport "Tue 23 Wed 24 0/4 1 Job Thu 25 2/2 1 Job Fri 26 10/12 4 Jobs Sat 27 24/28 5 Job…" at bounding box center [376, 298] width 752 height 437
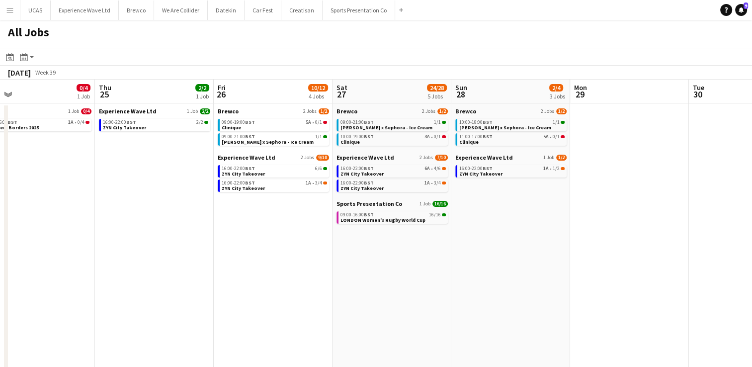
click at [386, 249] on app-calendar-viewport "Mon 22 Tue 23 Wed 24 0/4 1 Job Thu 25 2/2 1 Job Fri 26 10/12 4 Jobs Sat 27 24/2…" at bounding box center [376, 298] width 752 height 437
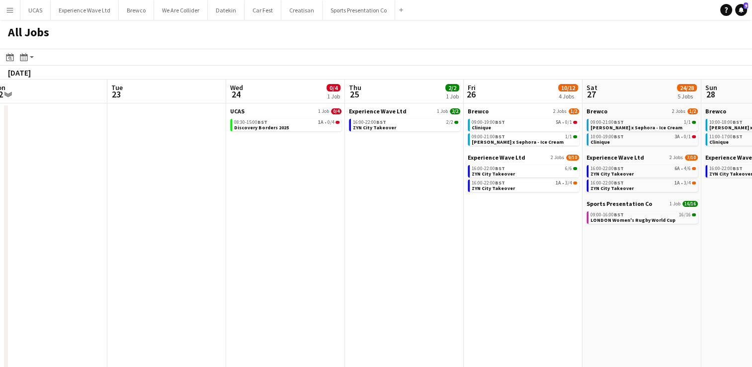
drag, startPoint x: 348, startPoint y: 255, endPoint x: 203, endPoint y: 271, distance: 145.5
click at [390, 249] on app-calendar-viewport "Sat 20 36/44 13 Jobs Sun 21 21/22 8 Jobs Mon 22 Tue 23 Wed 24 0/4 1 Job Thu 25 …" at bounding box center [376, 298] width 752 height 437
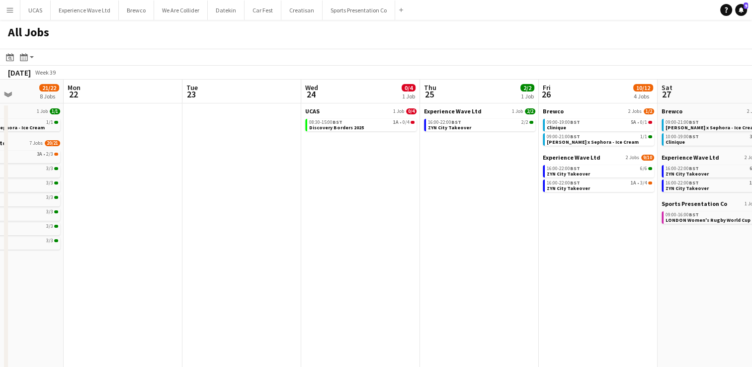
drag, startPoint x: 243, startPoint y: 264, endPoint x: 296, endPoint y: 257, distance: 53.6
click at [337, 250] on app-calendar-viewport "Fri 19 37/44 13 Jobs Sat 20 36/44 13 Jobs Sun 21 21/22 8 Jobs Mon 22 Tue 23 Wed…" at bounding box center [376, 298] width 752 height 437
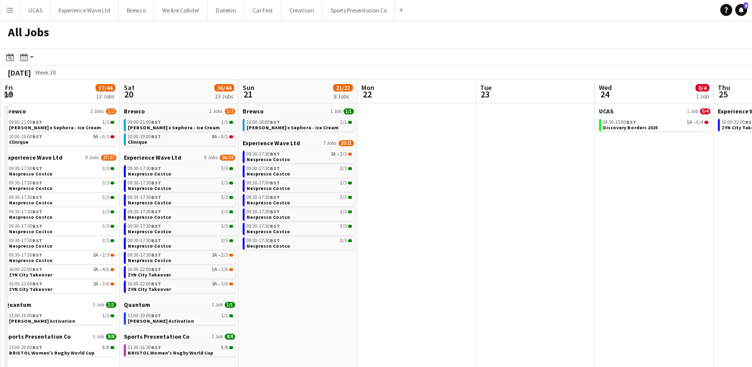
drag, startPoint x: 236, startPoint y: 264, endPoint x: 388, endPoint y: 244, distance: 153.5
click at [388, 244] on app-calendar-viewport "Wed 17 3/3 2 Jobs Thu 18 3/4 3 Jobs Fri 19 37/44 13 Jobs Sat 20 36/44 13 Jobs S…" at bounding box center [376, 298] width 752 height 437
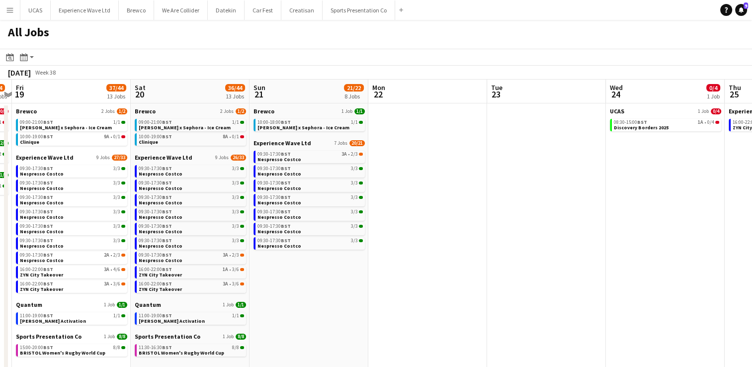
scroll to position [0, 292]
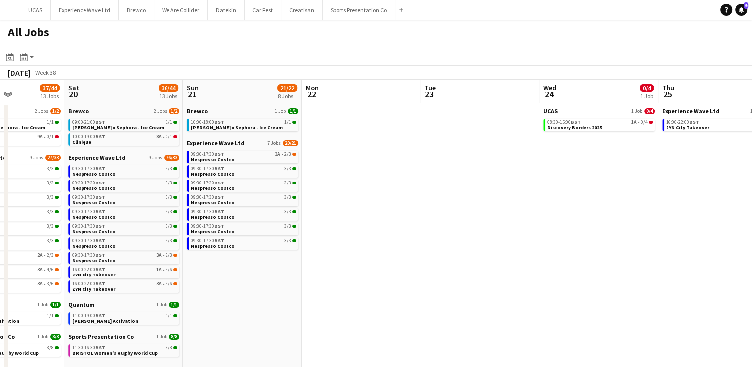
drag, startPoint x: 171, startPoint y: 279, endPoint x: 342, endPoint y: 255, distance: 172.6
click at [342, 255] on app-calendar-viewport "Wed 17 3/3 2 Jobs Thu 18 3/4 3 Jobs Fri 19 37/44 13 Jobs Sat 20 36/44 13 Jobs S…" at bounding box center [376, 298] width 752 height 437
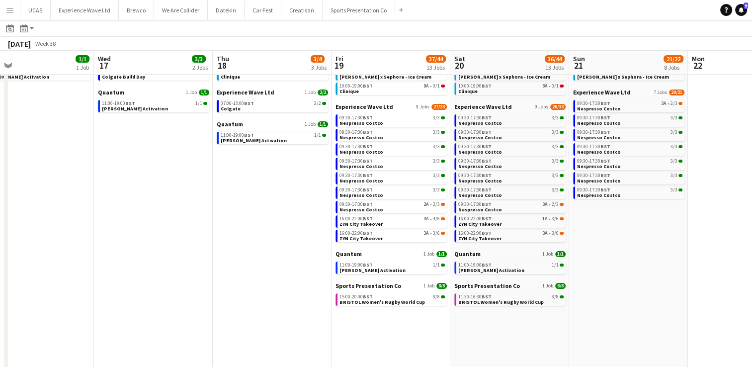
scroll to position [0, 260]
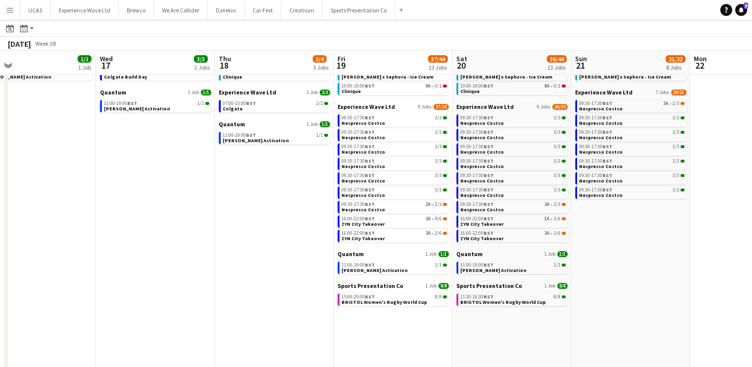
drag, startPoint x: 179, startPoint y: 244, endPoint x: 330, endPoint y: 244, distance: 151.1
click at [330, 244] on app-calendar-viewport "Sun 14 43/43 12 Jobs Mon 15 1/1 1 Job Tue 16 1/1 1 Job Wed 17 3/3 2 Jobs Thu 18…" at bounding box center [376, 232] width 752 height 467
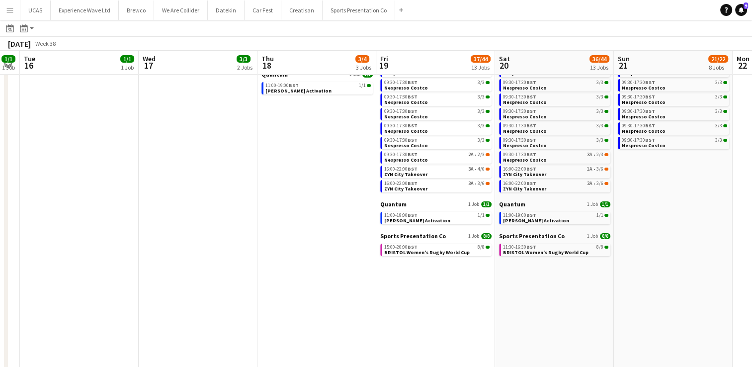
scroll to position [0, 211]
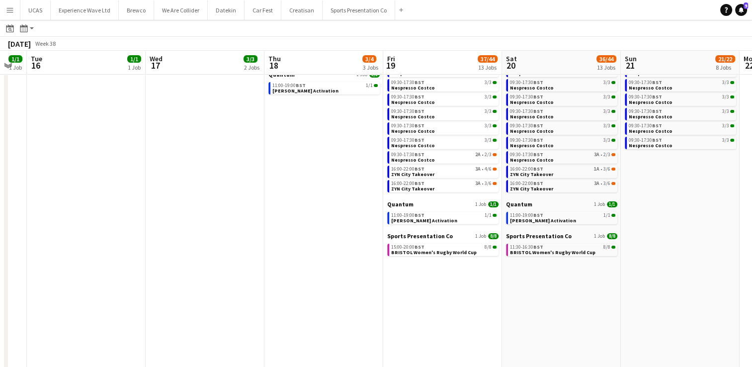
drag, startPoint x: 237, startPoint y: 256, endPoint x: 287, endPoint y: 284, distance: 56.7
click at [287, 284] on app-calendar-viewport "Sun 14 43/43 12 Jobs Mon 15 1/1 1 Job Tue 16 1/1 1 Job Wed 17 3/3 2 Jobs Thu 18…" at bounding box center [376, 182] width 752 height 467
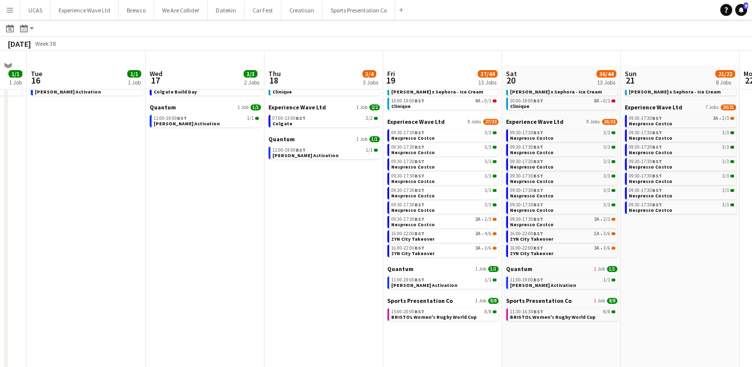
scroll to position [50, 0]
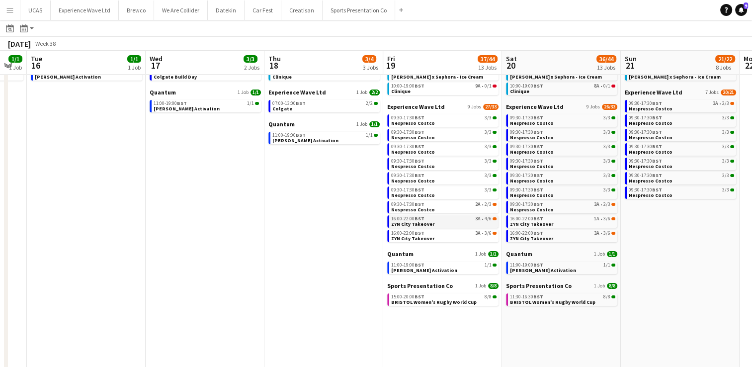
click at [422, 224] on span "ZYN City Takeover" at bounding box center [412, 224] width 43 height 6
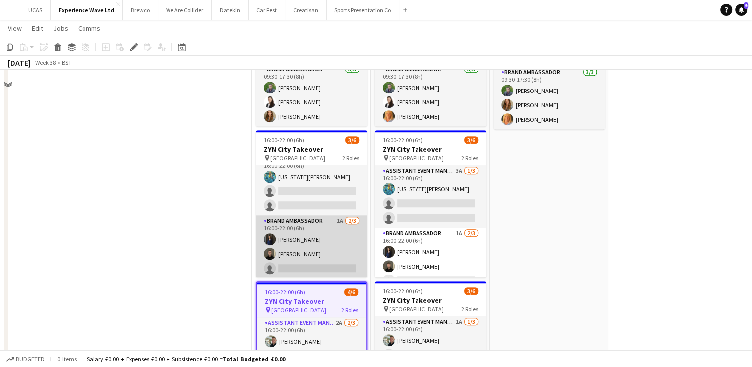
scroll to position [711, 0]
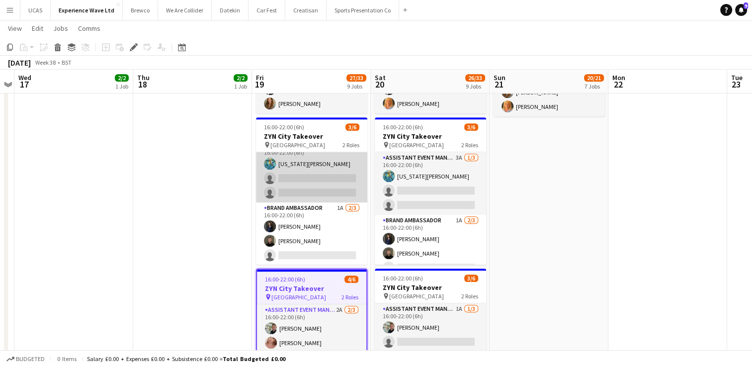
click at [302, 168] on app-card-role "Assistant Event Manager 2A [DATE] 16:00-22:00 (6h) [US_STATE][PERSON_NAME] sing…" at bounding box center [311, 171] width 111 height 63
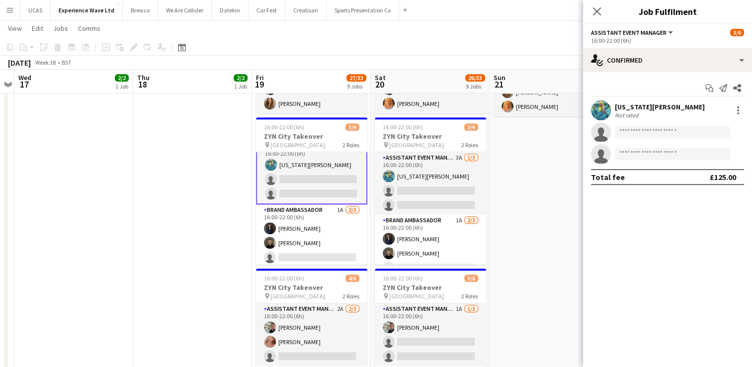
scroll to position [13, 0]
click at [653, 130] on input at bounding box center [672, 132] width 115 height 12
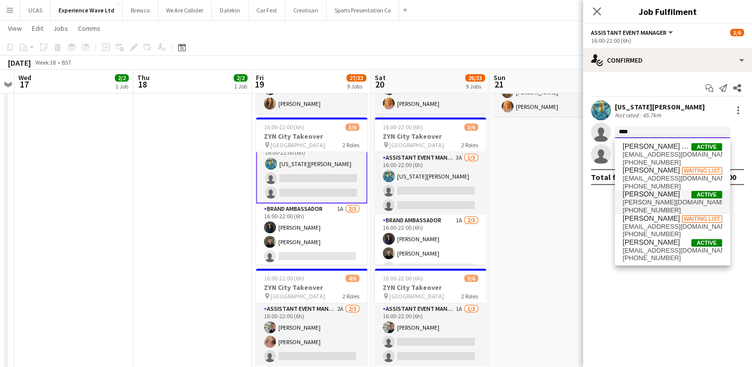
type input "****"
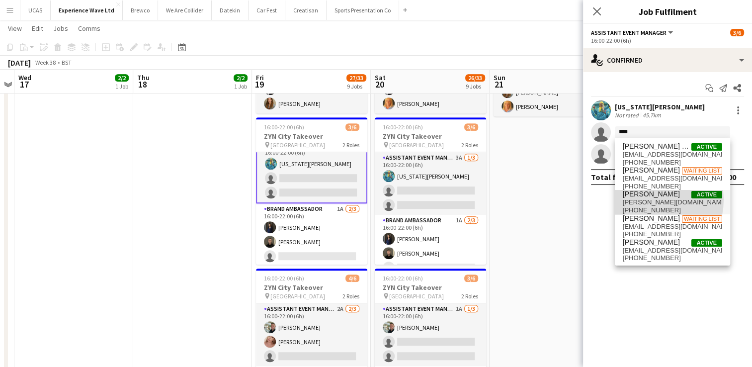
click at [648, 200] on span "[PERSON_NAME][DOMAIN_NAME][EMAIL_ADDRESS][DOMAIN_NAME]" at bounding box center [672, 202] width 99 height 8
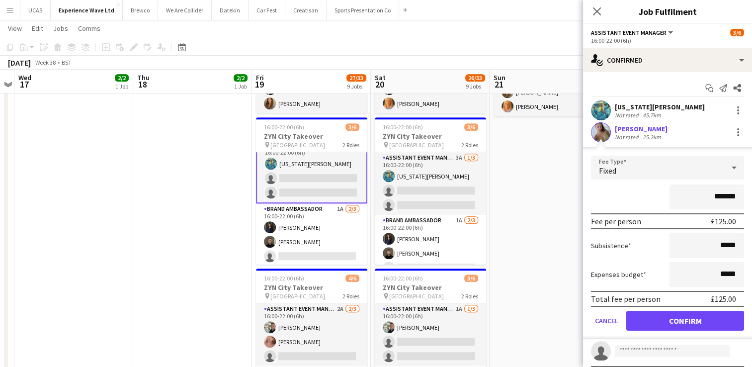
click at [648, 200] on div "*******" at bounding box center [667, 196] width 153 height 25
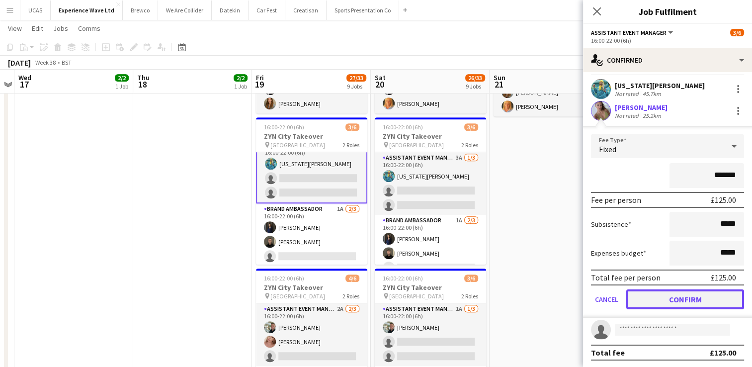
click at [677, 297] on button "Confirm" at bounding box center [685, 299] width 118 height 20
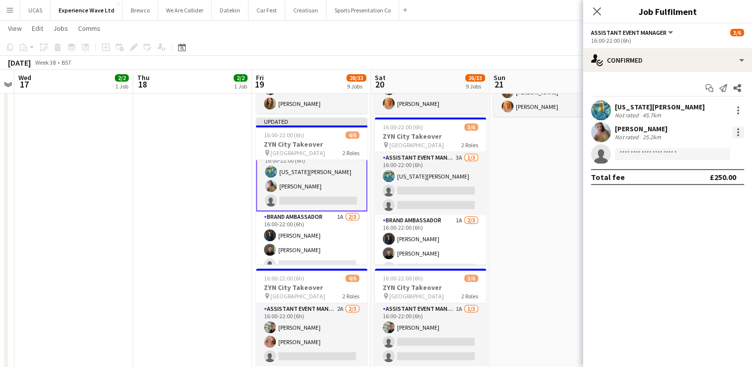
click at [739, 130] on div at bounding box center [738, 132] width 12 height 12
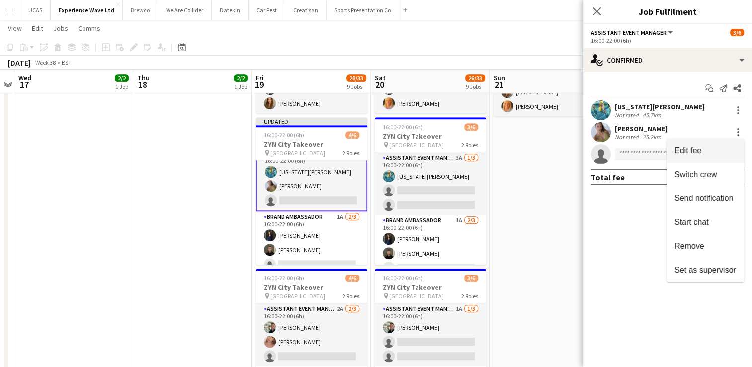
click at [707, 151] on span "Edit fee" at bounding box center [705, 150] width 62 height 9
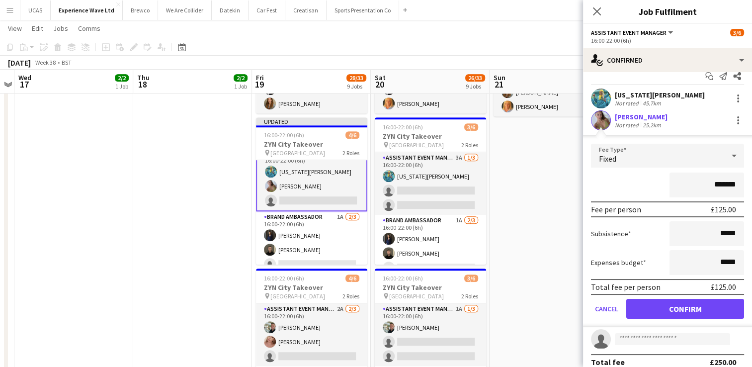
scroll to position [21, 0]
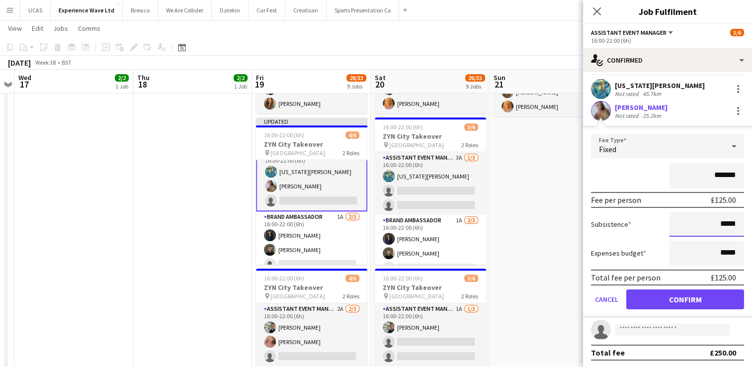
click at [729, 224] on input "*****" at bounding box center [706, 224] width 75 height 25
type input "**"
type input "***"
click at [640, 220] on div "Subsistence ***" at bounding box center [667, 224] width 153 height 25
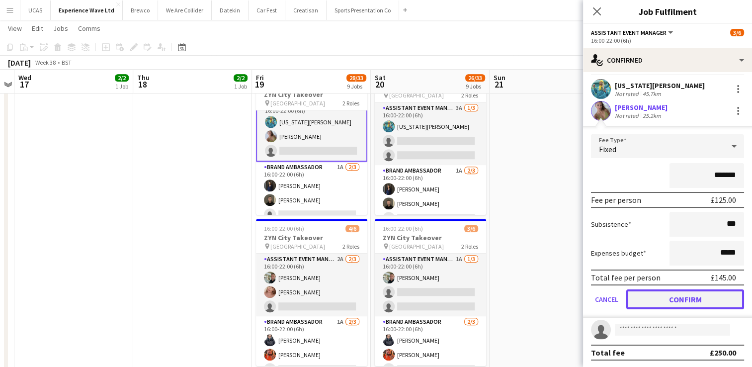
click at [691, 302] on button "Confirm" at bounding box center [685, 299] width 118 height 20
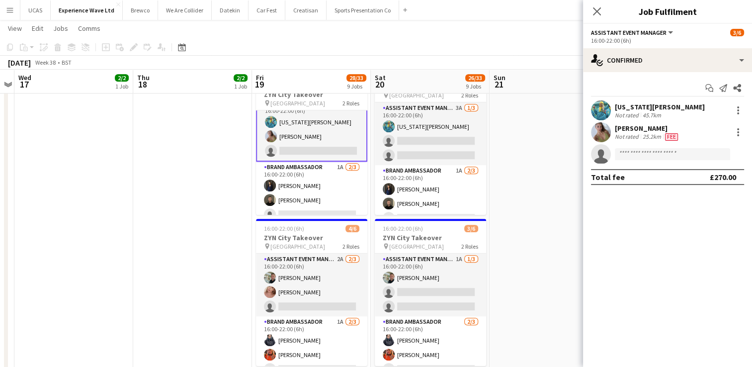
scroll to position [0, 0]
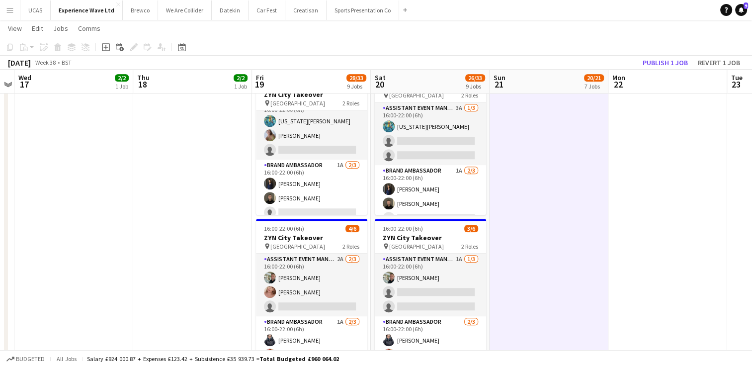
scroll to position [12, 0]
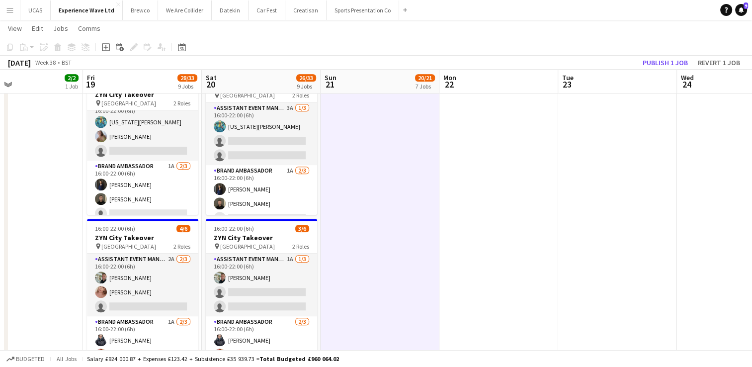
drag, startPoint x: 523, startPoint y: 210, endPoint x: 376, endPoint y: 225, distance: 147.9
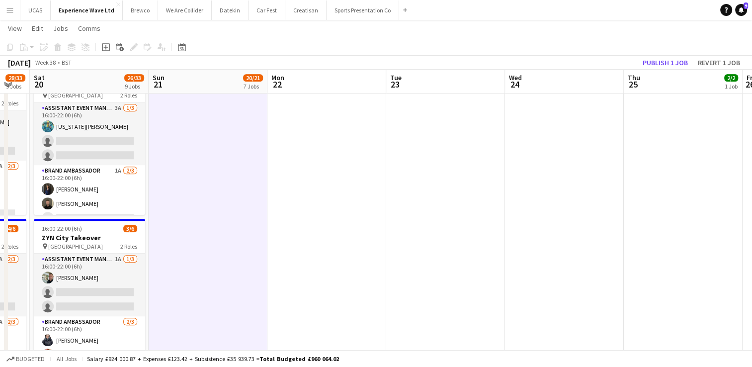
drag, startPoint x: 555, startPoint y: 206, endPoint x: 390, endPoint y: 223, distance: 165.4
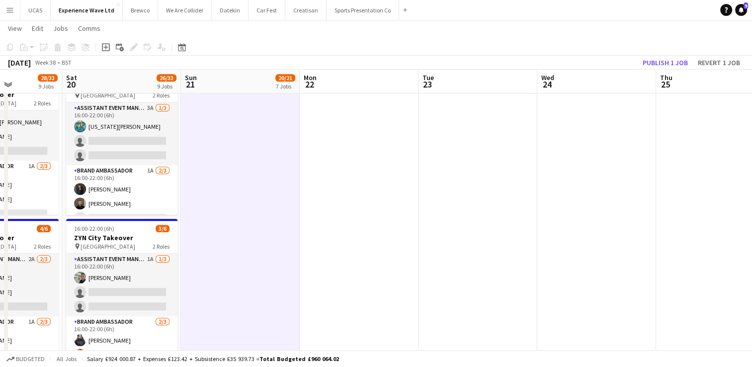
drag, startPoint x: 500, startPoint y: 211, endPoint x: 282, endPoint y: 213, distance: 218.2
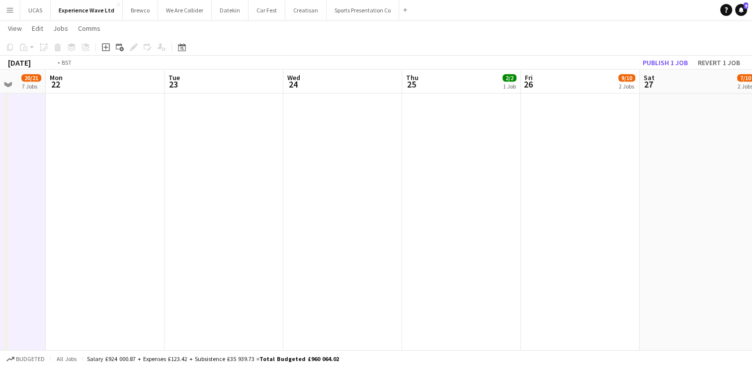
scroll to position [0, 328]
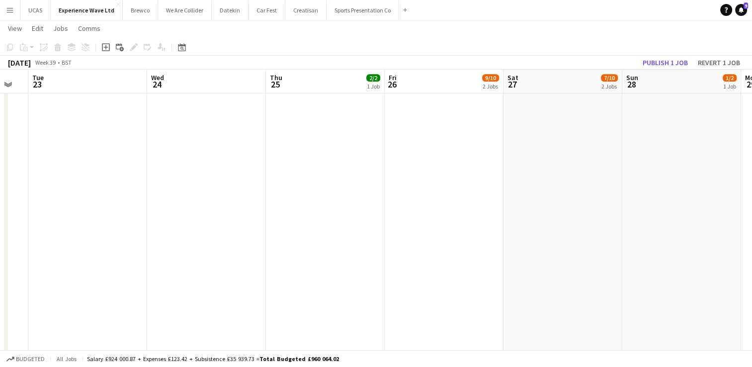
drag, startPoint x: 393, startPoint y: 208, endPoint x: 256, endPoint y: 215, distance: 136.4
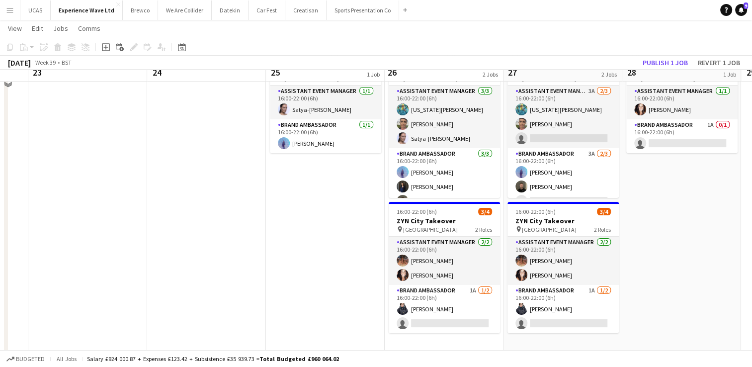
scroll to position [0, 0]
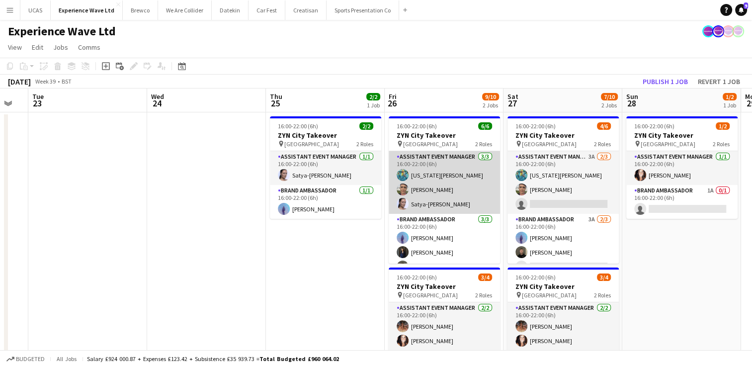
click at [454, 198] on app-card-role "Assistant Event Manager [DATE] 16:00-22:00 (6h) [US_STATE][PERSON_NAME] [PERSON…" at bounding box center [444, 182] width 111 height 63
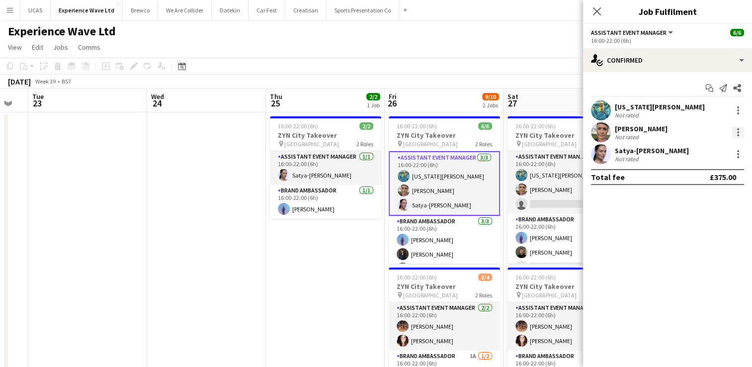
click at [736, 132] on div at bounding box center [738, 132] width 12 height 12
drag, startPoint x: 495, startPoint y: 202, endPoint x: 504, endPoint y: 237, distance: 36.3
click at [504, 237] on div at bounding box center [376, 183] width 752 height 367
click at [632, 130] on div "[PERSON_NAME]" at bounding box center [641, 128] width 53 height 9
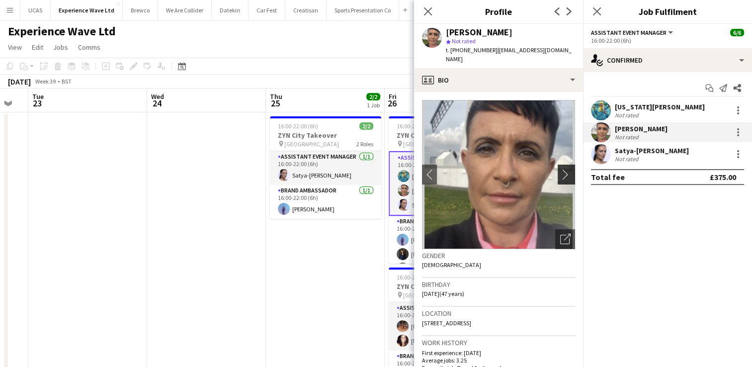
click at [561, 169] on app-icon "chevron-right" at bounding box center [567, 174] width 15 height 10
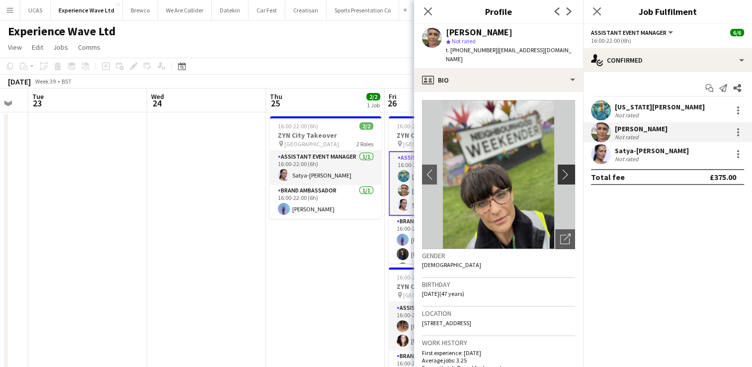
click at [560, 169] on app-icon "chevron-right" at bounding box center [567, 174] width 15 height 10
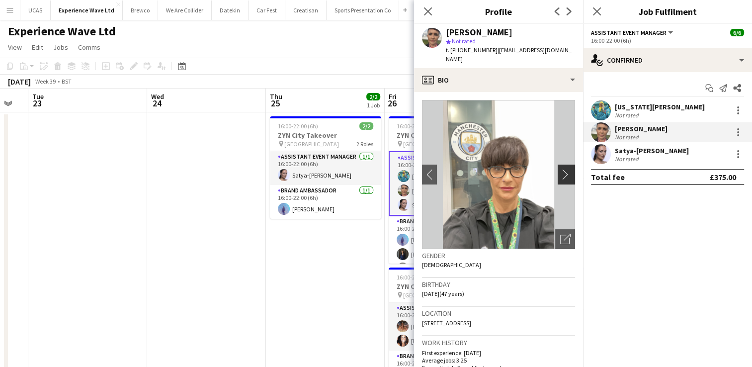
click at [560, 169] on app-icon "chevron-right" at bounding box center [567, 174] width 15 height 10
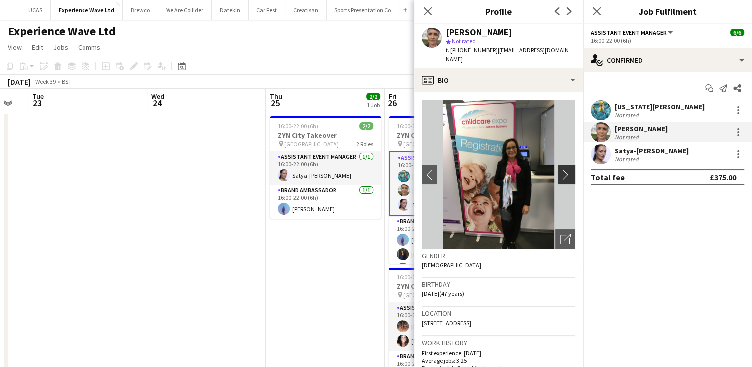
click at [560, 169] on app-icon "chevron-right" at bounding box center [567, 174] width 15 height 10
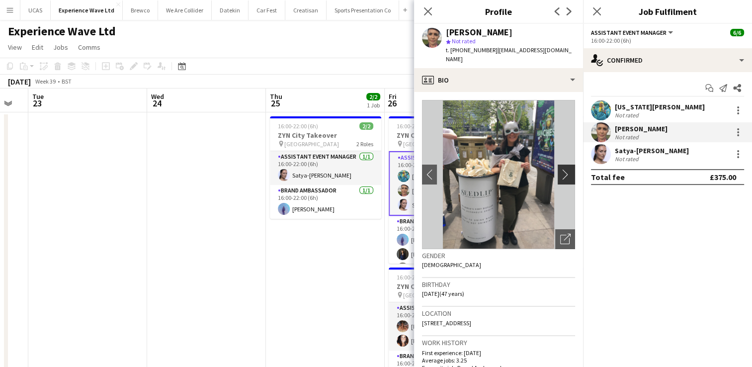
click at [560, 169] on app-icon "chevron-right" at bounding box center [567, 174] width 15 height 10
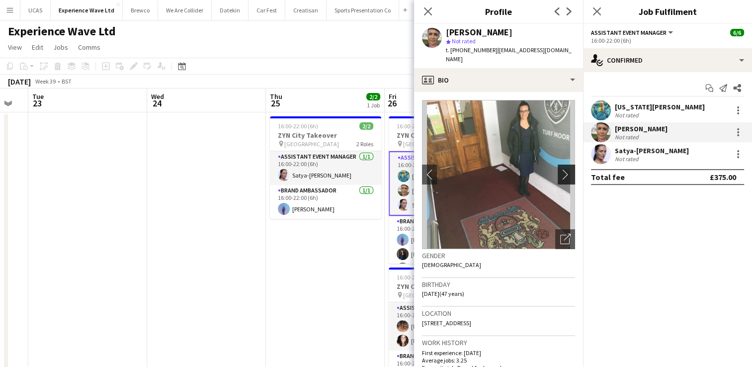
click at [560, 169] on app-icon "chevron-right" at bounding box center [567, 174] width 15 height 10
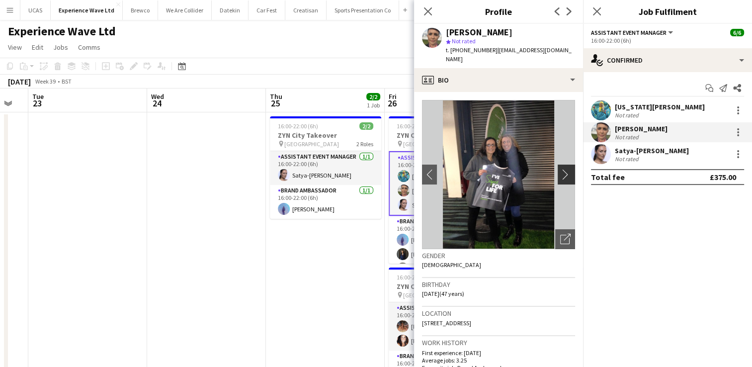
click at [560, 169] on app-icon "chevron-right" at bounding box center [567, 174] width 15 height 10
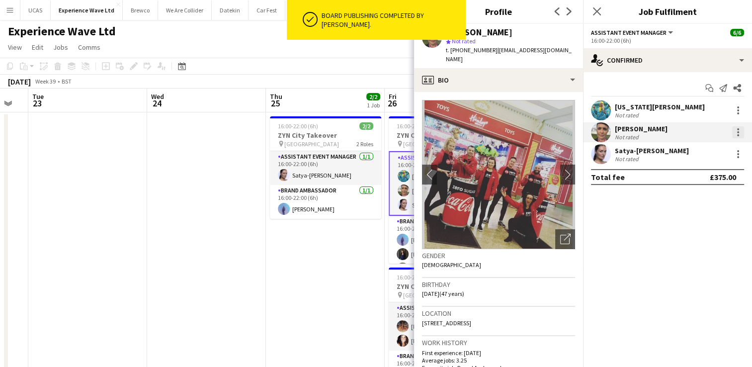
click at [736, 132] on div at bounding box center [738, 132] width 12 height 12
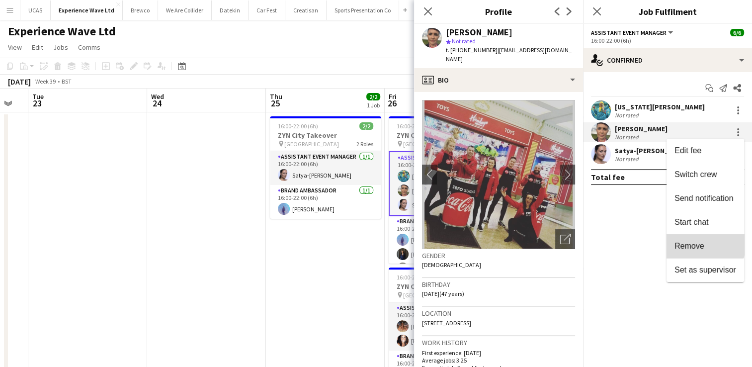
click at [695, 241] on button "Remove" at bounding box center [705, 246] width 78 height 24
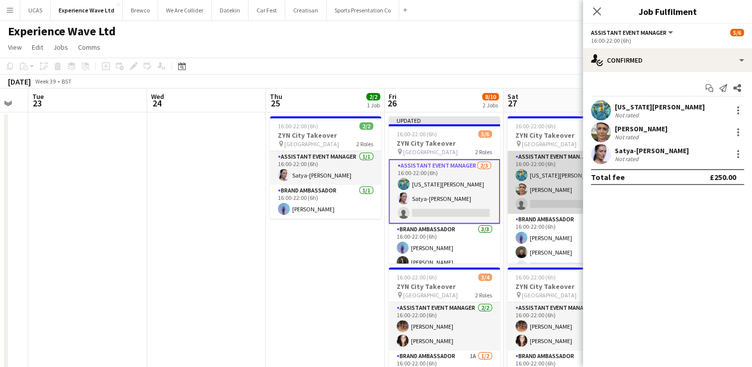
click at [548, 196] on app-card-role "Assistant Event Manager 3A [DATE] 16:00-22:00 (6h) [US_STATE][PERSON_NAME] [PER…" at bounding box center [562, 182] width 111 height 63
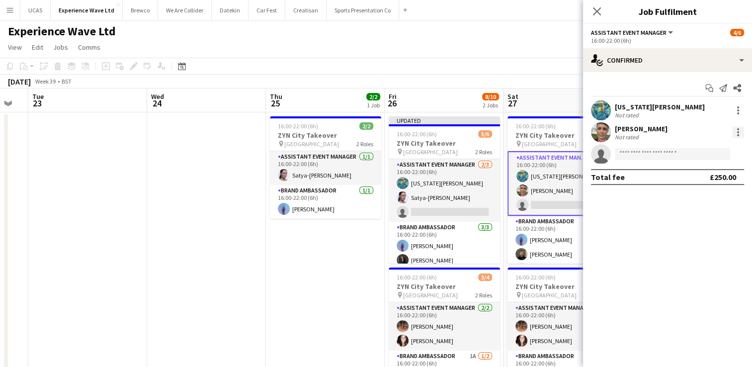
click at [735, 134] on div at bounding box center [738, 132] width 12 height 12
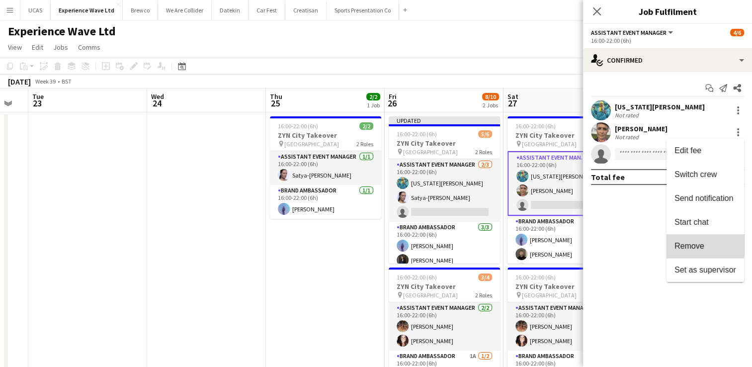
click at [695, 242] on span "Remove" at bounding box center [689, 246] width 30 height 8
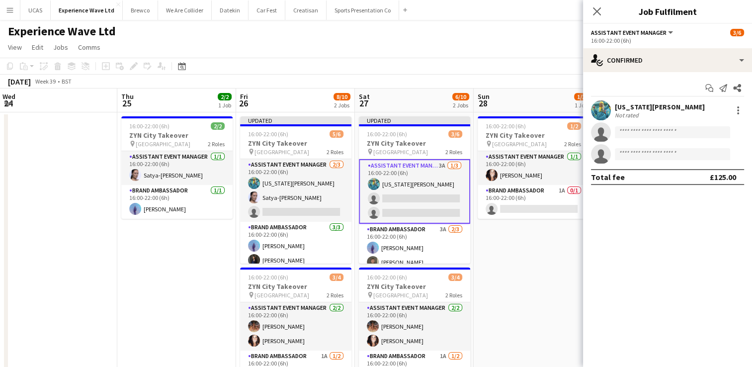
drag, startPoint x: 346, startPoint y: 254, endPoint x: 194, endPoint y: 257, distance: 152.1
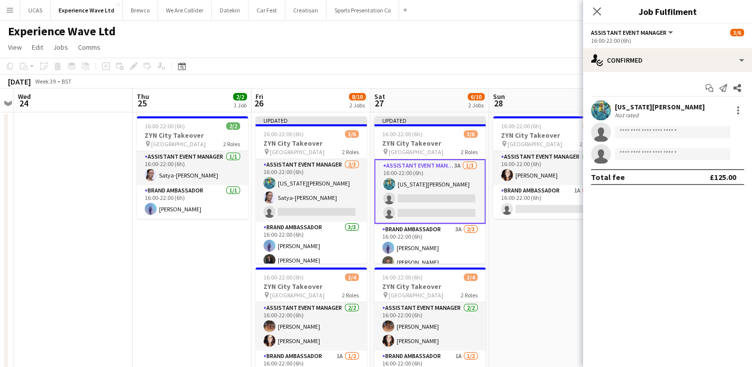
scroll to position [0, 341]
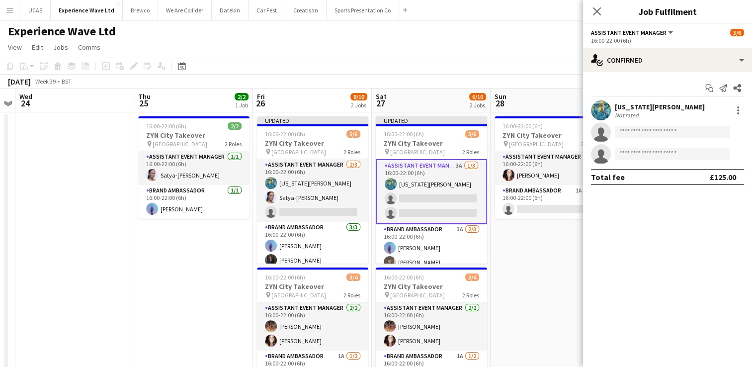
drag, startPoint x: 530, startPoint y: 266, endPoint x: 559, endPoint y: 245, distance: 35.6
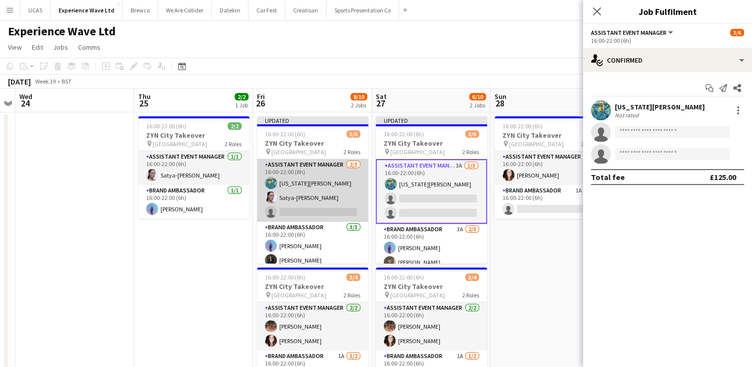
click at [332, 198] on app-card-role "Assistant Event Manager [DATE] 16:00-22:00 (6h) [US_STATE][PERSON_NAME] Satya-[…" at bounding box center [312, 190] width 111 height 63
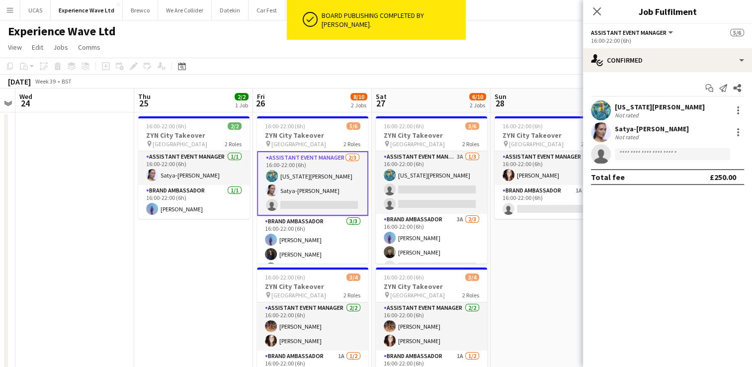
click at [600, 11] on icon "Close pop-in" at bounding box center [597, 11] width 8 height 8
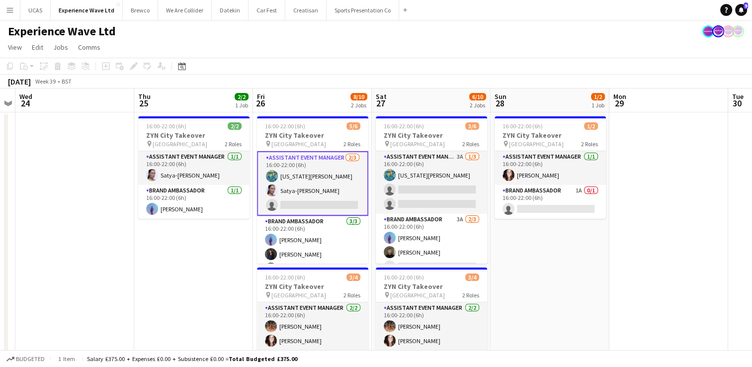
click at [304, 204] on app-card-role "Assistant Event Manager [DATE] 16:00-22:00 (6h) [US_STATE][PERSON_NAME] Satya-[…" at bounding box center [312, 183] width 111 height 65
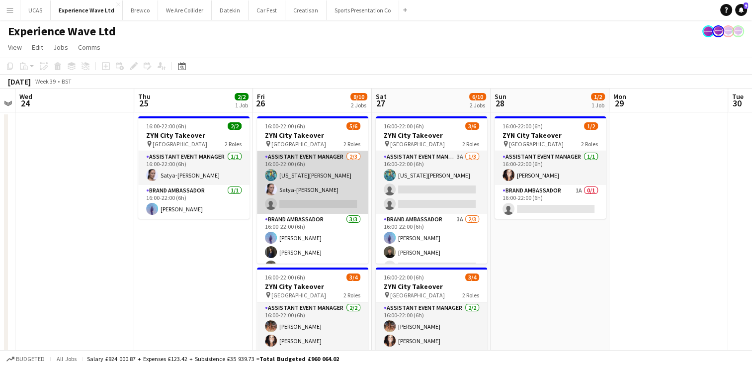
click at [316, 198] on app-card-role "Assistant Event Manager [DATE] 16:00-22:00 (6h) [US_STATE][PERSON_NAME] Satya-[…" at bounding box center [312, 182] width 111 height 63
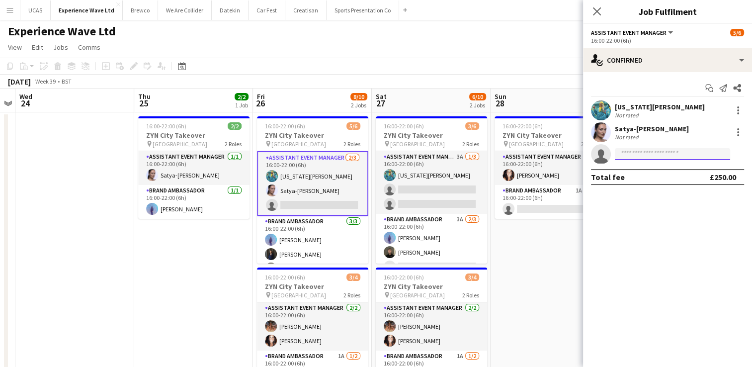
click at [630, 157] on input at bounding box center [672, 154] width 115 height 12
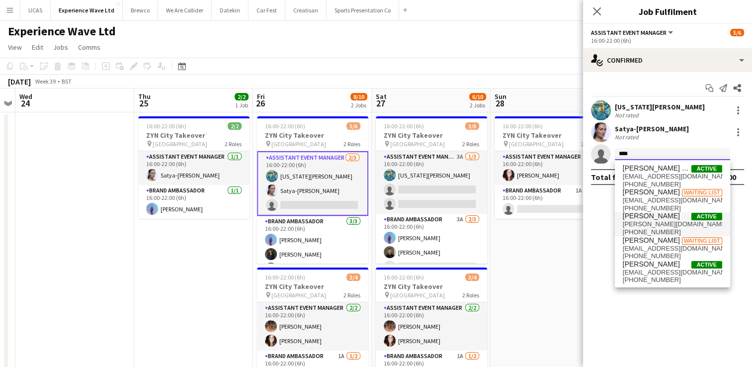
type input "****"
click at [654, 223] on span "[PERSON_NAME][DOMAIN_NAME][EMAIL_ADDRESS][DOMAIN_NAME]" at bounding box center [672, 224] width 99 height 8
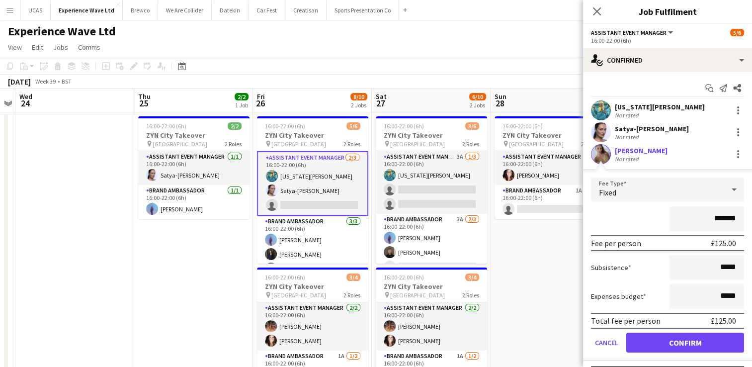
click at [675, 330] on form "Fee Type Fixed ******* Fee per person £125.00 Subsistence ***** Expenses budget…" at bounding box center [667, 268] width 169 height 183
click at [725, 269] on input "*****" at bounding box center [706, 267] width 75 height 25
type input "**"
type input "***"
click at [633, 228] on div "*******" at bounding box center [667, 218] width 153 height 25
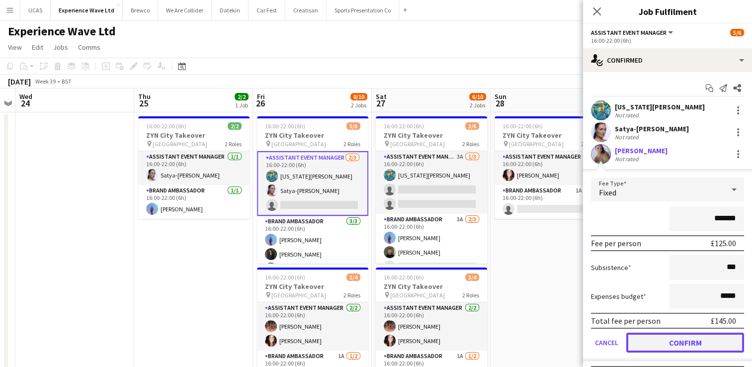
click at [691, 343] on button "Confirm" at bounding box center [685, 342] width 118 height 20
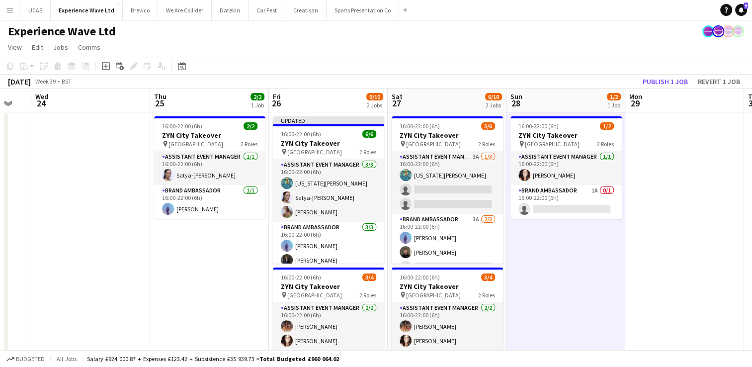
drag, startPoint x: 577, startPoint y: 263, endPoint x: 427, endPoint y: 263, distance: 150.6
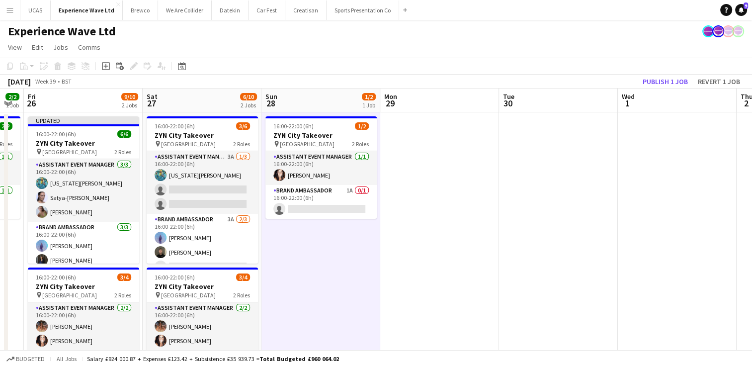
drag, startPoint x: 520, startPoint y: 263, endPoint x: 437, endPoint y: 261, distance: 83.0
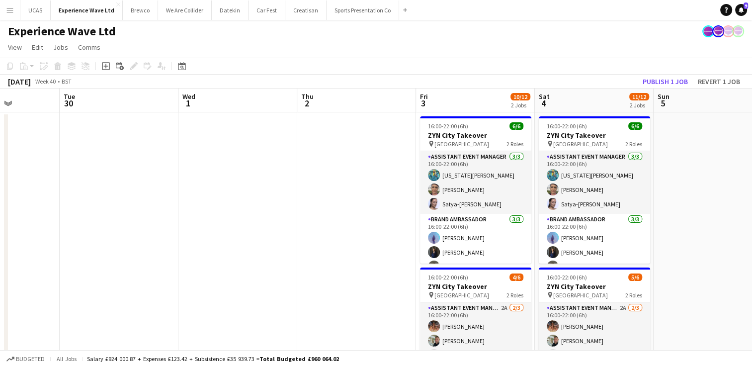
scroll to position [0, 442]
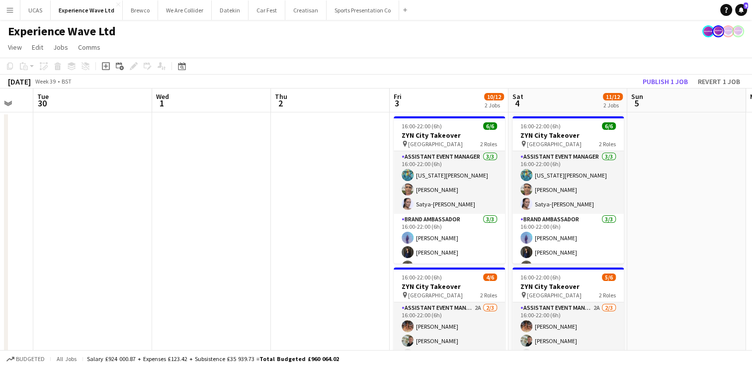
drag, startPoint x: 500, startPoint y: 264, endPoint x: 270, endPoint y: 241, distance: 231.3
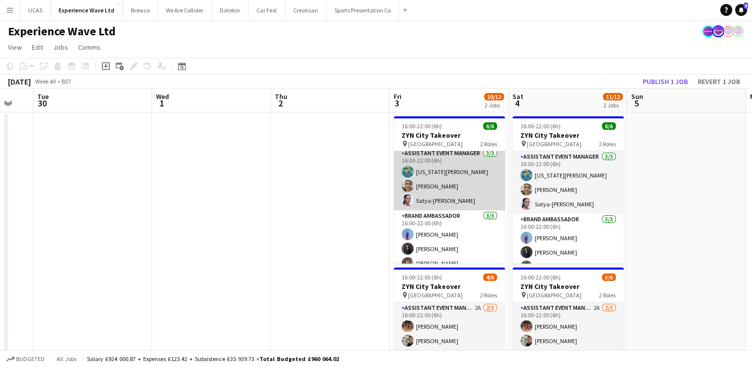
scroll to position [0, 0]
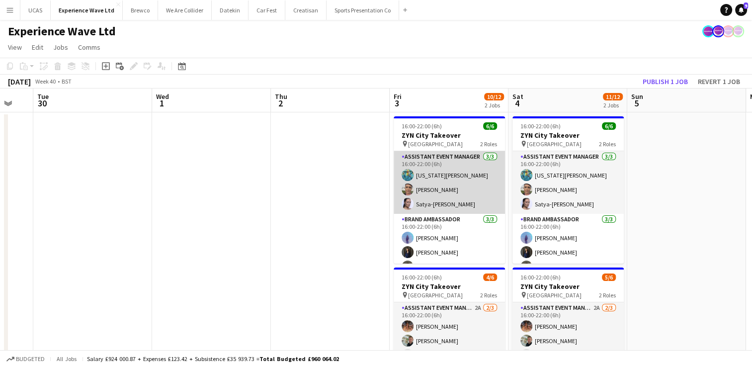
click at [455, 203] on app-card-role "Assistant Event Manager [DATE] 16:00-22:00 (6h) [US_STATE][PERSON_NAME] [PERSON…" at bounding box center [449, 182] width 111 height 63
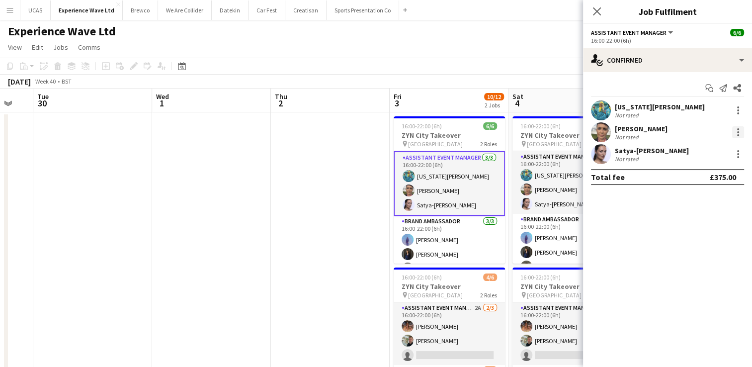
click at [740, 132] on div at bounding box center [738, 132] width 12 height 12
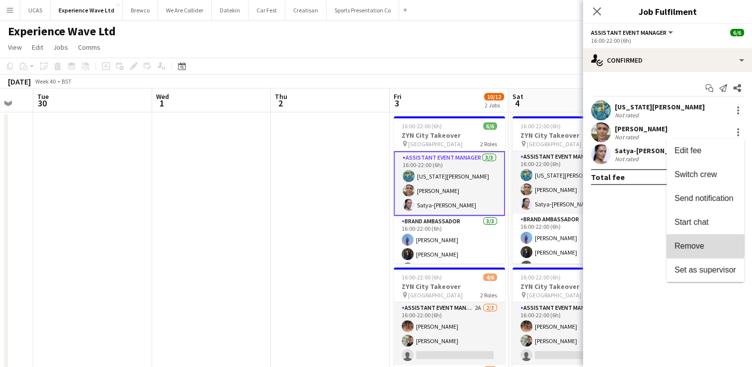
click at [685, 240] on button "Remove" at bounding box center [705, 246] width 78 height 24
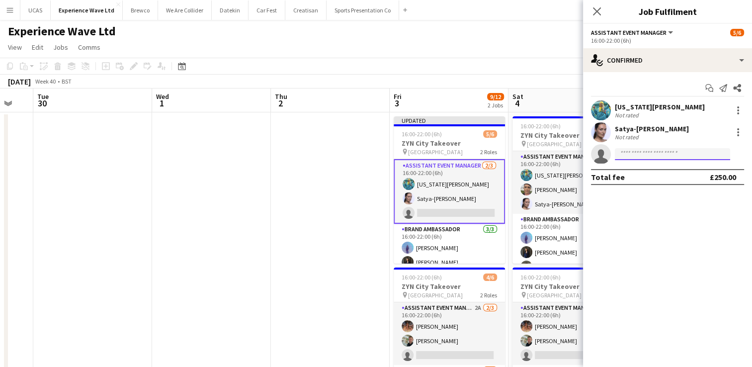
click at [636, 156] on input at bounding box center [672, 154] width 115 height 12
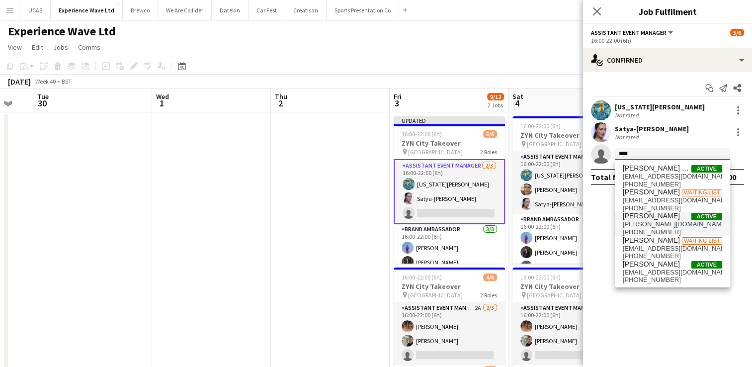
type input "****"
click at [656, 222] on span "[PERSON_NAME][DOMAIN_NAME][EMAIL_ADDRESS][DOMAIN_NAME]" at bounding box center [672, 224] width 99 height 8
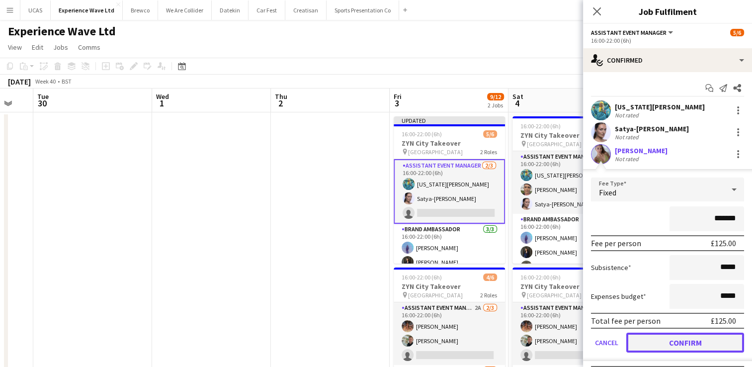
click at [663, 336] on button "Confirm" at bounding box center [685, 342] width 118 height 20
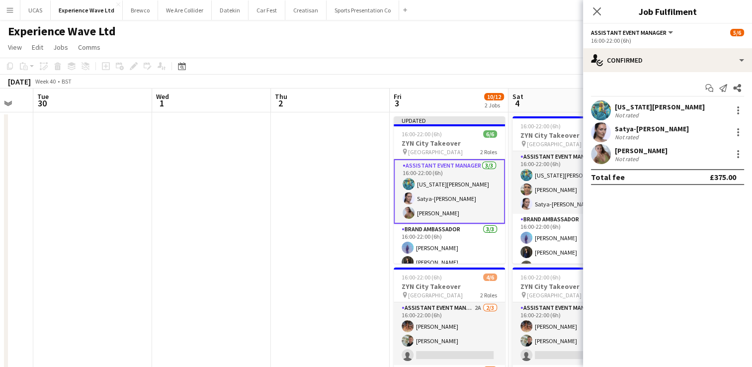
click at [533, 55] on app-page-menu "View Day view expanded Day view collapsed Month view Date picker Jump to [DATE]…" at bounding box center [376, 48] width 752 height 19
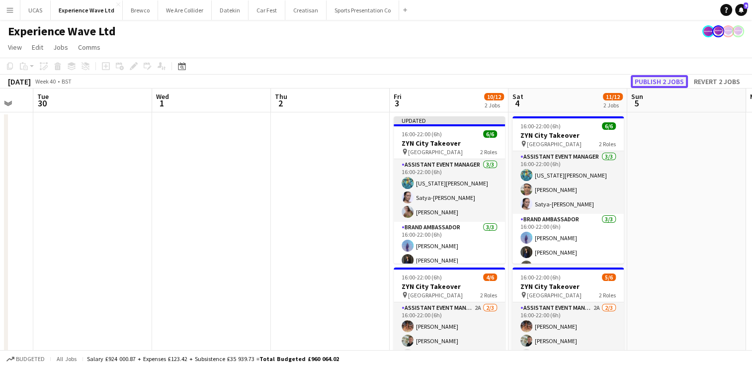
click at [677, 86] on button "Publish 2 jobs" at bounding box center [659, 81] width 57 height 13
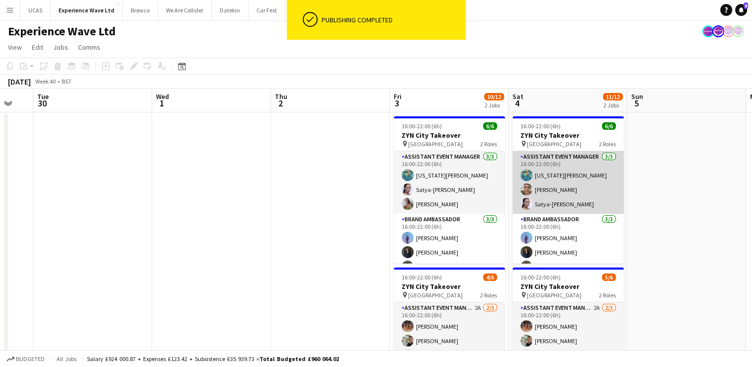
click at [562, 197] on app-card-role "Assistant Event Manager [DATE] 16:00-22:00 (6h) [US_STATE][PERSON_NAME] [PERSON…" at bounding box center [567, 182] width 111 height 63
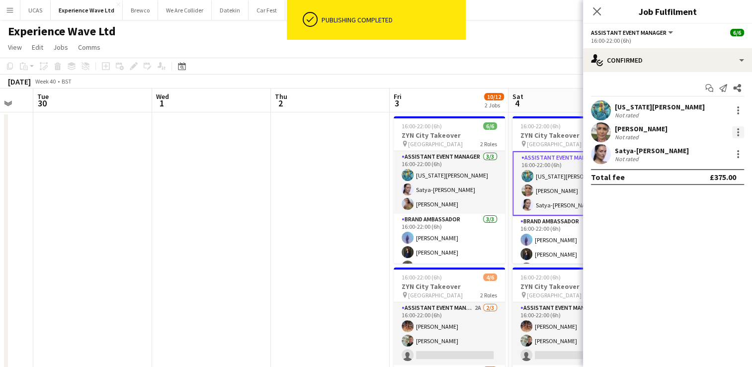
click at [736, 134] on div at bounding box center [738, 132] width 12 height 12
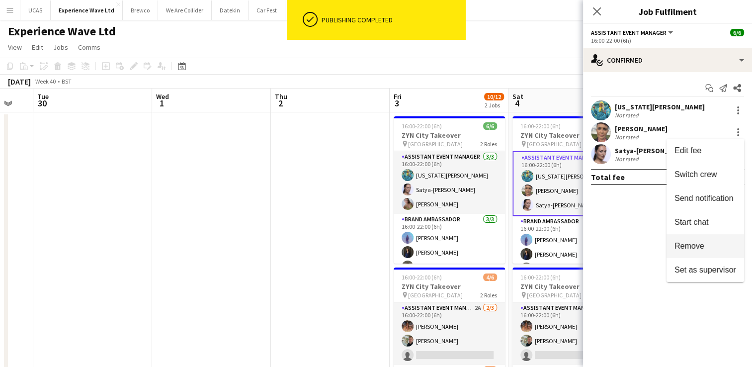
click at [696, 254] on button "Remove" at bounding box center [705, 246] width 78 height 24
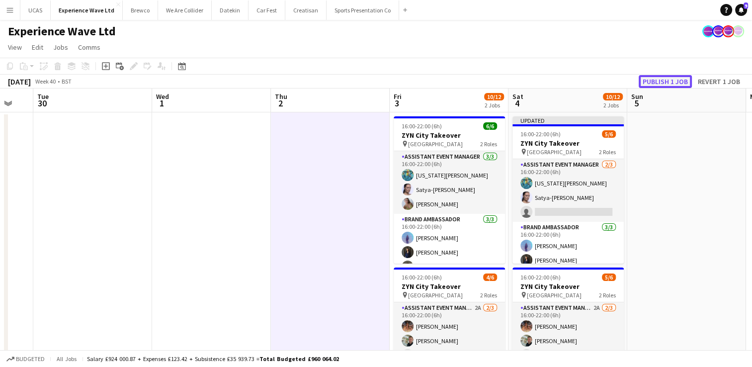
click at [662, 81] on button "Publish 1 job" at bounding box center [665, 81] width 53 height 13
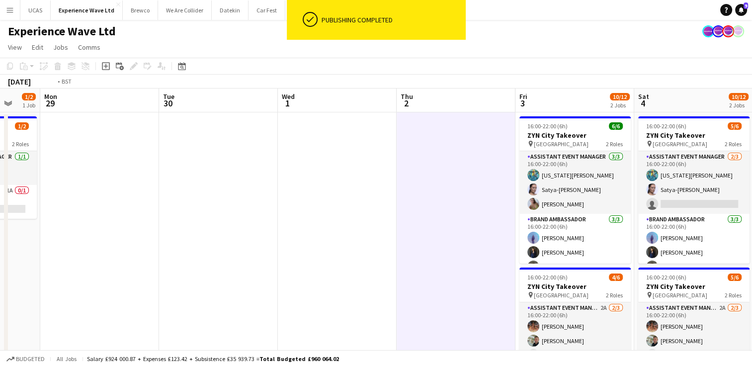
drag, startPoint x: 266, startPoint y: 208, endPoint x: 431, endPoint y: 207, distance: 164.5
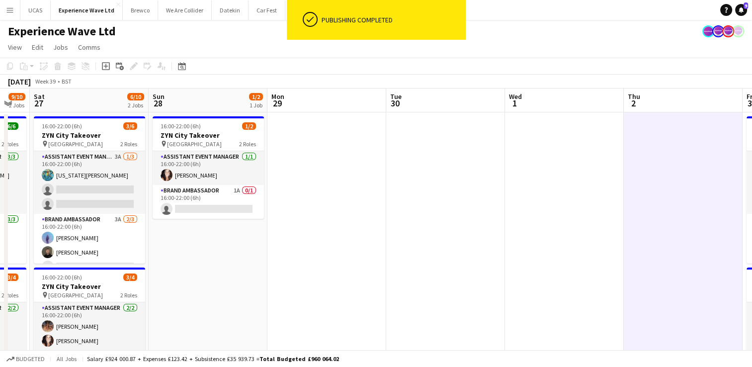
drag, startPoint x: 268, startPoint y: 222, endPoint x: 460, endPoint y: 223, distance: 191.8
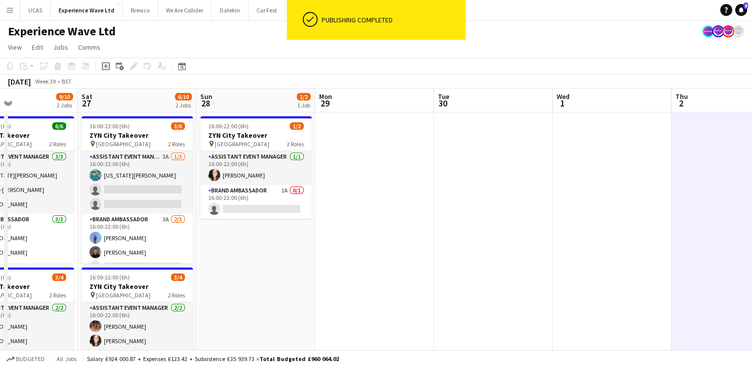
drag, startPoint x: 307, startPoint y: 249, endPoint x: 471, endPoint y: 231, distance: 165.6
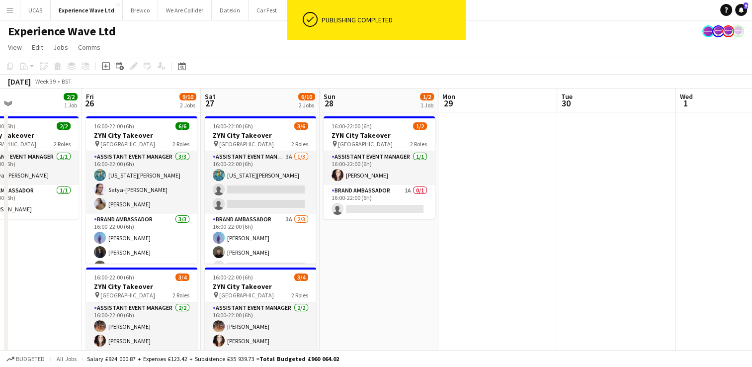
drag, startPoint x: 388, startPoint y: 253, endPoint x: 511, endPoint y: 239, distance: 124.1
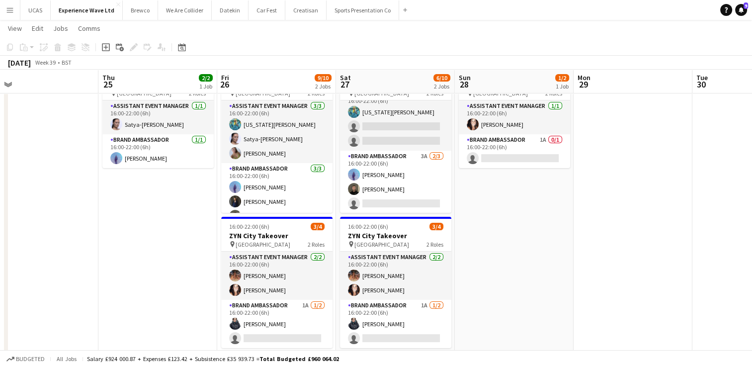
scroll to position [0, 251]
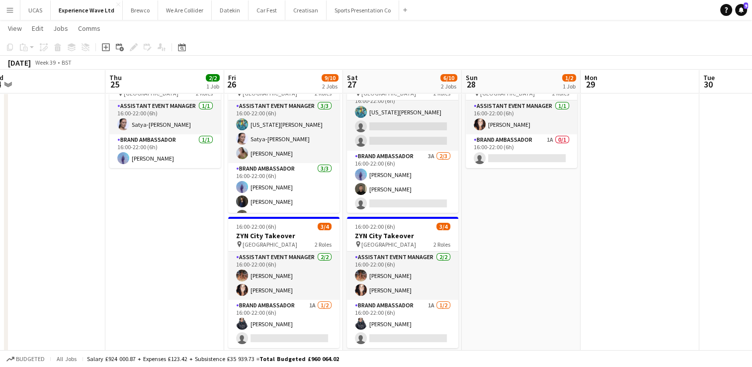
drag, startPoint x: 132, startPoint y: 230, endPoint x: 156, endPoint y: 236, distance: 24.1
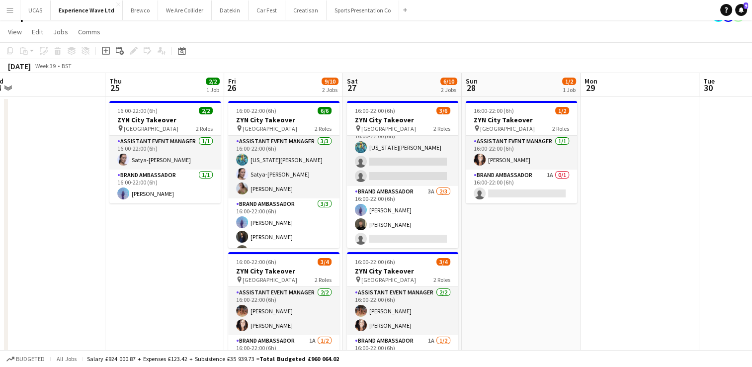
scroll to position [0, 0]
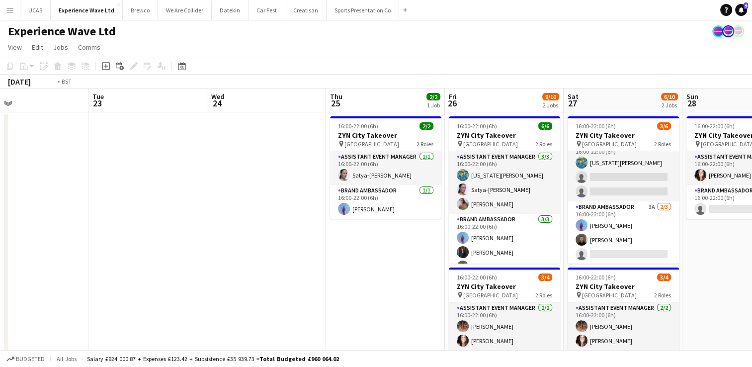
drag, startPoint x: 149, startPoint y: 251, endPoint x: 499, endPoint y: 245, distance: 350.4
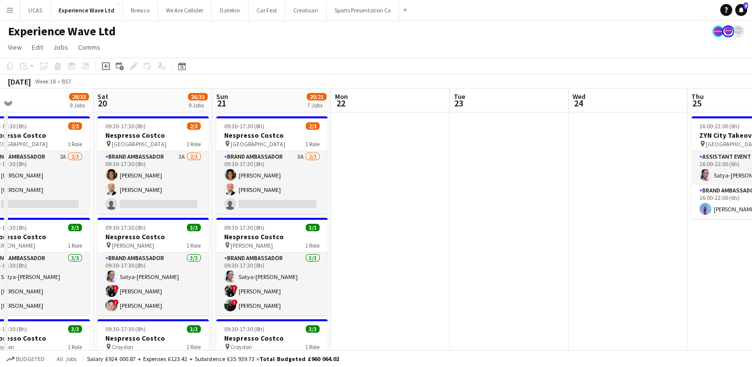
drag, startPoint x: 213, startPoint y: 263, endPoint x: 422, endPoint y: 238, distance: 210.3
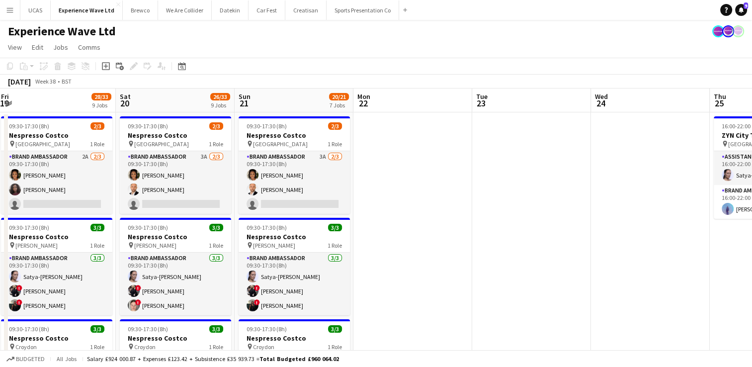
scroll to position [0, 316]
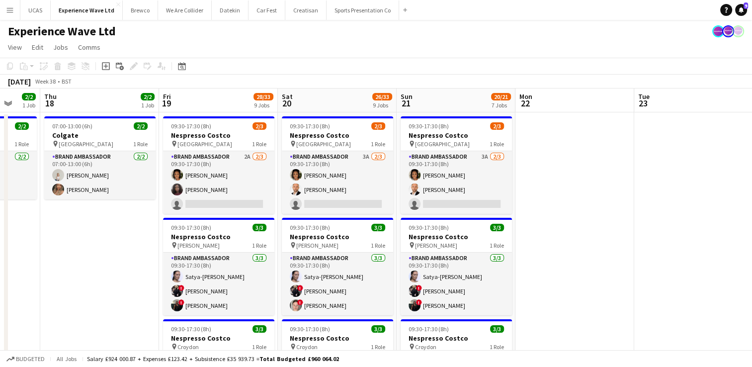
drag, startPoint x: 389, startPoint y: 223, endPoint x: 572, endPoint y: 214, distance: 184.1
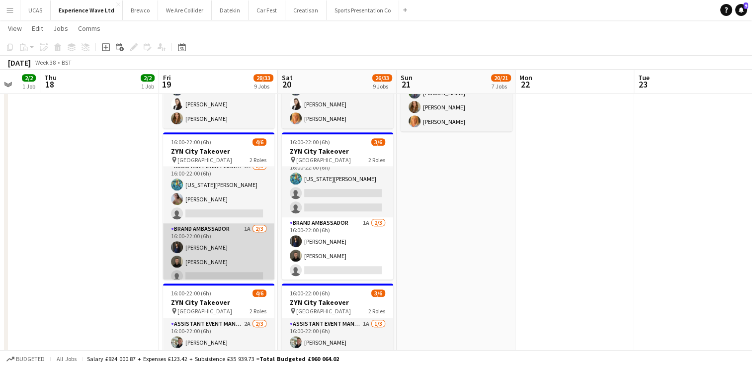
scroll to position [12, 0]
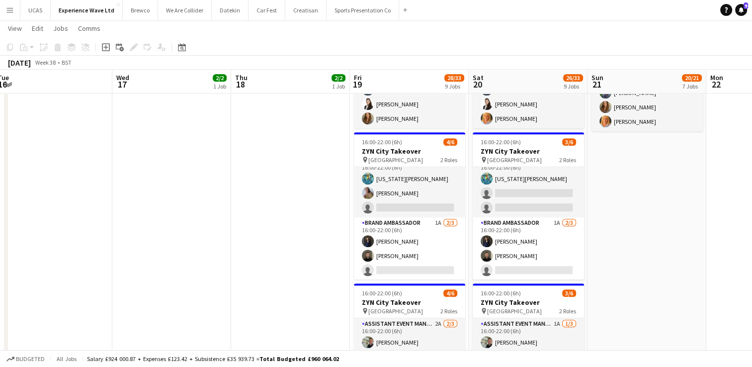
drag, startPoint x: 103, startPoint y: 225, endPoint x: 402, endPoint y: 198, distance: 300.3
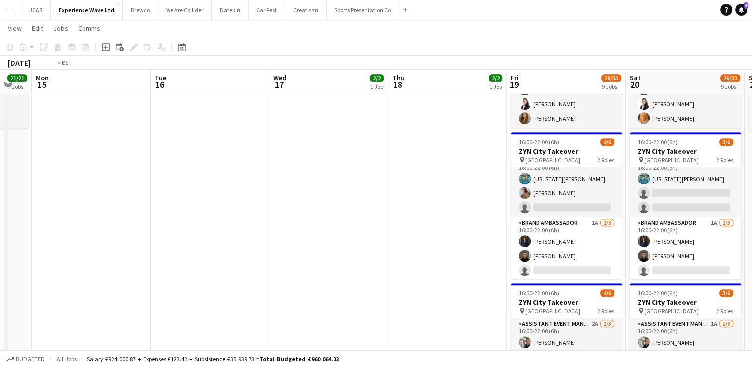
drag, startPoint x: 247, startPoint y: 218, endPoint x: 430, endPoint y: 201, distance: 183.2
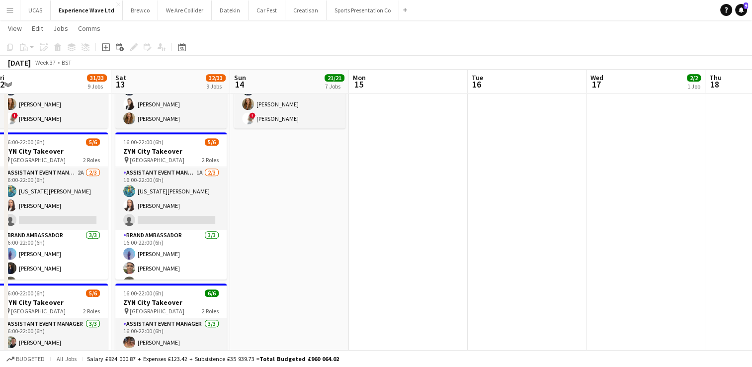
drag, startPoint x: 284, startPoint y: 221, endPoint x: 437, endPoint y: 208, distance: 153.6
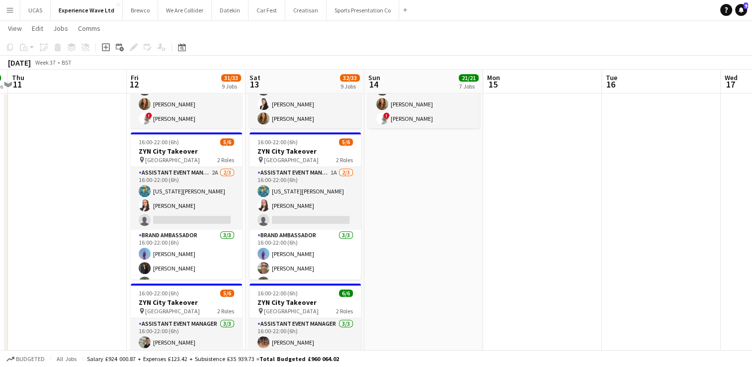
scroll to position [0, 317]
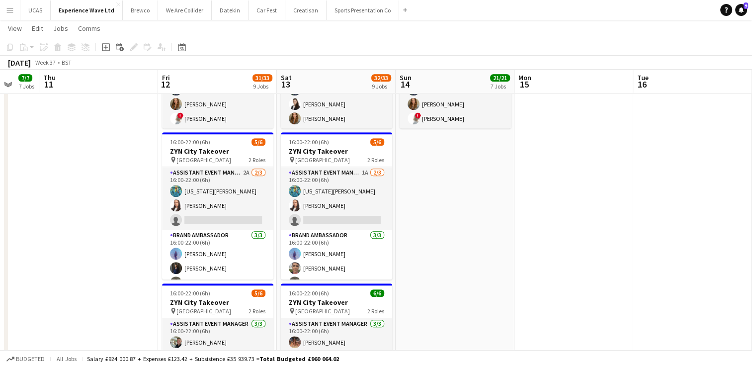
drag, startPoint x: 372, startPoint y: 216, endPoint x: 521, endPoint y: 195, distance: 150.0
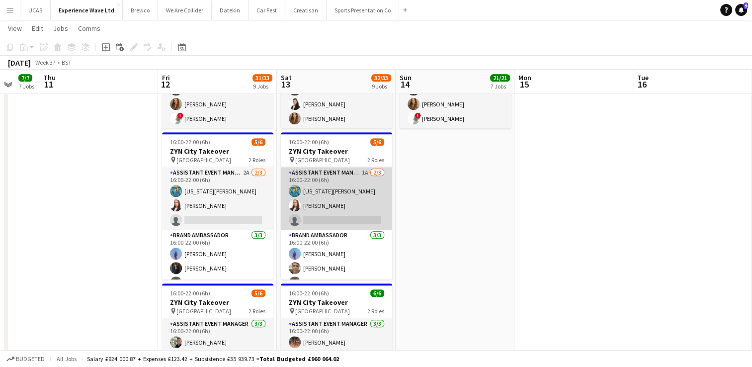
scroll to position [12, 0]
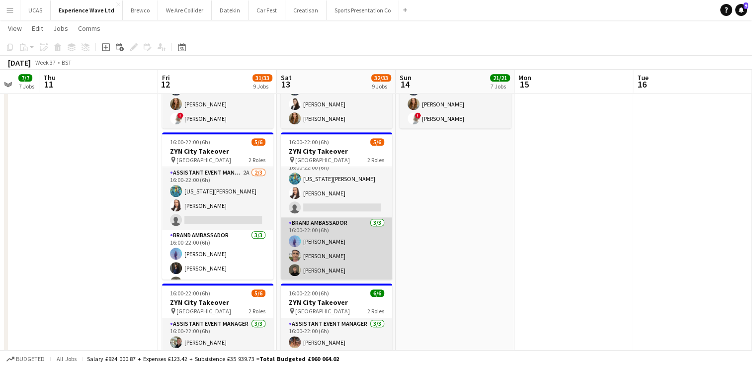
click at [326, 258] on app-card-role "Brand Ambassador [DATE] 16:00-22:00 (6h) [PERSON_NAME] [PERSON_NAME] [PERSON_NA…" at bounding box center [336, 248] width 111 height 63
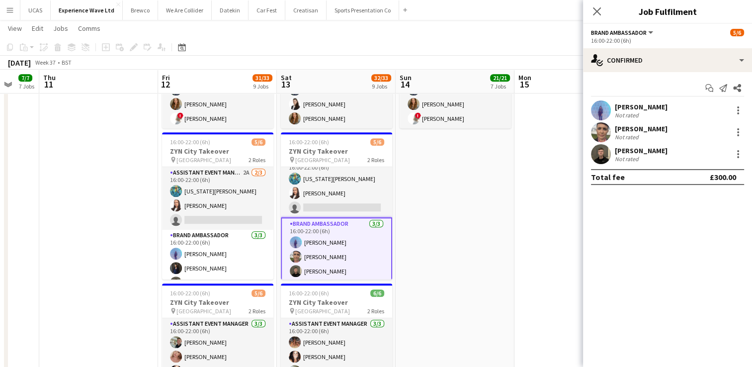
scroll to position [0, 318]
click at [737, 128] on div at bounding box center [738, 132] width 12 height 12
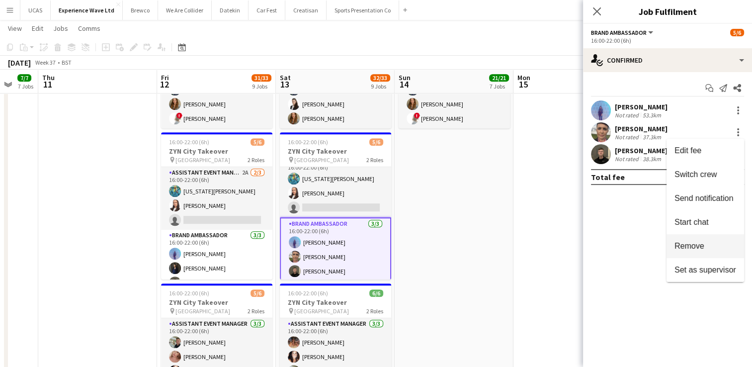
click at [706, 241] on button "Remove" at bounding box center [705, 246] width 78 height 24
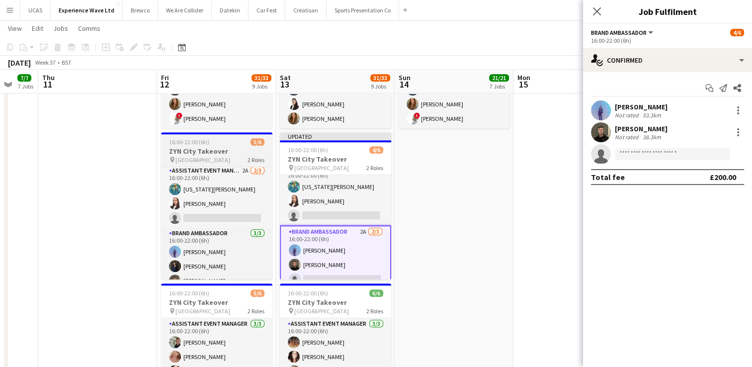
scroll to position [0, 0]
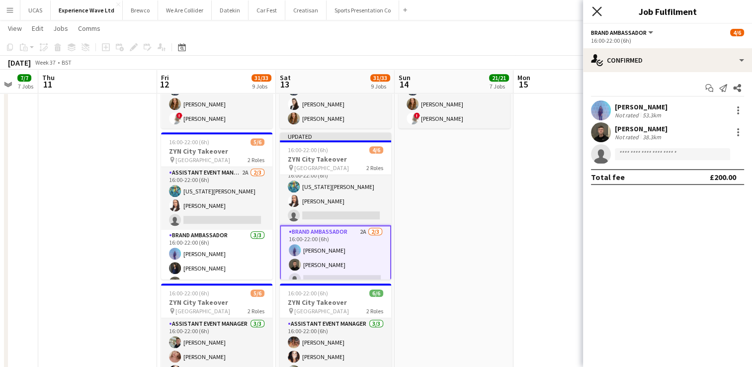
click at [598, 10] on icon "Close pop-in" at bounding box center [596, 10] width 9 height 9
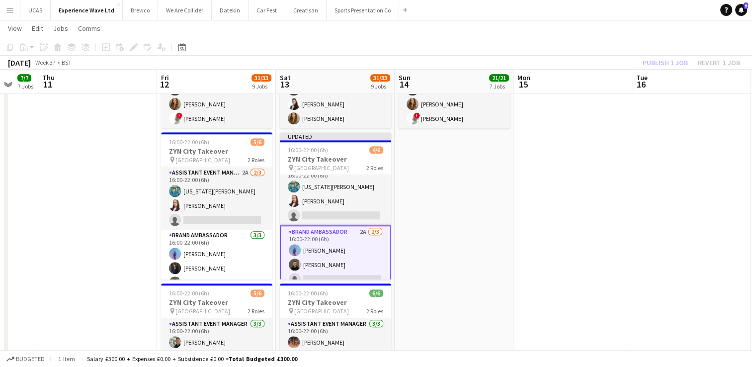
click at [650, 66] on div "Publish 1 job Revert 1 job" at bounding box center [691, 62] width 121 height 13
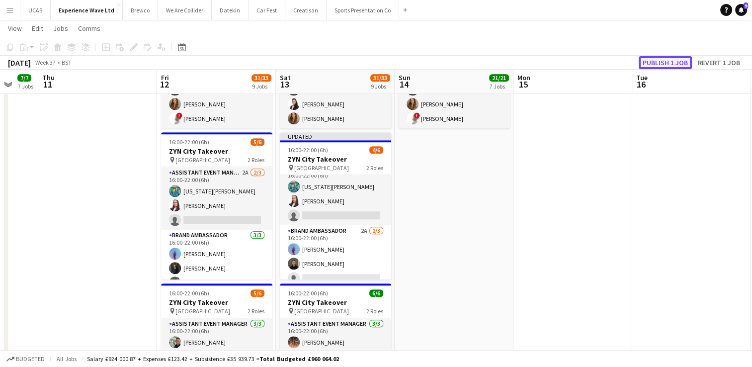
click at [650, 66] on button "Publish 1 job" at bounding box center [665, 62] width 53 height 13
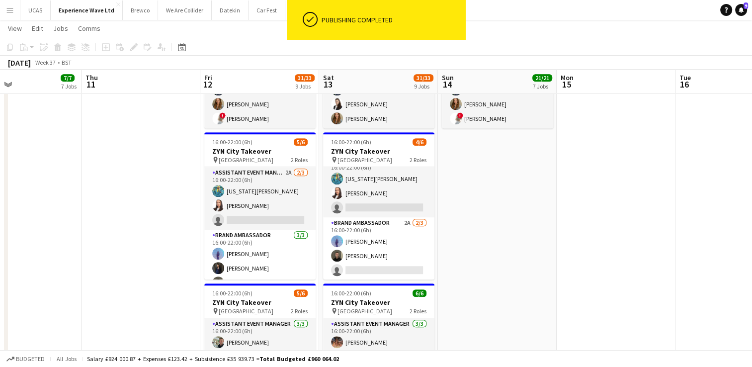
drag, startPoint x: 478, startPoint y: 216, endPoint x: 648, endPoint y: 184, distance: 173.4
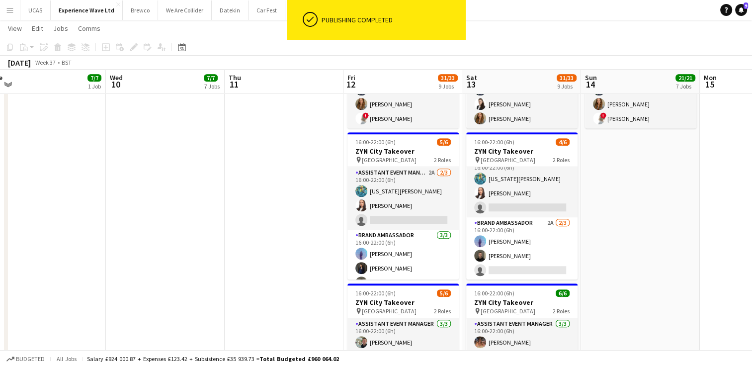
drag, startPoint x: 222, startPoint y: 189, endPoint x: 357, endPoint y: 172, distance: 136.3
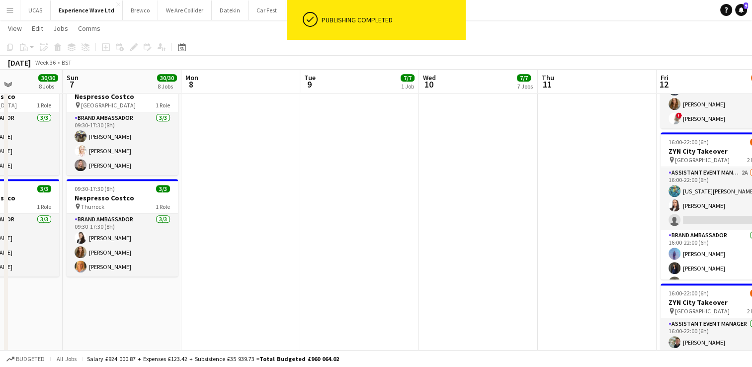
drag, startPoint x: 260, startPoint y: 190, endPoint x: 421, endPoint y: 178, distance: 161.0
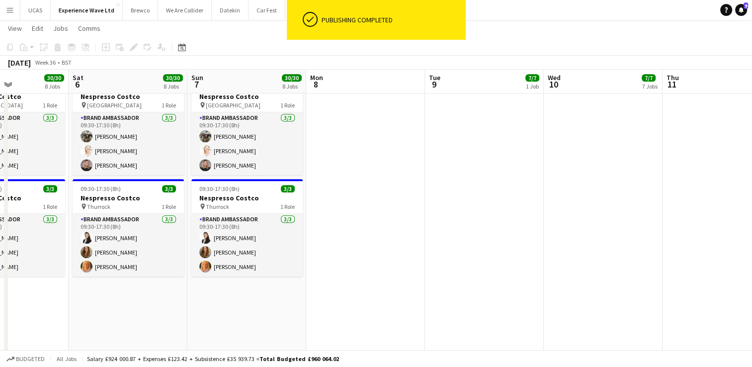
drag, startPoint x: 293, startPoint y: 192, endPoint x: 215, endPoint y: 189, distance: 78.1
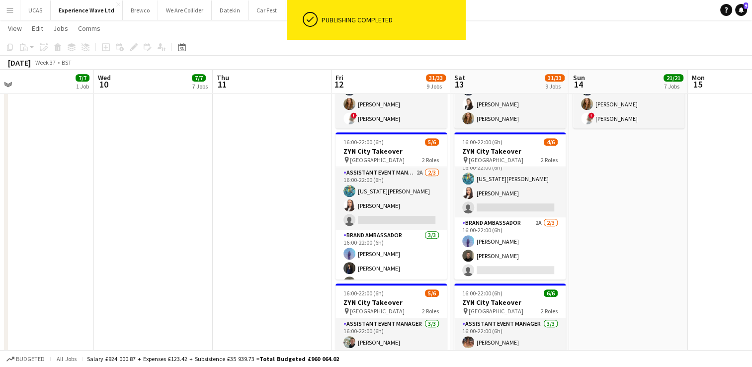
drag, startPoint x: 455, startPoint y: 188, endPoint x: 243, endPoint y: 178, distance: 212.4
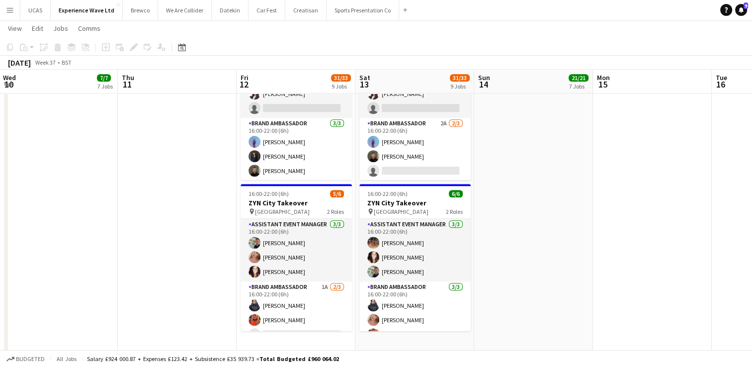
scroll to position [0, 362]
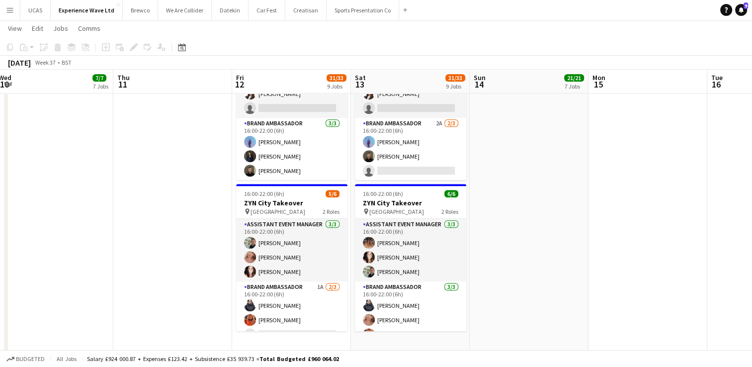
drag, startPoint x: 654, startPoint y: 229, endPoint x: 565, endPoint y: 228, distance: 89.5
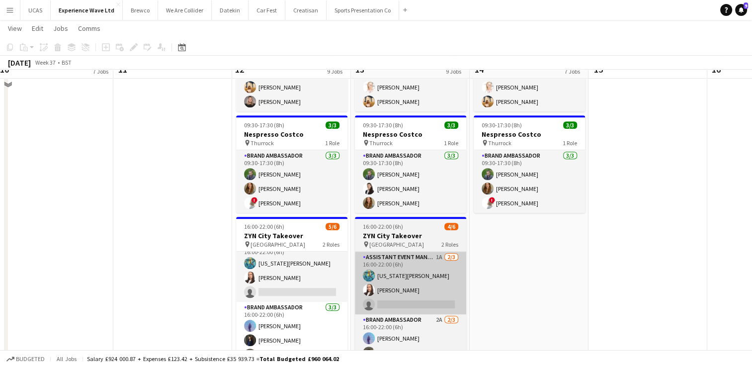
scroll to position [596, 0]
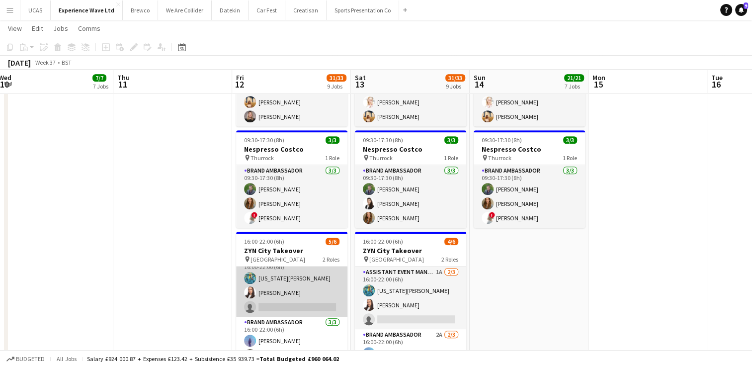
click at [281, 287] on app-card-role "Assistant Event Manager 2A [DATE] 16:00-22:00 (6h) [US_STATE][PERSON_NAME] [PER…" at bounding box center [291, 285] width 111 height 63
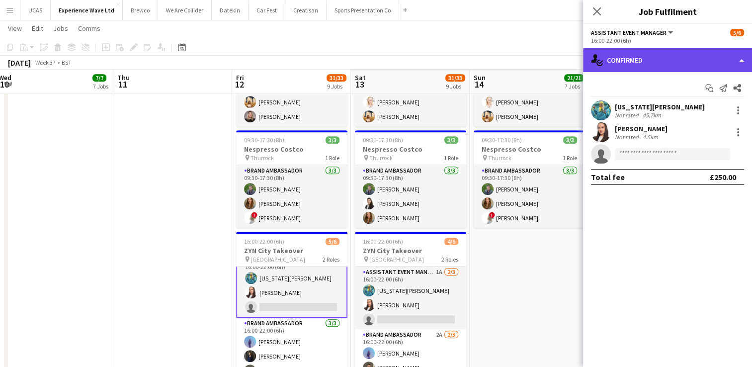
click at [704, 65] on div "single-neutral-actions-check-2 Confirmed" at bounding box center [667, 60] width 169 height 24
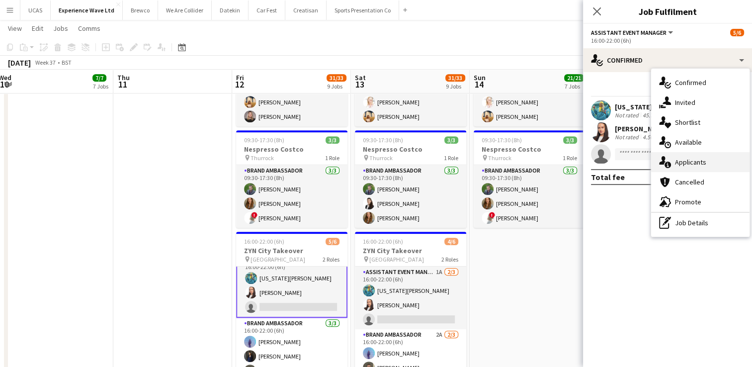
click at [706, 159] on div "single-neutral-actions-information Applicants" at bounding box center [700, 162] width 98 height 20
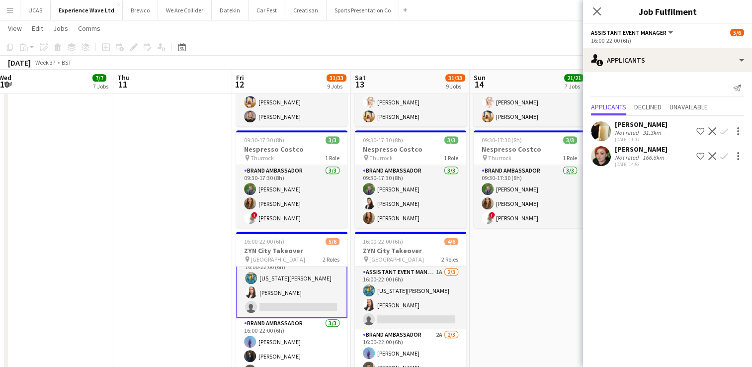
click at [650, 129] on div "31.3km" at bounding box center [652, 132] width 22 height 7
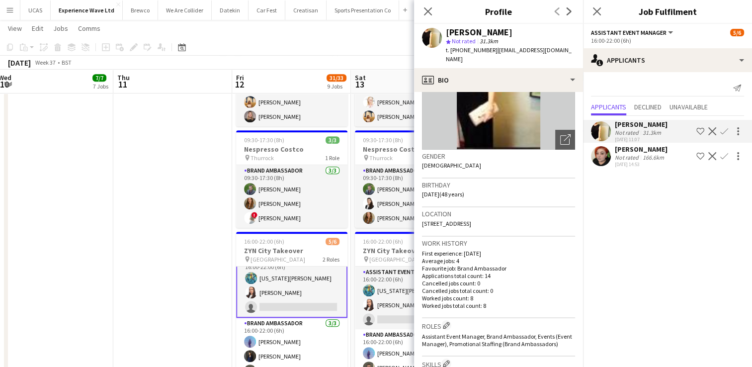
scroll to position [0, 0]
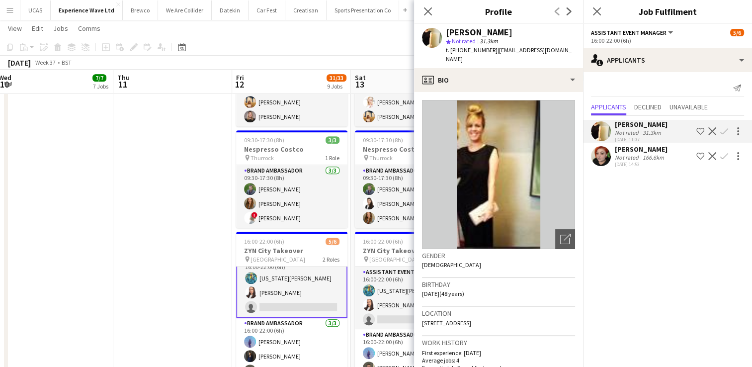
click at [160, 307] on app-date-cell at bounding box center [172, 33] width 119 height 1037
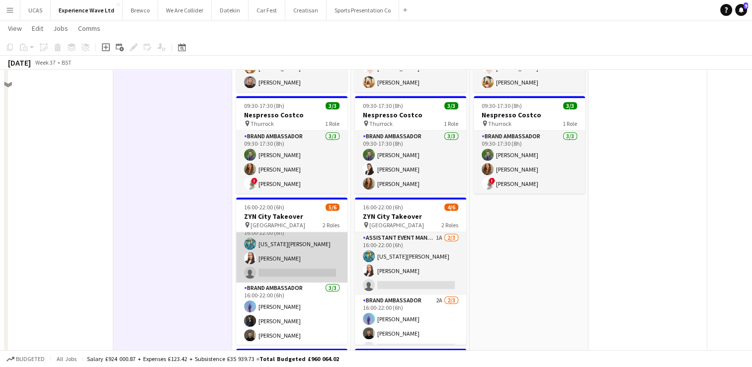
scroll to position [646, 0]
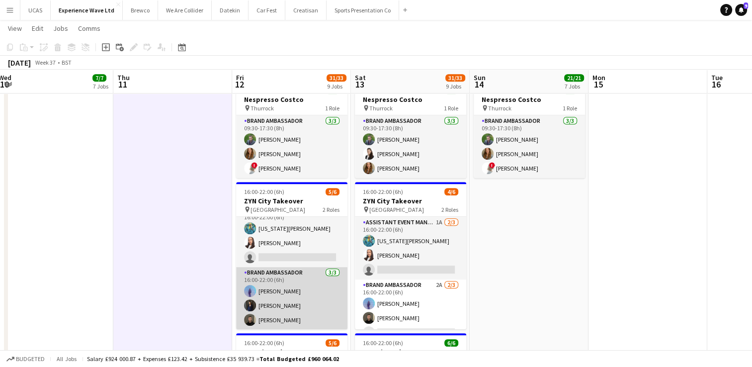
click at [292, 311] on app-card-role "Brand Ambassador [DATE] 16:00-22:00 (6h) [PERSON_NAME] [PERSON_NAME] [PERSON_NA…" at bounding box center [291, 298] width 111 height 63
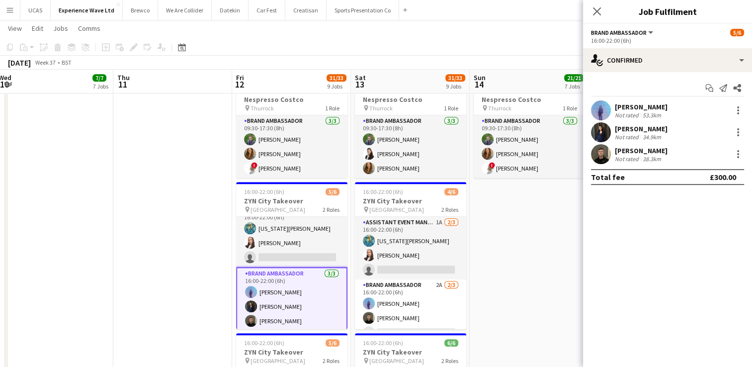
click at [621, 155] on div "Not rated" at bounding box center [628, 158] width 26 height 7
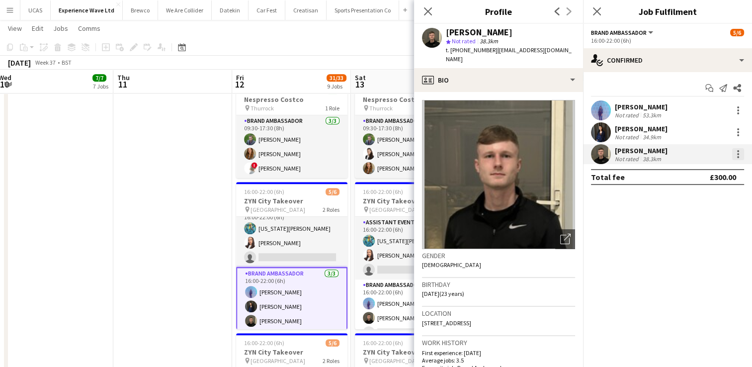
click at [739, 156] on div at bounding box center [738, 154] width 12 height 12
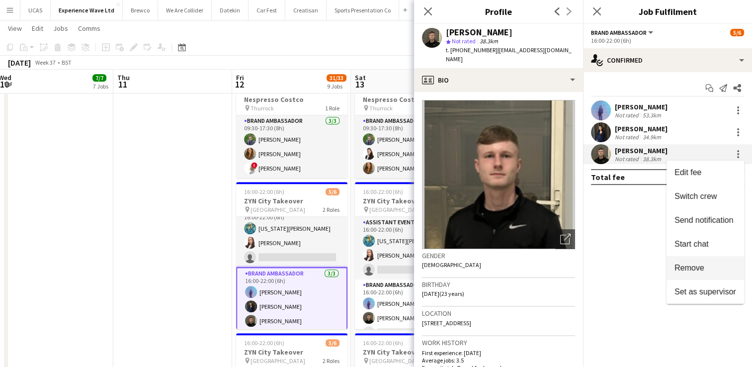
click at [714, 264] on span "Remove" at bounding box center [705, 267] width 62 height 9
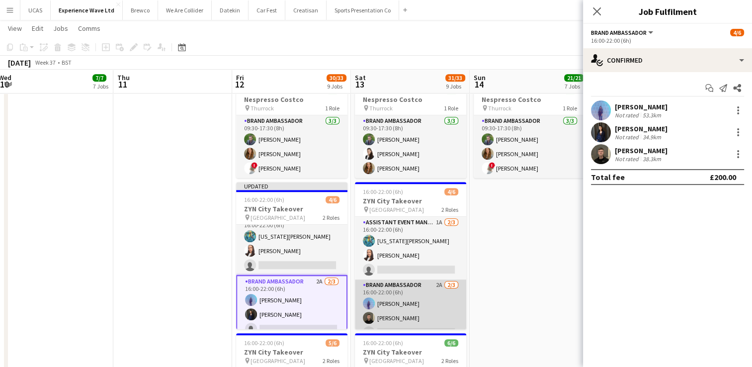
click at [413, 306] on app-card-role "Brand Ambassador 2A [DATE] 16:00-22:00 (6h) [PERSON_NAME] [PERSON_NAME] single-…" at bounding box center [410, 310] width 111 height 63
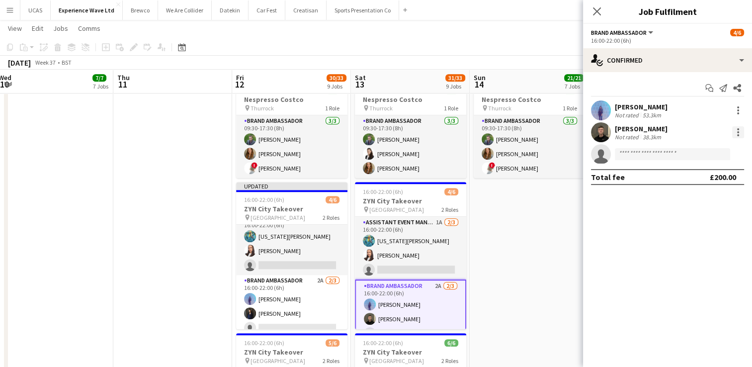
click at [741, 131] on div at bounding box center [738, 132] width 12 height 12
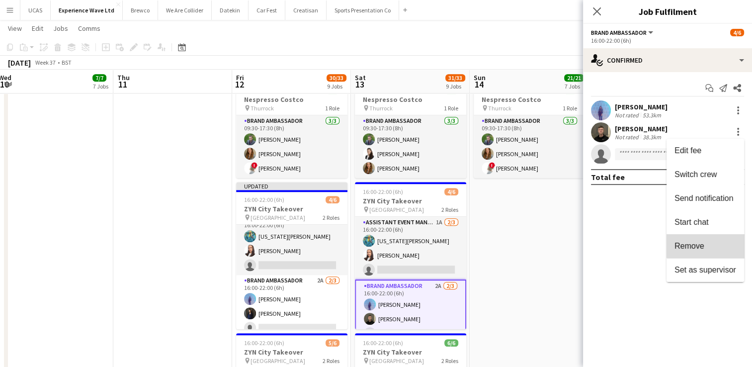
click at [712, 244] on span "Remove" at bounding box center [705, 246] width 62 height 9
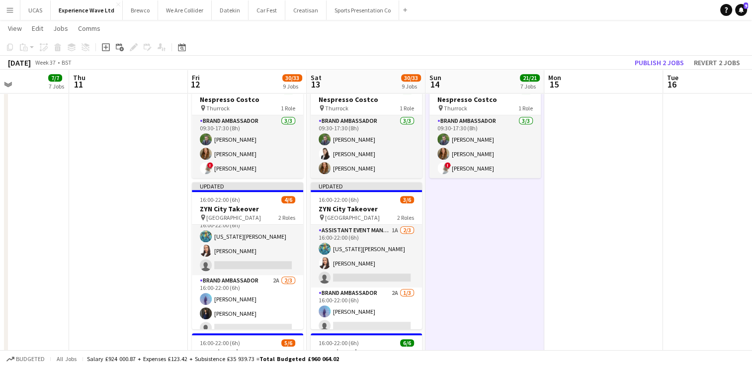
drag, startPoint x: 655, startPoint y: 263, endPoint x: 528, endPoint y: 264, distance: 127.7
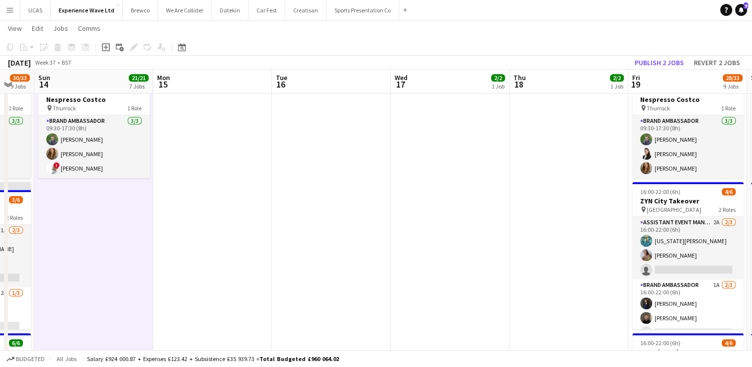
drag, startPoint x: 624, startPoint y: 266, endPoint x: 505, endPoint y: 256, distance: 119.2
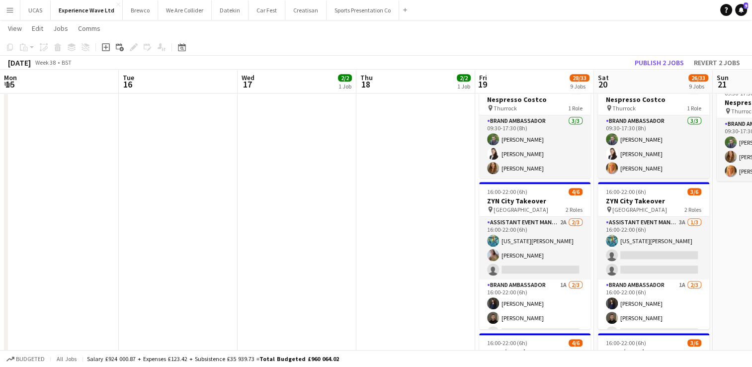
drag, startPoint x: 500, startPoint y: 253, endPoint x: 348, endPoint y: 257, distance: 152.6
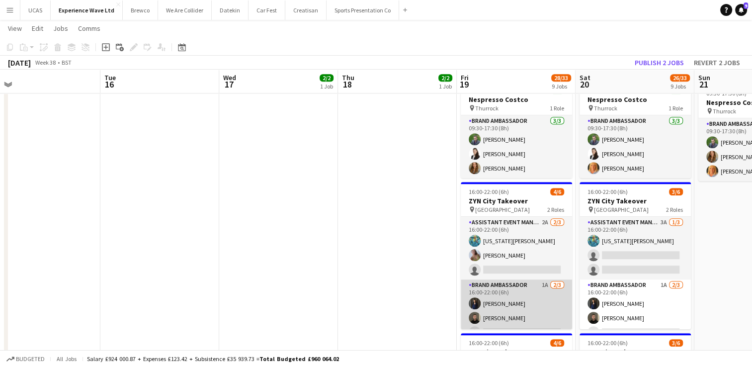
click at [528, 305] on app-card-role "Brand Ambassador 1A [DATE] 16:00-22:00 (6h) [PERSON_NAME] [PERSON_NAME] single-…" at bounding box center [516, 310] width 111 height 63
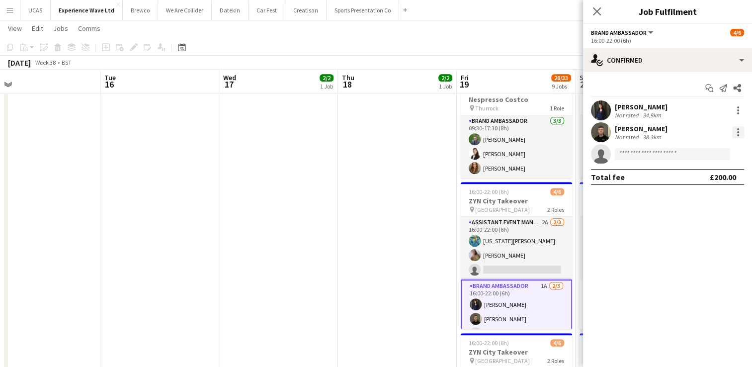
click at [738, 137] on div at bounding box center [738, 132] width 12 height 12
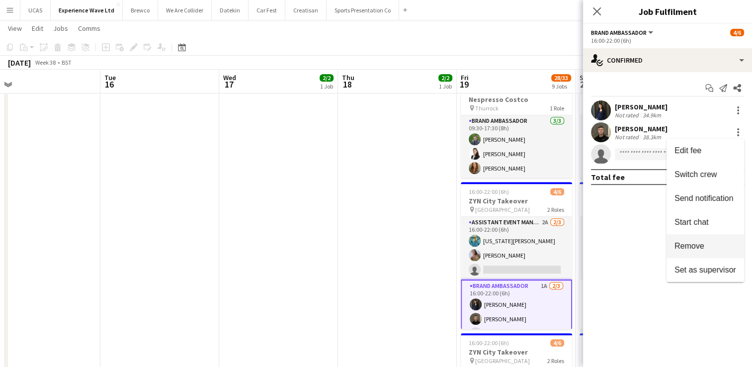
click at [707, 245] on span "Remove" at bounding box center [705, 246] width 62 height 9
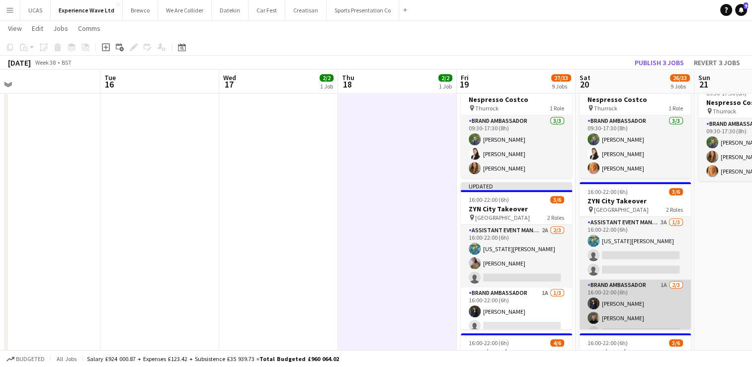
click at [624, 293] on app-card-role "Brand Ambassador 1A [DATE] 16:00-22:00 (6h) [PERSON_NAME] [PERSON_NAME] single-…" at bounding box center [634, 310] width 111 height 63
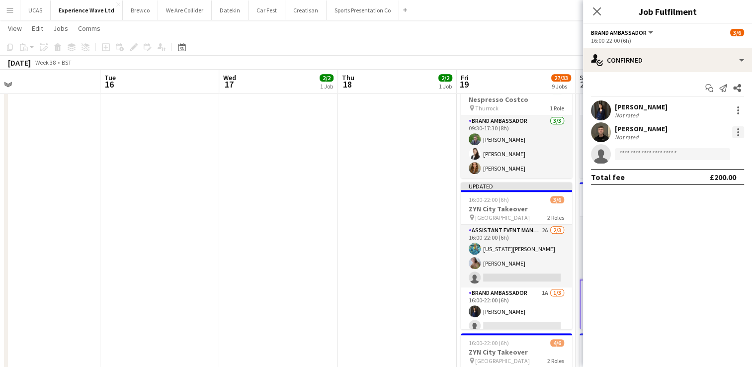
click at [735, 132] on div at bounding box center [738, 132] width 12 height 12
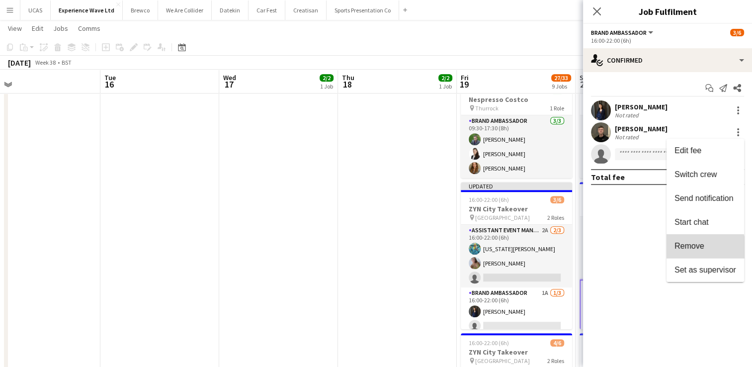
click at [696, 253] on button "Remove" at bounding box center [705, 246] width 78 height 24
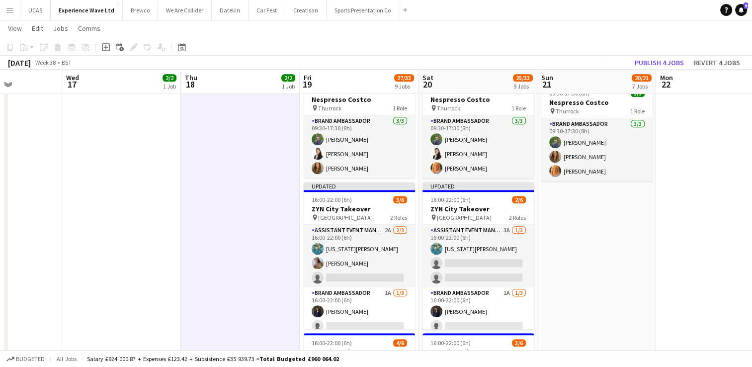
scroll to position [0, 311]
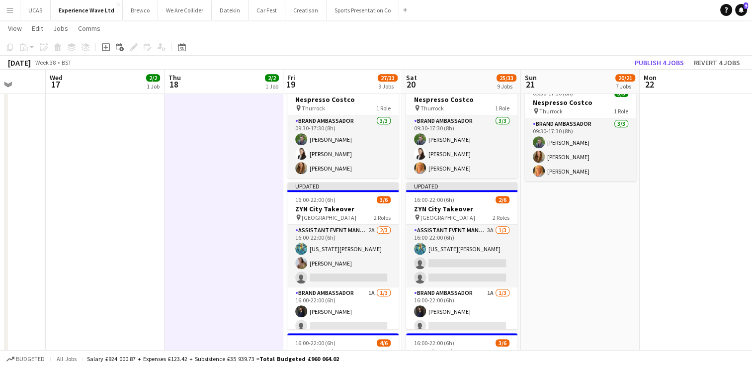
drag, startPoint x: 392, startPoint y: 250, endPoint x: 219, endPoint y: 247, distance: 173.0
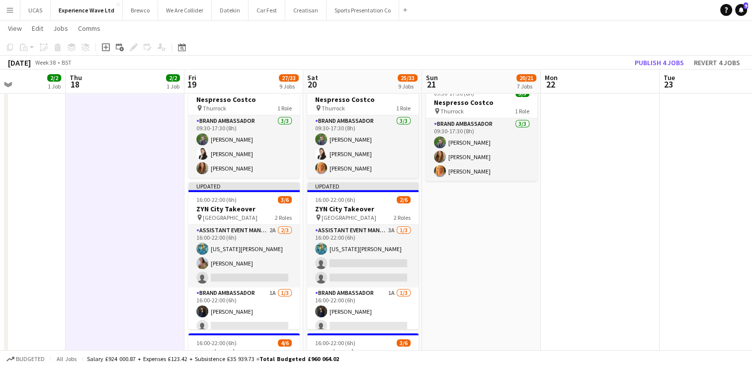
drag, startPoint x: 605, startPoint y: 264, endPoint x: 491, endPoint y: 284, distance: 115.5
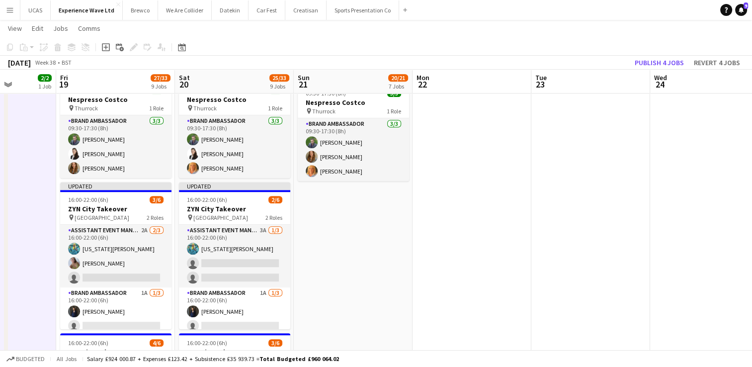
drag, startPoint x: 576, startPoint y: 277, endPoint x: 470, endPoint y: 267, distance: 107.3
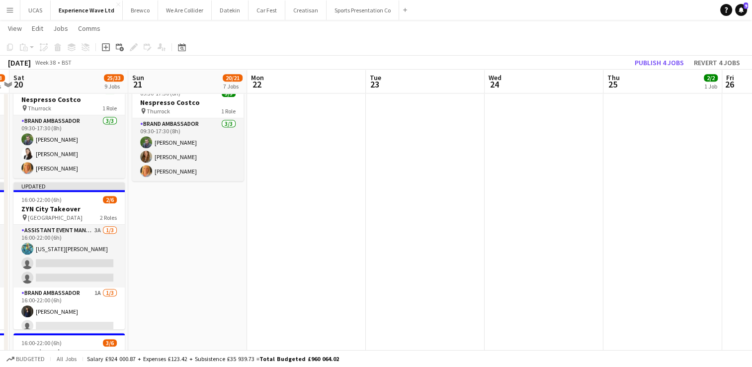
drag, startPoint x: 574, startPoint y: 258, endPoint x: 421, endPoint y: 251, distance: 152.7
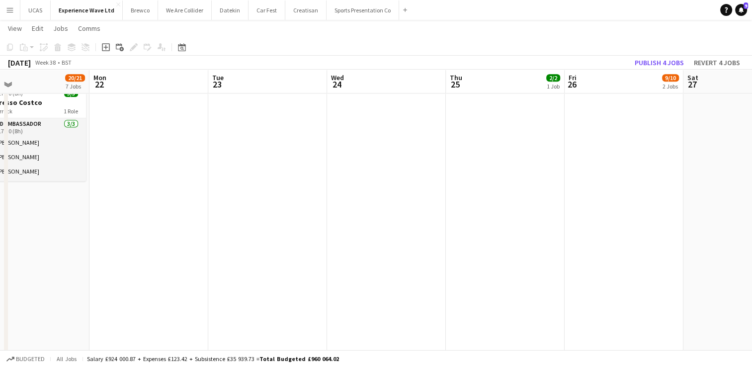
scroll to position [0, 408]
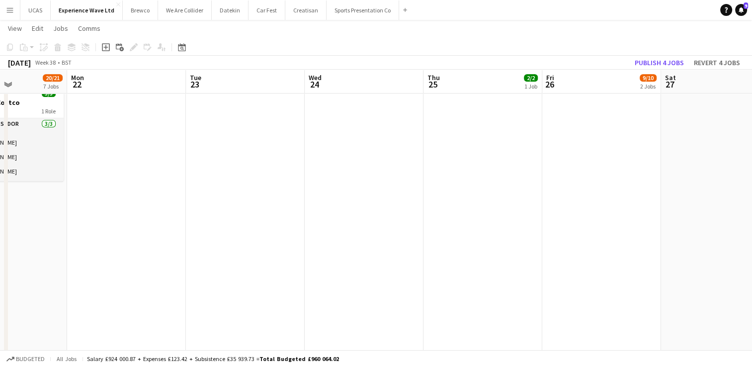
drag, startPoint x: 529, startPoint y: 247, endPoint x: 348, endPoint y: 247, distance: 180.4
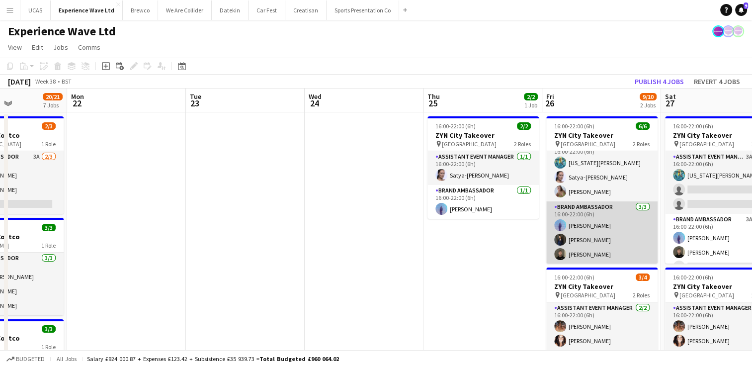
scroll to position [0, 0]
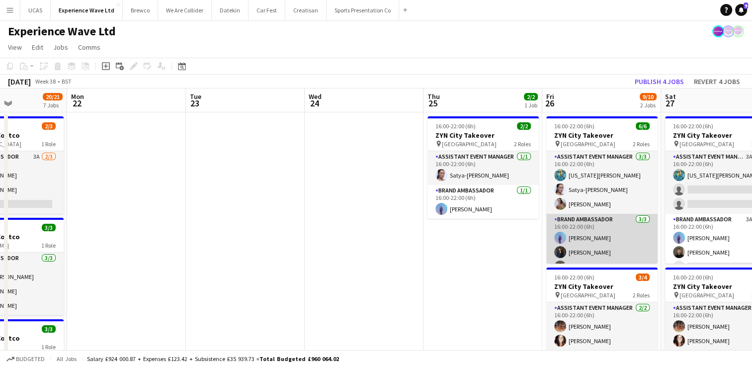
click at [602, 244] on app-card-role "Brand Ambassador [DATE] 16:00-22:00 (6h) [PERSON_NAME] [PERSON_NAME] [PERSON_NA…" at bounding box center [601, 245] width 111 height 63
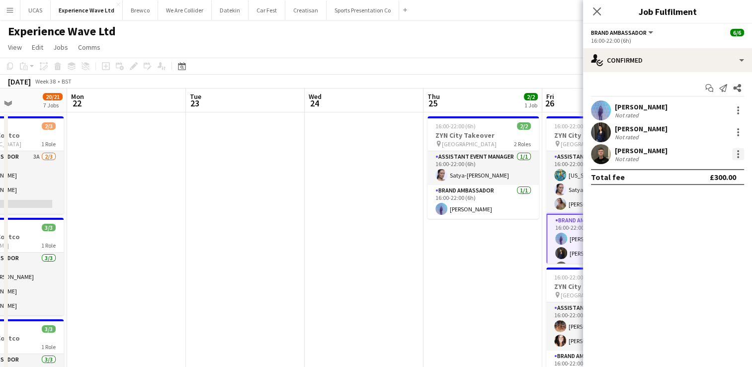
click at [734, 158] on div at bounding box center [738, 154] width 12 height 12
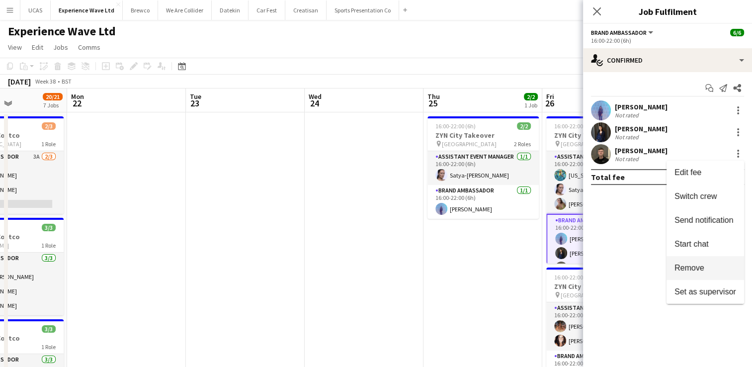
click at [708, 265] on span "Remove" at bounding box center [705, 267] width 62 height 9
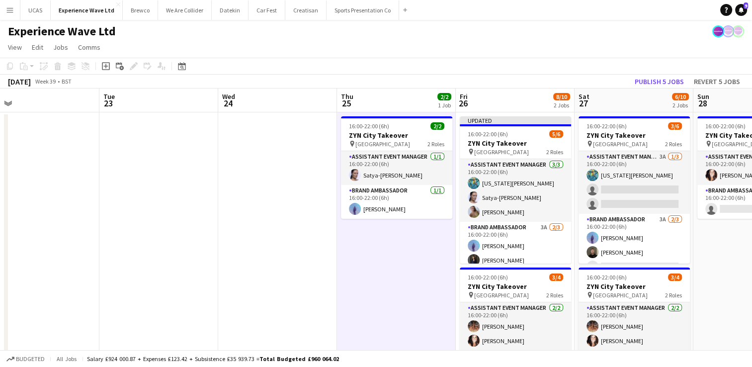
drag, startPoint x: 493, startPoint y: 260, endPoint x: 404, endPoint y: 256, distance: 89.5
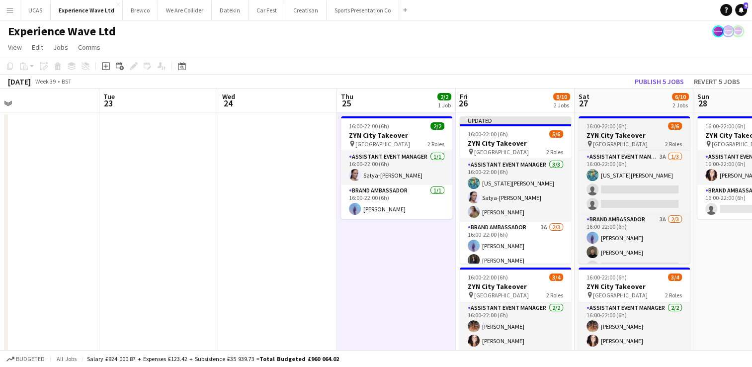
scroll to position [0, 260]
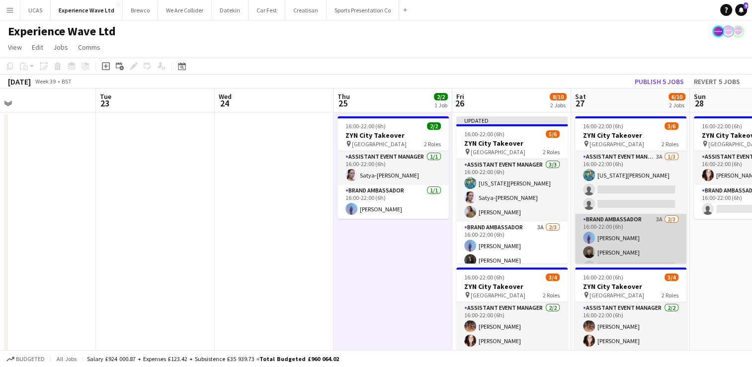
click at [645, 243] on app-card-role "Brand Ambassador 3A [DATE] 16:00-22:00 (6h) [PERSON_NAME] [PERSON_NAME] single-…" at bounding box center [630, 245] width 111 height 63
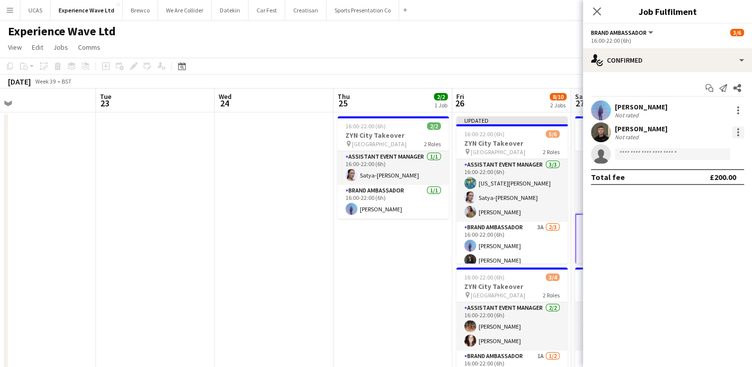
click at [738, 132] on div at bounding box center [738, 132] width 2 height 2
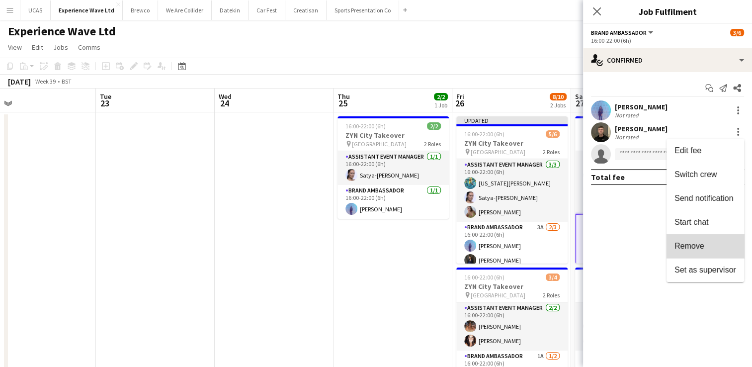
click at [708, 248] on span "Remove" at bounding box center [705, 246] width 62 height 9
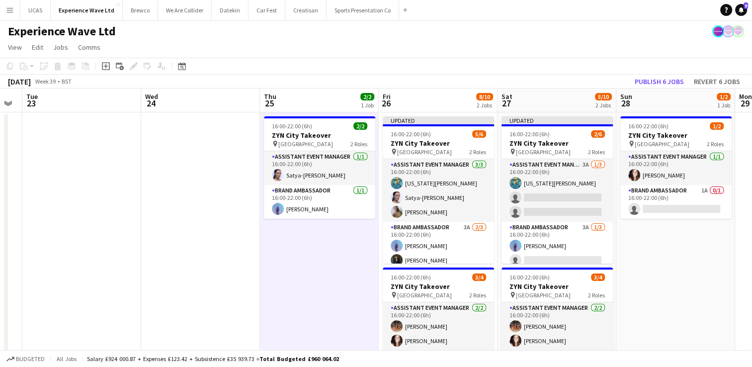
drag, startPoint x: 391, startPoint y: 283, endPoint x: 317, endPoint y: 282, distance: 74.0
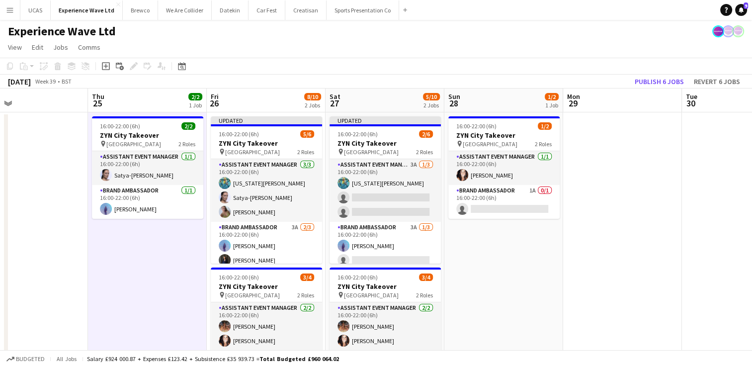
drag, startPoint x: 539, startPoint y: 275, endPoint x: 458, endPoint y: 287, distance: 81.8
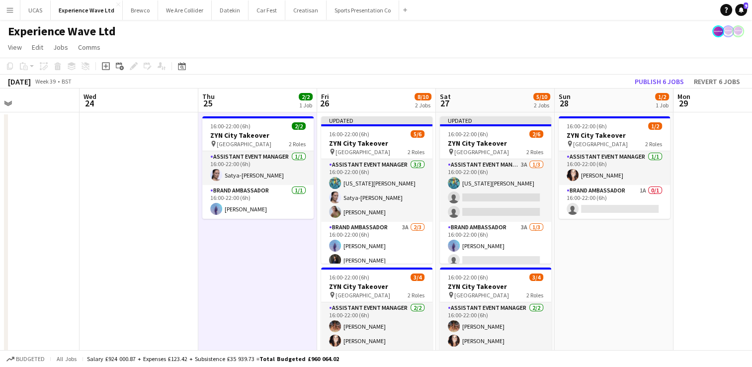
drag, startPoint x: 602, startPoint y: 270, endPoint x: 463, endPoint y: 271, distance: 138.7
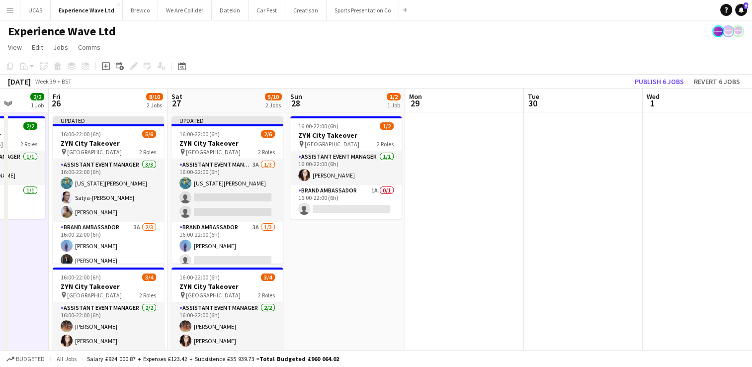
drag, startPoint x: 634, startPoint y: 262, endPoint x: 393, endPoint y: 255, distance: 241.1
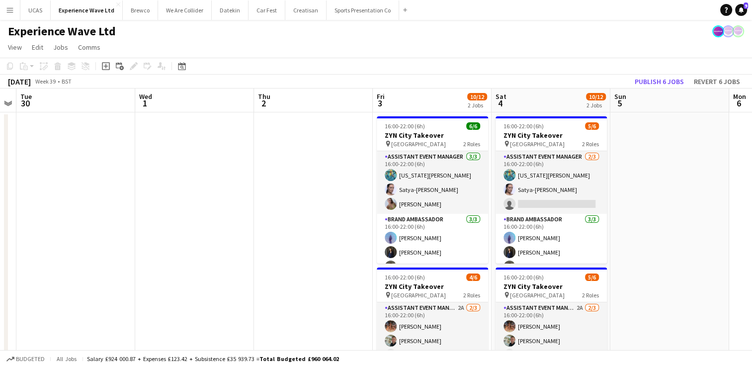
drag, startPoint x: 496, startPoint y: 251, endPoint x: 338, endPoint y: 252, distance: 158.5
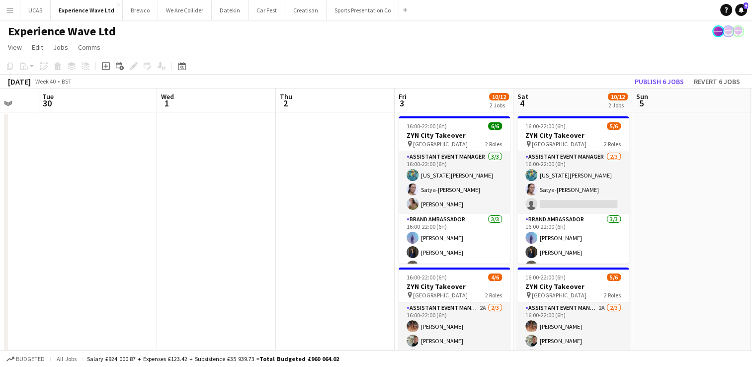
scroll to position [0, 463]
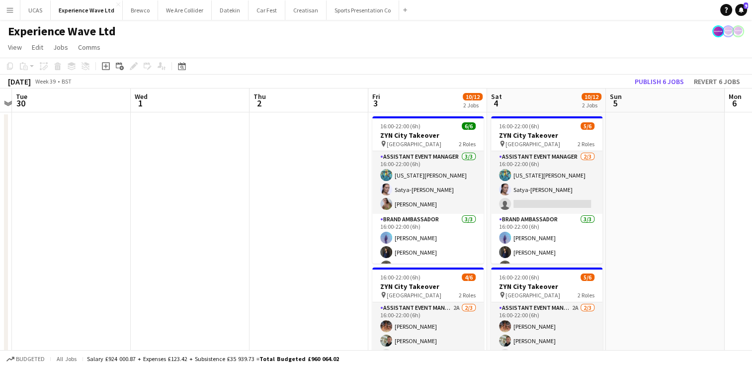
drag, startPoint x: 443, startPoint y: 243, endPoint x: 333, endPoint y: 245, distance: 109.8
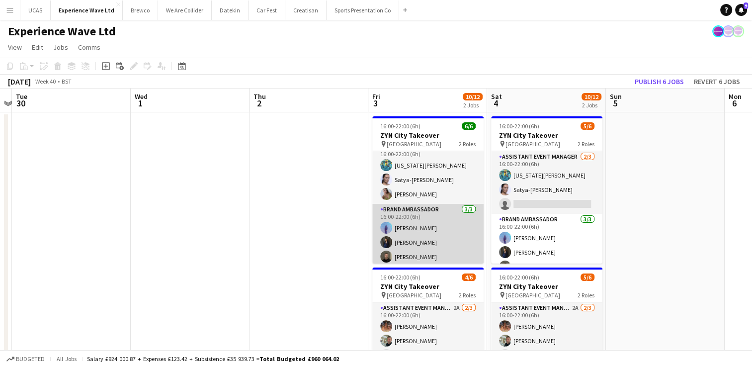
scroll to position [12, 0]
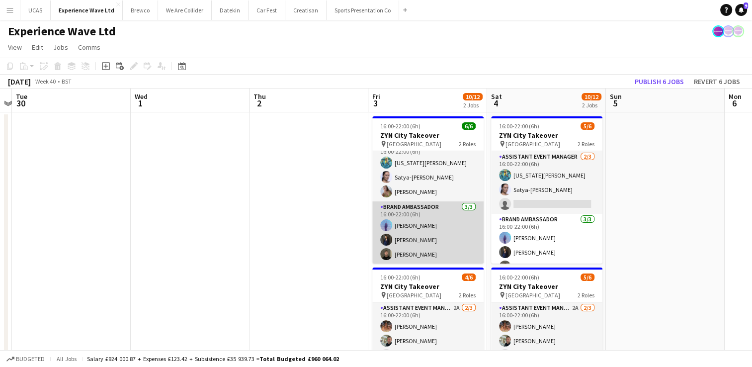
click at [437, 245] on app-card-role "Brand Ambassador [DATE] 16:00-22:00 (6h) [PERSON_NAME] [PERSON_NAME] [PERSON_NA…" at bounding box center [427, 232] width 111 height 63
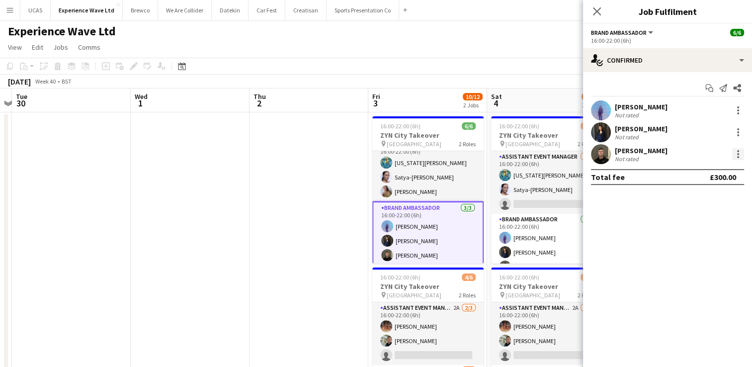
click at [740, 153] on div at bounding box center [738, 154] width 12 height 12
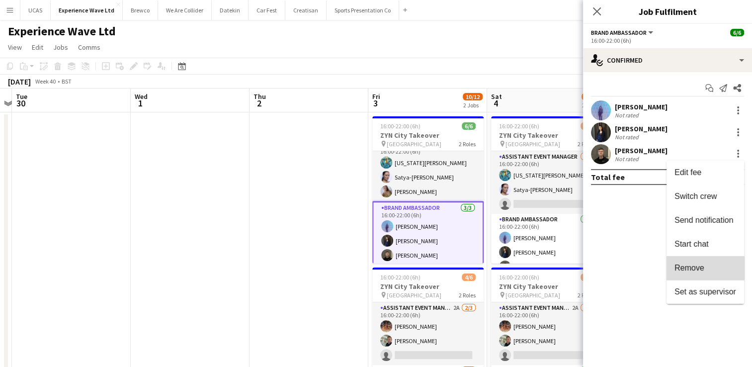
click at [708, 266] on span "Remove" at bounding box center [705, 267] width 62 height 9
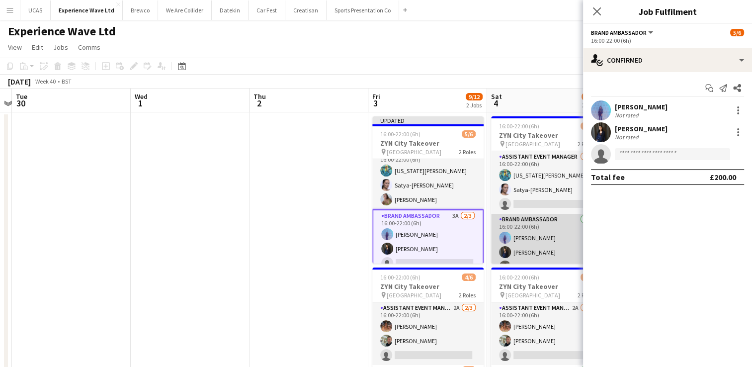
click at [542, 247] on app-card-role "Brand Ambassador [DATE] 16:00-22:00 (6h) [PERSON_NAME] [PERSON_NAME] [PERSON_NA…" at bounding box center [546, 245] width 111 height 63
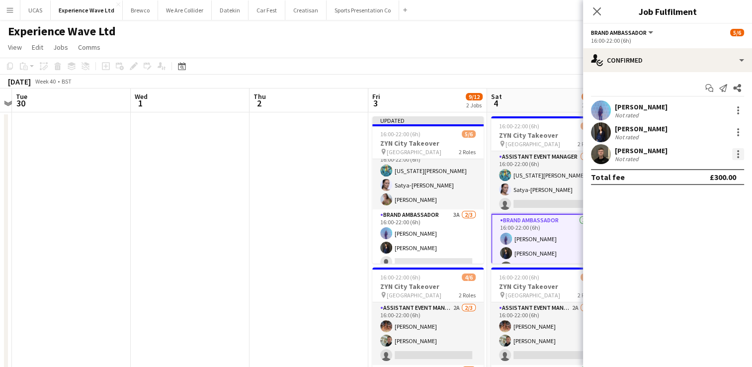
click at [735, 155] on div at bounding box center [738, 154] width 12 height 12
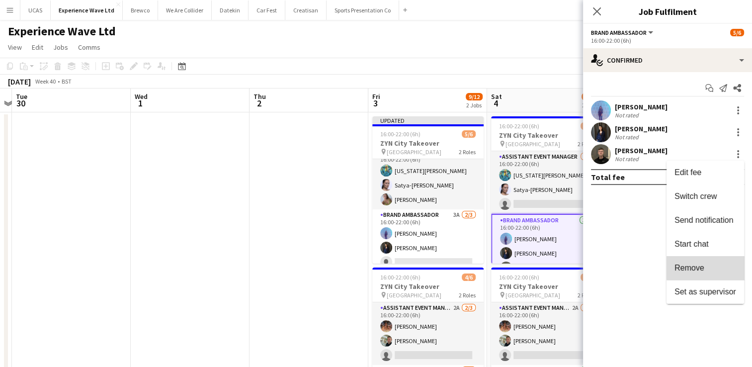
click at [712, 266] on span "Remove" at bounding box center [705, 267] width 62 height 9
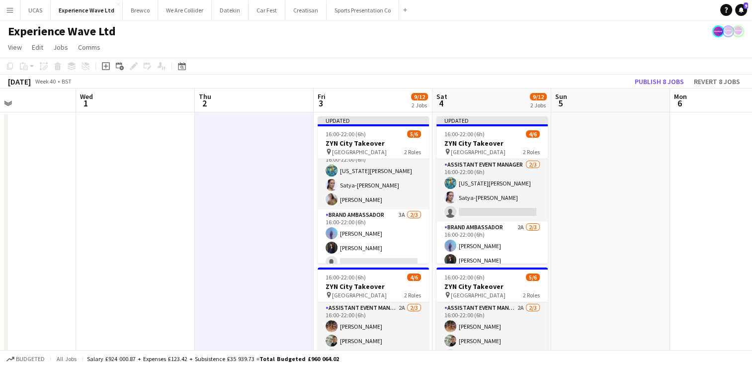
drag, startPoint x: 648, startPoint y: 254, endPoint x: 359, endPoint y: 260, distance: 288.3
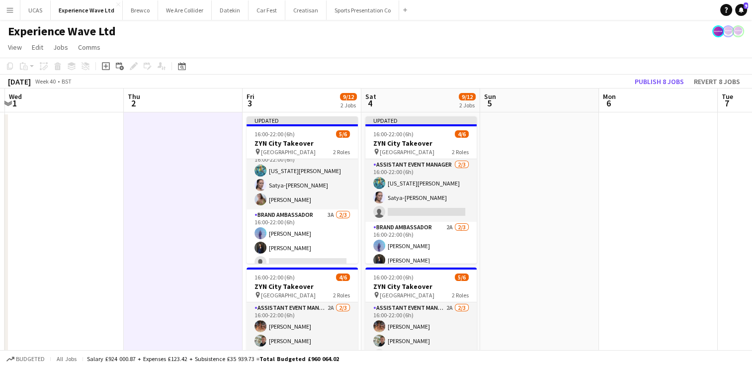
drag, startPoint x: 439, startPoint y: 247, endPoint x: 620, endPoint y: 230, distance: 181.8
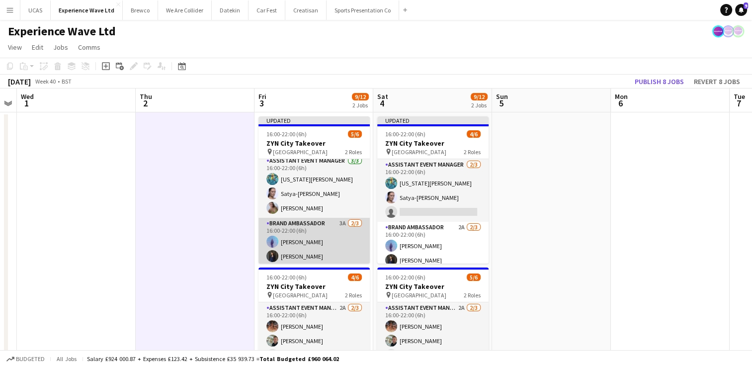
scroll to position [0, 0]
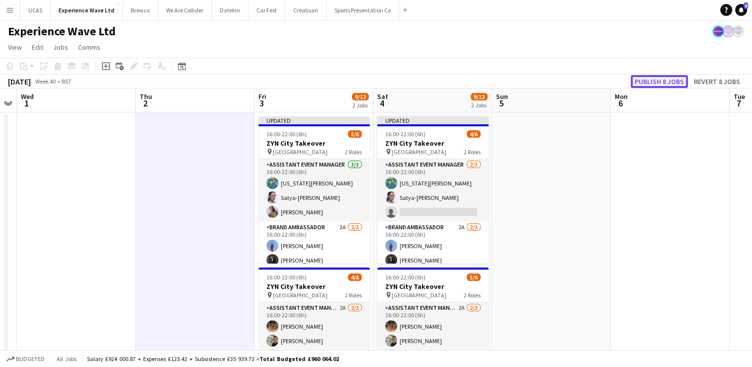
click at [647, 81] on button "Publish 8 jobs" at bounding box center [659, 81] width 57 height 13
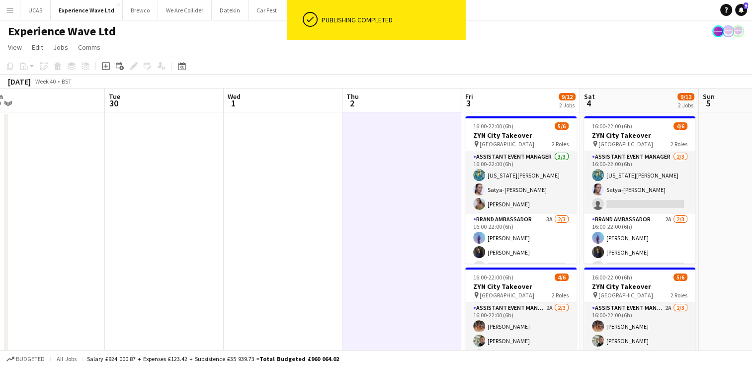
scroll to position [0, 293]
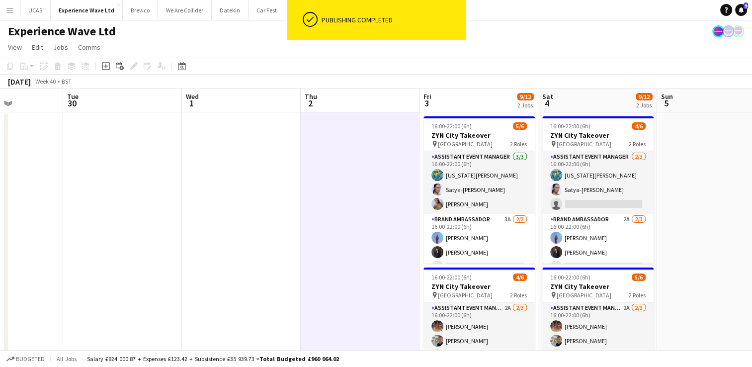
drag, startPoint x: 242, startPoint y: 242, endPoint x: 396, endPoint y: 237, distance: 154.6
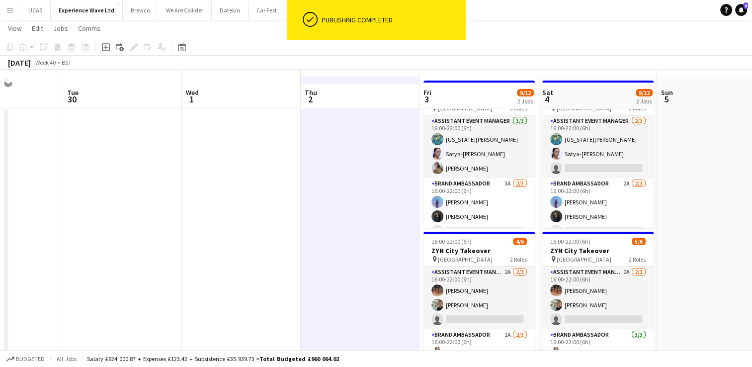
scroll to position [50, 0]
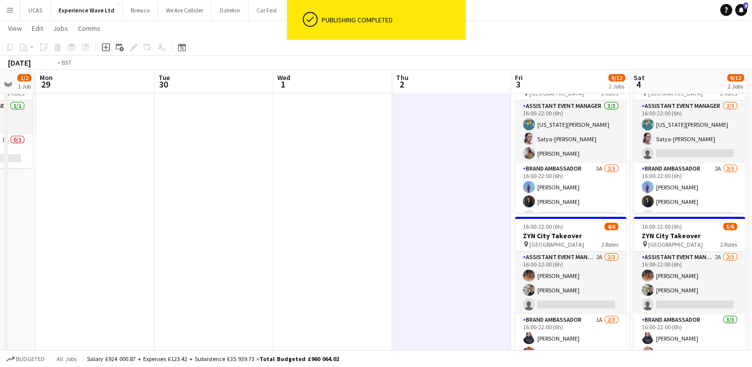
drag, startPoint x: 368, startPoint y: 236, endPoint x: 461, endPoint y: 234, distance: 92.5
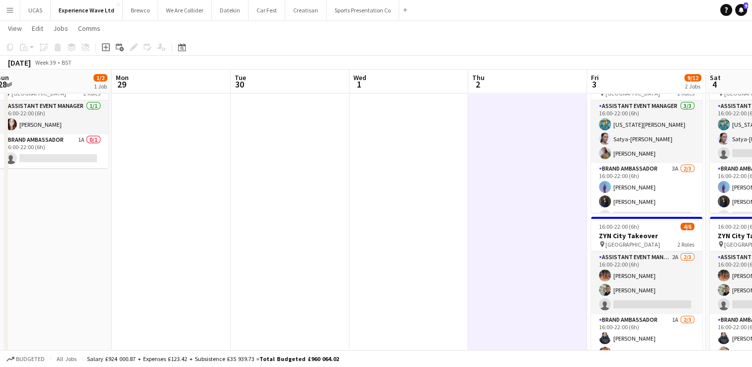
scroll to position [0, 243]
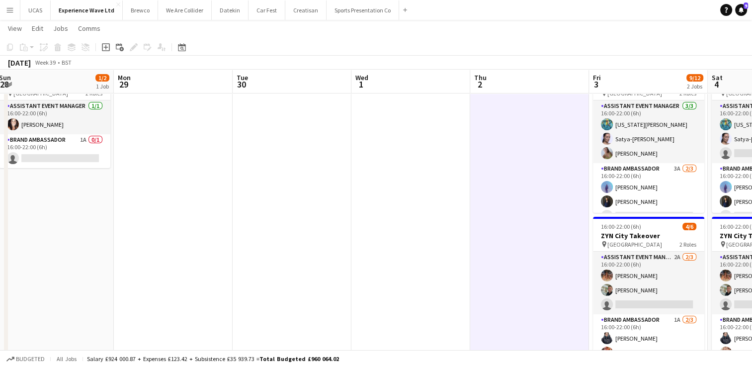
drag, startPoint x: 380, startPoint y: 250, endPoint x: 457, endPoint y: 244, distance: 77.3
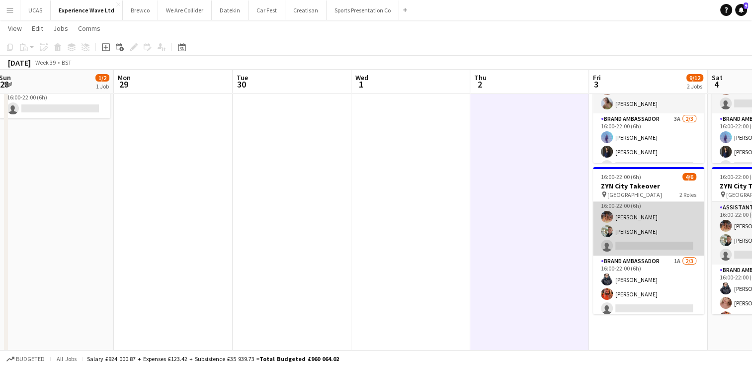
scroll to position [12, 0]
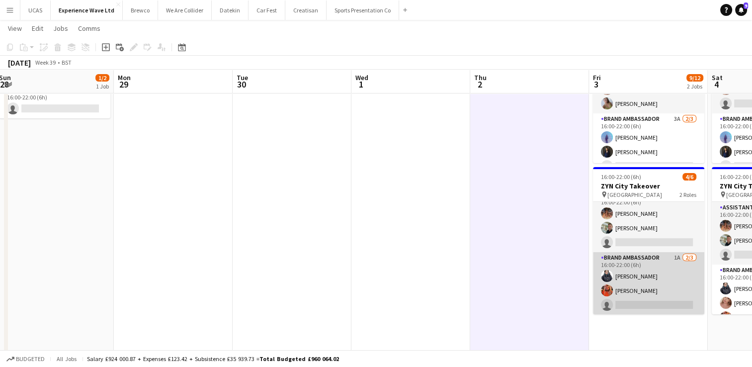
click at [611, 293] on app-user-avatar at bounding box center [607, 290] width 12 height 12
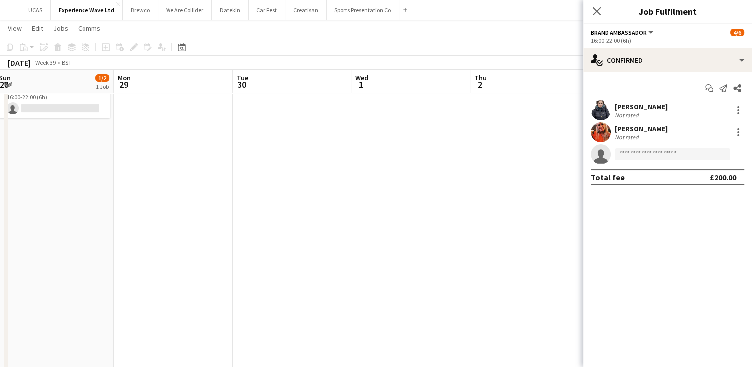
click at [635, 135] on div "Not rated" at bounding box center [628, 136] width 26 height 7
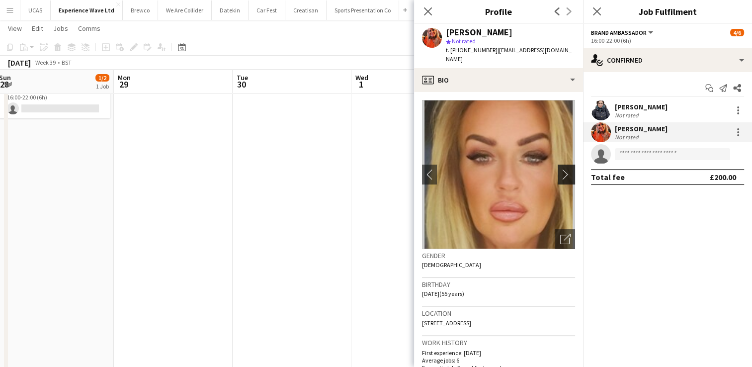
click at [564, 176] on app-icon "chevron-right" at bounding box center [567, 174] width 15 height 10
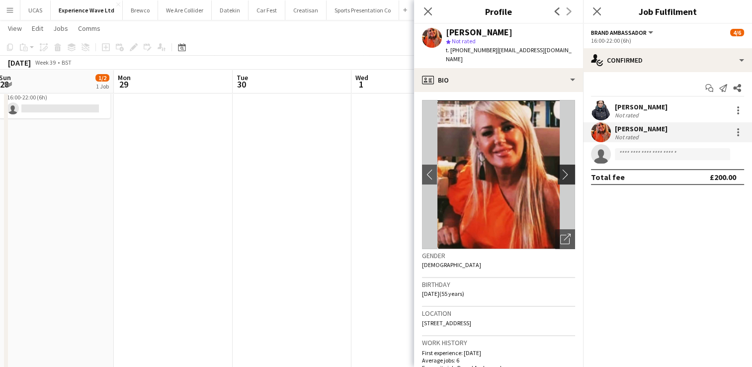
click at [563, 172] on app-icon "chevron-right" at bounding box center [567, 174] width 15 height 10
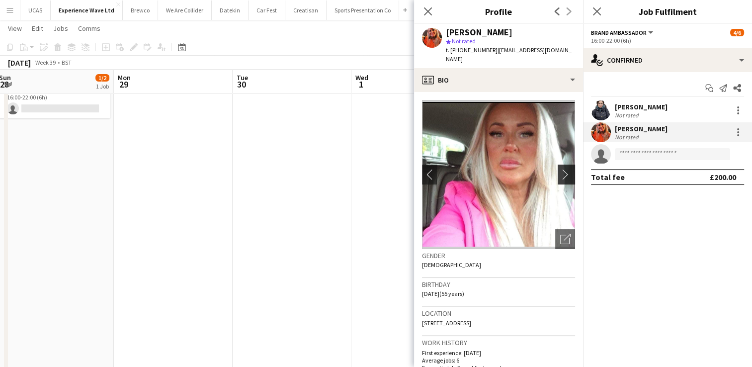
click at [561, 171] on app-icon "chevron-right" at bounding box center [567, 174] width 15 height 10
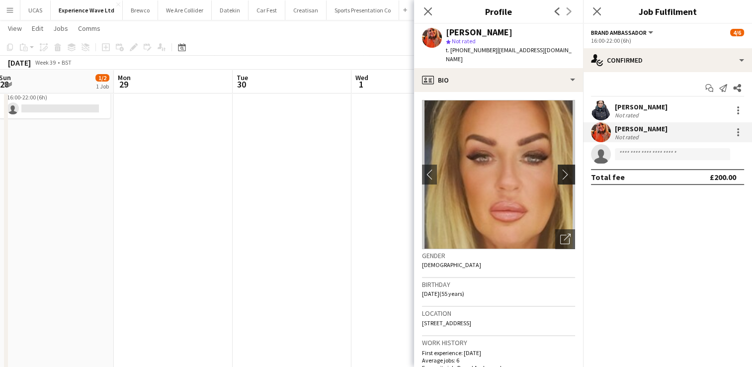
click at [561, 171] on app-icon "chevron-right" at bounding box center [567, 174] width 15 height 10
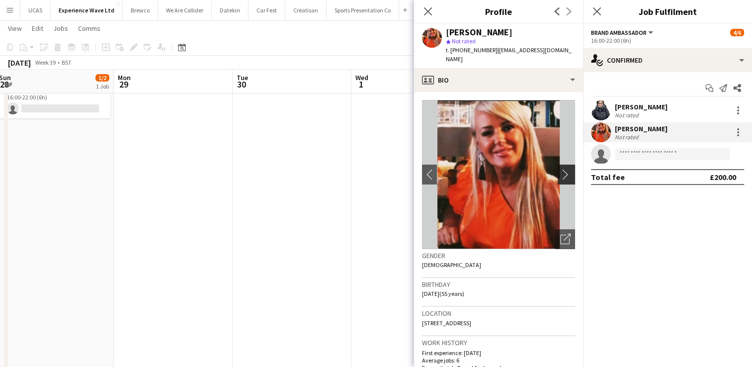
click at [561, 171] on app-icon "chevron-right" at bounding box center [567, 174] width 15 height 10
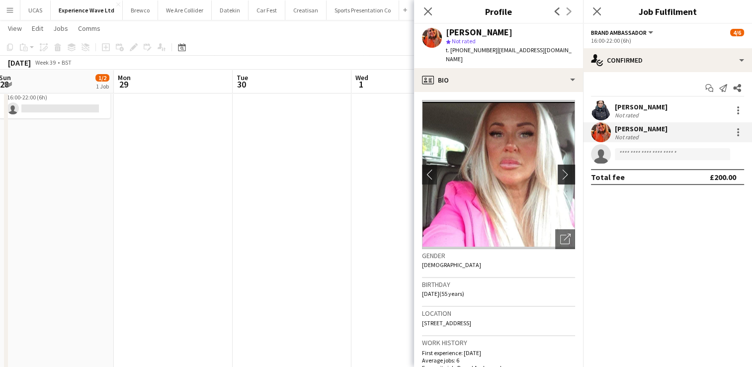
click at [561, 170] on app-icon "chevron-right" at bounding box center [567, 174] width 15 height 10
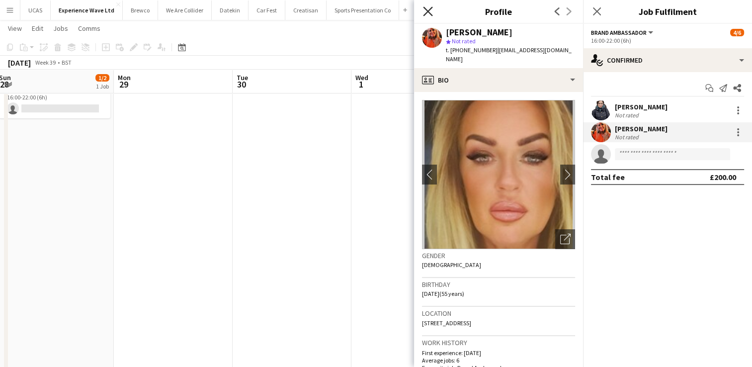
click at [425, 7] on icon "Close pop-in" at bounding box center [427, 10] width 9 height 9
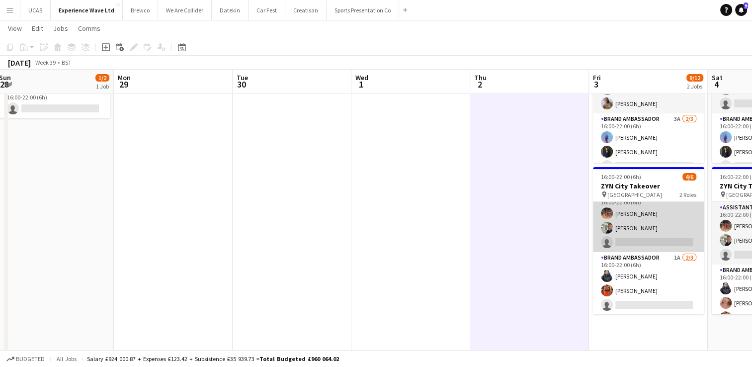
click at [631, 217] on app-card-role "Assistant Event Manager 2A [DATE] 16:00-22:00 (6h) [PERSON_NAME] [PERSON_NAME] …" at bounding box center [648, 220] width 111 height 63
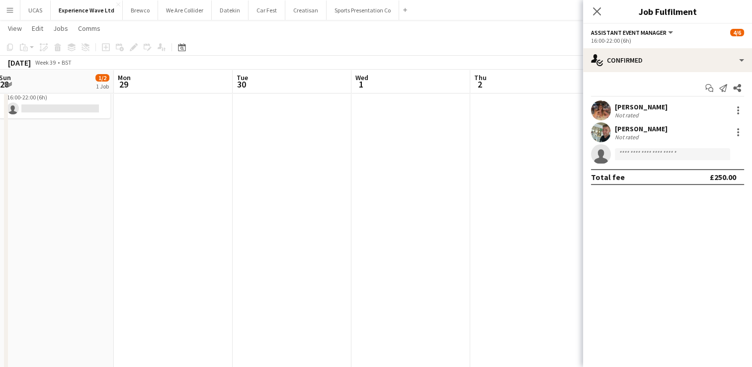
scroll to position [13, 0]
click at [645, 128] on div "[PERSON_NAME]" at bounding box center [641, 128] width 53 height 9
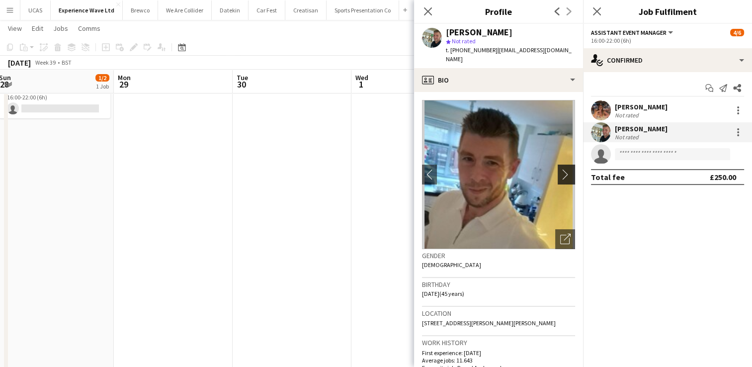
click at [562, 169] on app-icon "chevron-right" at bounding box center [567, 174] width 15 height 10
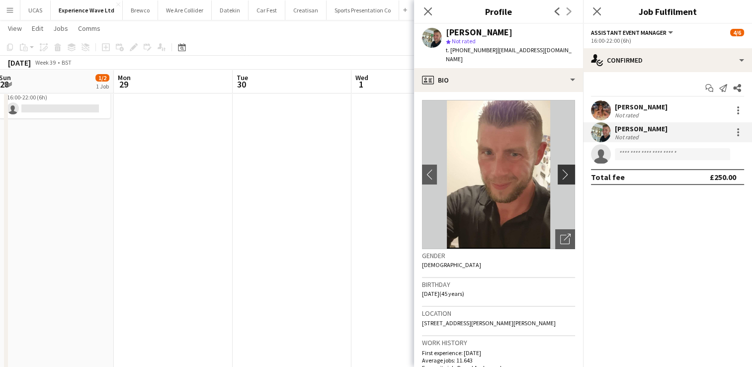
click at [562, 169] on app-icon "chevron-right" at bounding box center [567, 174] width 15 height 10
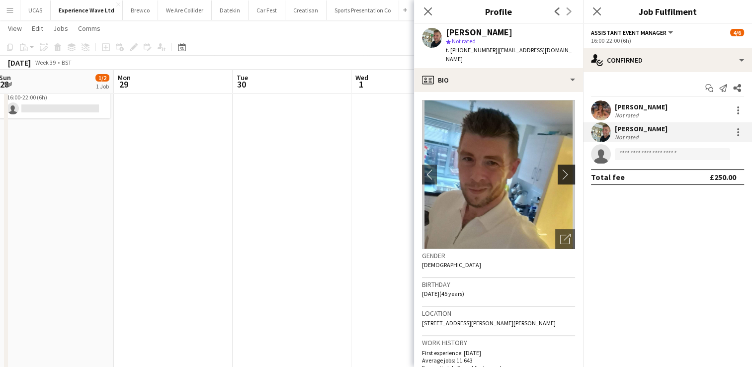
click at [562, 169] on app-icon "chevron-right" at bounding box center [567, 174] width 15 height 10
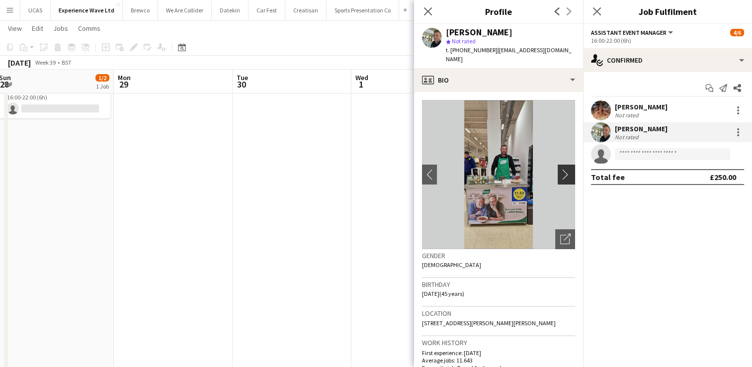
click at [562, 169] on app-icon "chevron-right" at bounding box center [567, 174] width 15 height 10
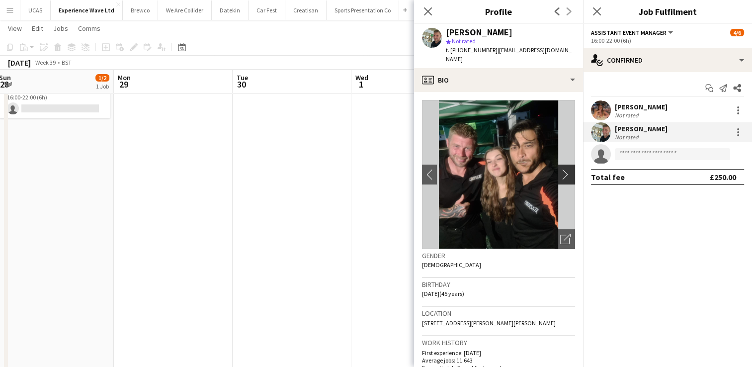
click at [562, 169] on app-icon "chevron-right" at bounding box center [567, 174] width 15 height 10
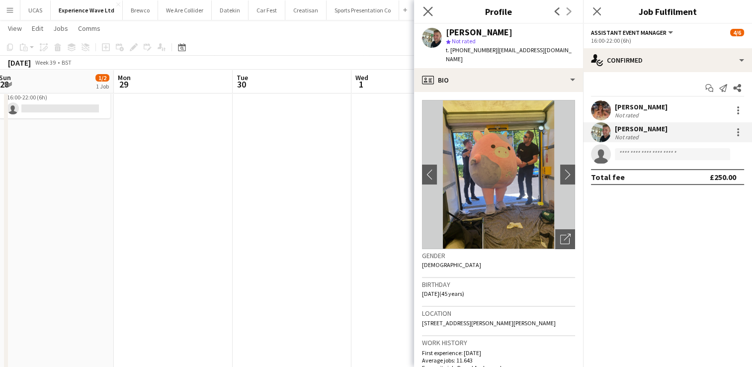
click at [434, 7] on app-icon "Close pop-in" at bounding box center [428, 11] width 14 height 14
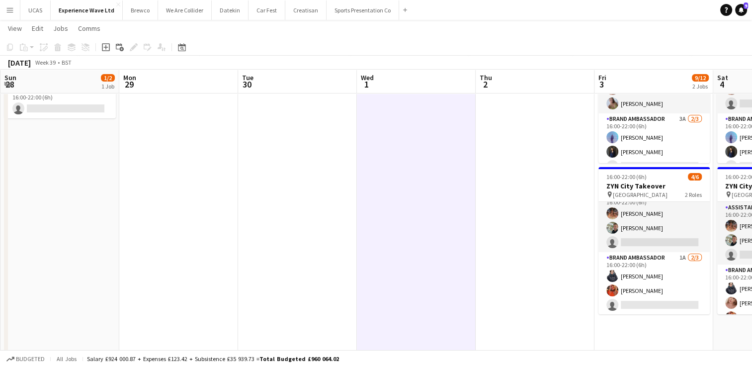
scroll to position [0, 205]
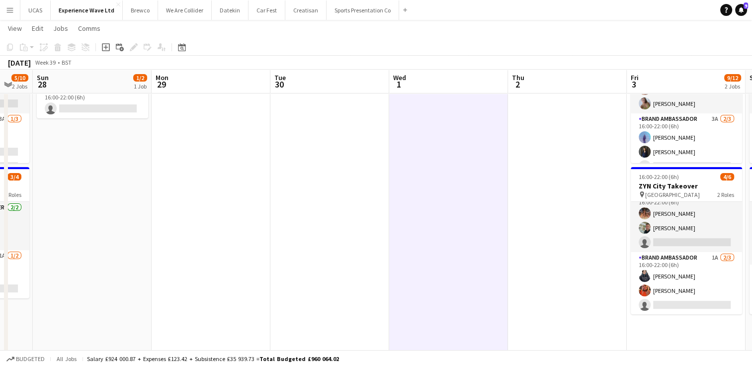
drag, startPoint x: 294, startPoint y: 253, endPoint x: 332, endPoint y: 265, distance: 39.9
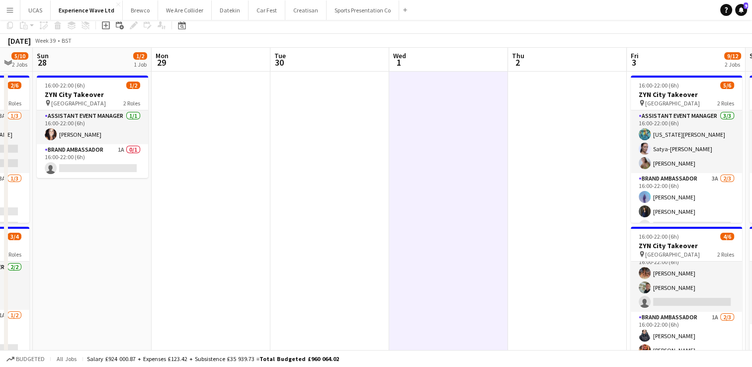
scroll to position [0, 0]
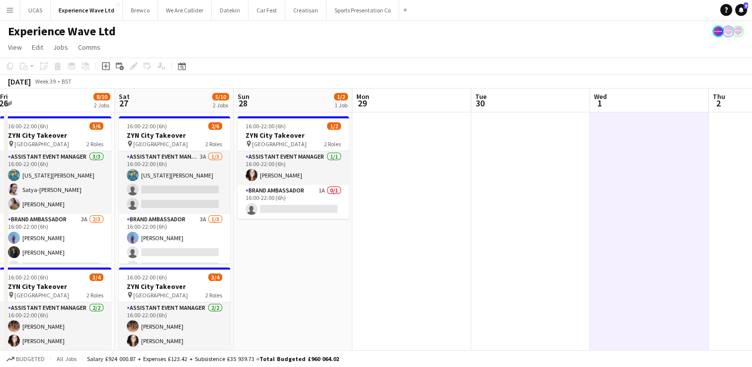
drag, startPoint x: 288, startPoint y: 264, endPoint x: 419, endPoint y: 261, distance: 130.7
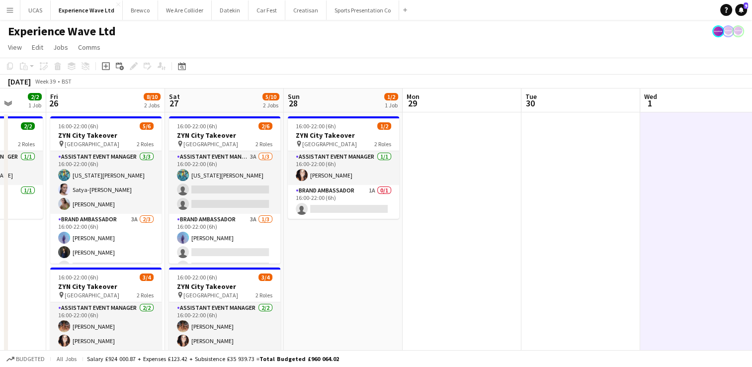
drag, startPoint x: 401, startPoint y: 273, endPoint x: 434, endPoint y: 273, distance: 33.8
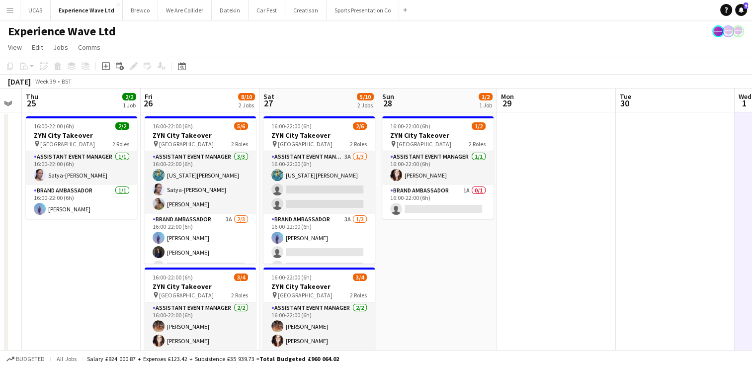
drag, startPoint x: 375, startPoint y: 281, endPoint x: 456, endPoint y: 285, distance: 81.6
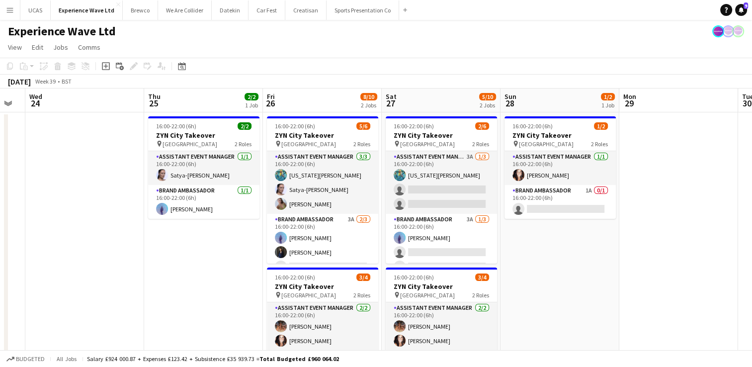
scroll to position [0, 310]
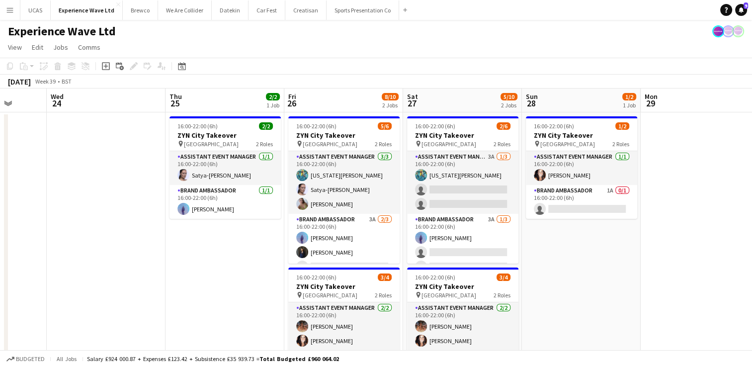
drag, startPoint x: 110, startPoint y: 264, endPoint x: 254, endPoint y: 272, distance: 143.8
